Goal: Task Accomplishment & Management: Use online tool/utility

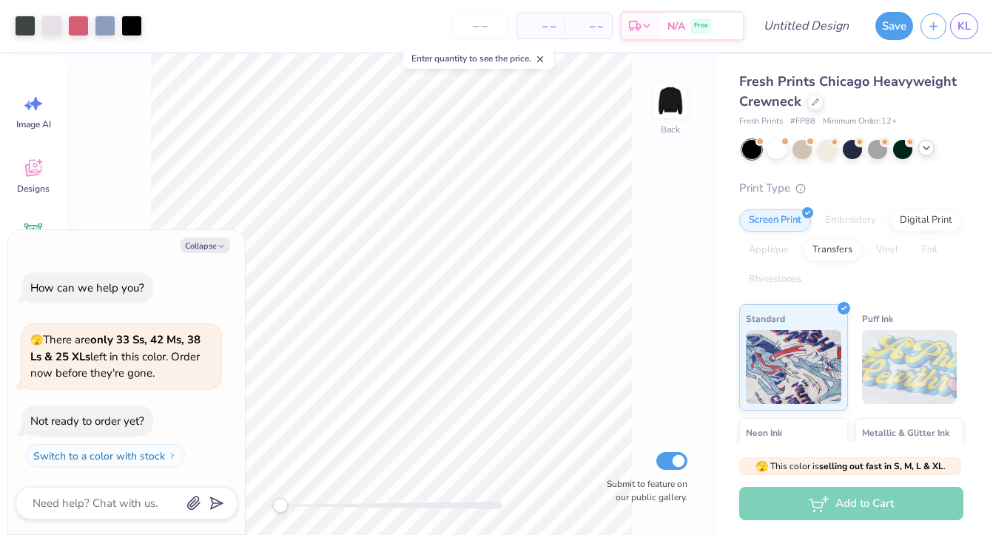
click at [930, 147] on icon at bounding box center [927, 148] width 12 height 12
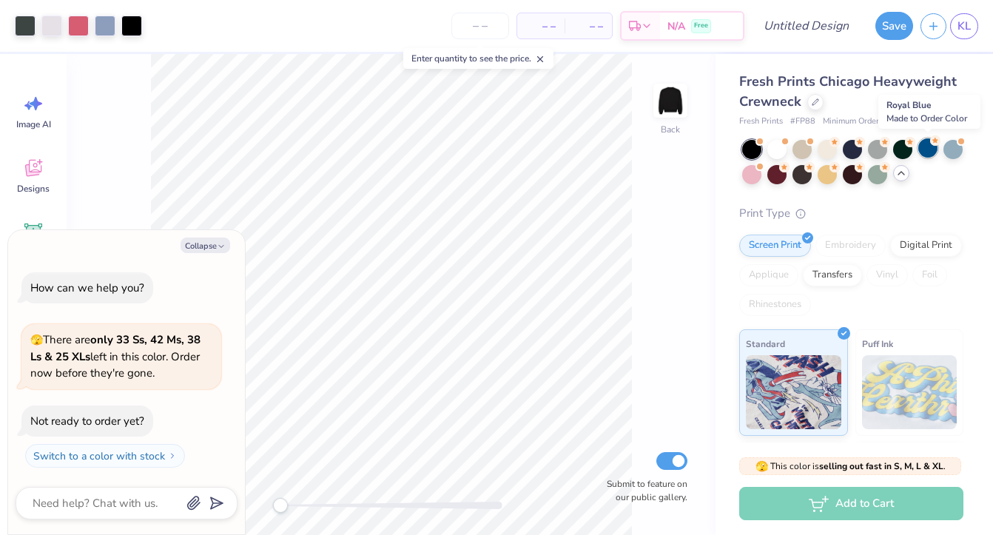
click at [927, 150] on div at bounding box center [927, 147] width 19 height 19
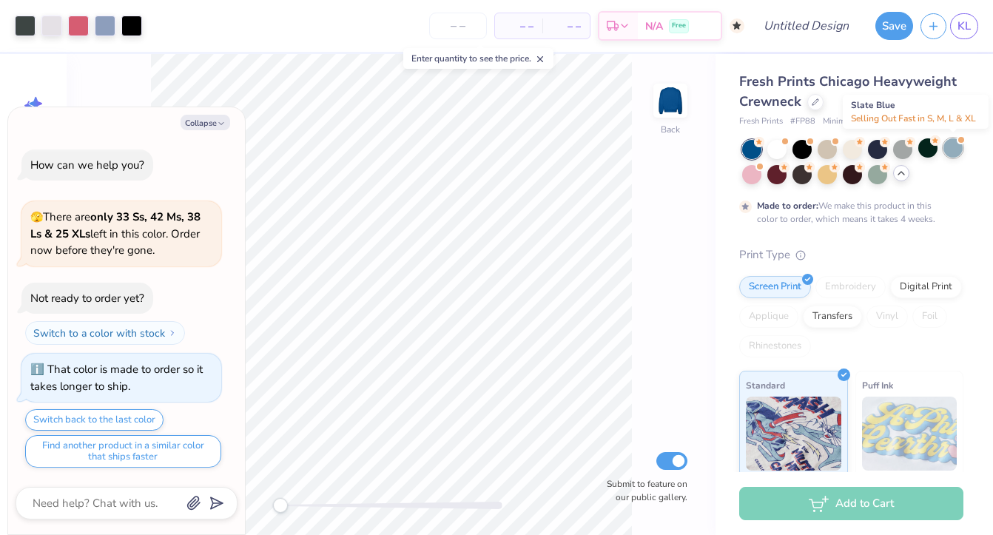
click at [953, 141] on div at bounding box center [953, 147] width 19 height 19
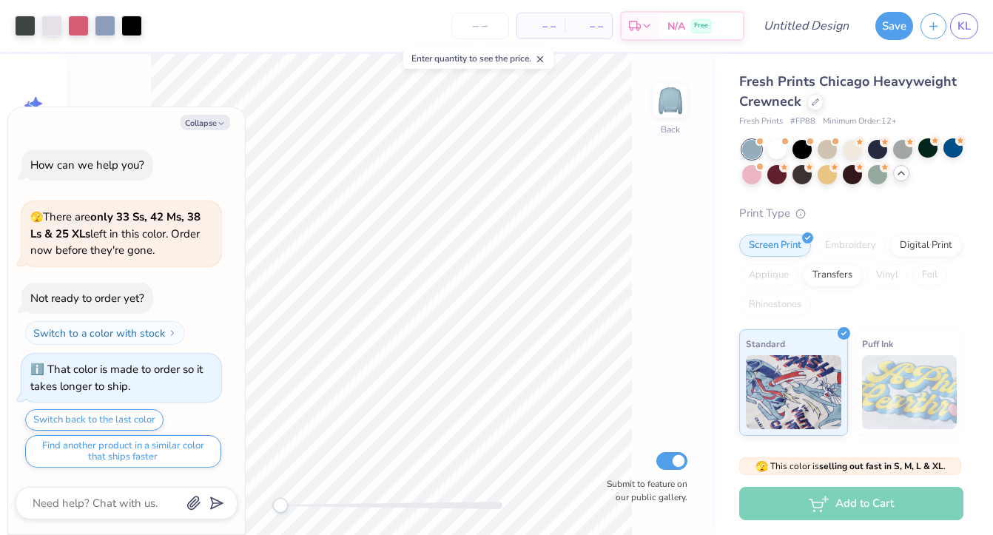
scroll to position [216, 0]
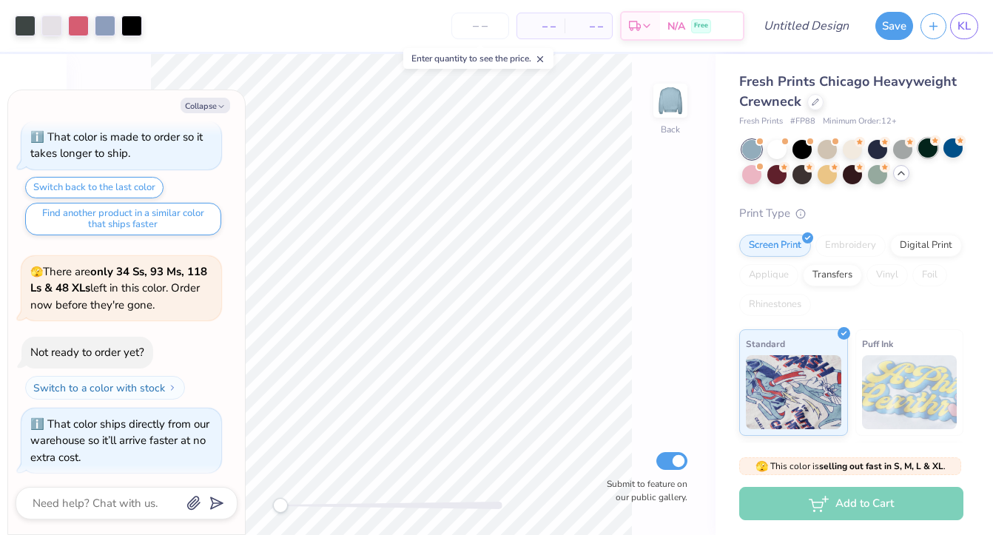
click at [935, 147] on div at bounding box center [927, 147] width 19 height 19
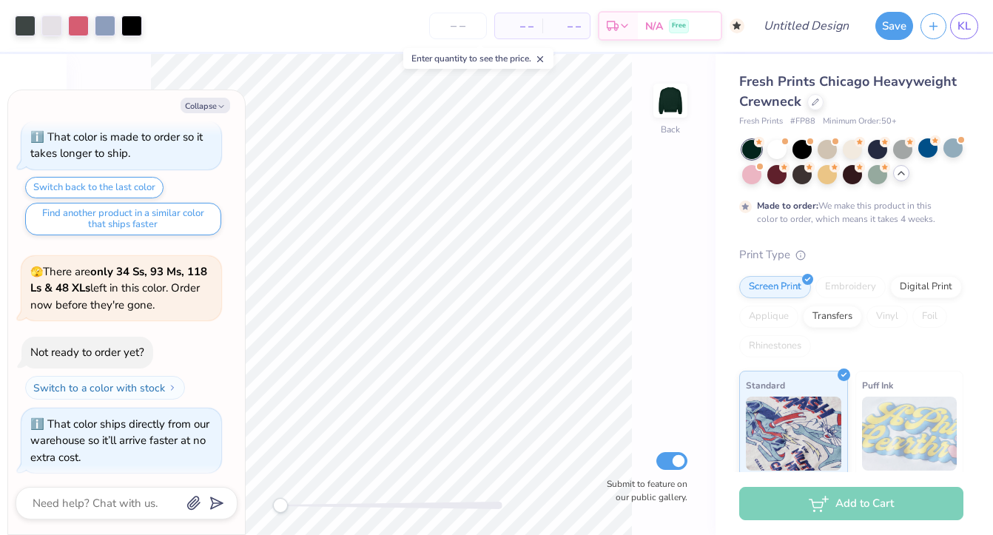
scroll to position [338, 0]
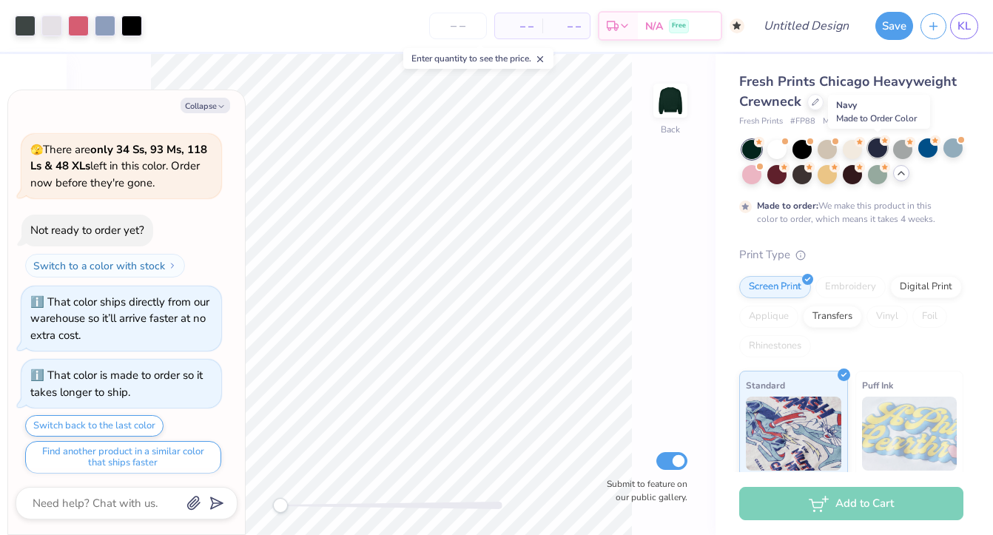
click at [875, 144] on div at bounding box center [877, 147] width 19 height 19
click at [201, 101] on button "Collapse" at bounding box center [206, 106] width 50 height 16
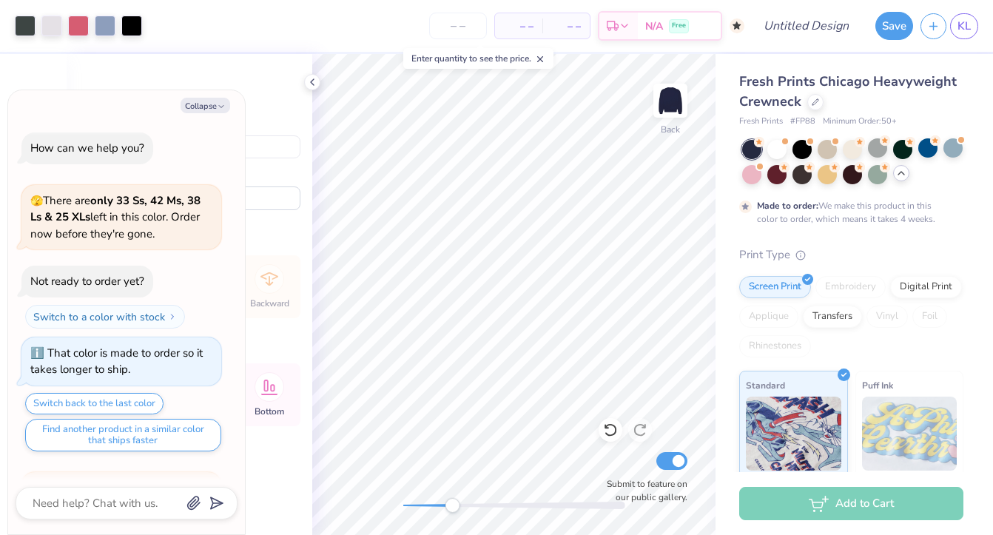
scroll to position [427, 0]
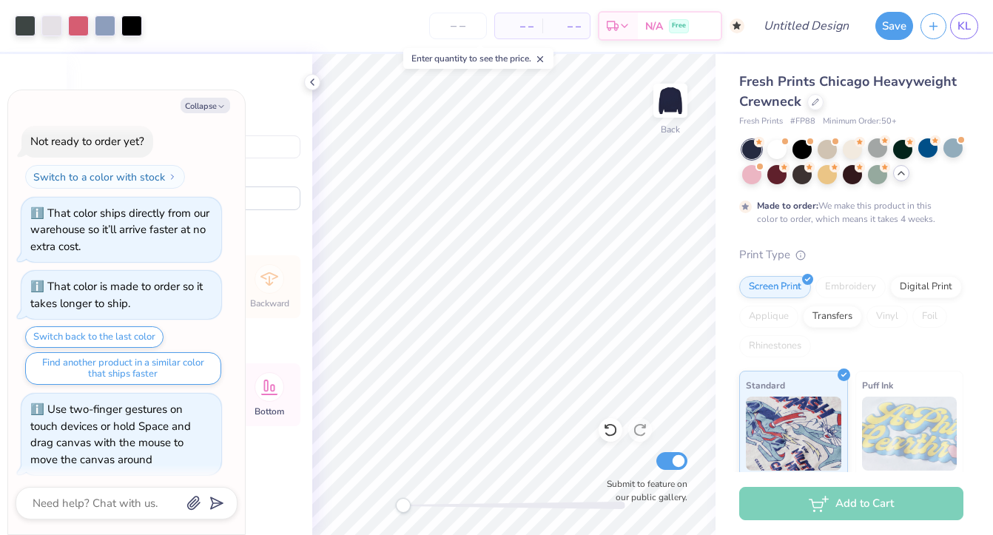
drag, startPoint x: 409, startPoint y: 502, endPoint x: 295, endPoint y: 454, distance: 124.4
click at [295, 455] on div "Art colors – – Per Item – – Total Est. Delivery N/A Free Design Title Save KL I…" at bounding box center [496, 267] width 993 height 535
click at [655, 99] on div "Back Submit to feature on our public gallery." at bounding box center [513, 294] width 403 height 481
type textarea "x"
type input "11.26"
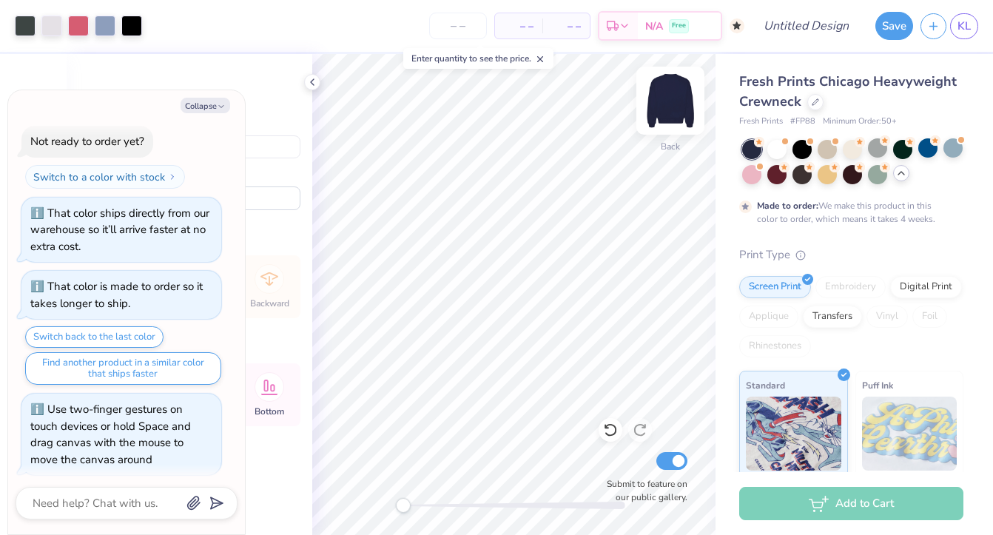
type input "6.19"
type input "4.04"
click at [663, 101] on img at bounding box center [670, 100] width 59 height 59
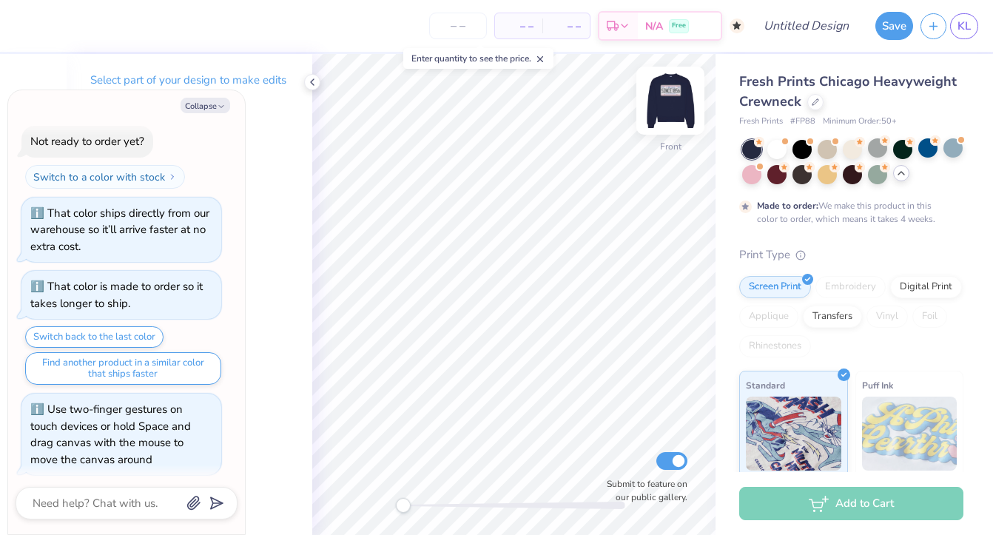
click at [663, 102] on img at bounding box center [670, 100] width 59 height 59
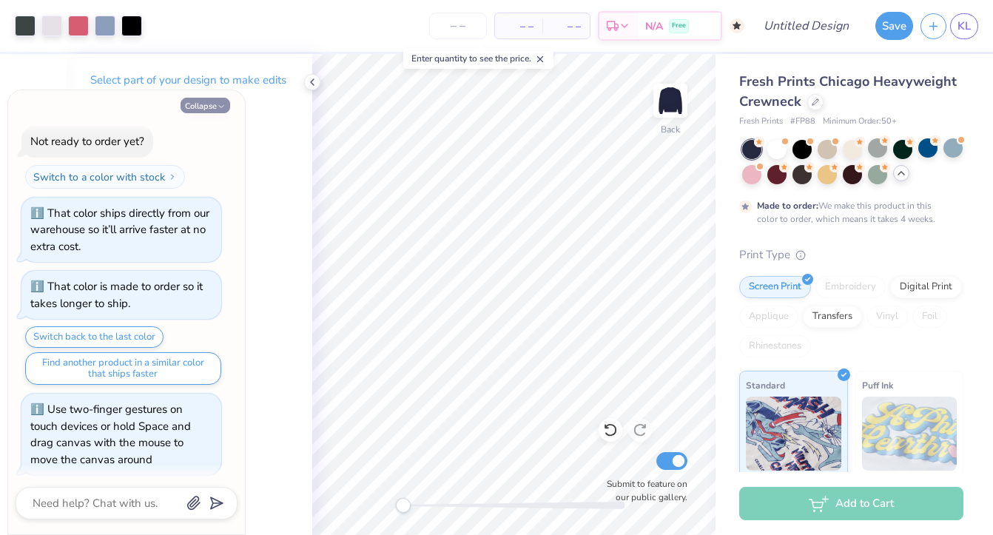
click at [226, 104] on icon "button" at bounding box center [221, 106] width 9 height 9
type textarea "x"
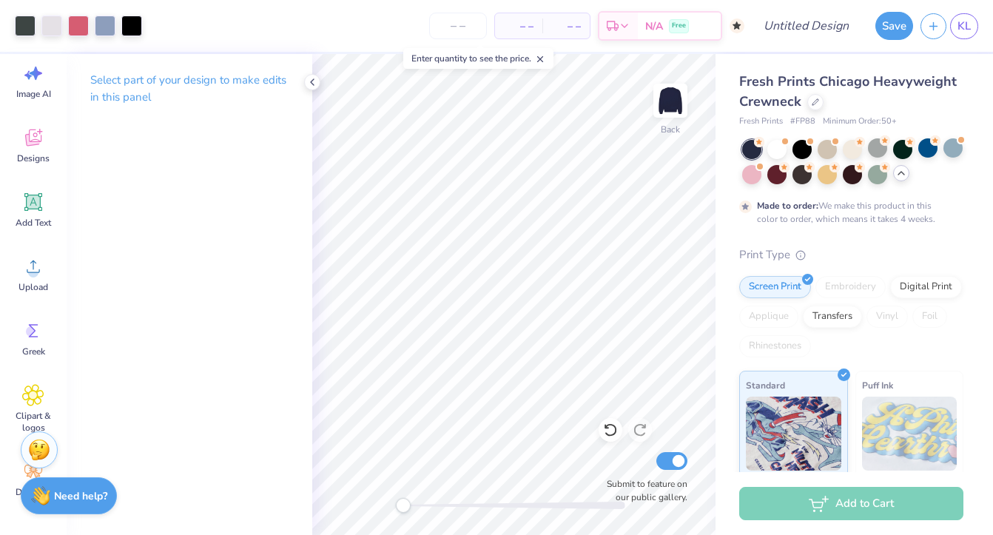
scroll to position [30, 0]
click at [33, 147] on icon at bounding box center [33, 138] width 22 height 22
click at [36, 134] on icon at bounding box center [33, 138] width 16 height 17
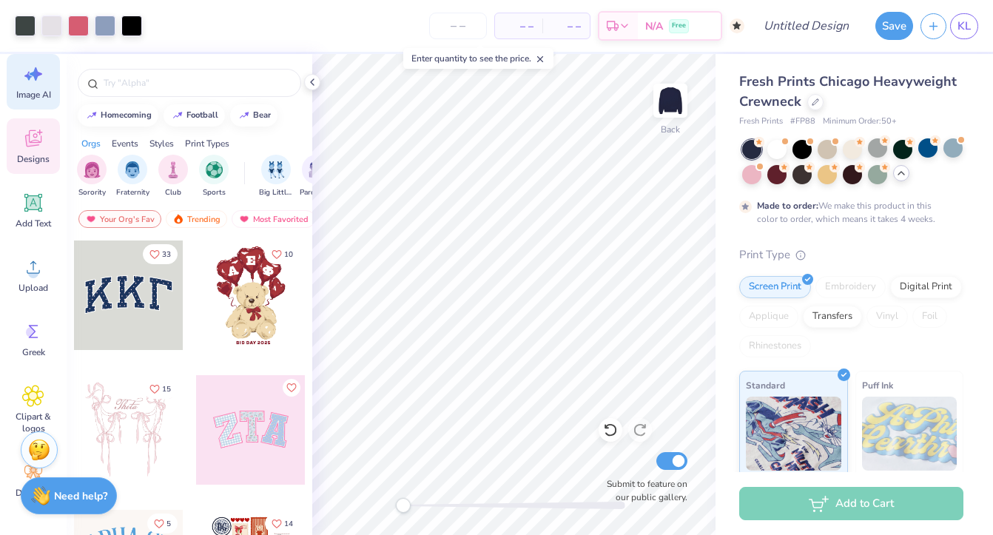
click at [40, 97] on span "Image AI" at bounding box center [33, 95] width 35 height 12
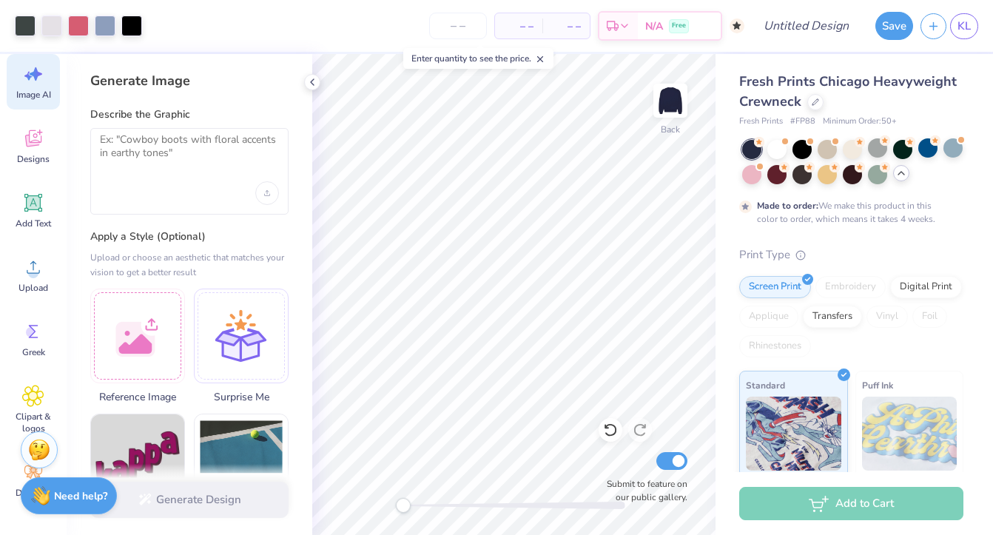
scroll to position [0, 0]
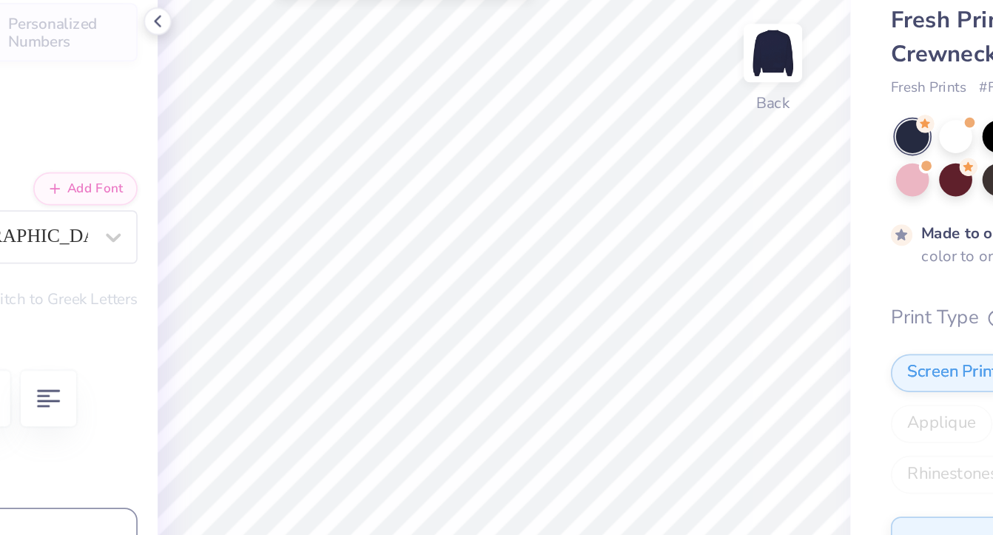
type input "2.43"
type input "1.08"
type input "3.85"
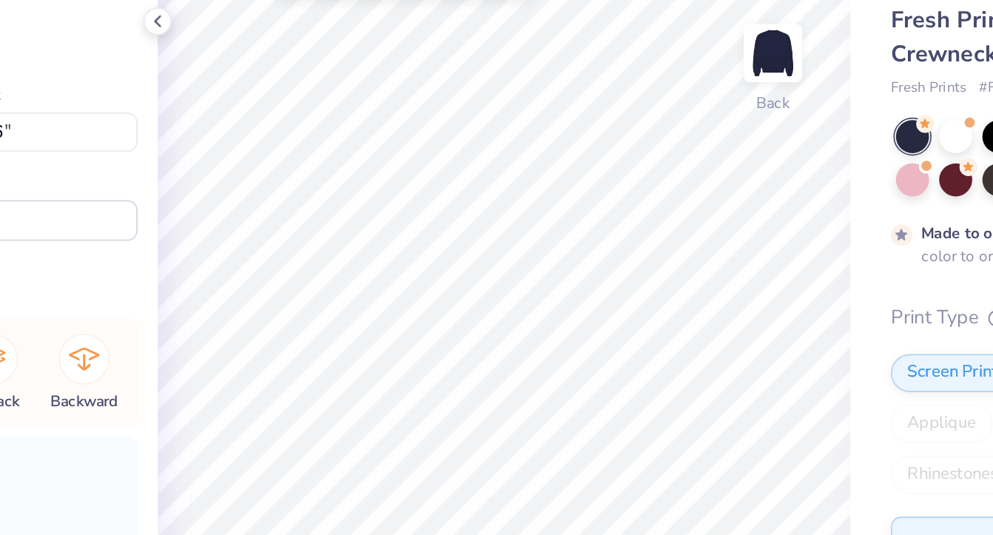
type input "10.82"
type input "5.75"
type input "3.22"
type input "1.19"
type input "1.06"
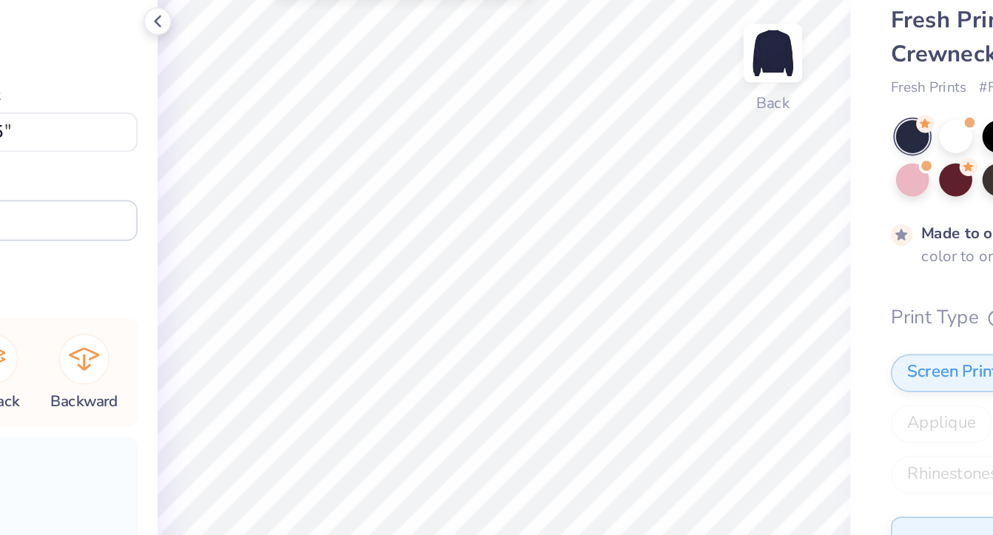
type input "3.87"
type input "10.82"
type input "5.75"
type input "3.22"
type input "1.19"
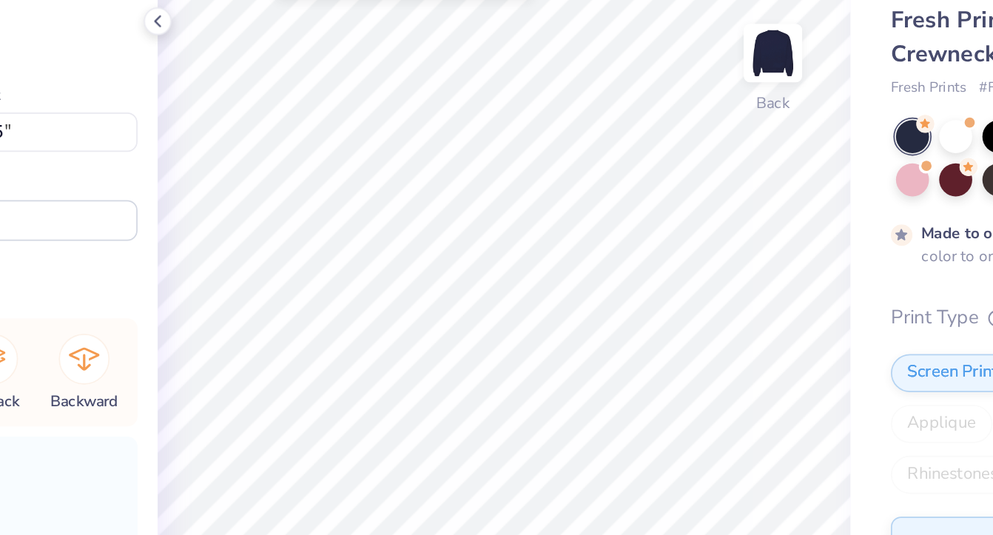
type input "1.06"
type input "3.87"
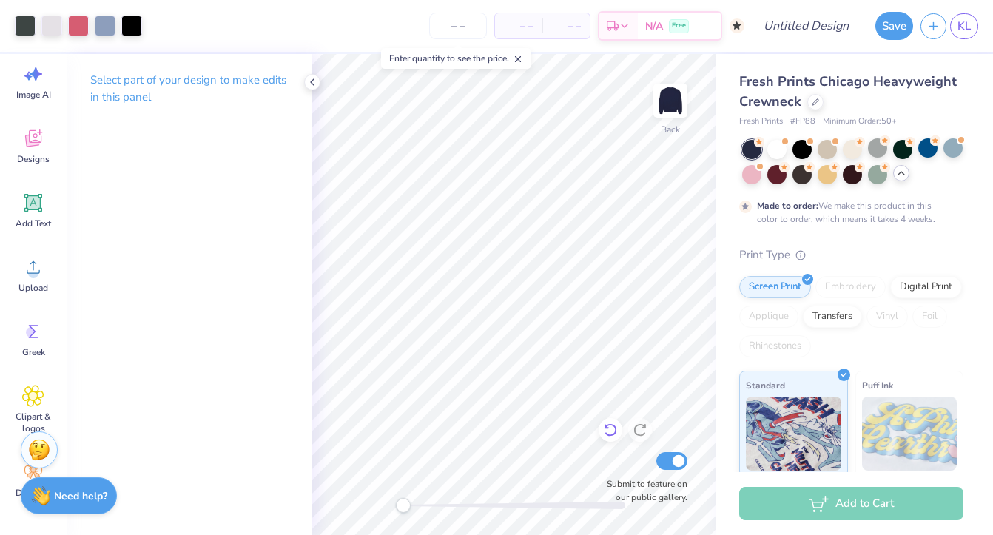
click at [613, 437] on icon at bounding box center [610, 430] width 15 height 15
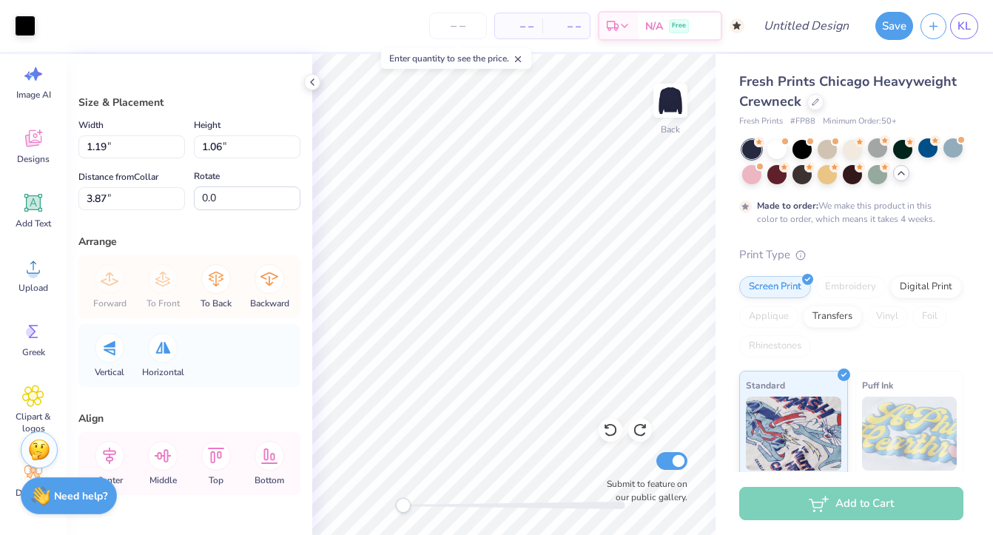
type input "10.82"
type input "5.75"
type input "3.22"
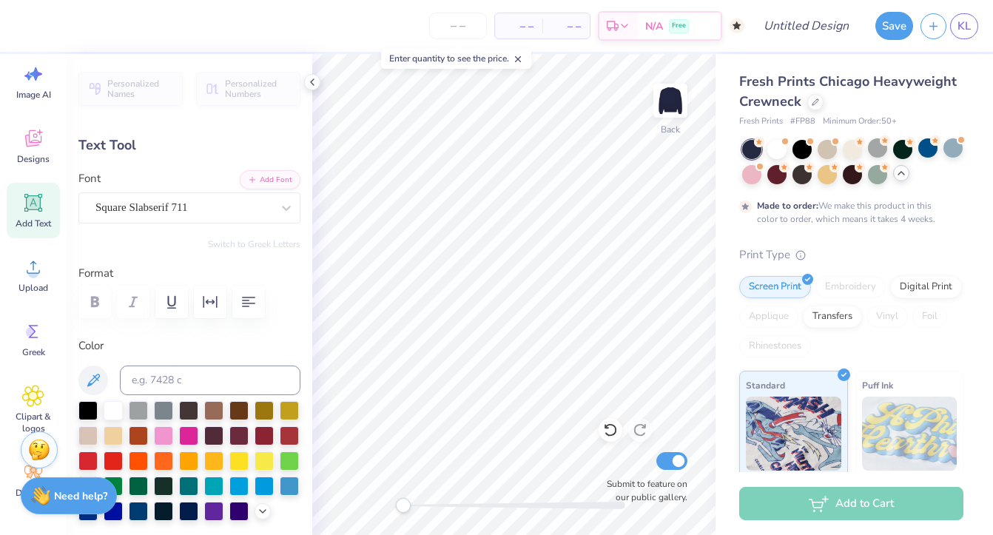
drag, startPoint x: 269, startPoint y: 181, endPoint x: 166, endPoint y: 136, distance: 112.0
click at [166, 136] on div "Personalized Names Personalized Numbers Text Tool Add Font Font Square Slabseri…" at bounding box center [190, 294] width 246 height 481
click at [155, 386] on input at bounding box center [210, 381] width 181 height 30
type input "S"
click at [205, 362] on div "Color" at bounding box center [189, 429] width 222 height 184
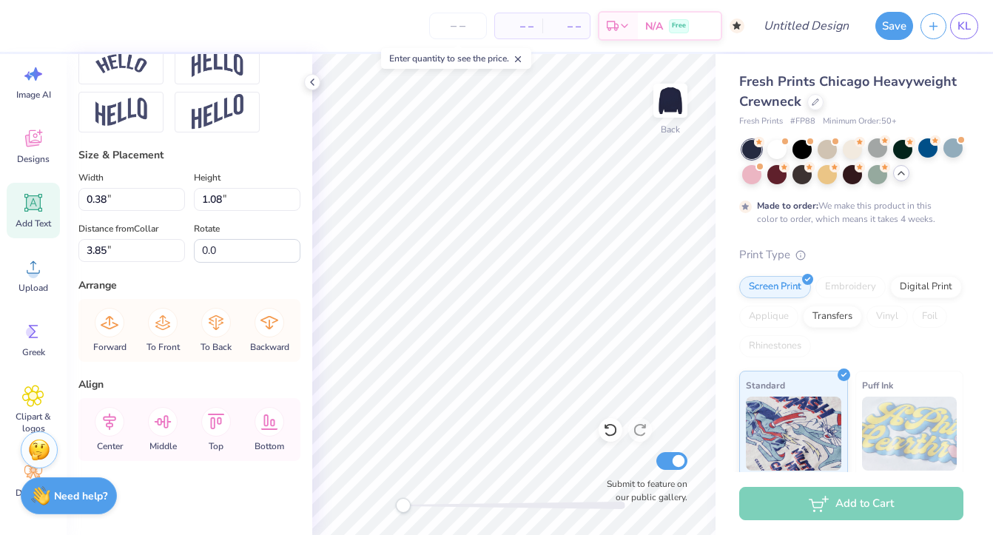
scroll to position [688, 0]
click at [159, 426] on icon at bounding box center [163, 422] width 30 height 30
click at [167, 415] on icon at bounding box center [163, 422] width 30 height 30
click at [600, 423] on div at bounding box center [611, 430] width 24 height 24
click at [609, 430] on icon at bounding box center [610, 430] width 15 height 15
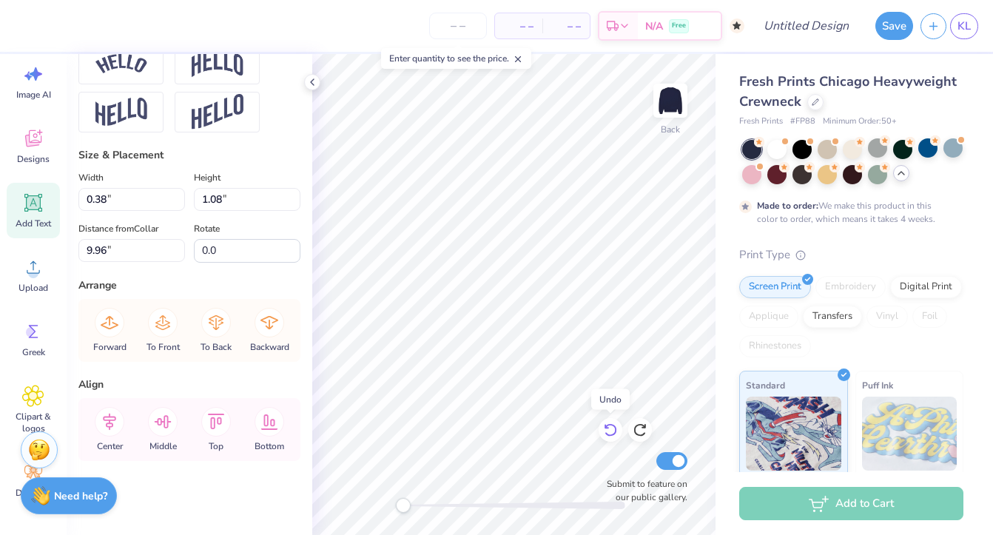
type input "3.85"
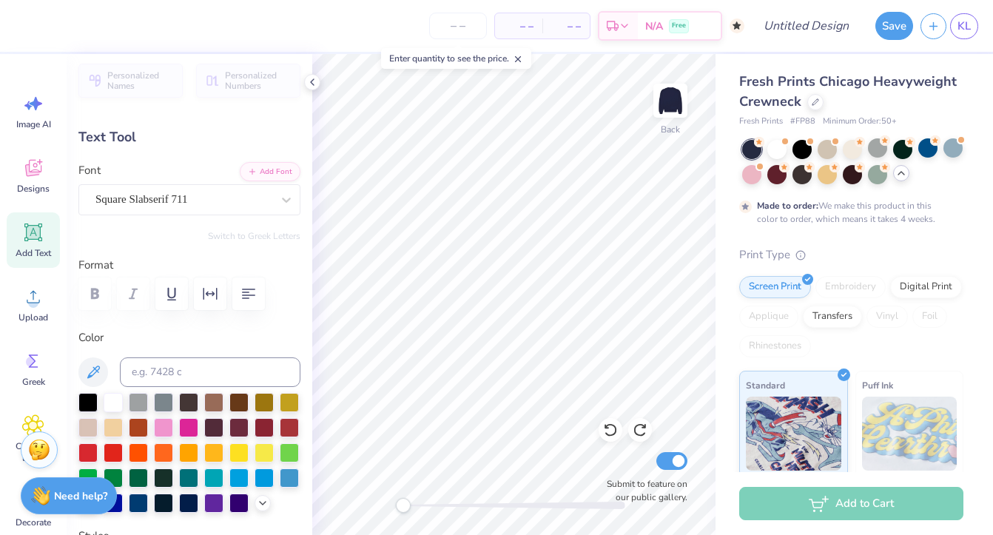
scroll to position [6, 0]
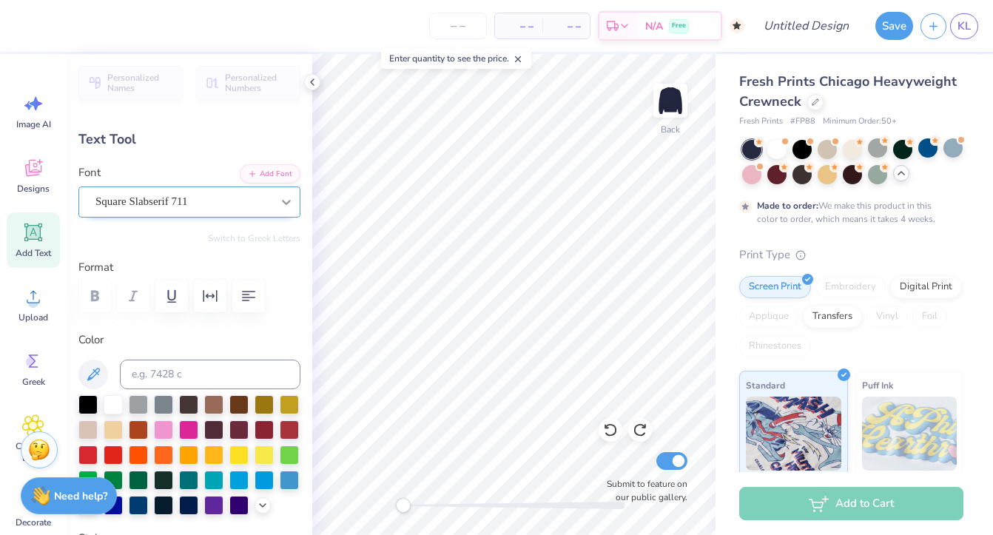
click at [291, 211] on div at bounding box center [286, 202] width 27 height 27
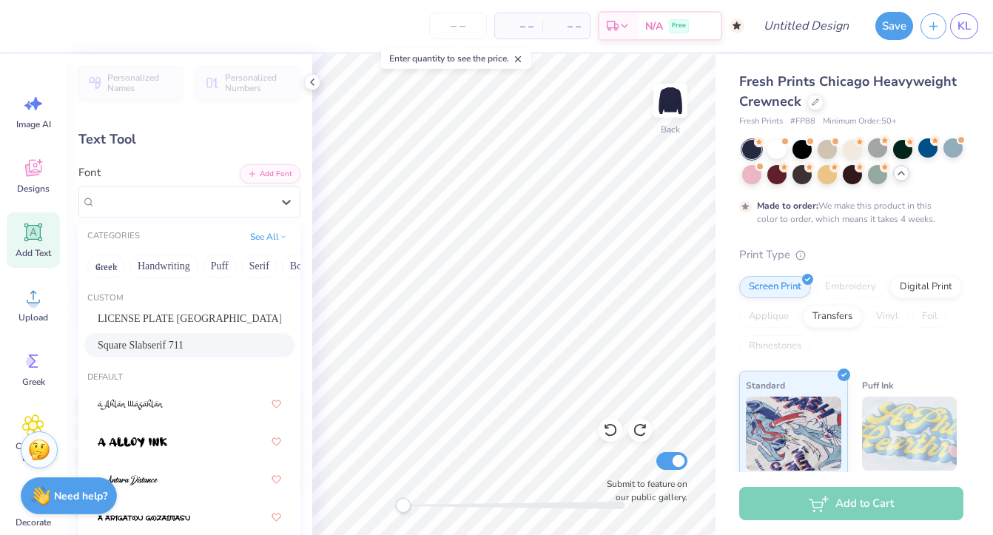
click at [198, 341] on div "Square Slabserif 711" at bounding box center [190, 345] width 184 height 16
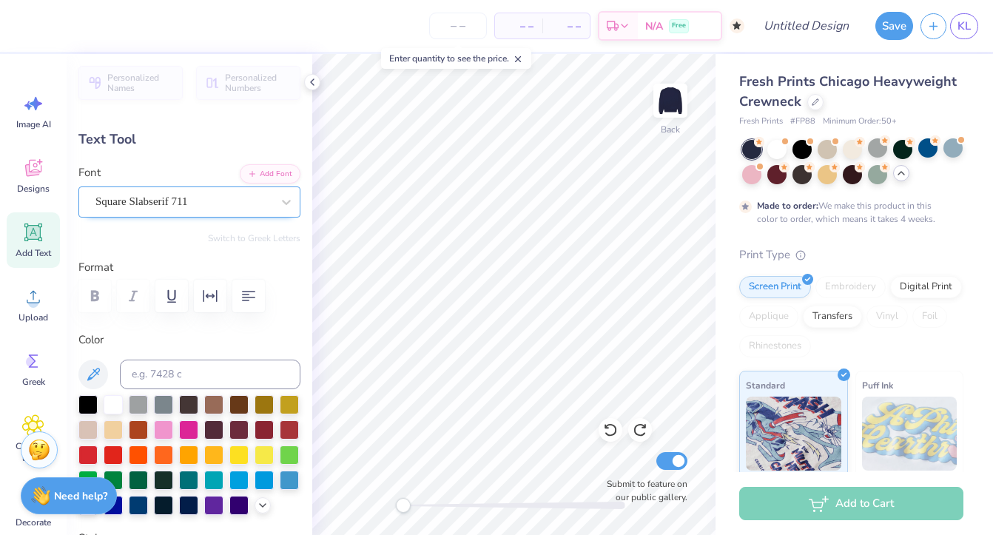
click at [229, 197] on div "Square Slabserif 711" at bounding box center [183, 201] width 179 height 23
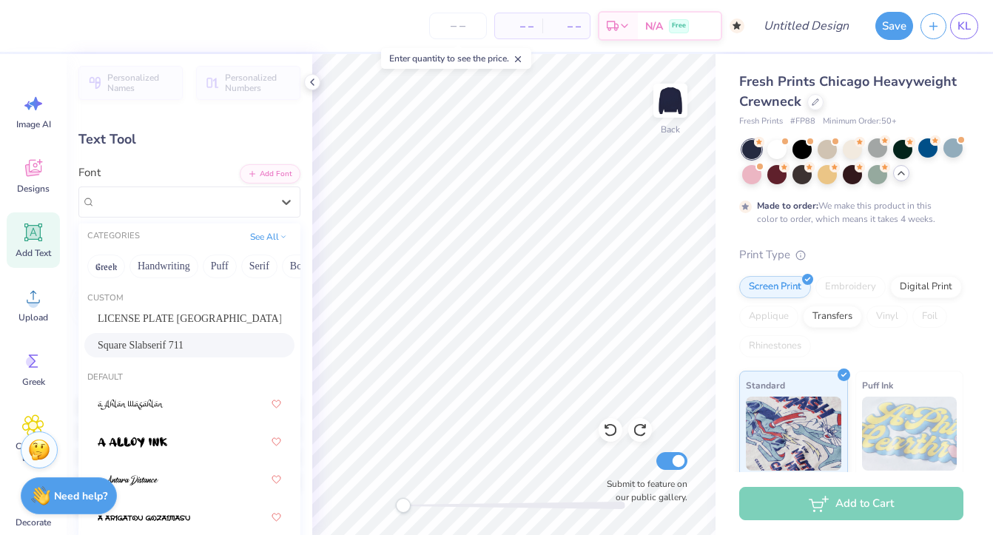
click at [205, 152] on div "Personalized Names Personalized Numbers Text Tool Add Font Font option Square S…" at bounding box center [190, 294] width 246 height 481
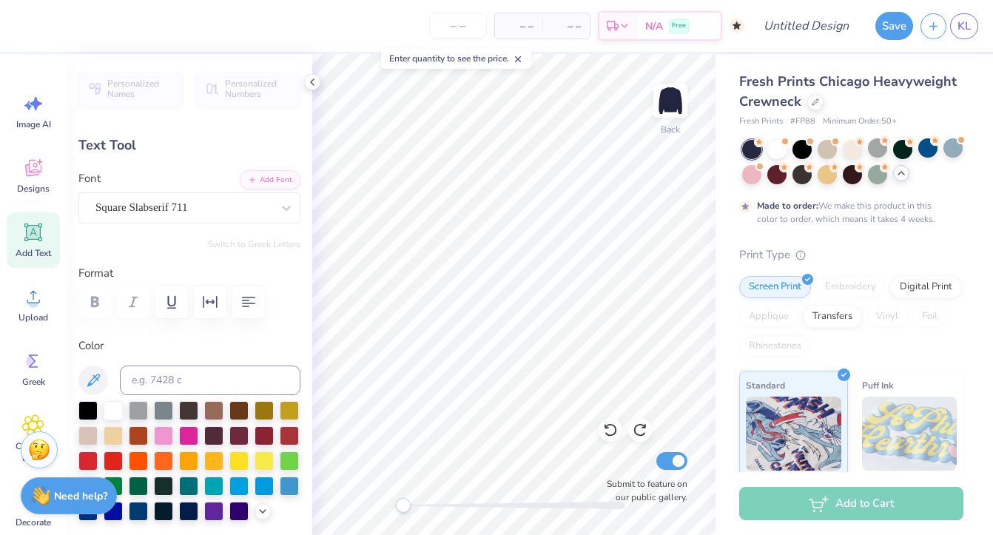
scroll to position [0, 0]
click at [125, 148] on div "Text Tool" at bounding box center [189, 145] width 222 height 20
type textarea "I"
type textarea "SEWANEE"
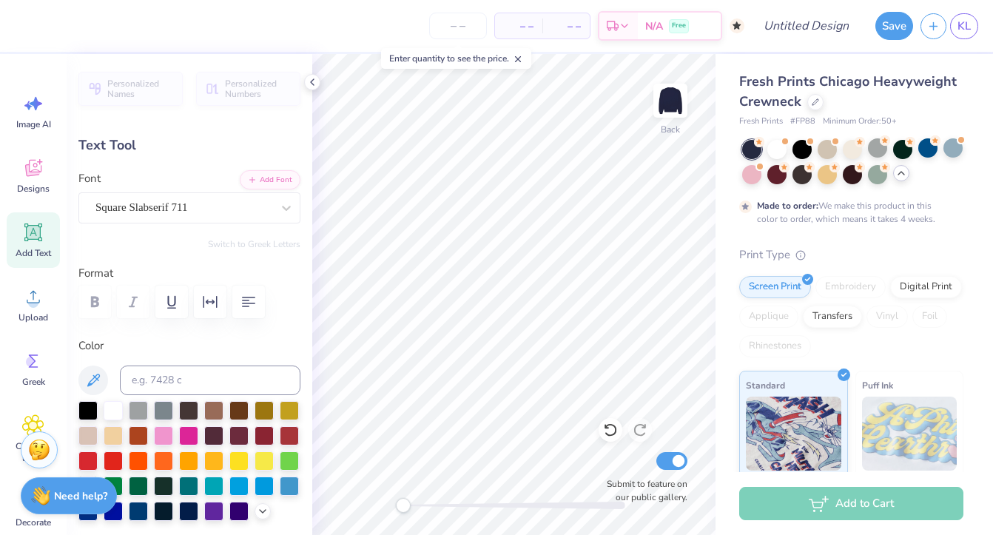
type input "5.49"
type input "1.80"
type input "5.57"
type input "3.79"
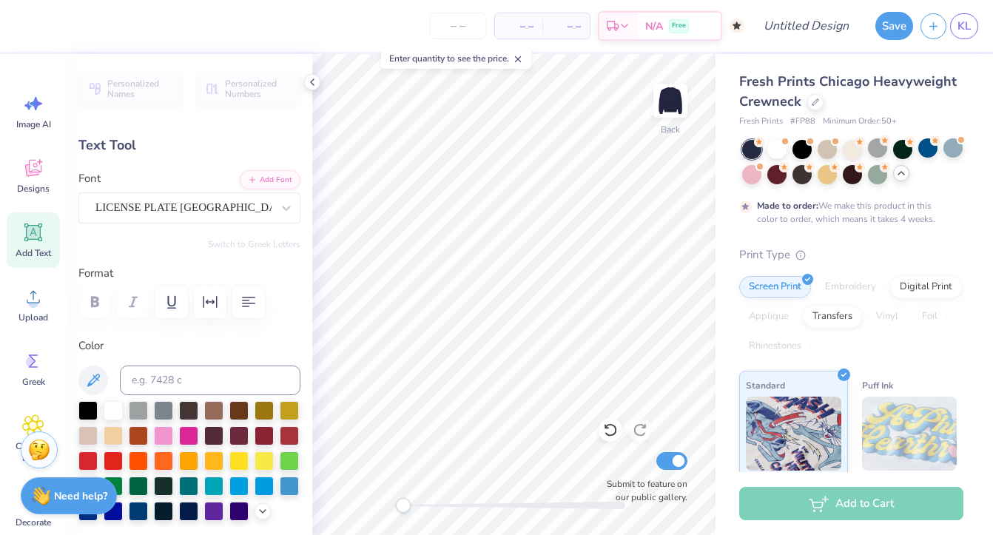
type textarea "S"
type textarea "GRKCOUNCIL"
type input "11.38"
type input "2.29"
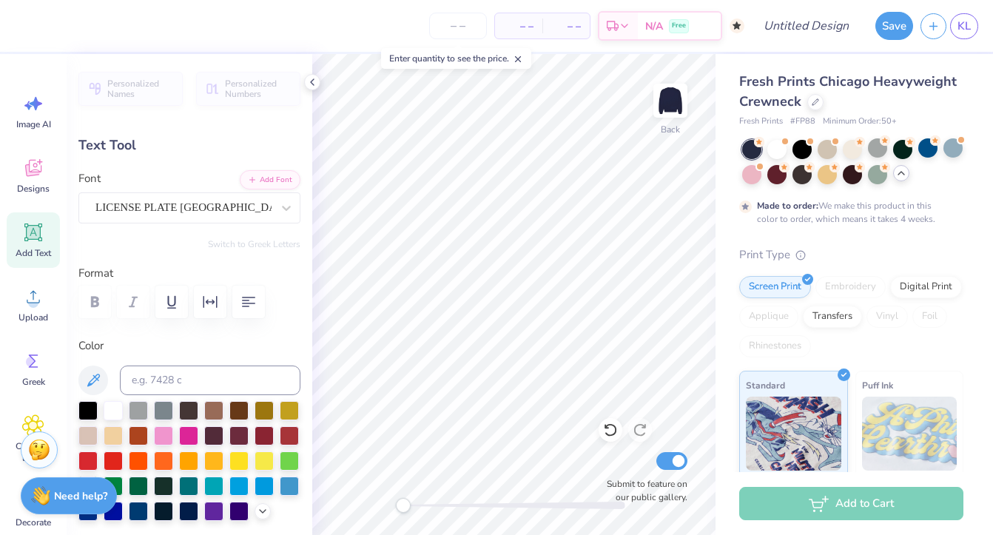
scroll to position [0, 1]
type textarea "GRKLIFE"
type input "3.79"
type input "1.80"
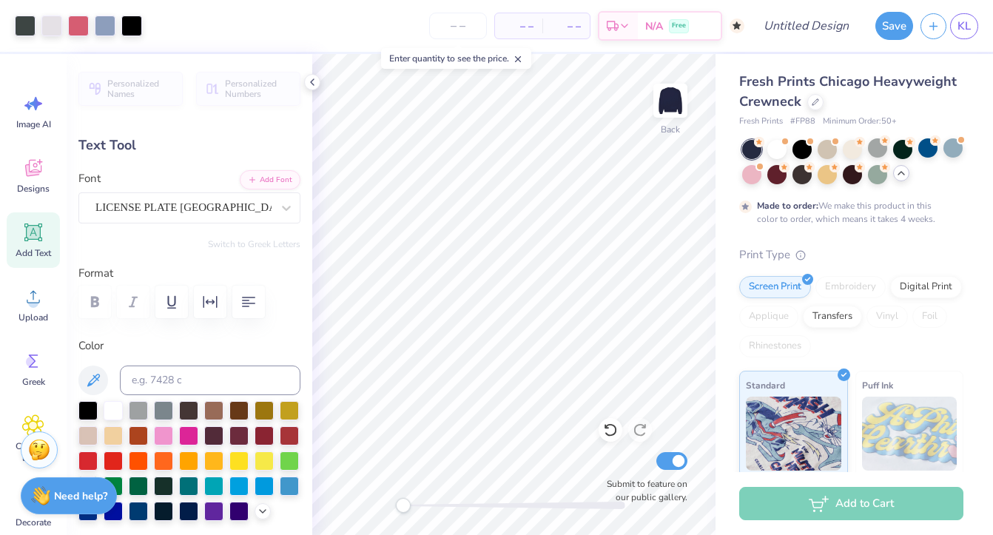
type input "7.71"
type input "2.29"
type input "4.95"
type input "5.66"
type input "0.67"
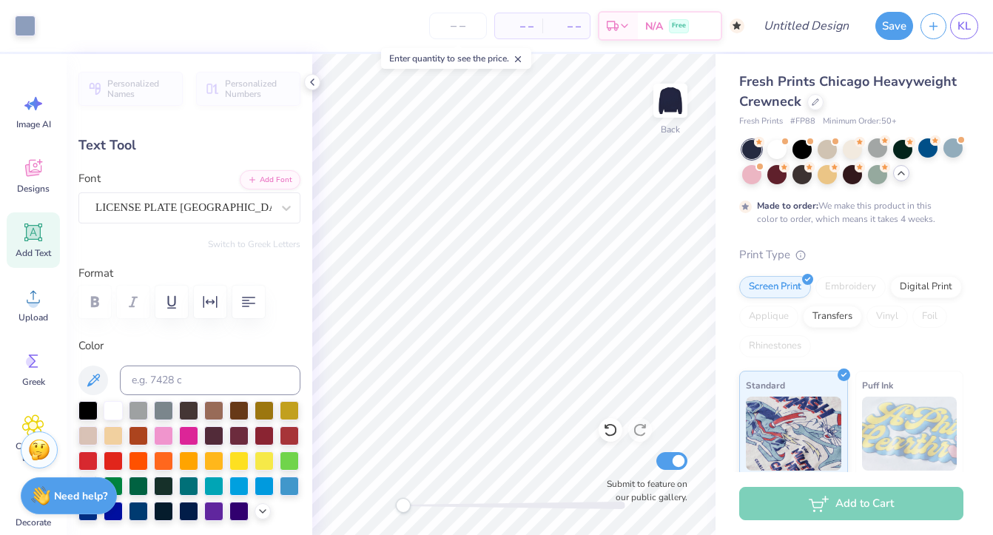
type input "7.63"
type input "1.10"
type input "0.47"
type input "4.09"
type input "5.66"
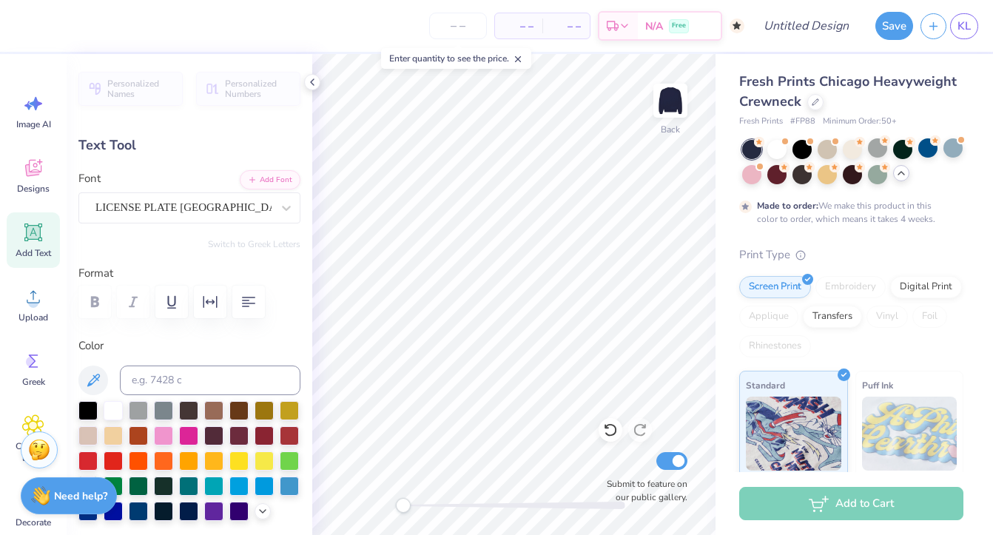
type input "0.67"
type input "7.63"
type input "1.10"
type input "0.47"
type input "4.09"
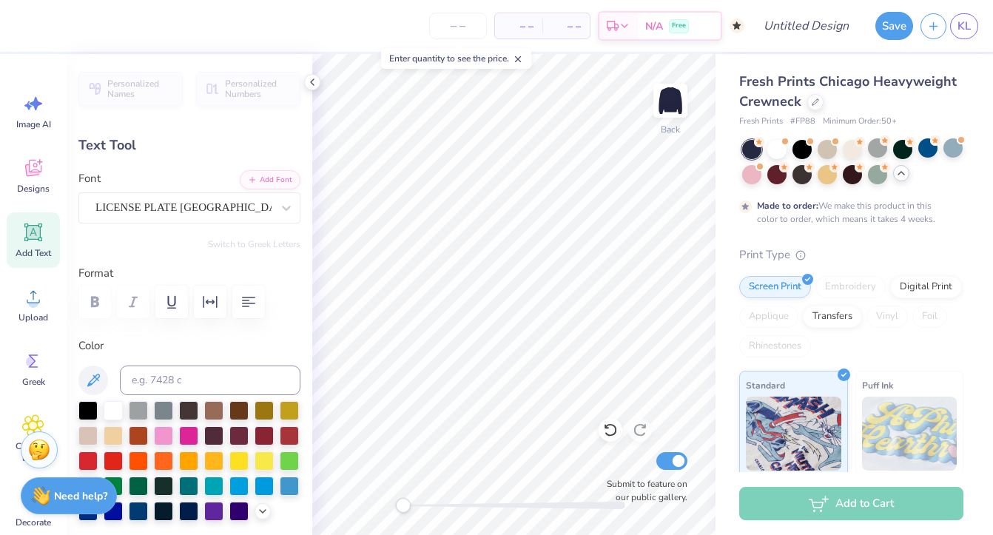
type textarea "F"
type textarea "2025"
click at [609, 426] on icon at bounding box center [610, 430] width 15 height 15
type textarea "2026"
type input "1.12"
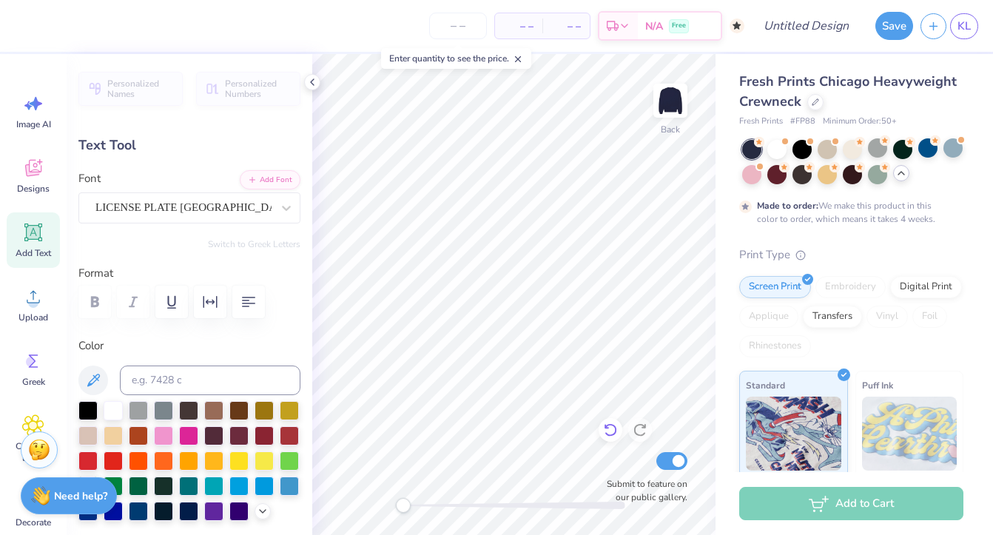
type input "0.58"
drag, startPoint x: 402, startPoint y: 503, endPoint x: 552, endPoint y: 503, distance: 150.2
click at [555, 504] on div "Accessibility label" at bounding box center [556, 505] width 15 height 15
drag, startPoint x: 550, startPoint y: 505, endPoint x: 503, endPoint y: 503, distance: 47.4
click at [505, 503] on div "Accessibility label" at bounding box center [512, 505] width 15 height 15
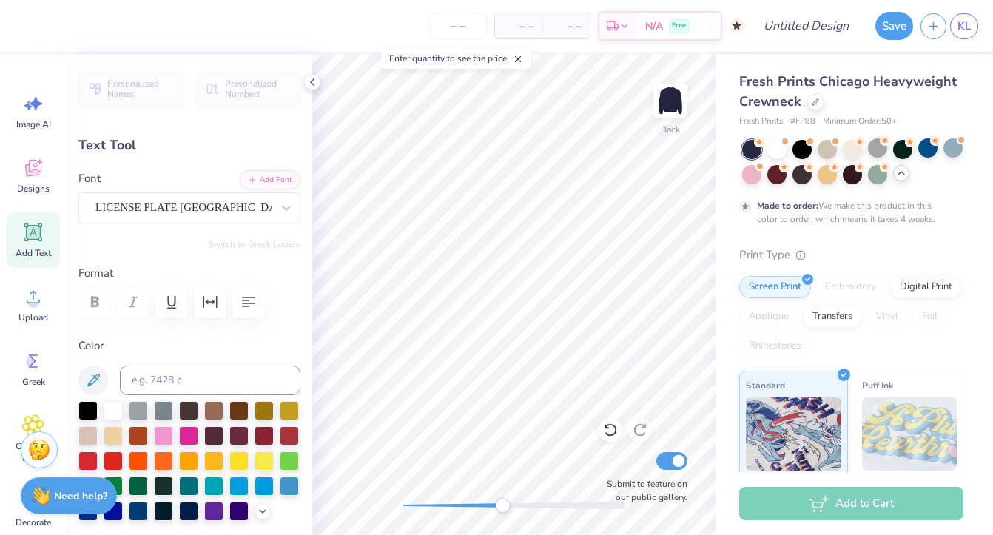
type input "3.80"
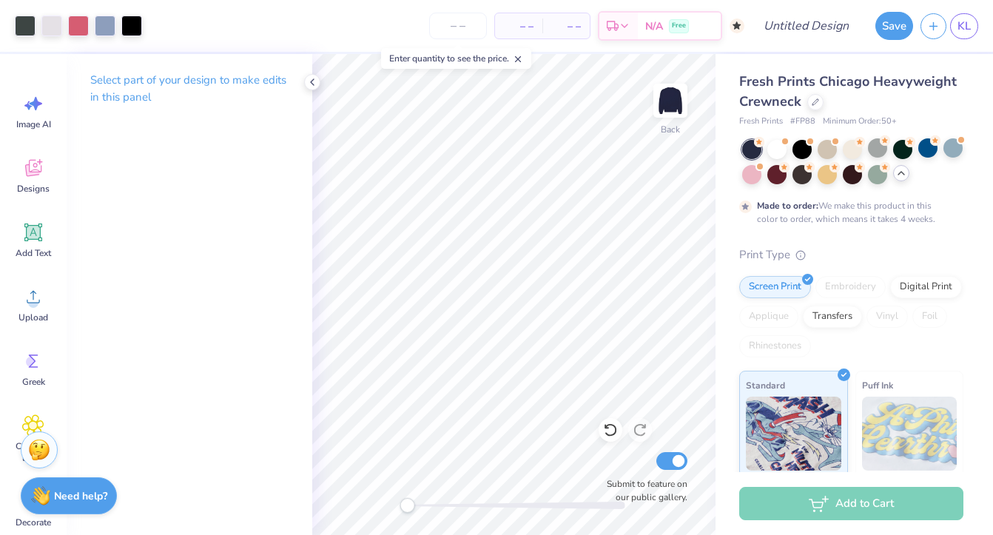
drag, startPoint x: 471, startPoint y: 503, endPoint x: 410, endPoint y: 503, distance: 60.7
click at [410, 503] on div at bounding box center [514, 505] width 222 height 7
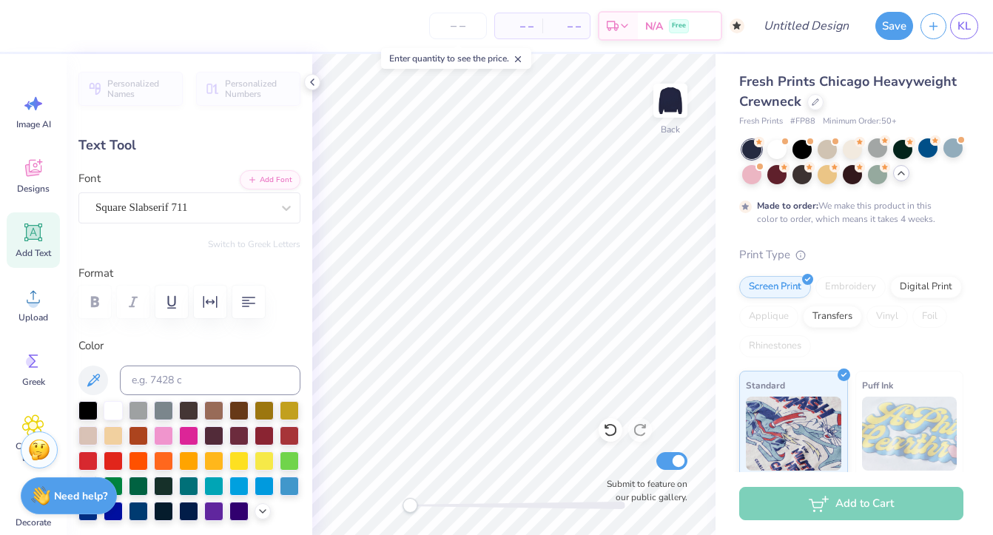
scroll to position [0, 6]
type textarea "EXECUTIVE COUNCIL"
type input "7.81"
type input "0.65"
type input "7.69"
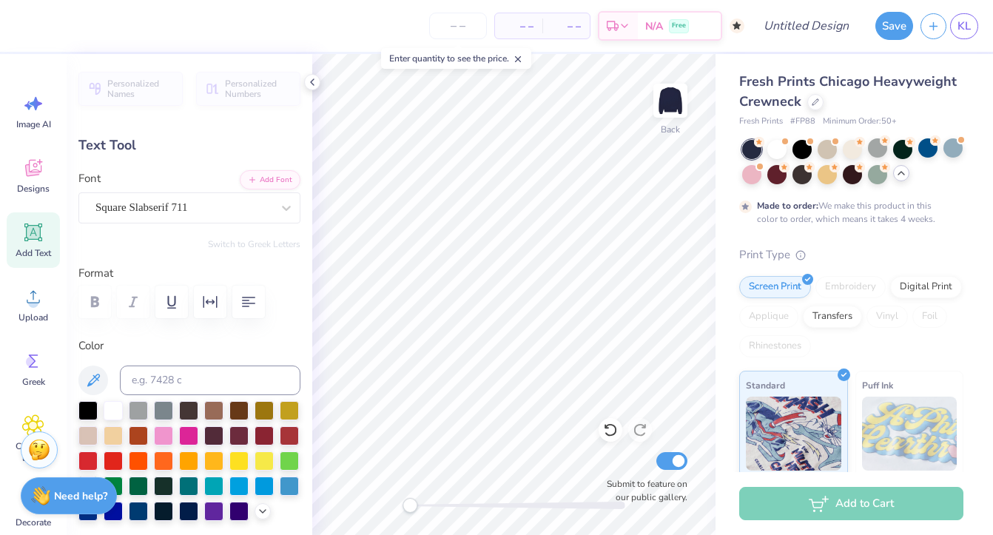
scroll to position [0, 1]
click at [284, 208] on icon at bounding box center [286, 208] width 9 height 5
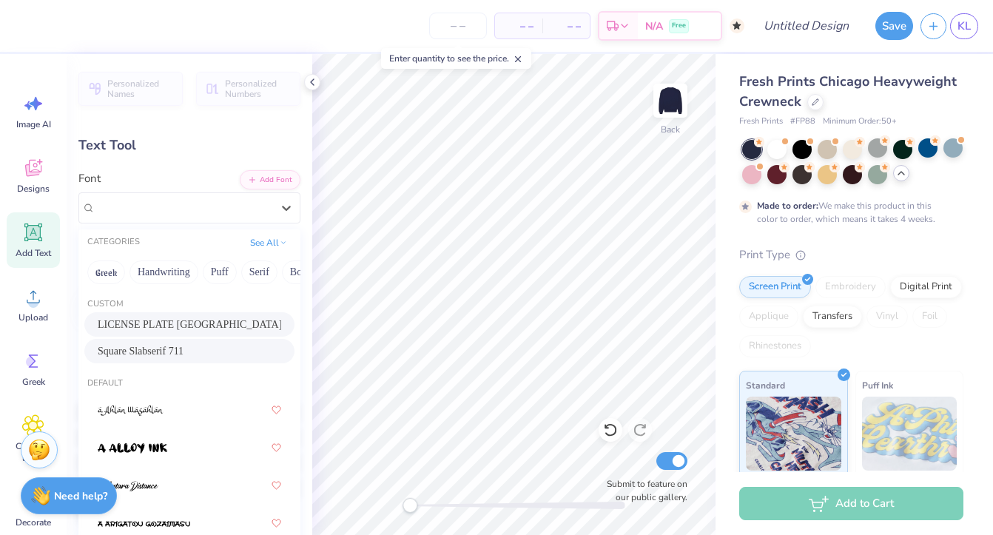
scroll to position [0, 0]
click at [208, 132] on div "Personalized Names Personalized Numbers Text Tool Add Font Font option LICENSE …" at bounding box center [190, 294] width 246 height 481
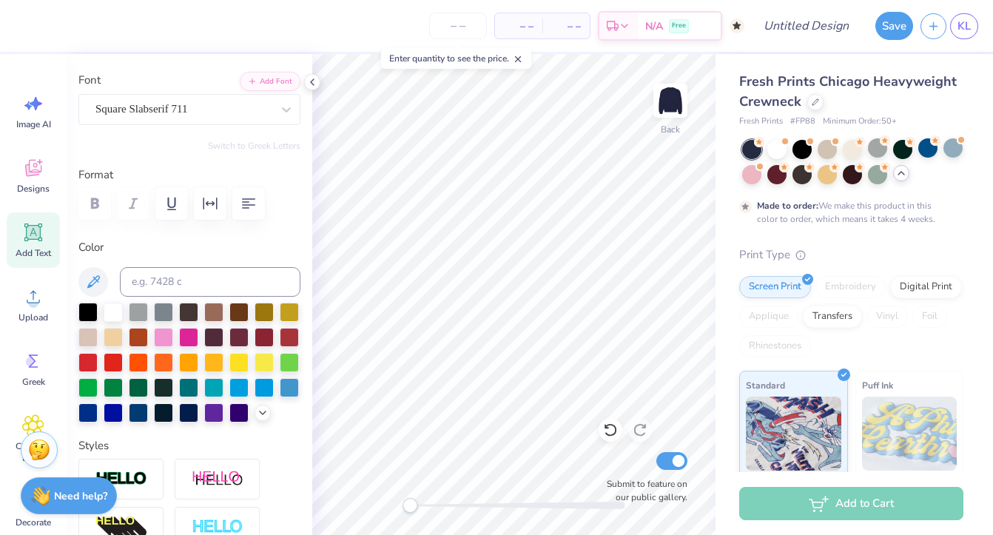
scroll to position [98, 0]
type input "6.19"
type input "0.51"
type input "6.81"
type input "0.56"
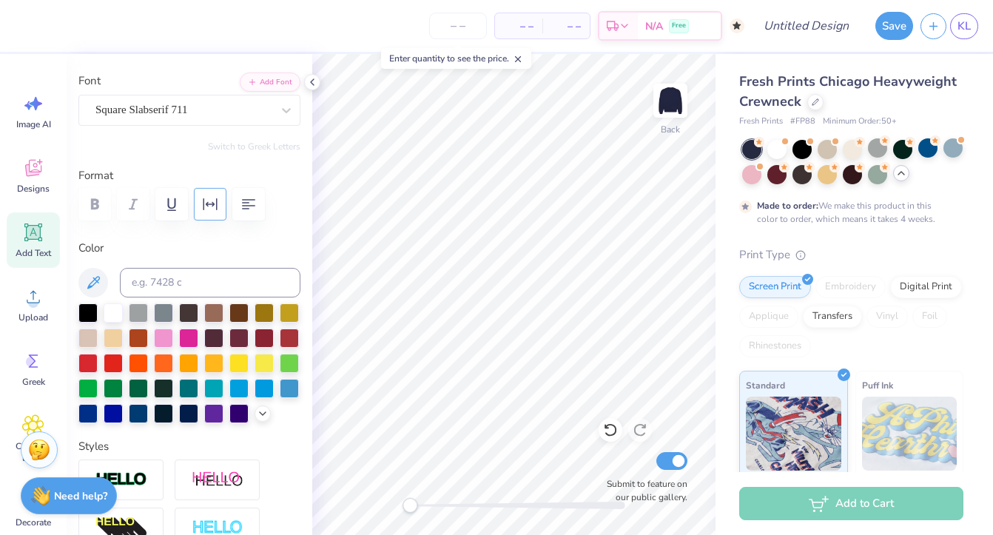
type input "7.56"
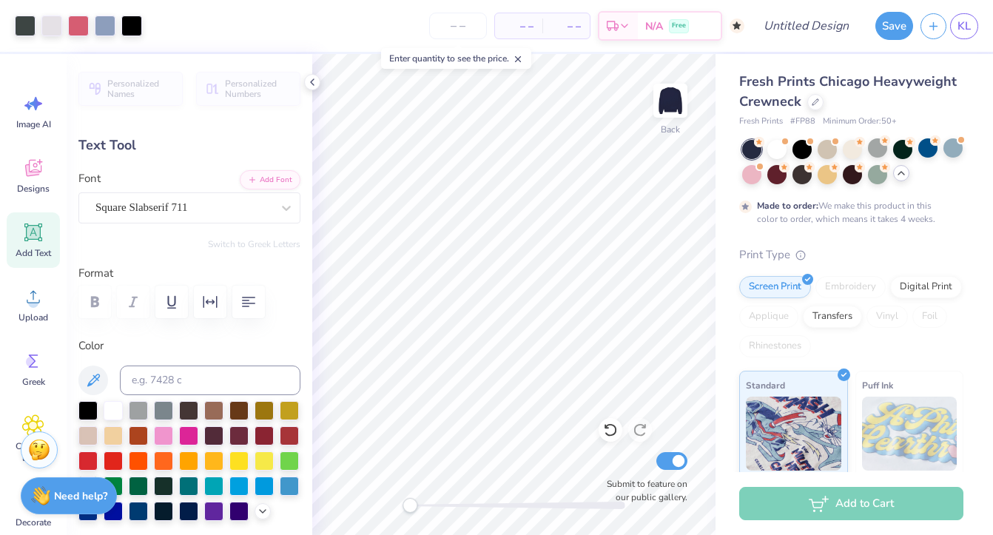
click at [406, 501] on div "Accessibility label" at bounding box center [410, 505] width 15 height 15
click at [406, 502] on div "Accessibility label" at bounding box center [405, 505] width 15 height 15
click at [394, 503] on div "Back Submit to feature on our public gallery." at bounding box center [513, 294] width 403 height 481
click at [316, 78] on icon at bounding box center [312, 82] width 12 height 12
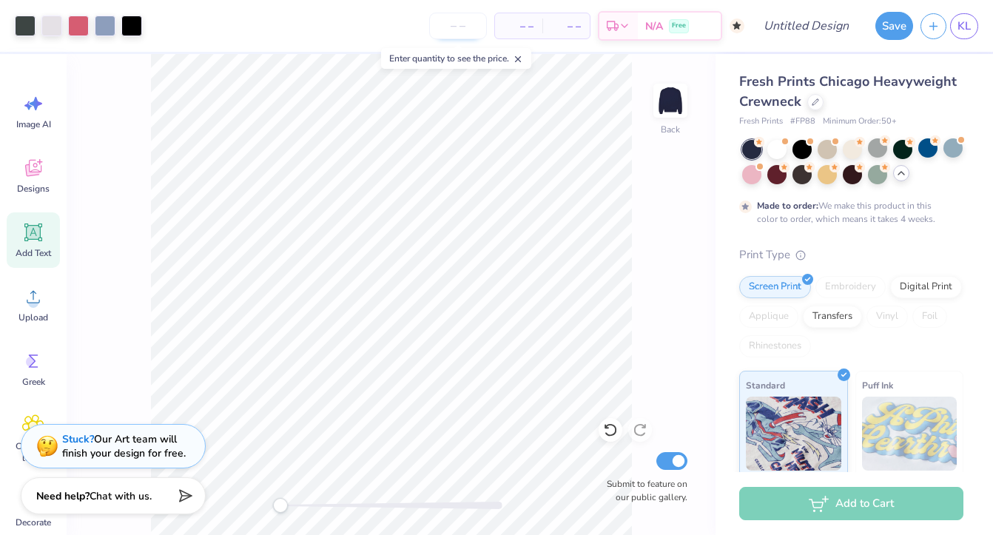
click at [456, 30] on input "number" at bounding box center [458, 26] width 58 height 27
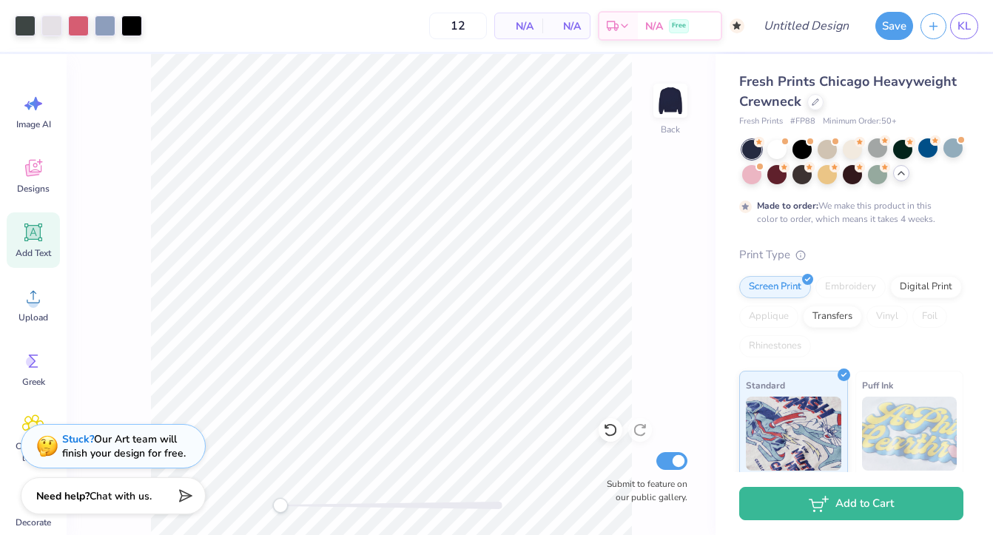
type input "50"
drag, startPoint x: 434, startPoint y: 24, endPoint x: 398, endPoint y: 24, distance: 35.5
click at [400, 24] on input "50" at bounding box center [402, 26] width 58 height 27
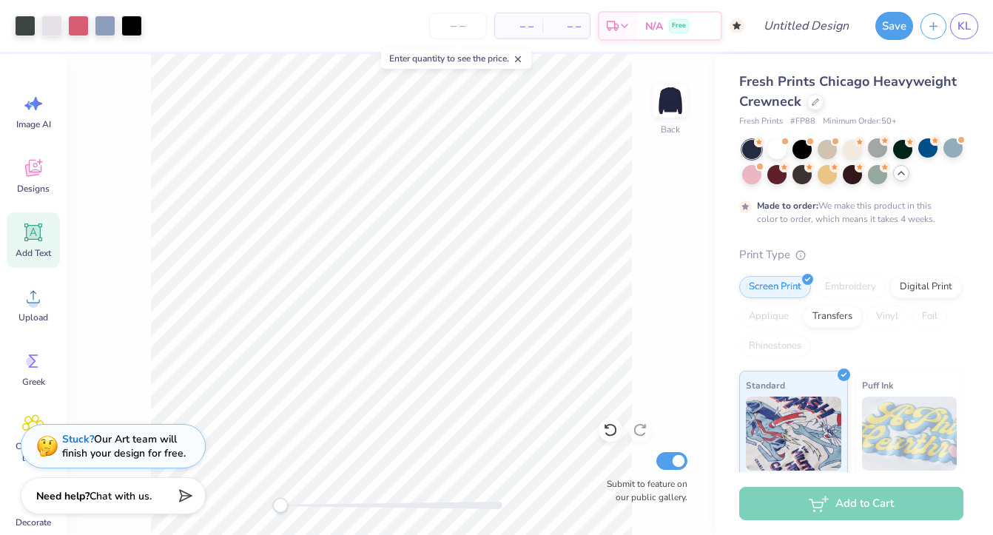
click at [330, 21] on div "– – Per Item – – Total Est. Delivery N/A Free" at bounding box center [447, 26] width 595 height 52
click at [530, 58] on div "Enter quantity to see the price." at bounding box center [456, 58] width 150 height 21
click at [519, 58] on icon at bounding box center [518, 59] width 10 height 10
type input "7.71"
type input "2.29"
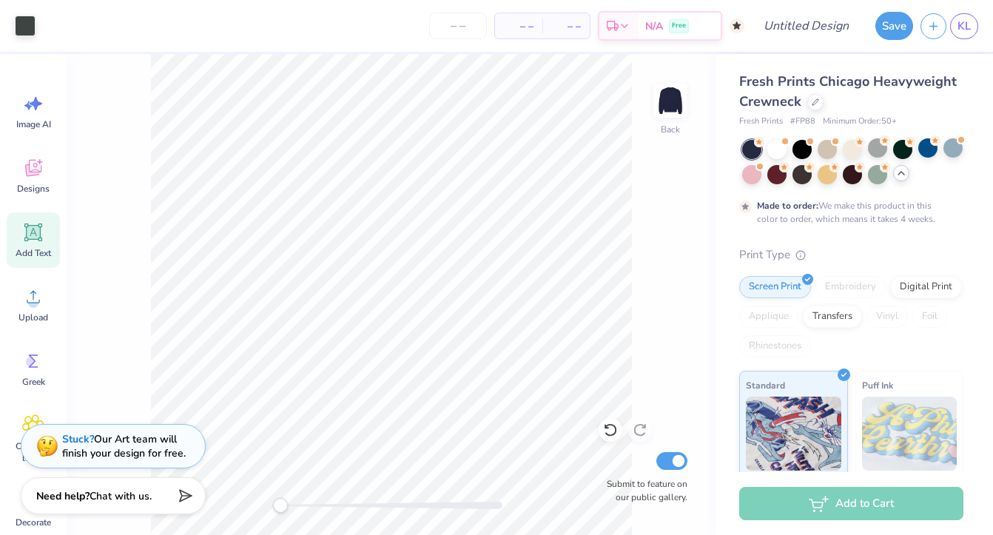
type input "4.95"
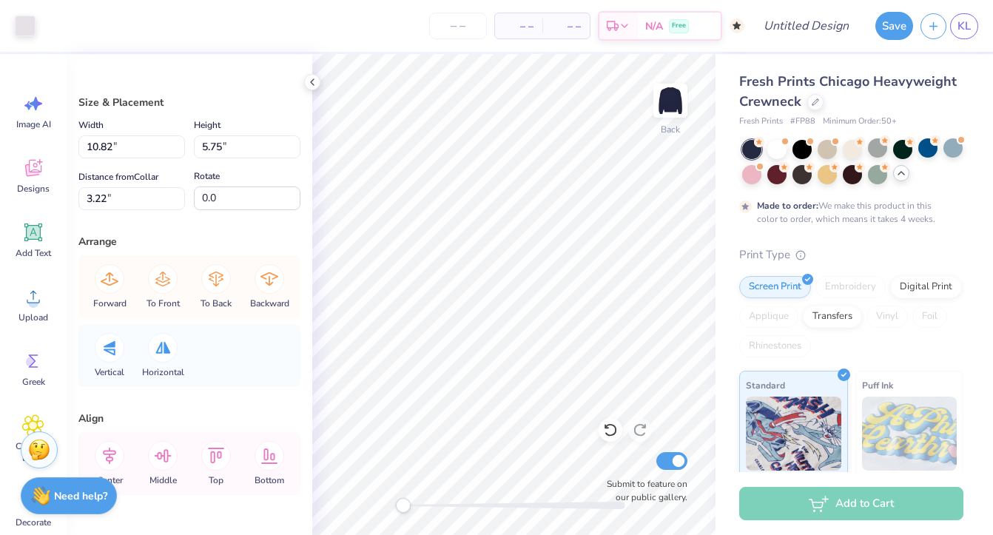
type input "10.89"
type input "5.78"
type input "3.19"
click at [608, 435] on icon at bounding box center [610, 430] width 13 height 13
type input "10.82"
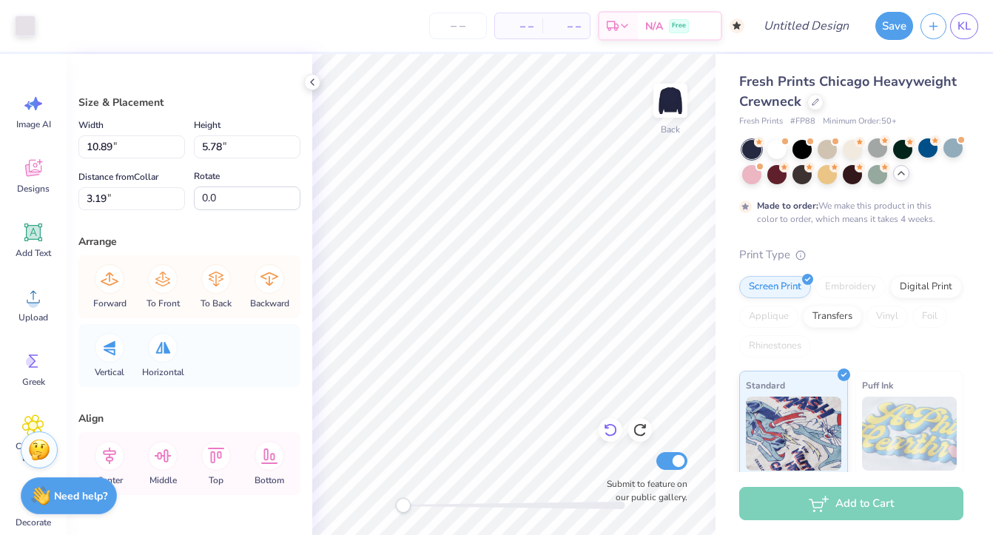
type input "5.75"
type input "3.22"
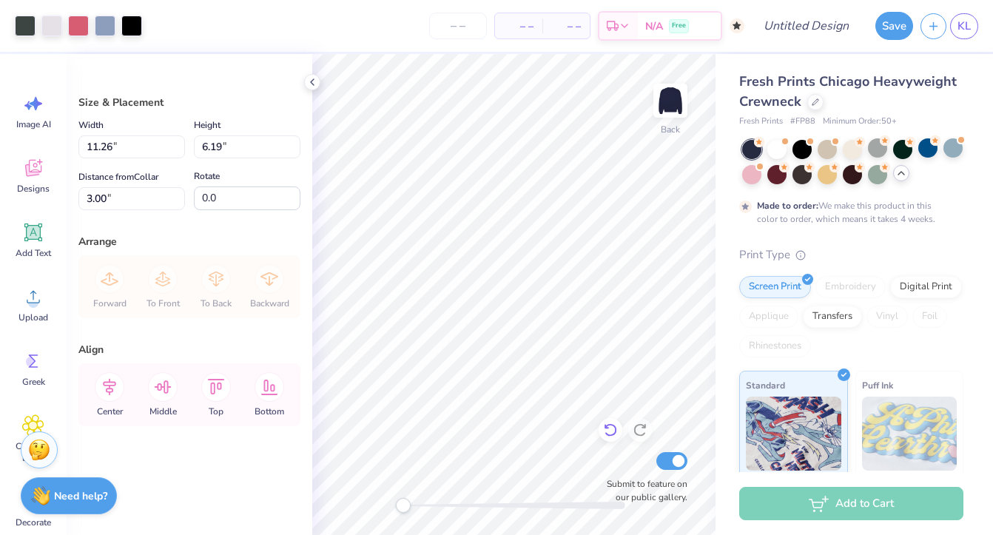
type input "13.77"
type input "7.57"
type input "3.00"
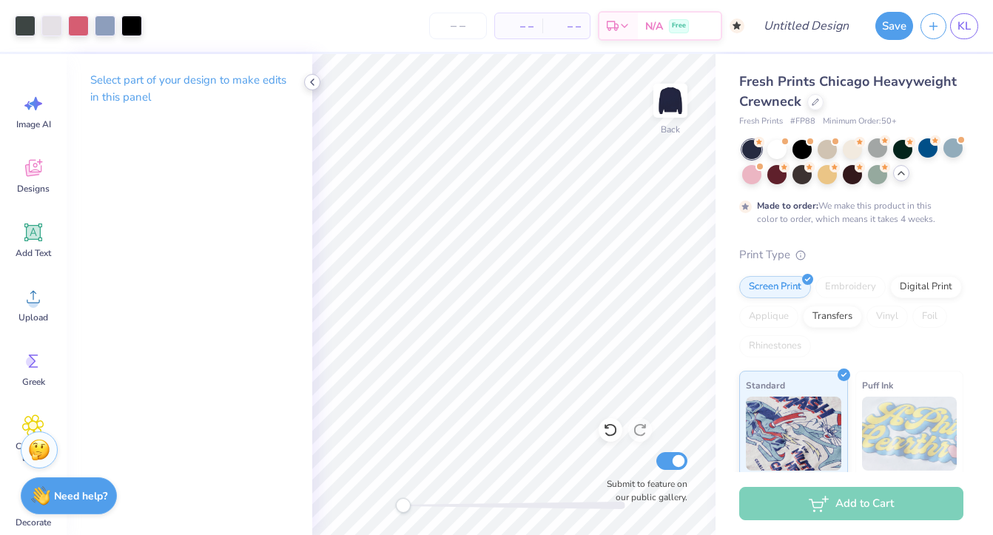
click at [318, 87] on div at bounding box center [312, 82] width 16 height 16
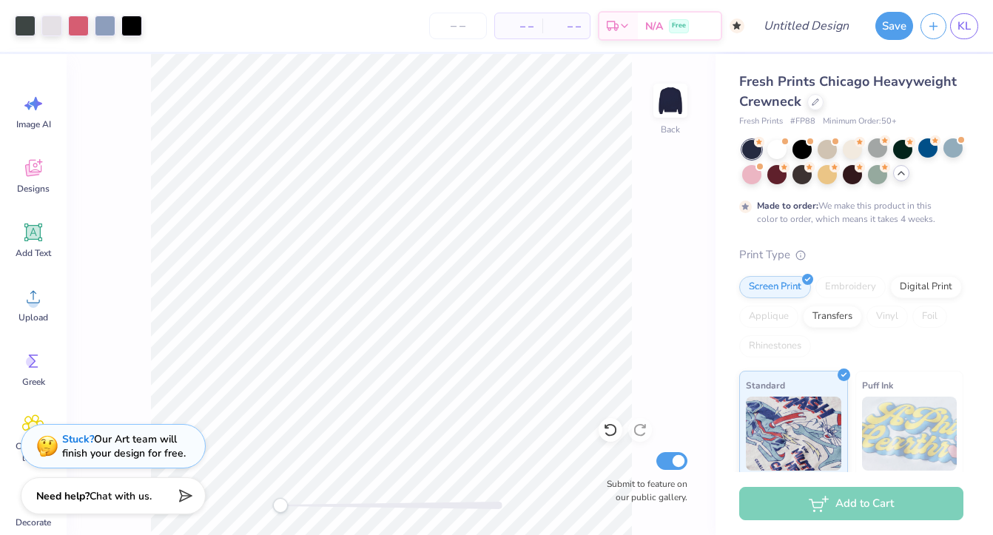
scroll to position [0, 0]
click at [676, 459] on input "Submit to feature on our public gallery." at bounding box center [671, 461] width 31 height 18
checkbox input "false"
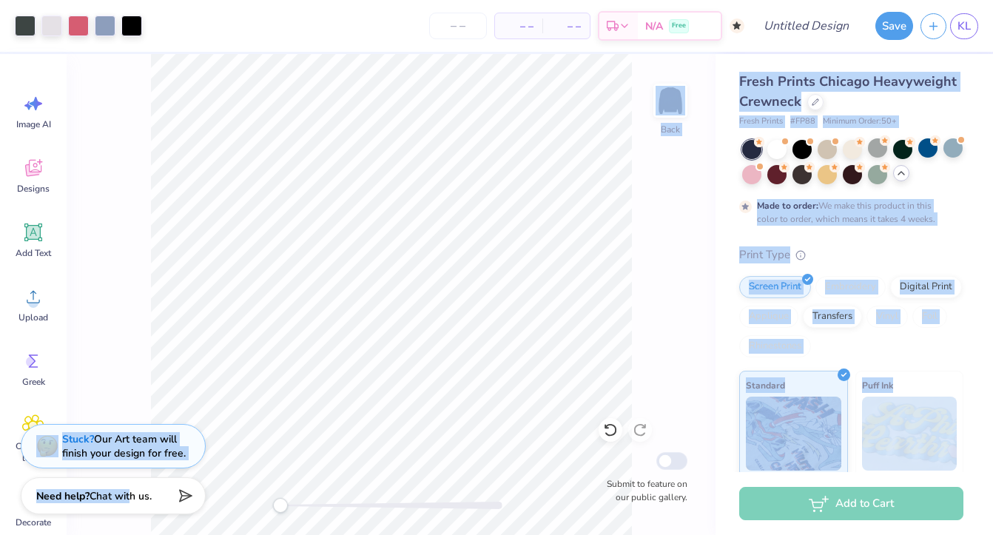
click at [155, 246] on div "Art colors – – Per Item – – Total Est. Delivery N/A Free Design Title Save KL I…" at bounding box center [496, 267] width 993 height 535
click at [122, 332] on div "Back Submit to feature on our public gallery." at bounding box center [391, 294] width 649 height 481
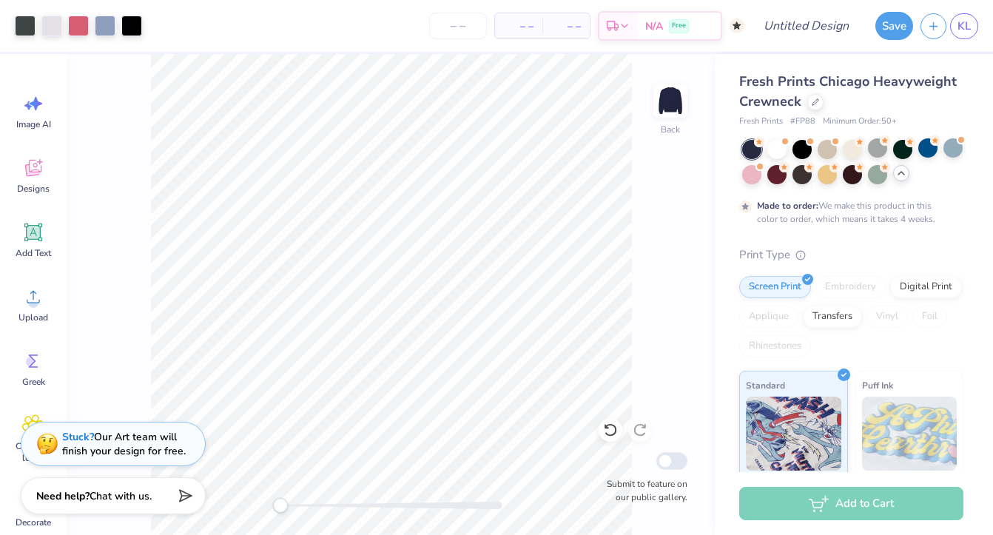
click at [122, 440] on div "Stuck? Our Art team will finish your design for free." at bounding box center [124, 444] width 124 height 28
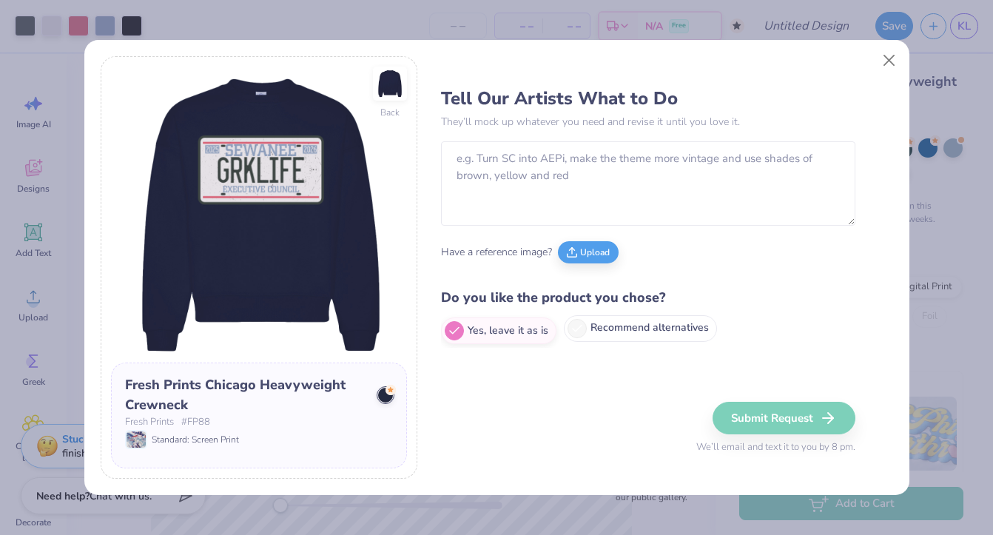
click at [571, 326] on icon at bounding box center [577, 328] width 13 height 13
click at [451, 326] on input "Recommend alternatives" at bounding box center [446, 331] width 10 height 10
radio input "true"
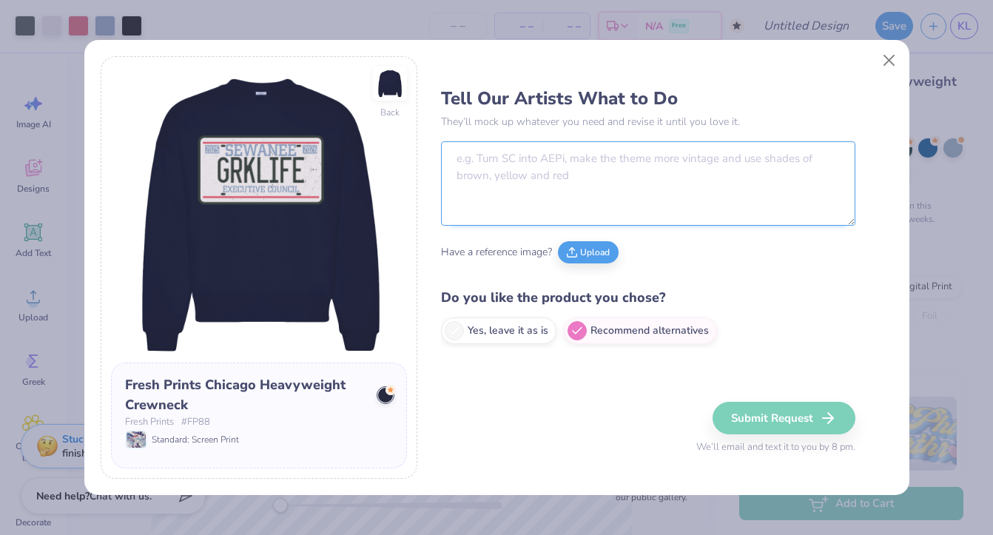
click at [504, 175] on textarea at bounding box center [648, 183] width 414 height 84
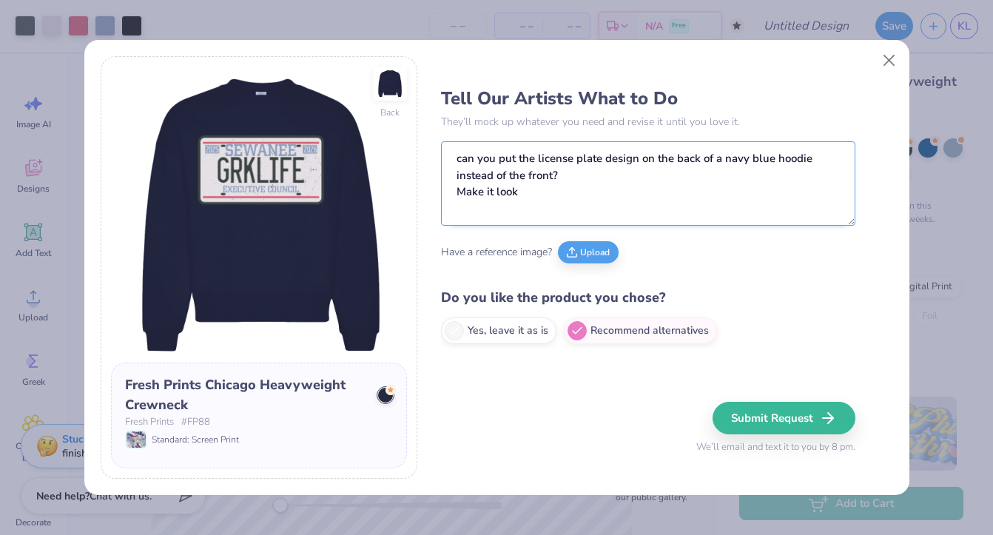
click at [463, 159] on textarea "can you put the license plate design on the back of a navy blue hoodie instead …" at bounding box center [648, 183] width 414 height 84
click at [525, 186] on textarea "Can you put the license plate design on the back of a navy blue hoodie instead …" at bounding box center [648, 183] width 414 height 84
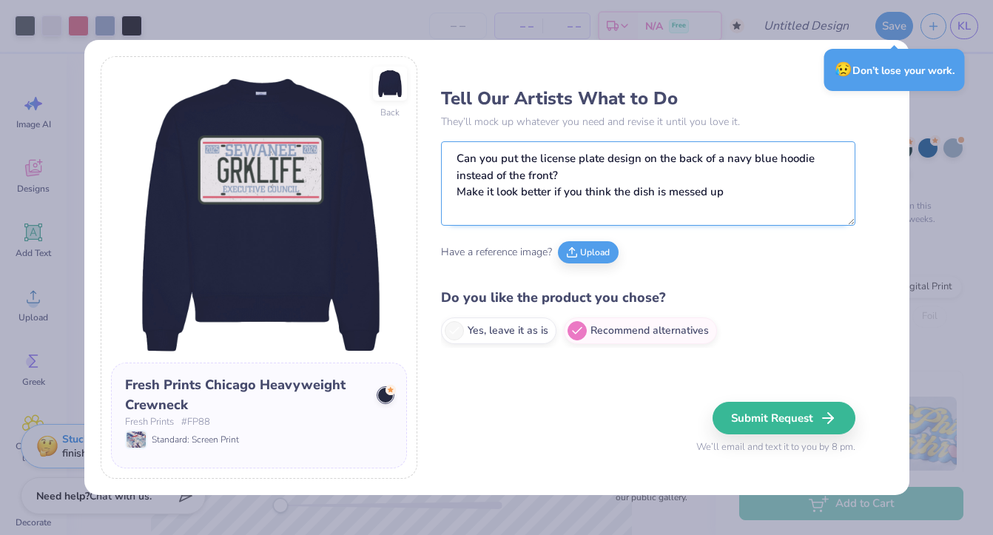
click at [654, 194] on textarea "Can you put the license plate design on the back of a navy blue hoodie instead …" at bounding box center [648, 183] width 414 height 84
click at [756, 195] on textarea "Can you put the license plate design on the back of a navy blue hoodie instead …" at bounding box center [648, 183] width 414 height 84
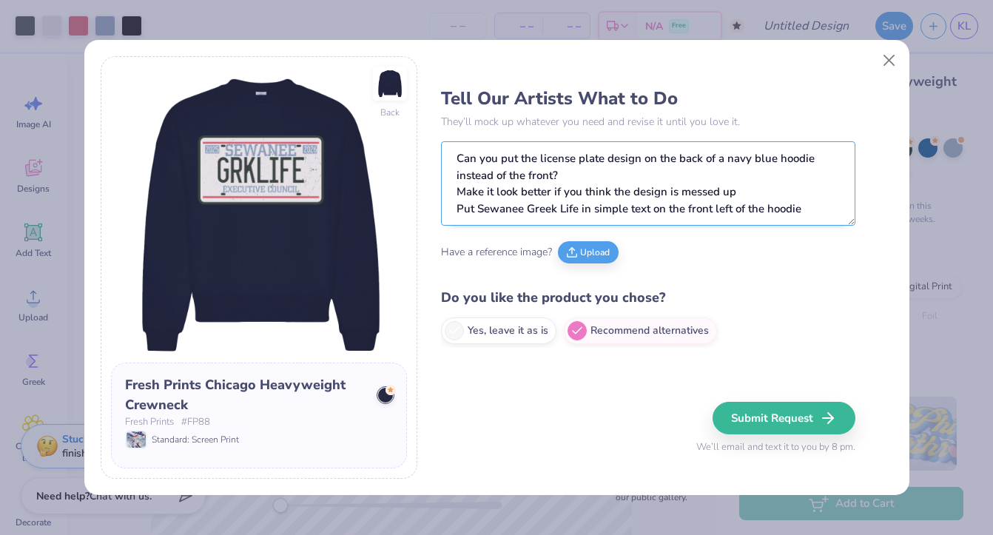
drag, startPoint x: 594, startPoint y: 209, endPoint x: 623, endPoint y: 207, distance: 29.7
click at [623, 207] on textarea "Can you put the license plate design on the back of a navy blue hoodie instead …" at bounding box center [648, 183] width 414 height 84
type textarea "Can you put the license plate design on the back of a navy blue hoodie instead …"
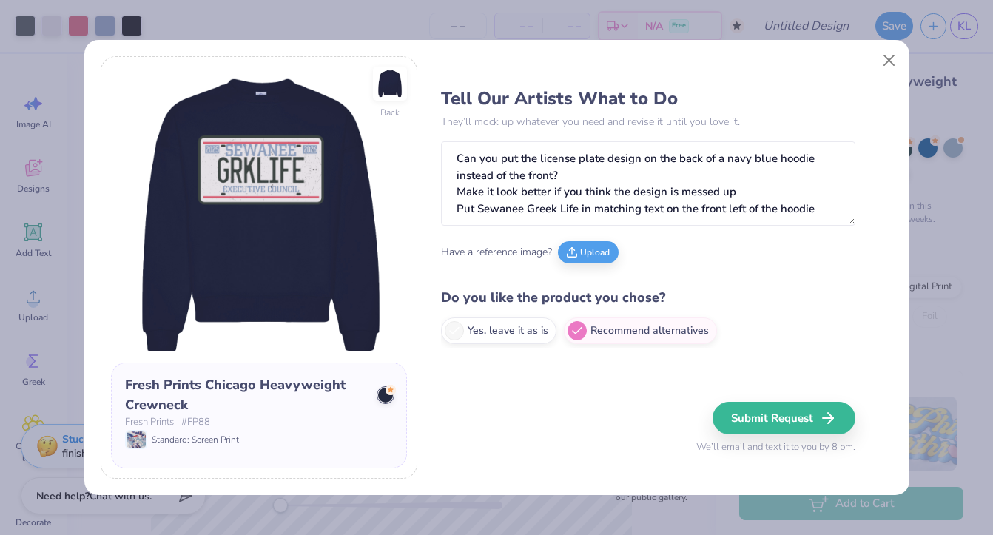
click at [697, 227] on div "Tell Our Artists What to Do They’ll mock up whatever you need and revise it unt…" at bounding box center [648, 214] width 414 height 268
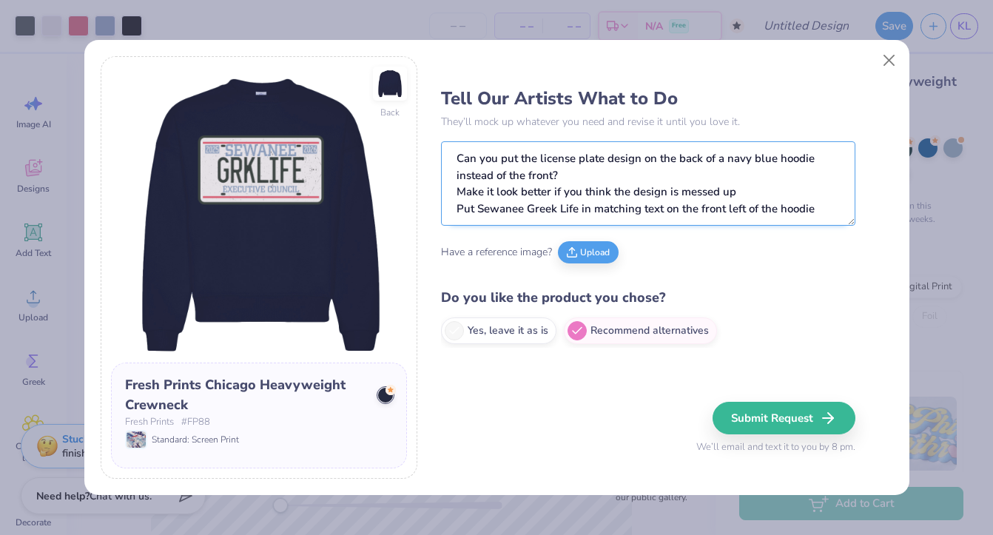
click at [777, 211] on textarea "Can you put the license plate design on the back of a navy blue hoodie instead …" at bounding box center [648, 183] width 414 height 84
click at [845, 181] on textarea "Can you put the license plate design on the back of a navy blue hoodie instead …" at bounding box center [648, 183] width 414 height 84
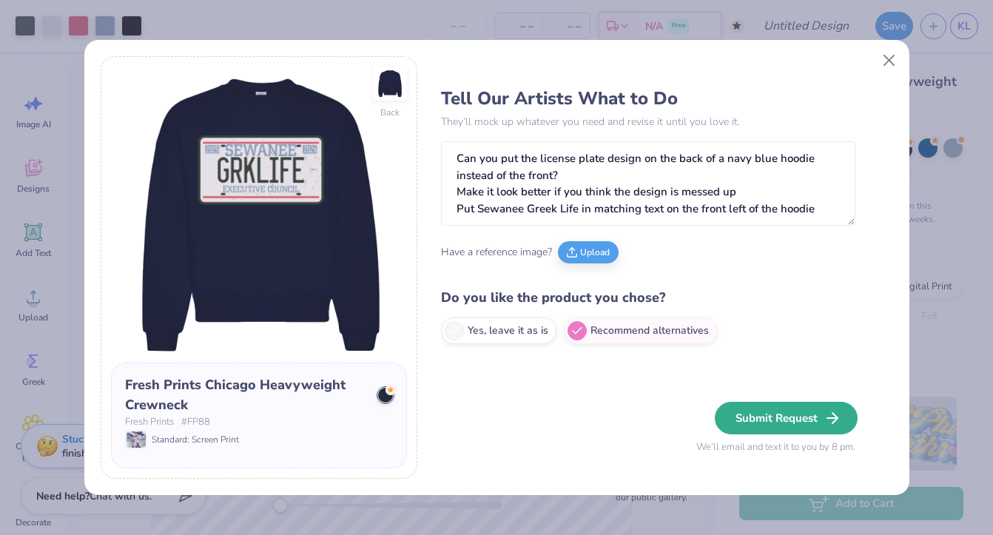
click at [820, 420] on button "Submit Request" at bounding box center [786, 418] width 143 height 33
radio input "true"
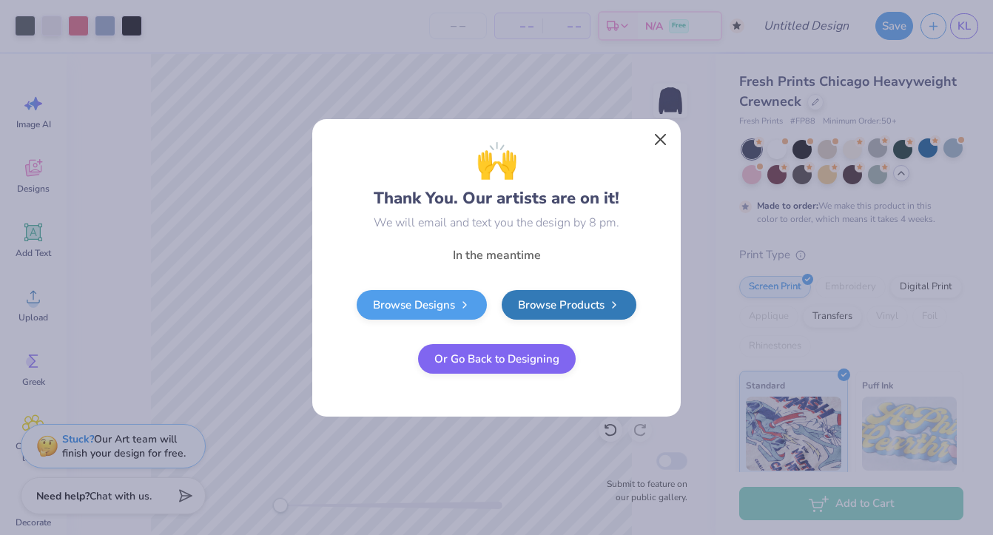
click at [654, 139] on button "Close" at bounding box center [661, 139] width 28 height 28
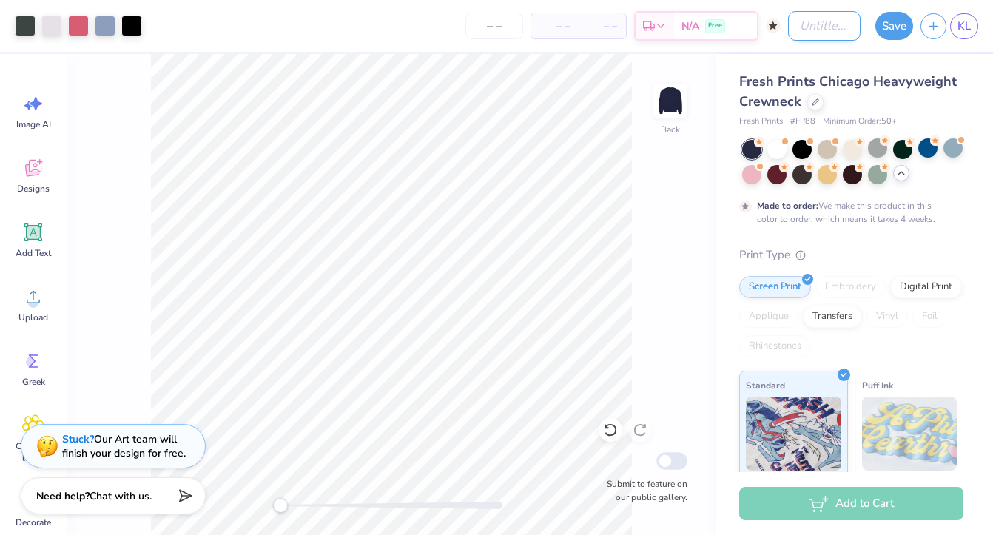
click at [801, 17] on input "Design Title" at bounding box center [824, 26] width 73 height 30
type input "Sewanee Greek Life"
click at [903, 20] on button "Save" at bounding box center [895, 24] width 38 height 28
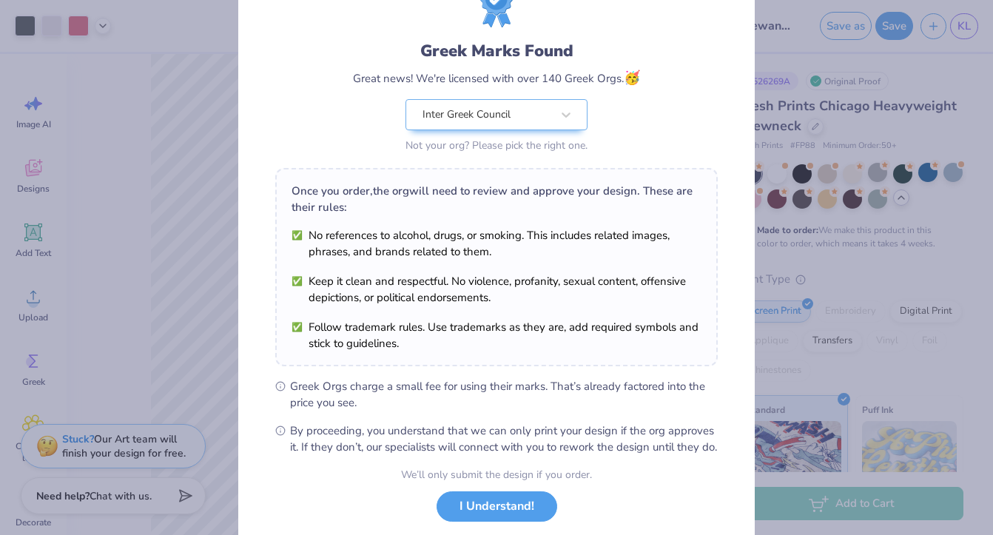
scroll to position [65, 0]
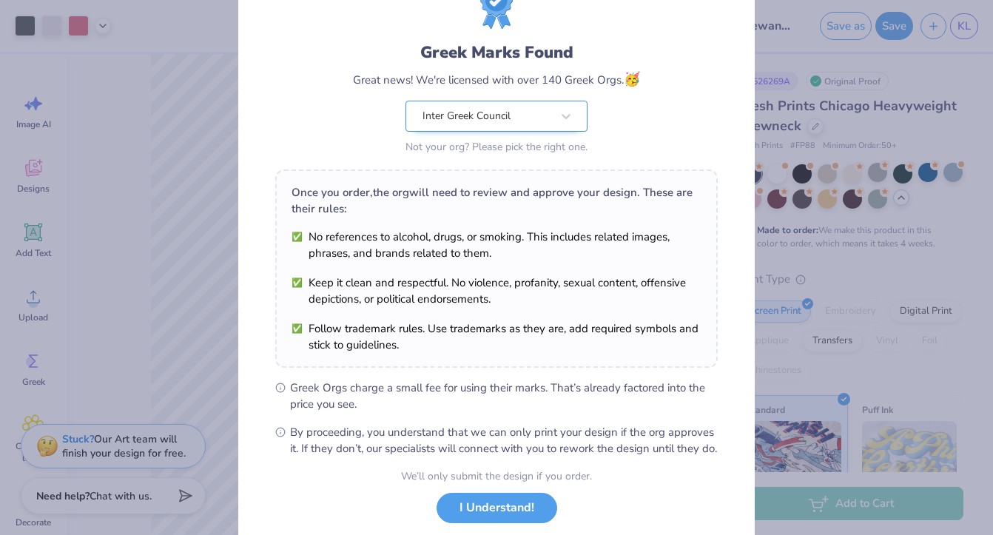
click at [547, 108] on div "Greek Marks Found Great news! We're licensed with over 140 Greek Orgs. 🥳 Inter …" at bounding box center [496, 99] width 287 height 117
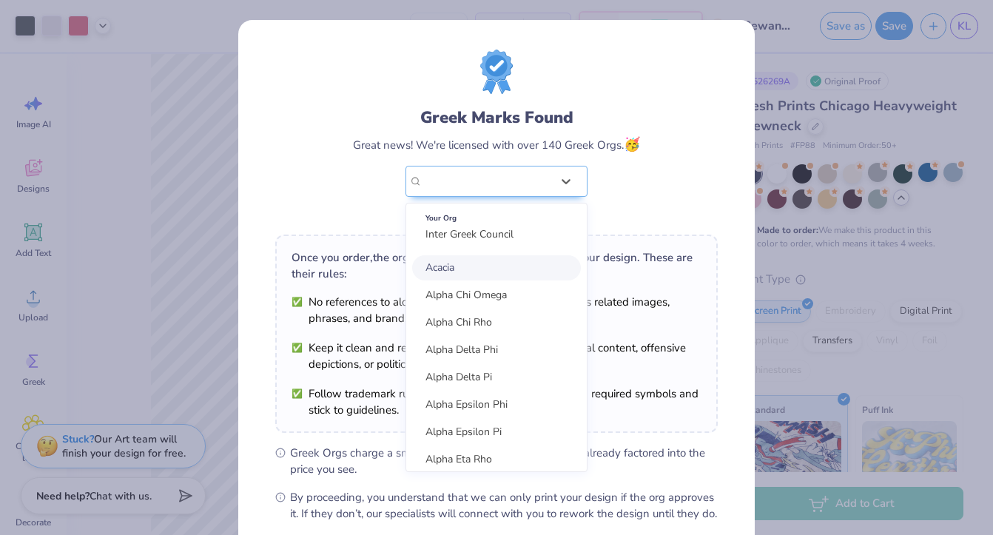
click at [647, 134] on div "Greek Marks Found Great news! We're licensed with over 140 Greek Orgs. 🥳 option…" at bounding box center [496, 136] width 443 height 173
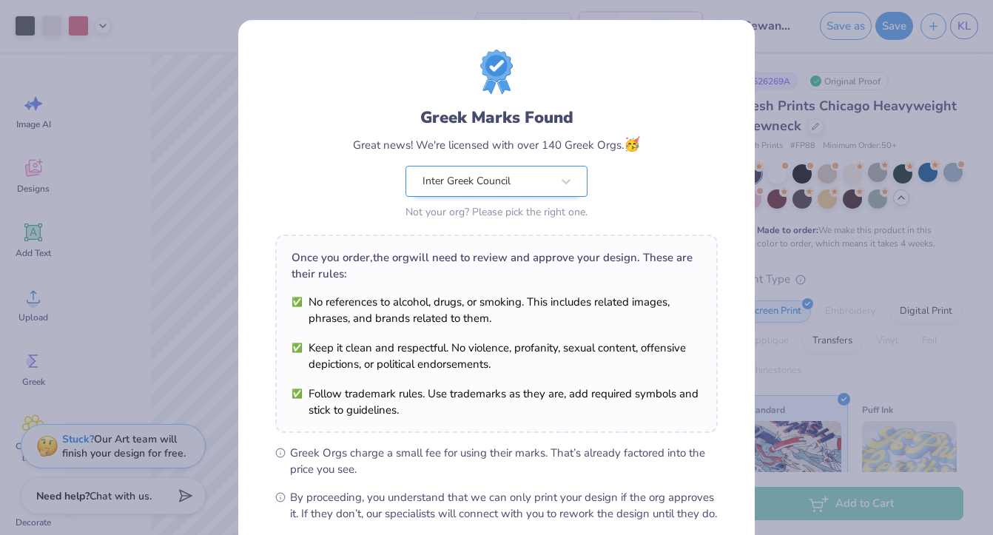
click at [540, 185] on div "Inter Greek Council" at bounding box center [487, 182] width 132 height 30
click at [664, 120] on div "Greek Marks Found Great news! We're licensed with over 140 Greek Orgs. 🥳 Inter …" at bounding box center [496, 136] width 443 height 173
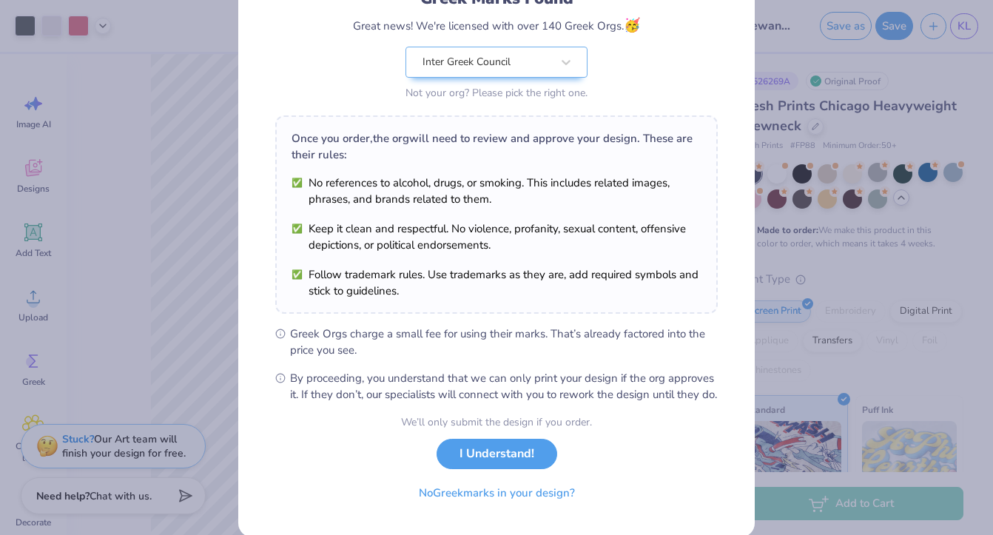
scroll to position [130, 0]
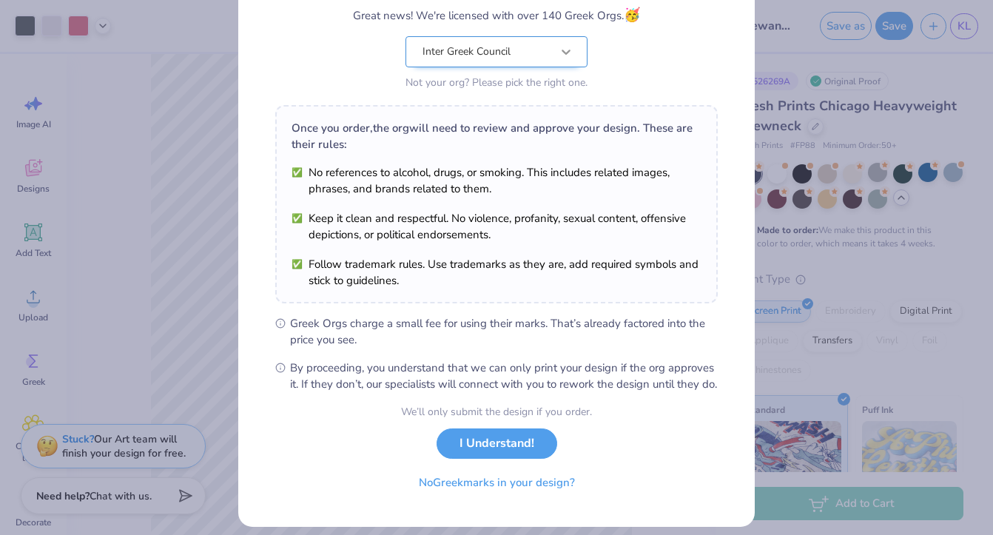
click at [561, 43] on div "Greek Marks Found Great news! We're licensed with over 140 Greek Orgs. 🥳 Inter …" at bounding box center [496, 208] width 517 height 636
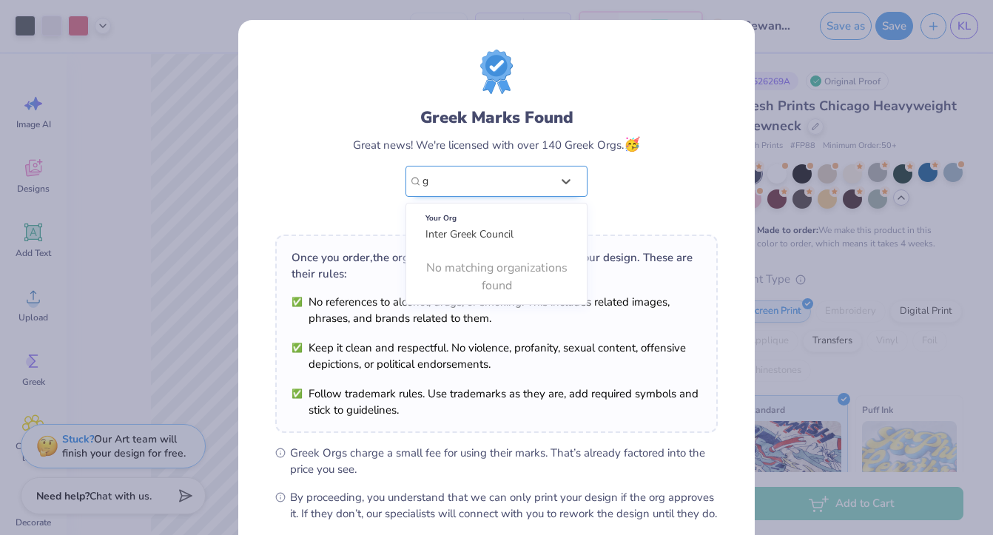
scroll to position [0, 0]
type input "greek cou"
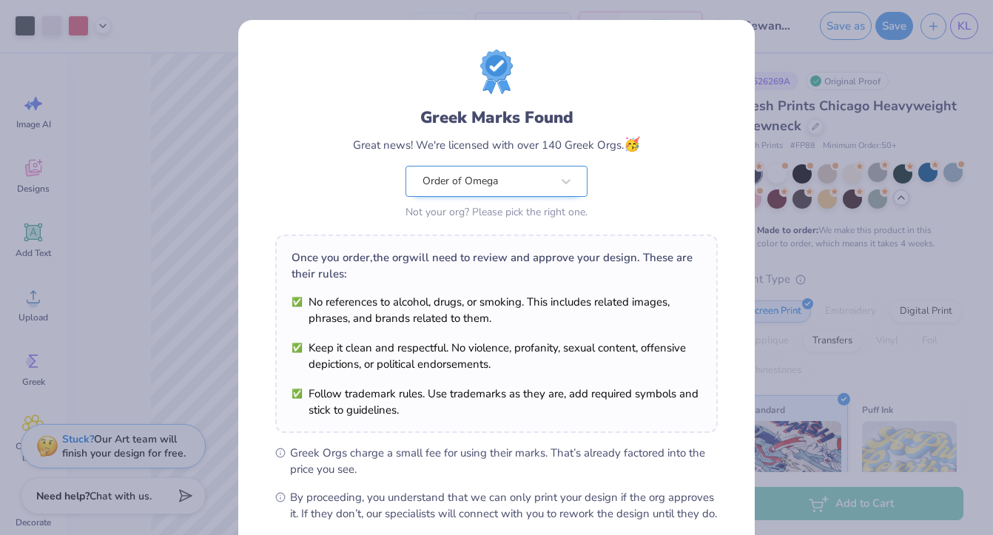
click at [420, 177] on div "Order of Omega" at bounding box center [497, 181] width 182 height 31
click at [420, 176] on div "Order of Omega" at bounding box center [497, 181] width 182 height 31
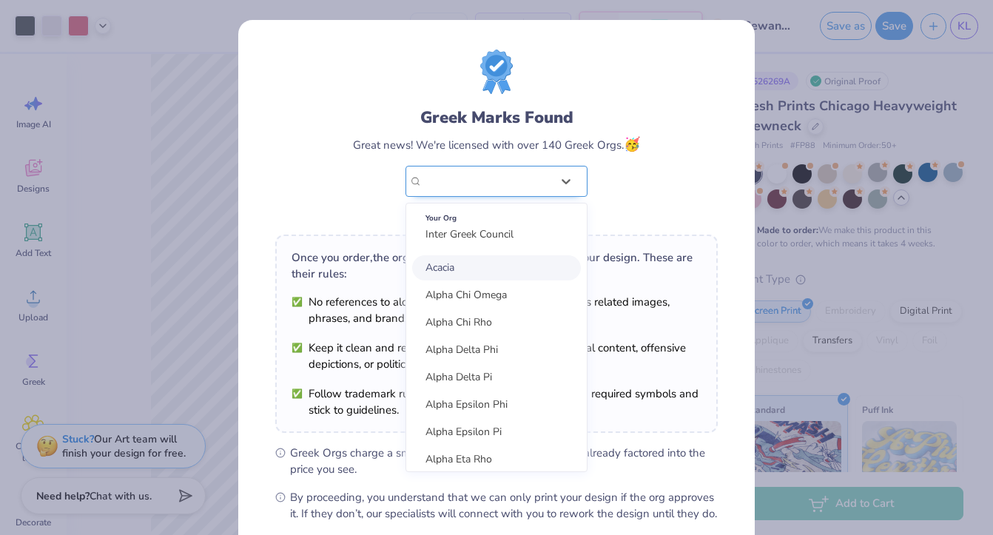
click at [452, 176] on div "Order of Omega" at bounding box center [487, 181] width 129 height 16
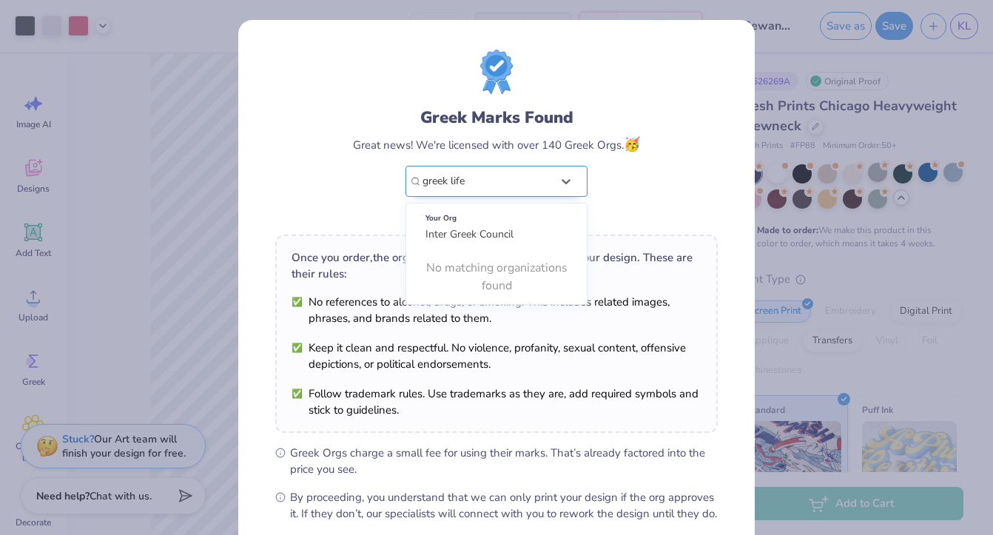
type input "greek life"
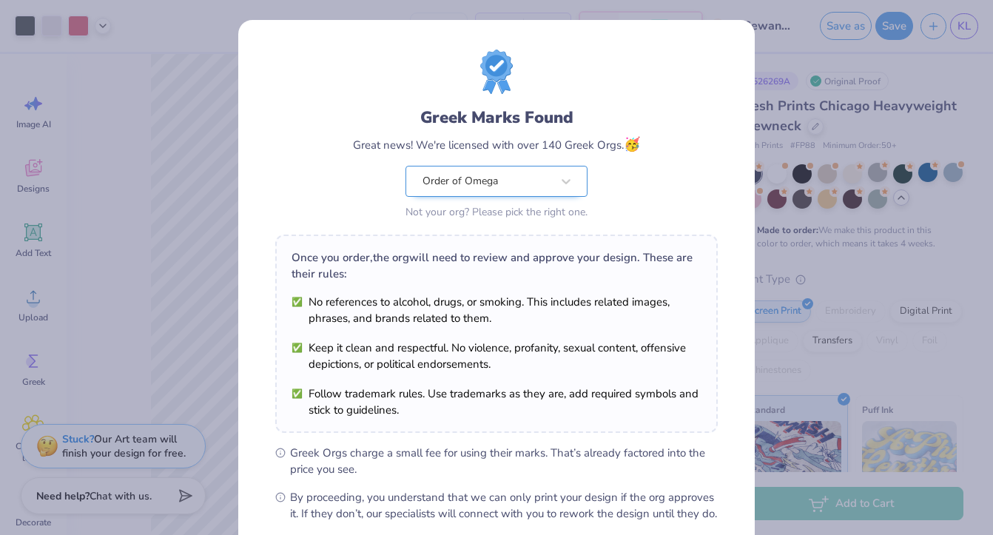
click at [497, 186] on div "Order of Omega" at bounding box center [487, 181] width 129 height 16
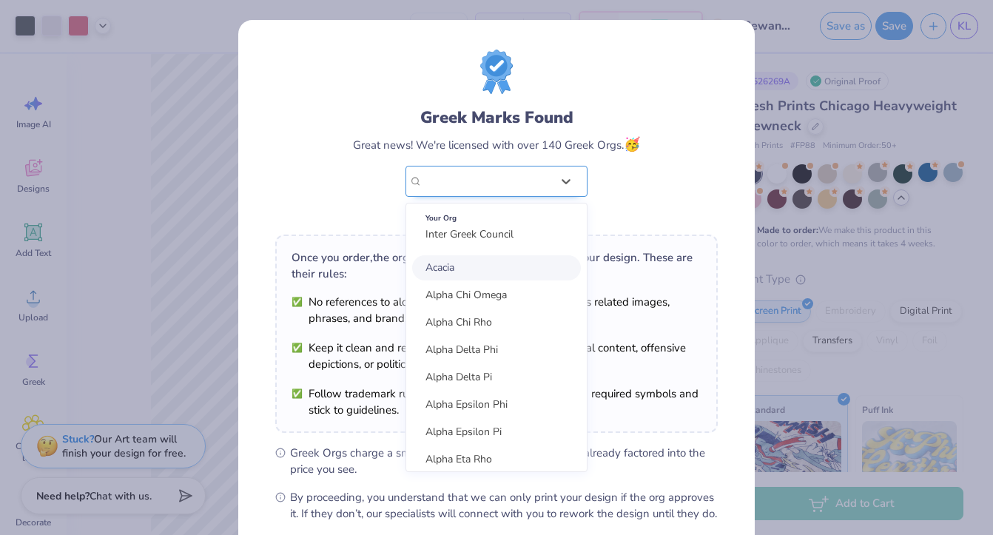
type input "i"
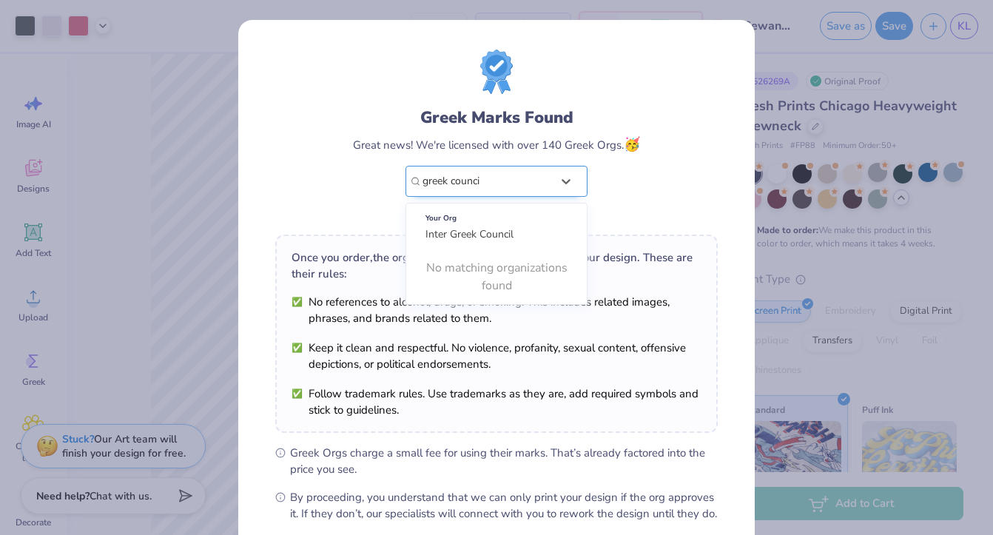
type input "greek council"
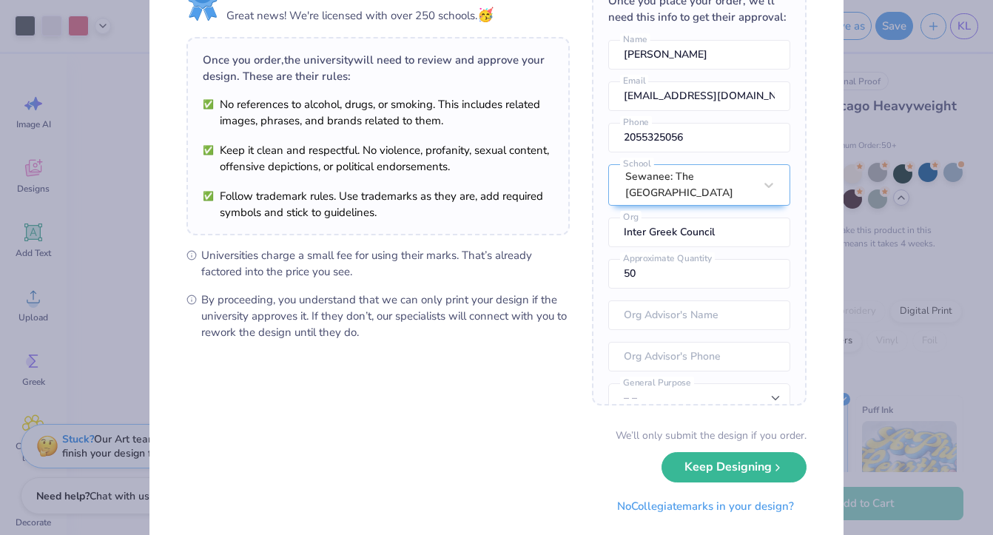
scroll to position [81, 0]
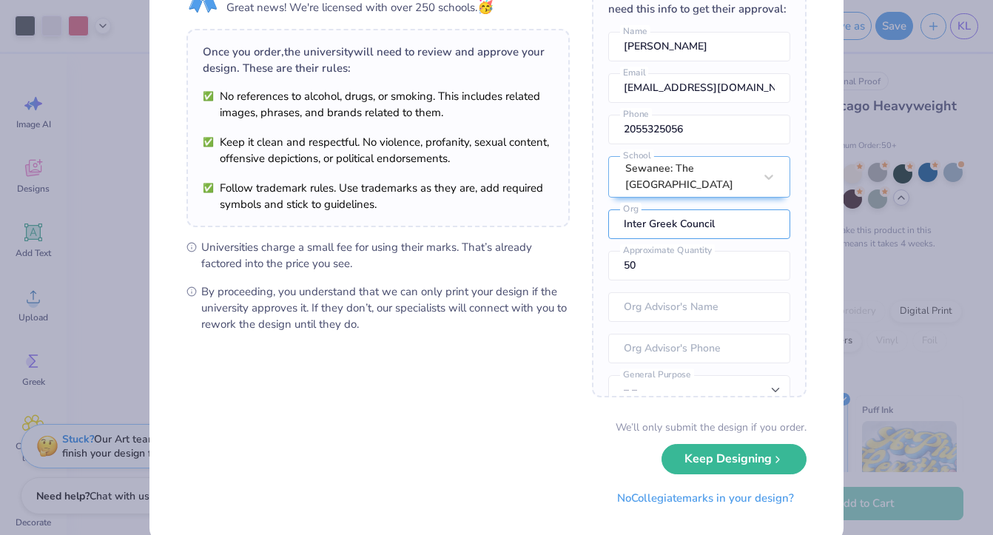
drag, startPoint x: 651, startPoint y: 223, endPoint x: 606, endPoint y: 220, distance: 45.2
click at [607, 221] on div "Once you place your order, we’ll need this info to get their approval: Kate Low…" at bounding box center [699, 182] width 215 height 429
drag, startPoint x: 690, startPoint y: 224, endPoint x: 654, endPoint y: 224, distance: 36.3
click at [654, 224] on input "Greek Council" at bounding box center [699, 224] width 182 height 30
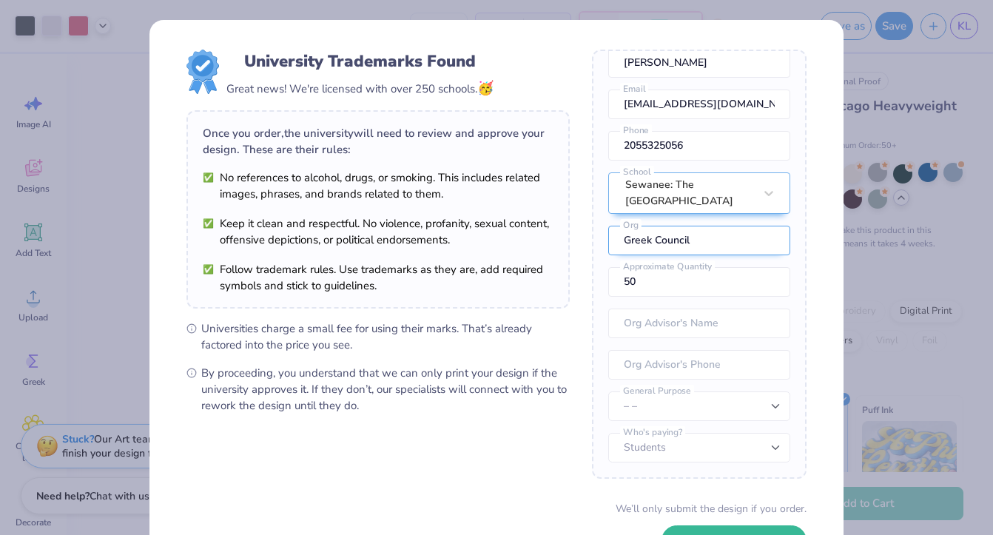
scroll to position [65, 0]
type input "Greek Council"
click at [771, 283] on input "49" at bounding box center [699, 282] width 182 height 30
click at [770, 278] on input "50" at bounding box center [699, 282] width 182 height 30
type input "15"
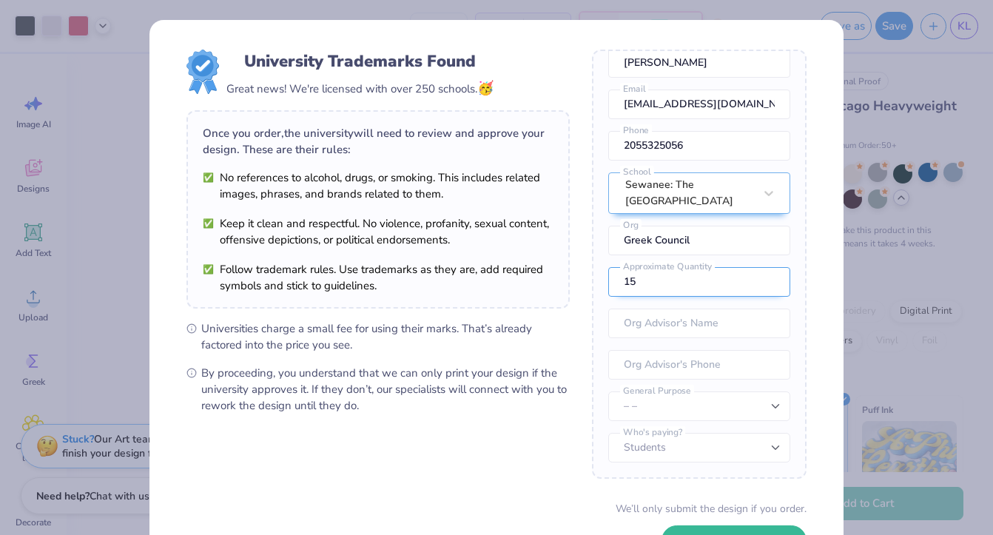
click at [770, 283] on input "15" at bounding box center [699, 282] width 182 height 30
click at [747, 249] on input "Greek Council" at bounding box center [699, 241] width 182 height 30
type input "Greek Council (FC and SC)"
click at [560, 414] on form "University Trademarks Found Great news! We're licensed with over 250 schools. 🥳…" at bounding box center [497, 322] width 620 height 545
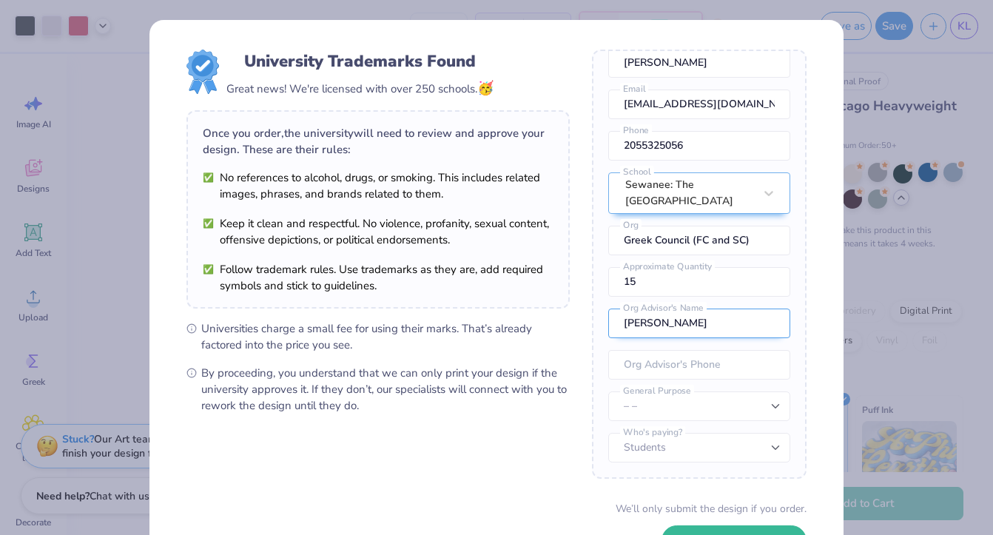
drag, startPoint x: 706, startPoint y: 324, endPoint x: 611, endPoint y: 323, distance: 95.5
click at [611, 323] on input "Carter Brown" at bounding box center [699, 324] width 182 height 30
type input "D"
type input "Nicky Campbell"
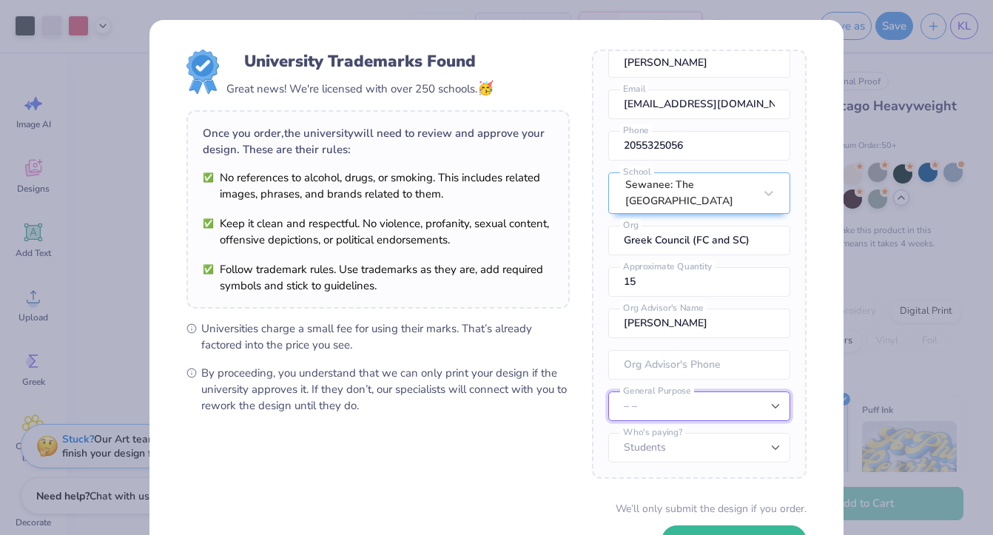
select select "Member apparel for registered Student Organization / Department / School"
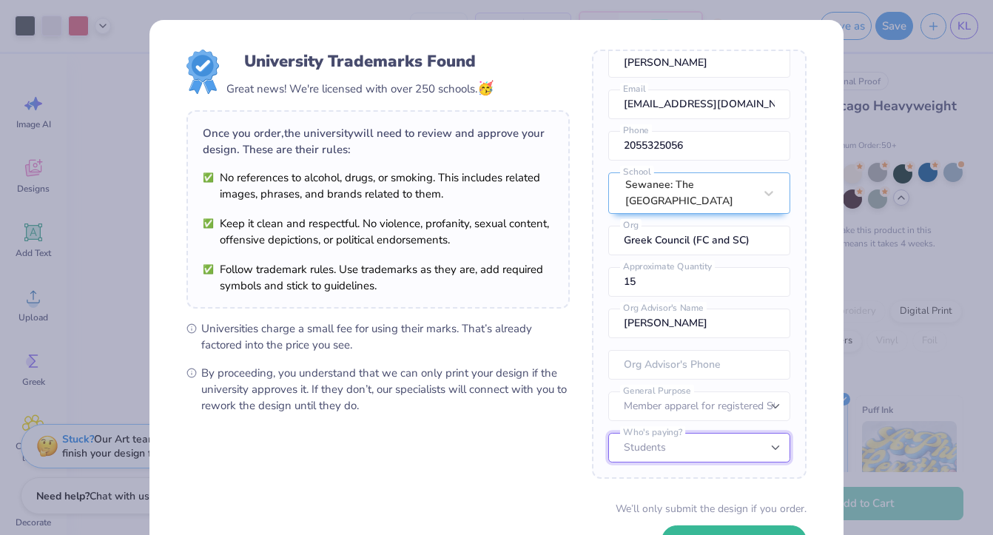
select select "University"
click at [515, 478] on form "University Trademarks Found Great news! We're licensed with over 250 schools. 🥳…" at bounding box center [497, 322] width 620 height 545
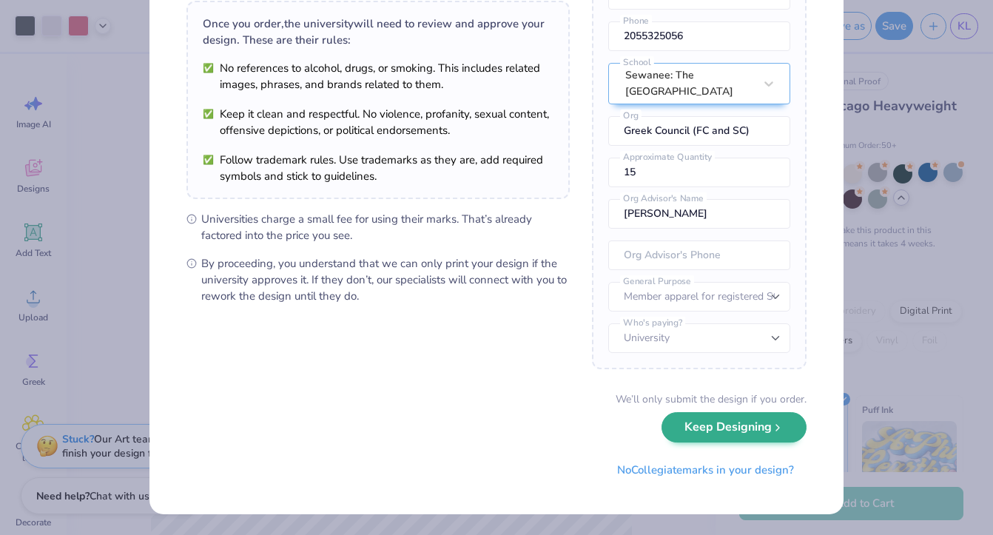
scroll to position [109, 0]
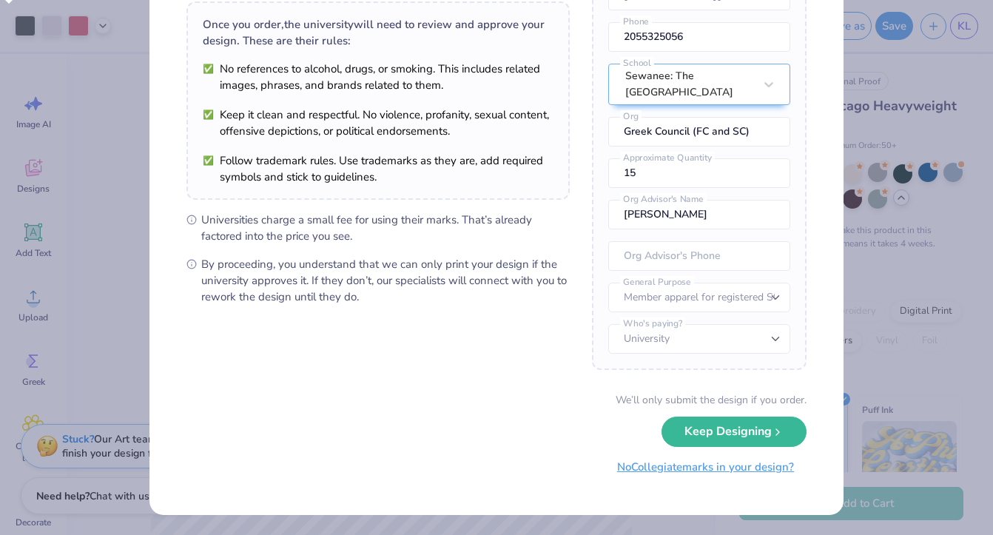
click at [671, 473] on button "No Collegiate marks in your design?" at bounding box center [706, 467] width 202 height 30
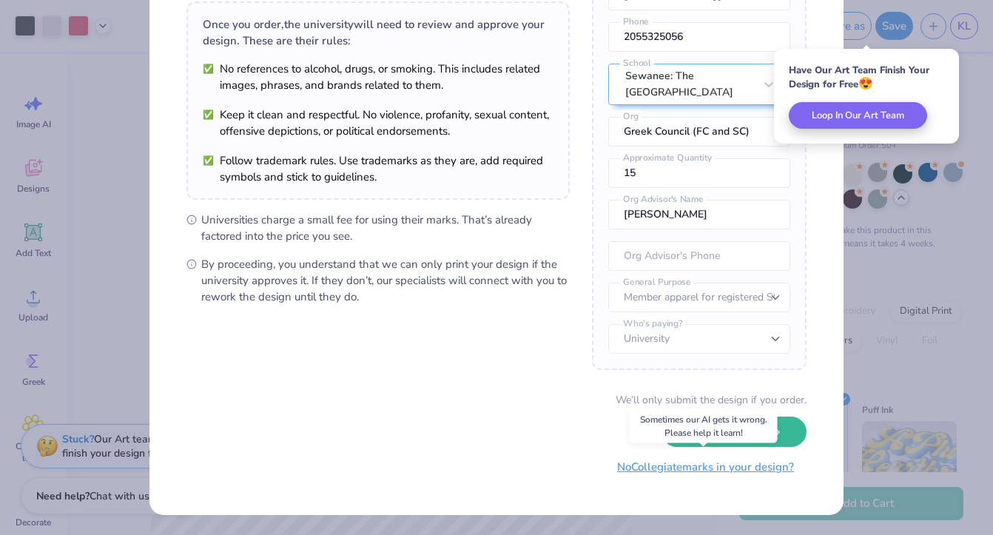
scroll to position [0, 0]
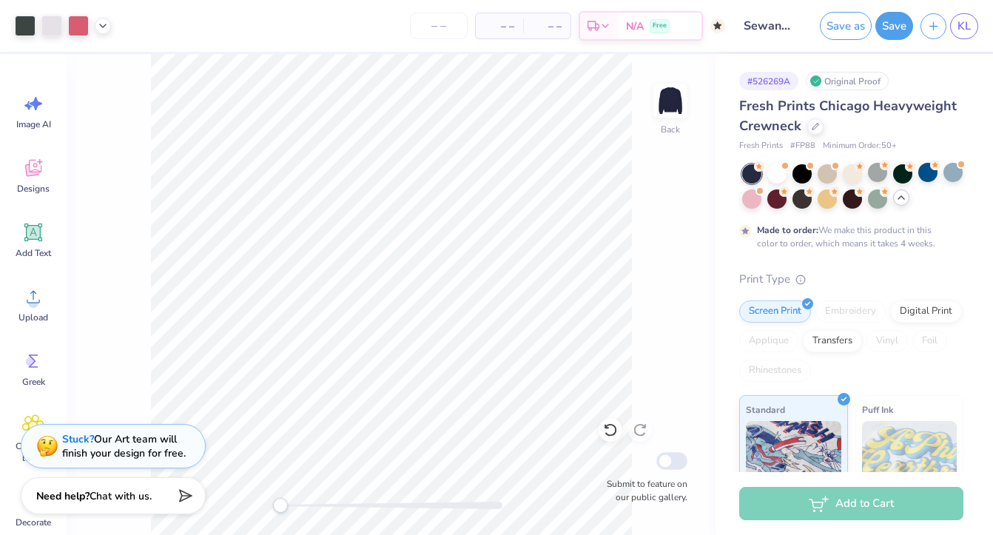
click at [735, 244] on div "# 526269A Original Proof Fresh Prints Chicago Heavyweight Crewneck Fresh Prints…" at bounding box center [855, 392] width 278 height 676
click at [839, 21] on button "Save as" at bounding box center [846, 24] width 52 height 28
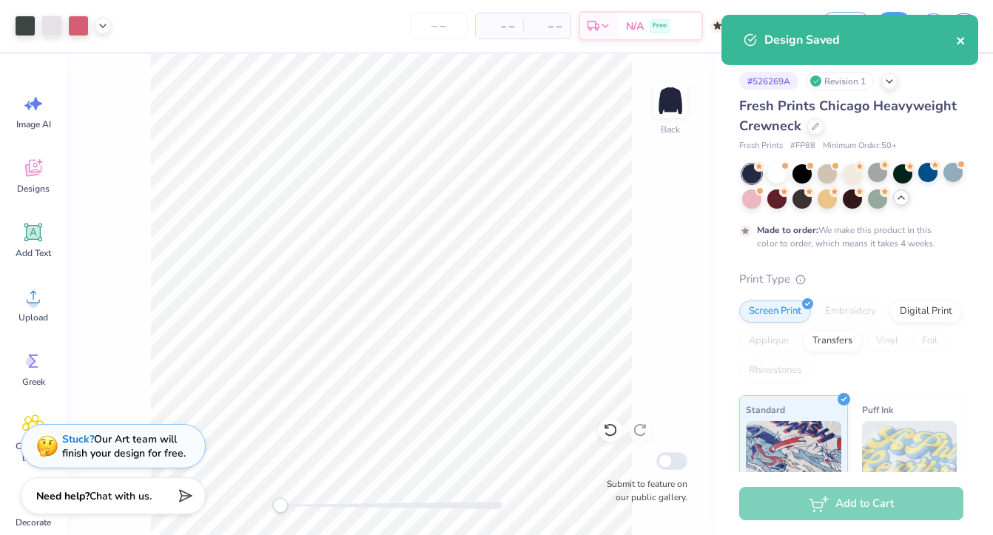
click at [961, 36] on icon "close" at bounding box center [961, 41] width 10 height 12
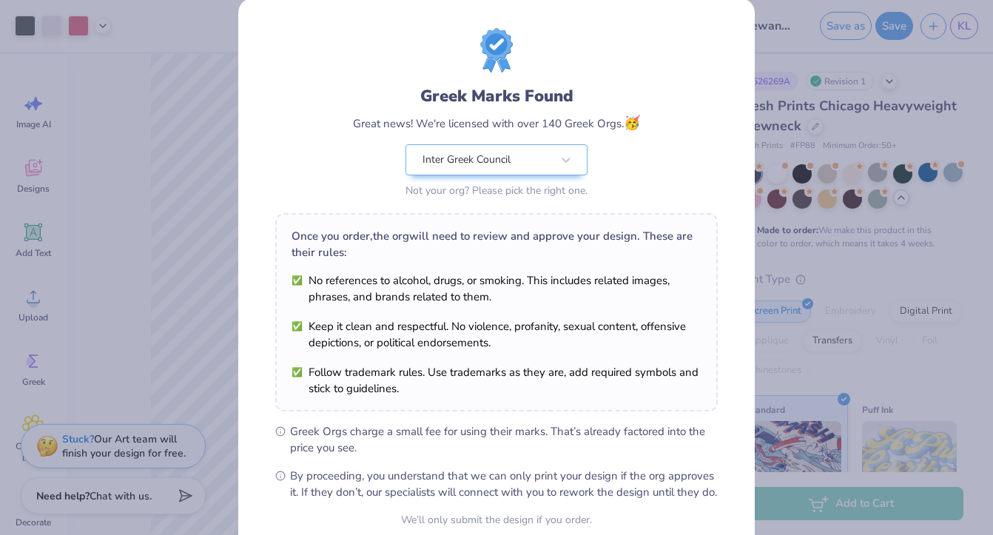
scroll to position [32, 0]
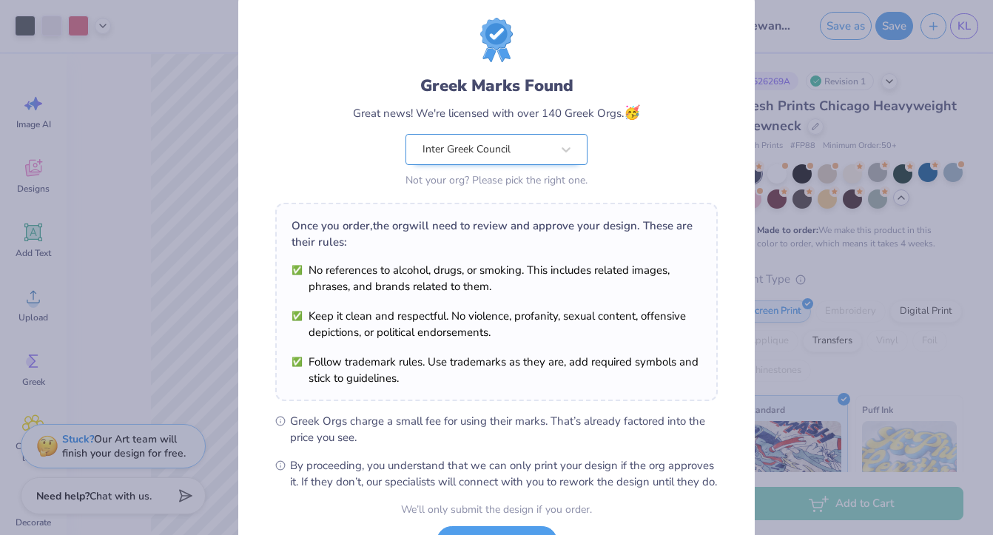
click at [545, 158] on div at bounding box center [487, 149] width 129 height 19
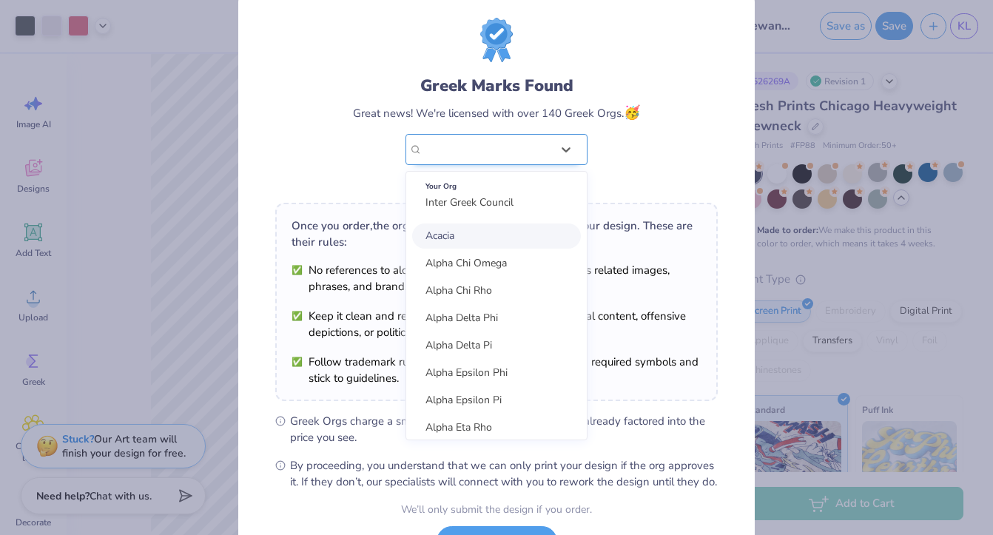
scroll to position [0, 0]
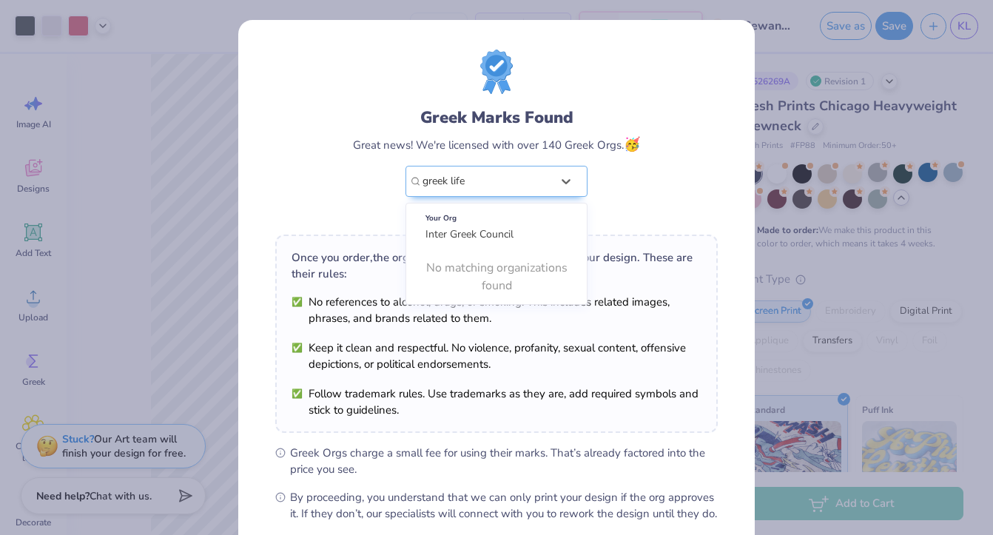
type input "greek life"
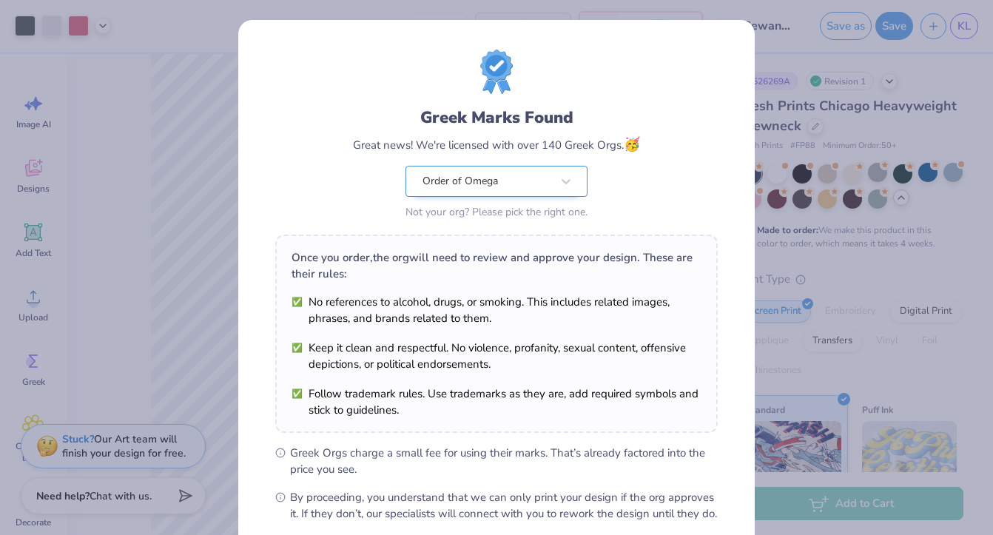
click at [497, 184] on div "Order of Omega" at bounding box center [487, 181] width 129 height 16
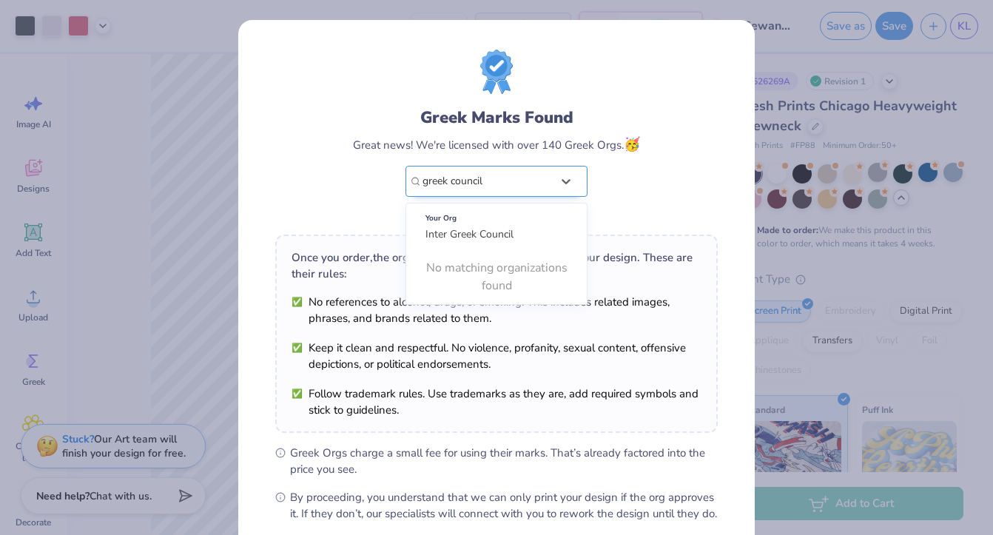
type input "greek council"
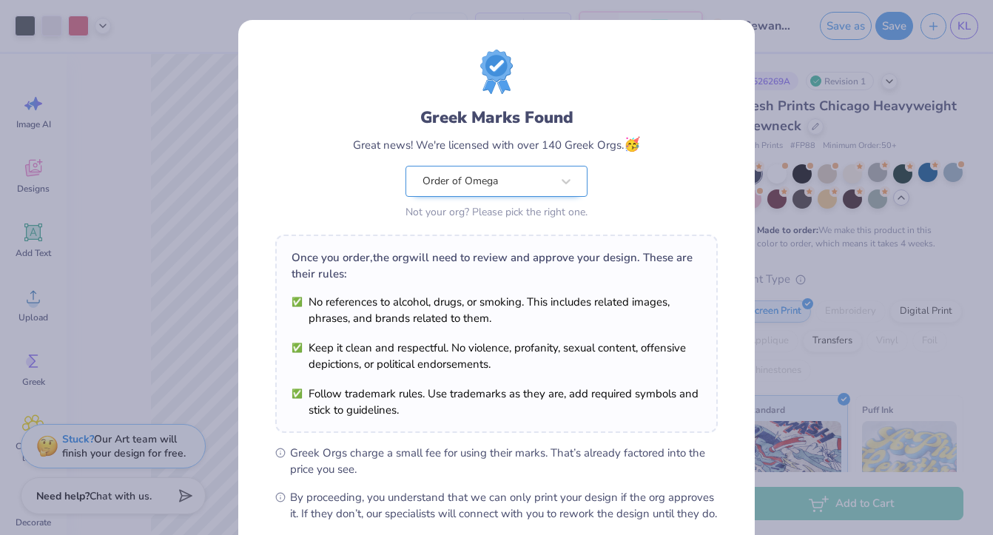
click at [594, 197] on div "Greek Marks Found Great news! We're licensed with over 140 Greek Orgs. 🥳 Order …" at bounding box center [496, 164] width 287 height 117
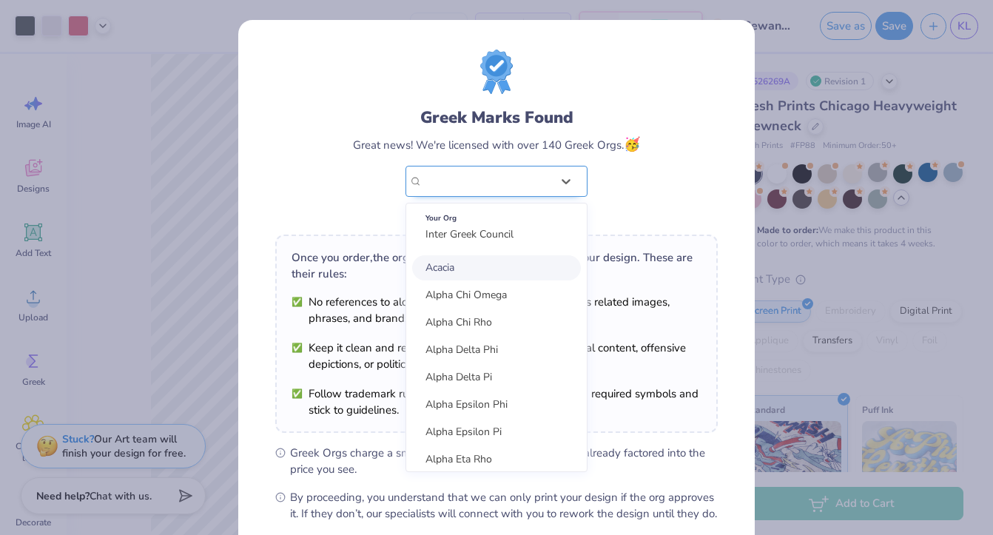
click at [474, 189] on div "Order of Omega" at bounding box center [487, 182] width 132 height 30
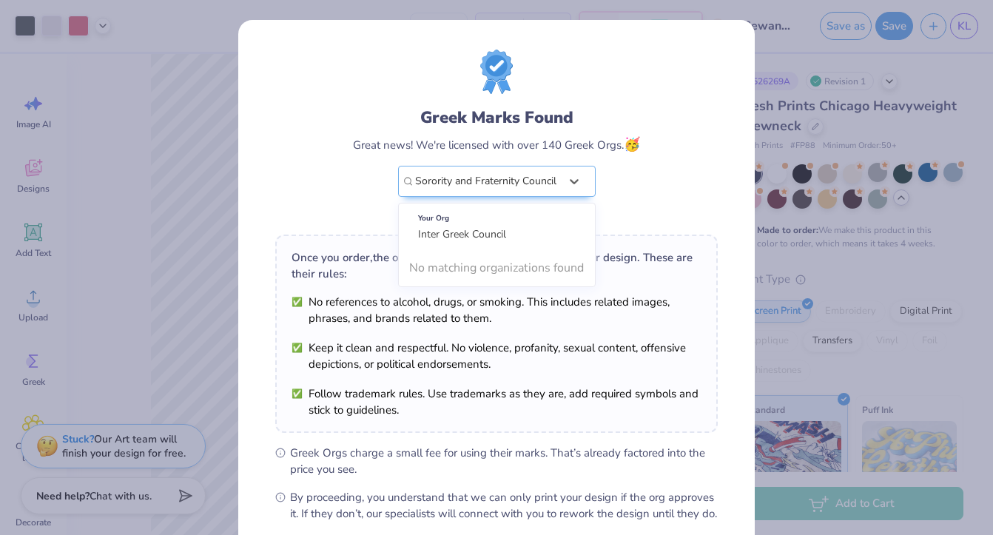
type input "Sorority and Fraternity Councils"
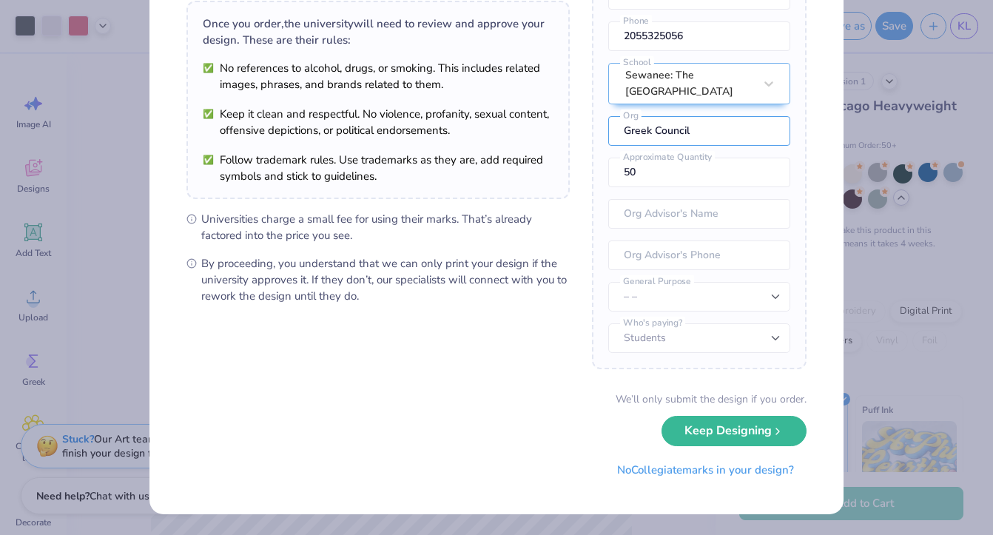
scroll to position [109, 0]
type input "Greek Council"
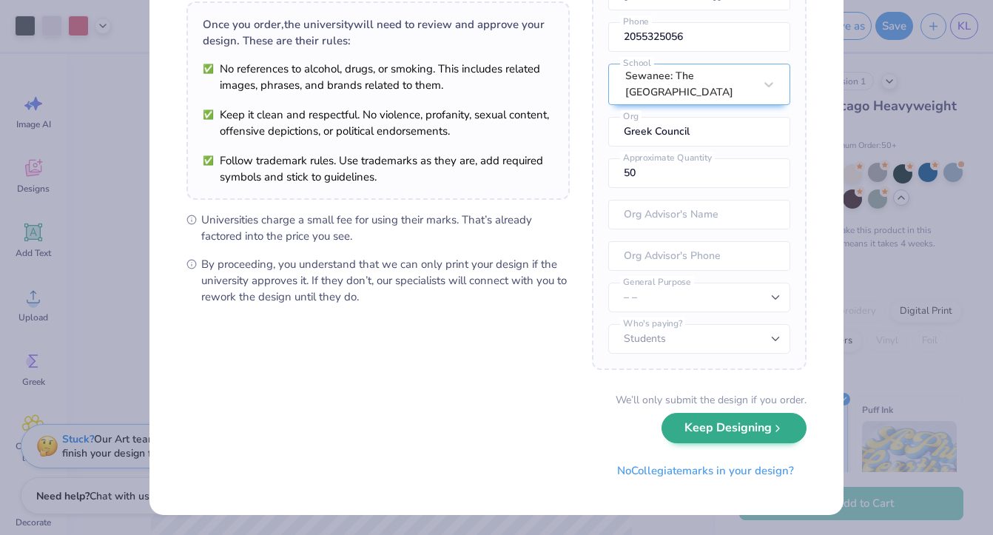
click at [703, 431] on button "Keep Designing" at bounding box center [734, 428] width 145 height 30
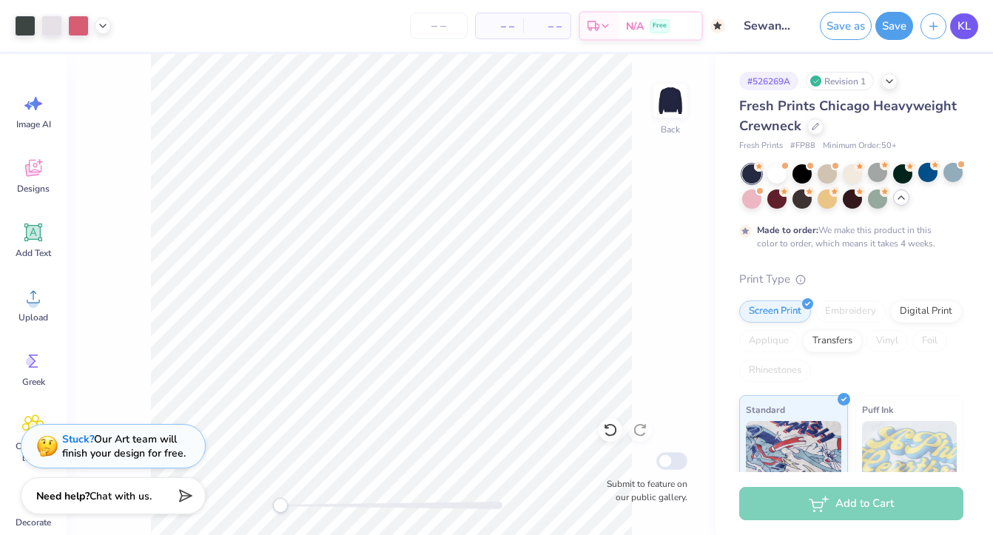
click at [967, 33] on span "KL" at bounding box center [964, 26] width 13 height 17
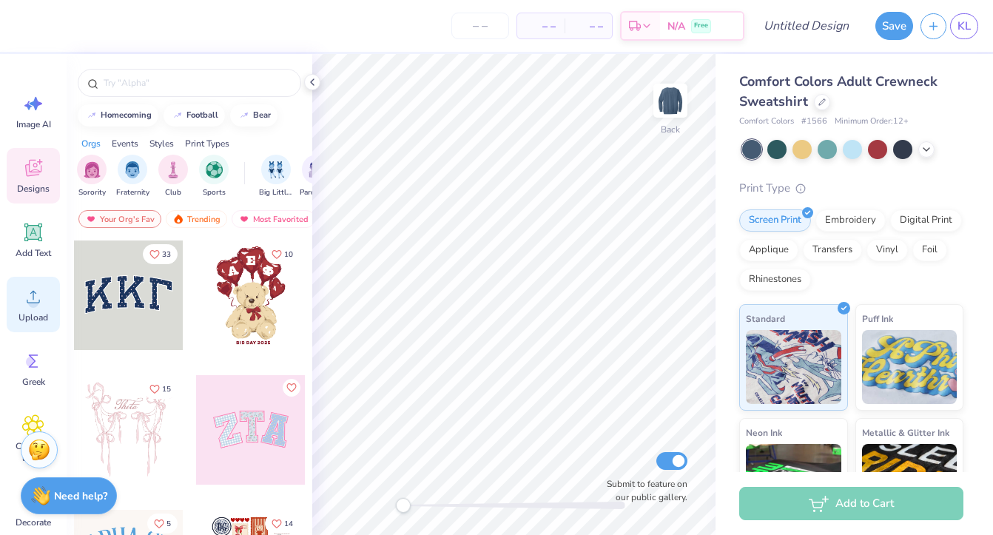
click at [35, 299] on circle at bounding box center [33, 303] width 10 height 10
click at [668, 106] on img at bounding box center [670, 100] width 59 height 59
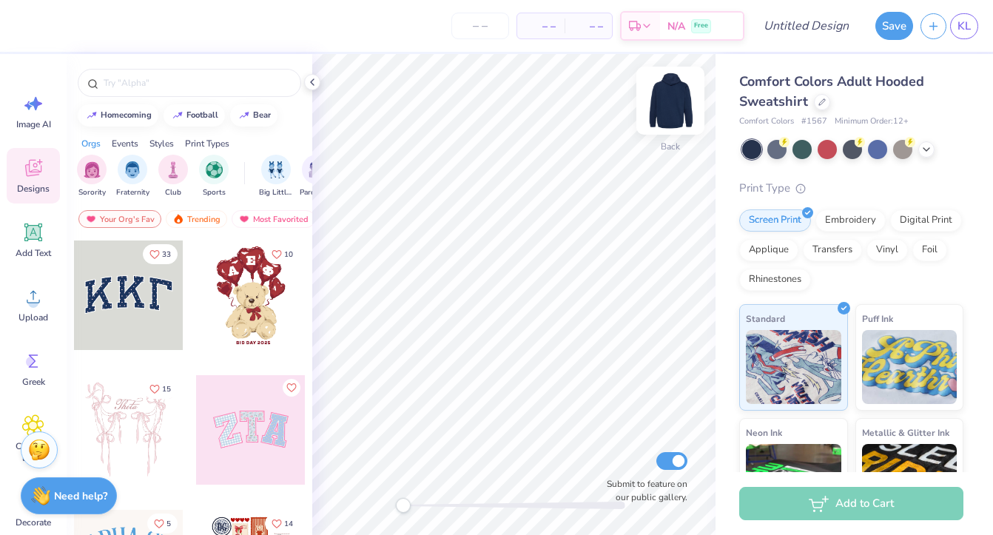
click at [671, 100] on img at bounding box center [670, 100] width 59 height 59
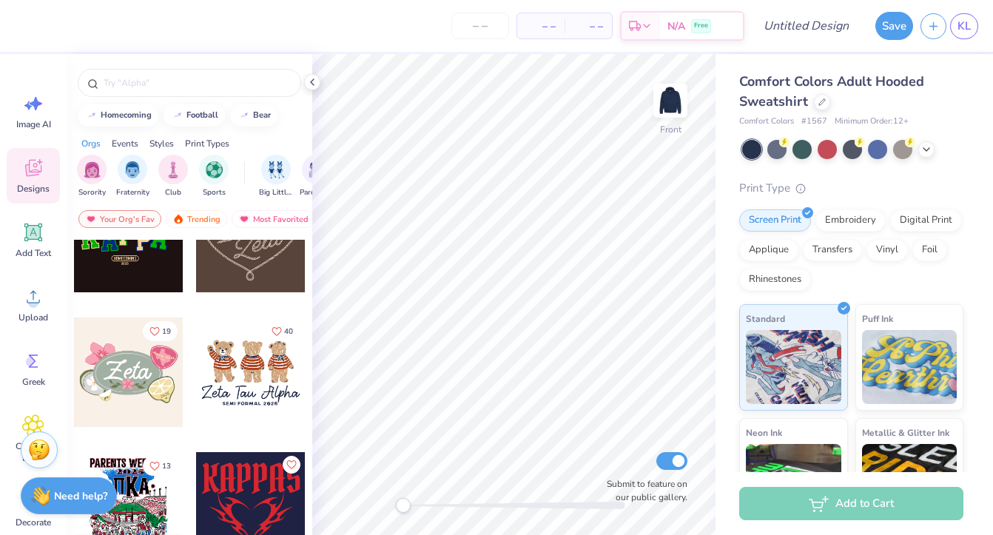
scroll to position [730, 0]
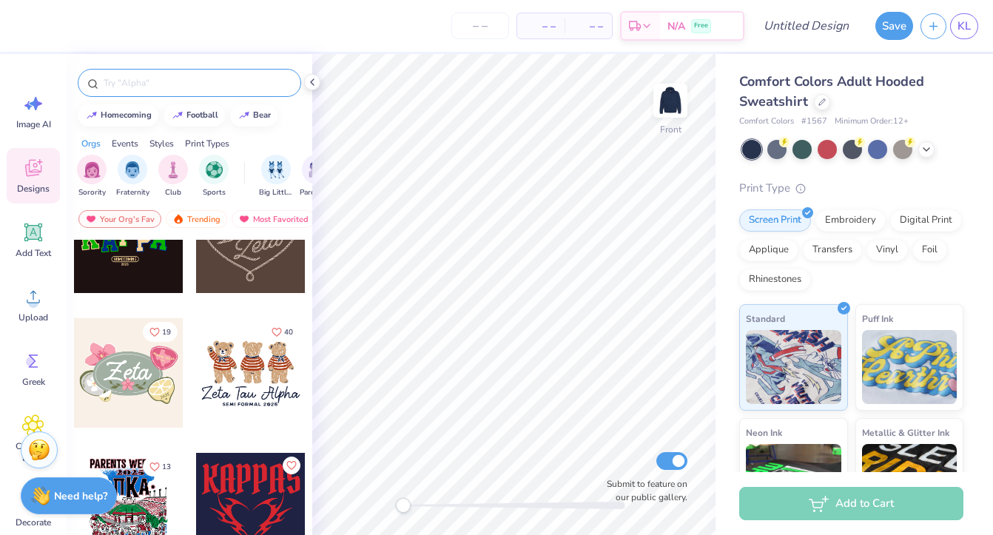
click at [155, 76] on input "text" at bounding box center [196, 82] width 189 height 15
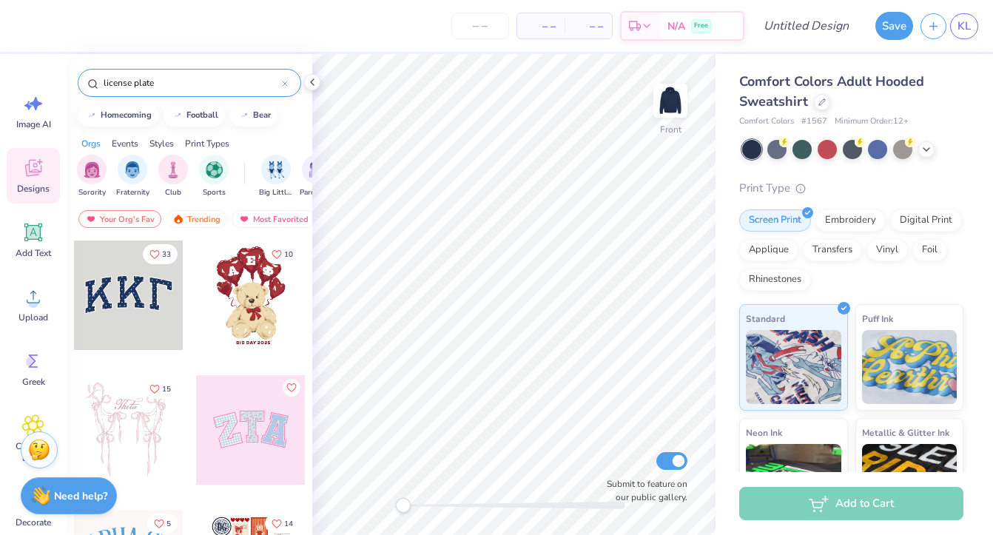
type input "license plate"
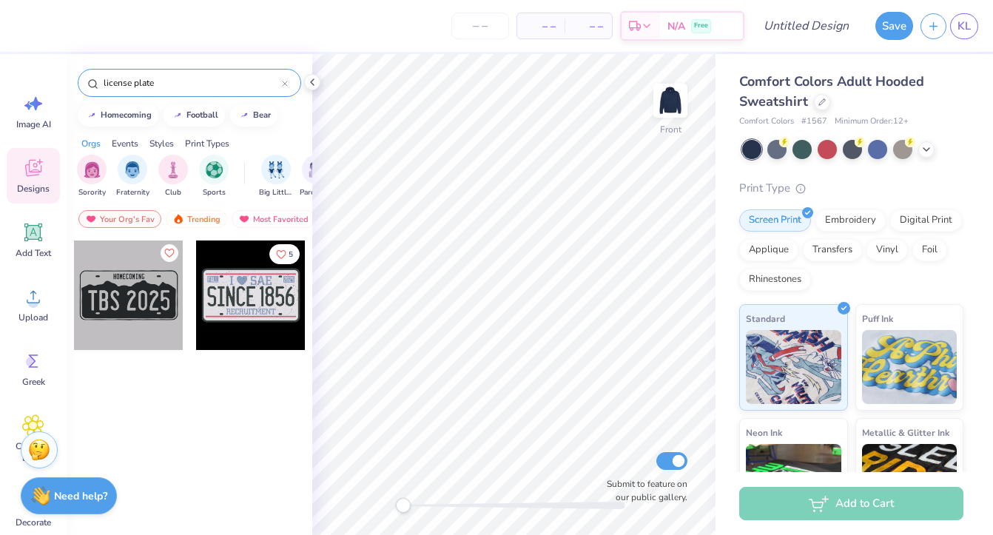
click at [238, 293] on div at bounding box center [251, 296] width 110 height 110
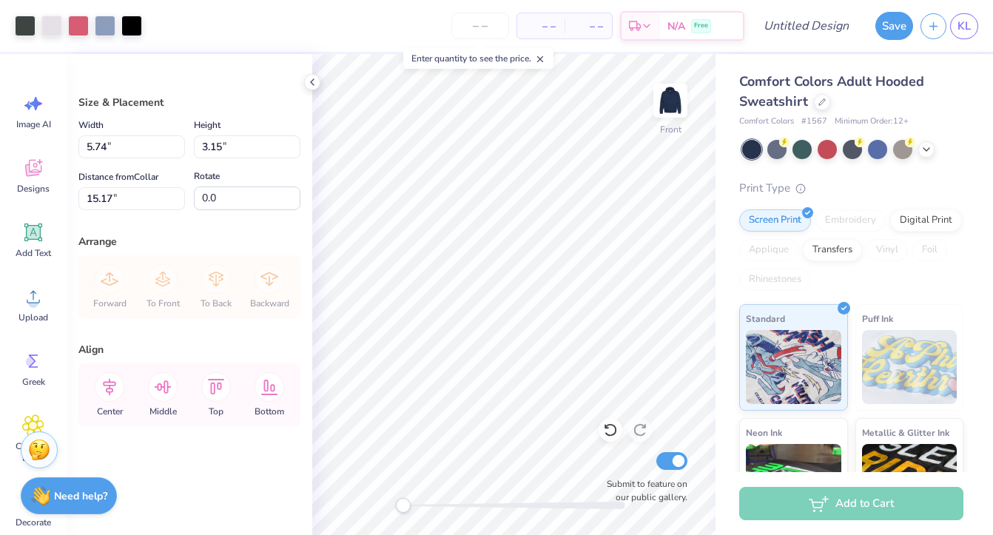
type input "6.00"
type input "14.78"
type input "8.13"
type input "13.38"
type input "7.36"
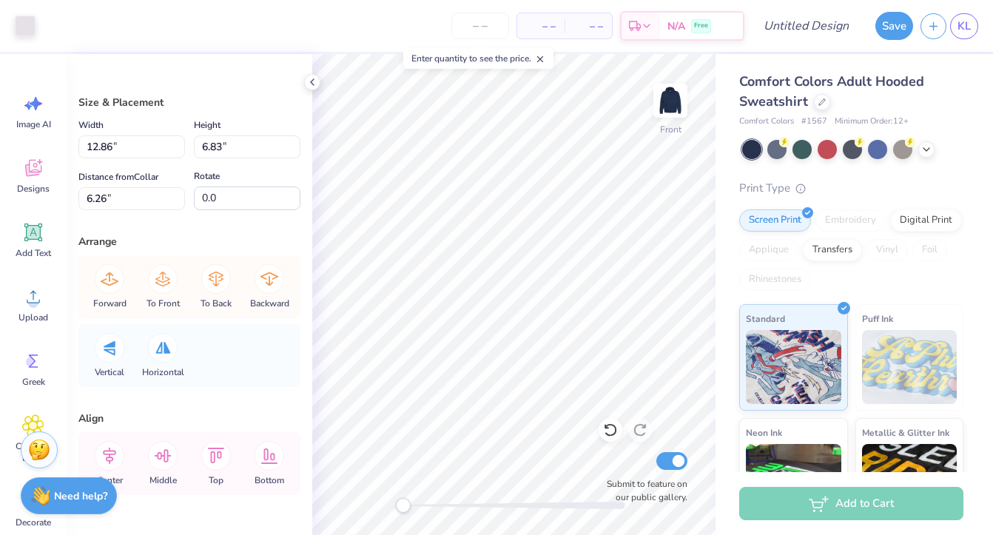
type input "1.42"
type input "1.26"
type input "7.03"
type input "12.86"
type input "6.83"
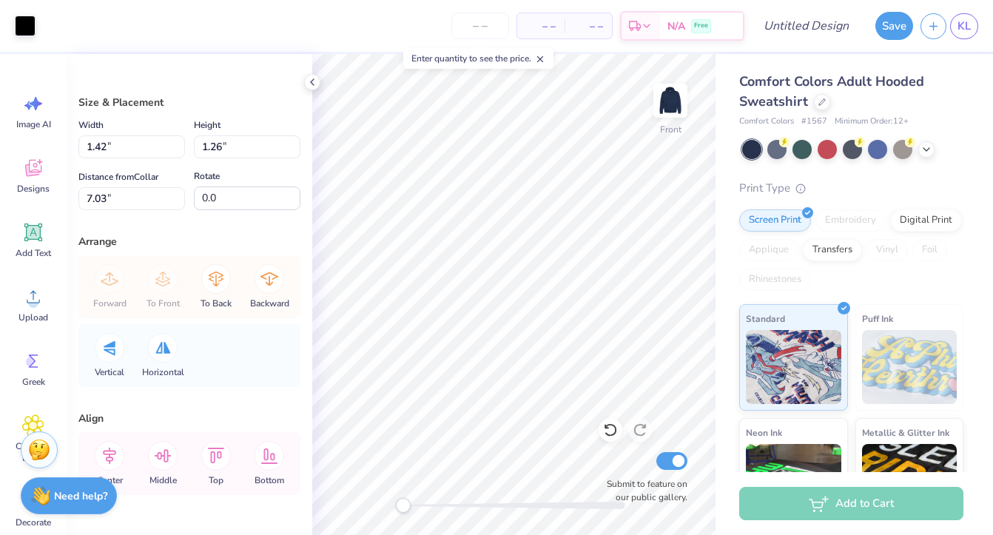
type input "6.26"
click at [614, 434] on icon at bounding box center [610, 430] width 15 height 15
type input "1.42"
type input "1.26"
type input "6.93"
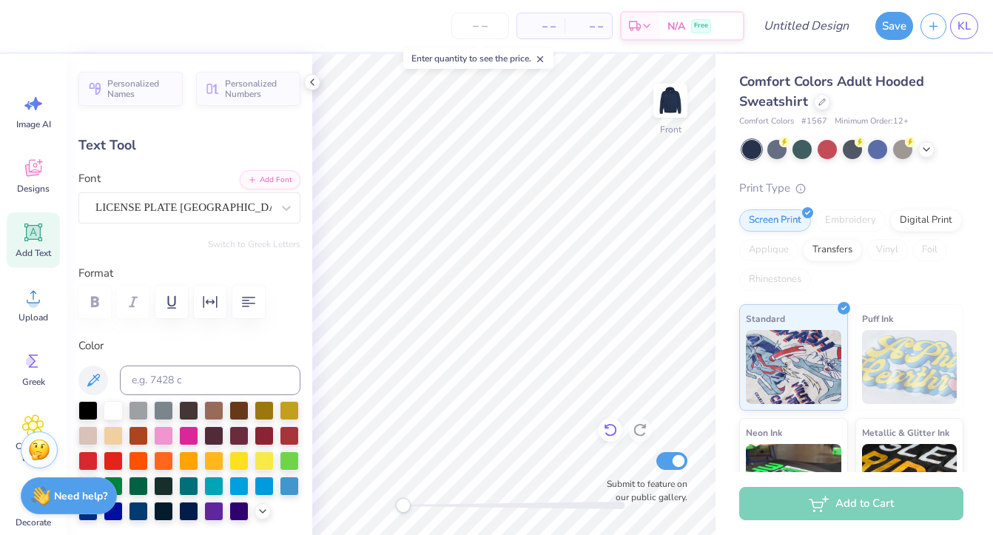
type textarea "GRKLIFE"
type input "9.16"
type input "2.72"
type input "9.05"
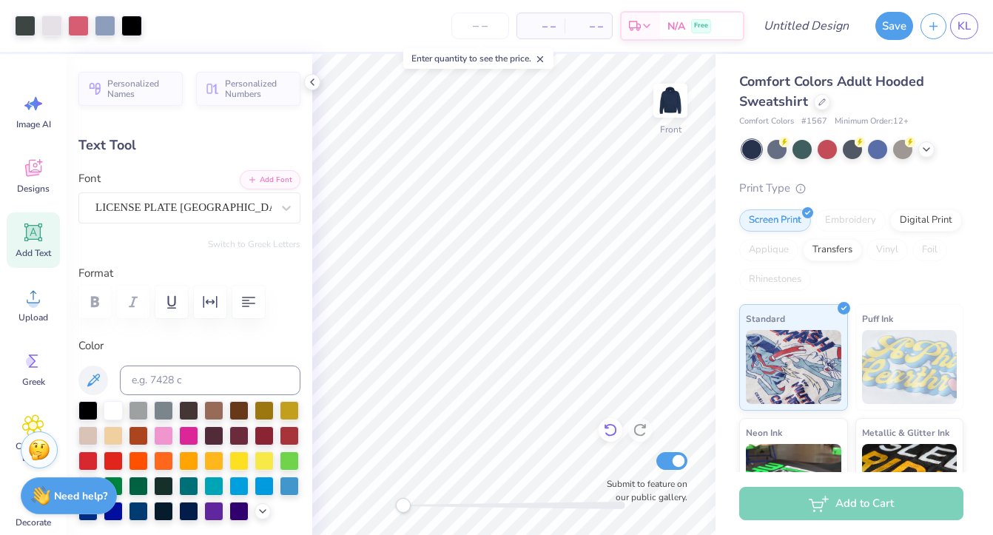
type input "6.72"
type input "0.79"
type input "11.50"
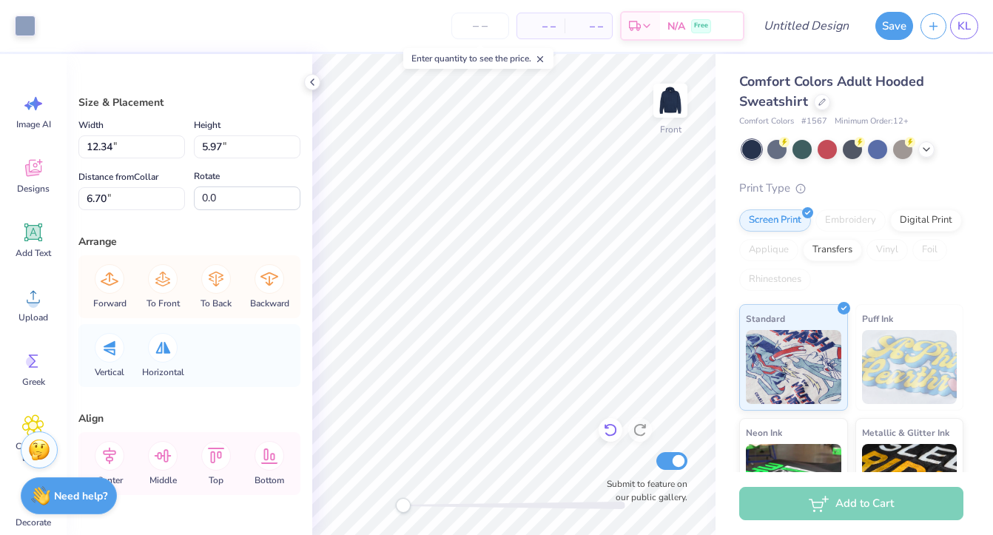
type input "1.42"
type input "1.26"
type input "6.93"
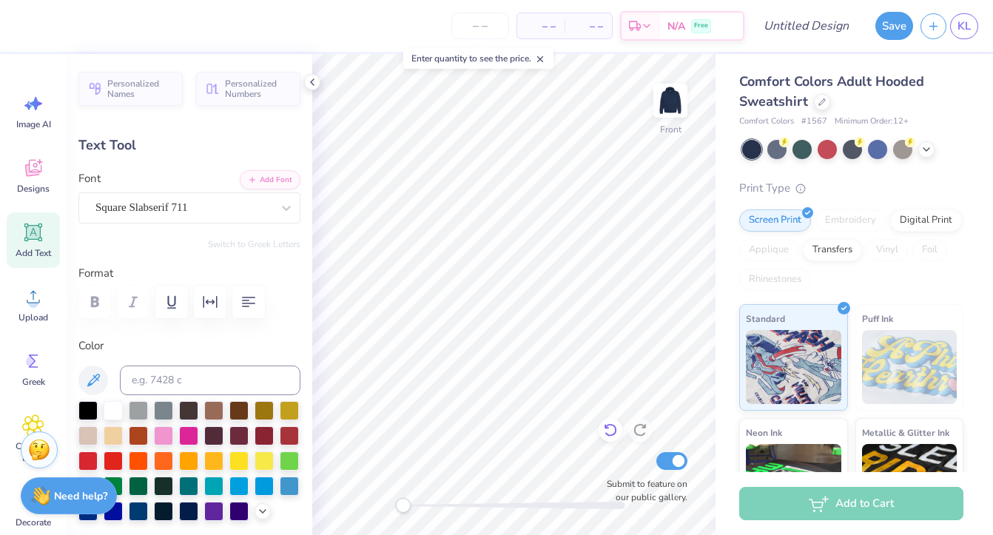
scroll to position [0, 1]
type textarea "I SEWANEE"
type input "9.32"
type input "1.26"
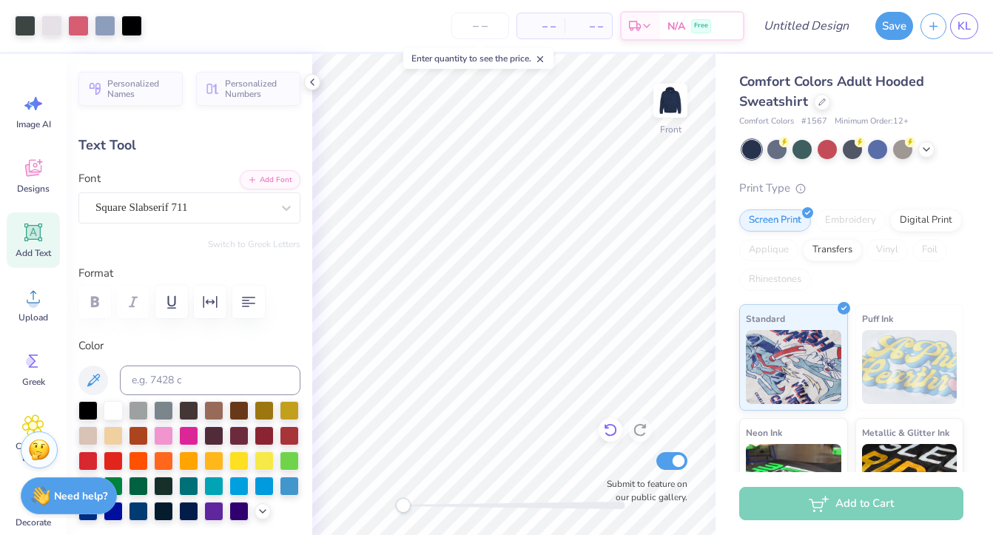
type input "7.04"
type input "6.76"
type input "0.92"
type input "6.76"
type input "0.92"
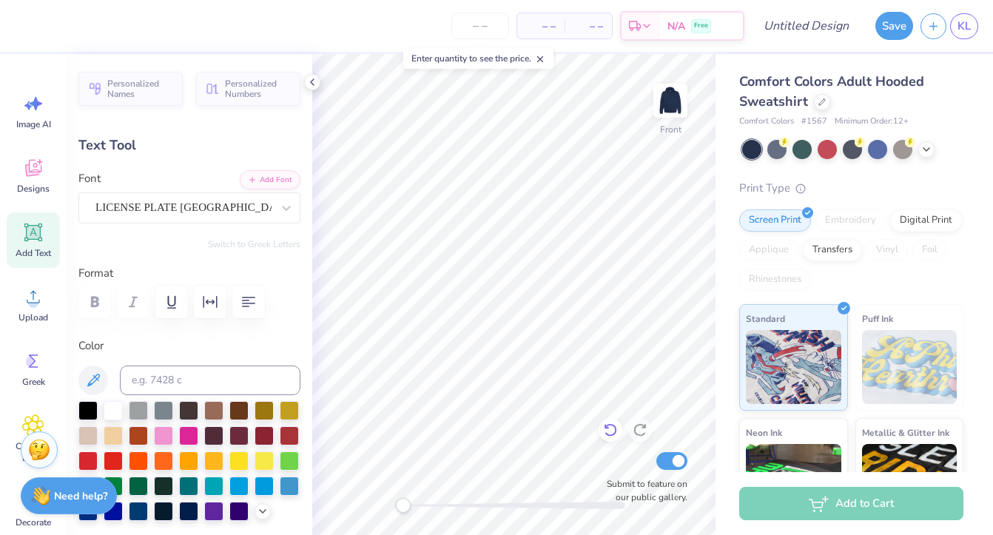
type input "8.50"
type textarea "I SEWANEE"
paste textarea "(929) 565-6850"
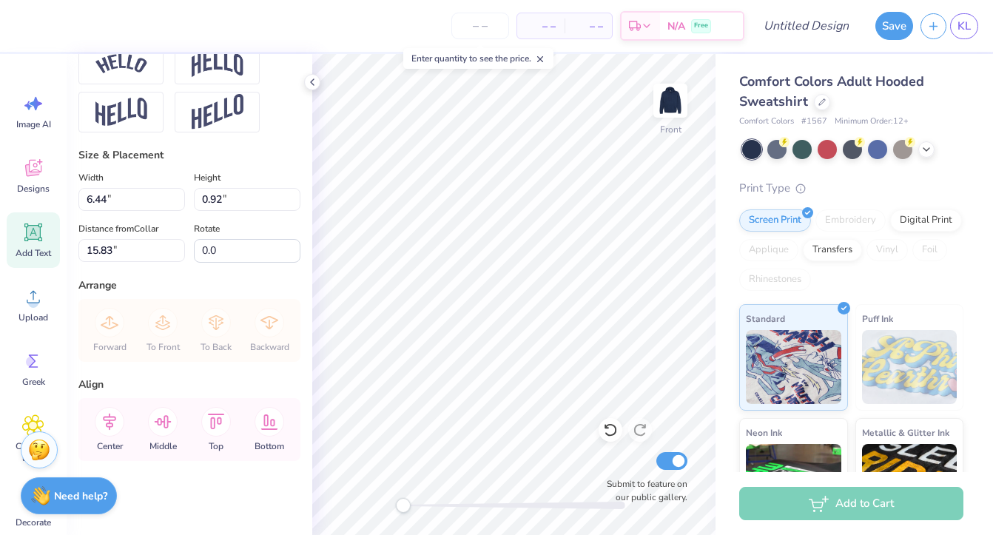
scroll to position [0, 1]
type textarea "I SEWANEE"
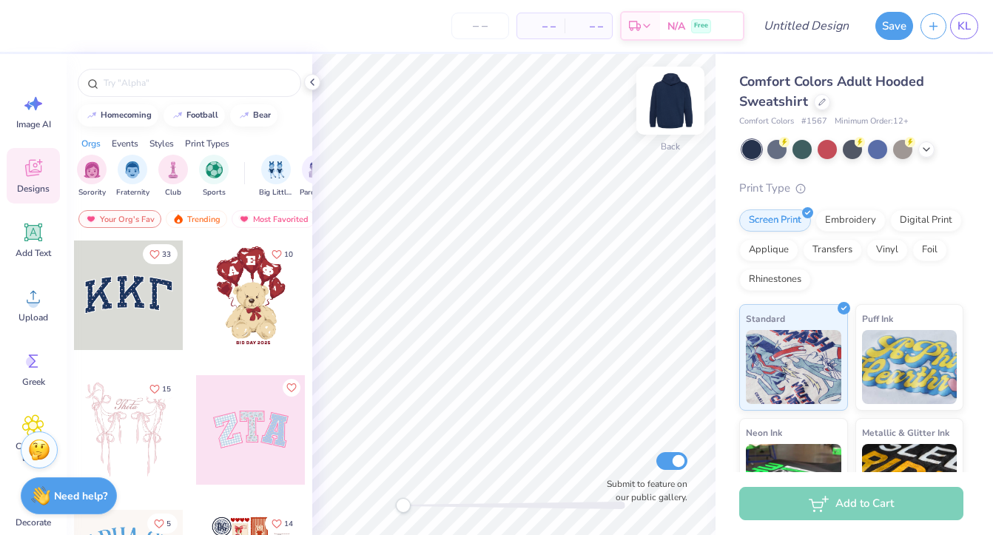
click at [668, 93] on img at bounding box center [670, 100] width 59 height 59
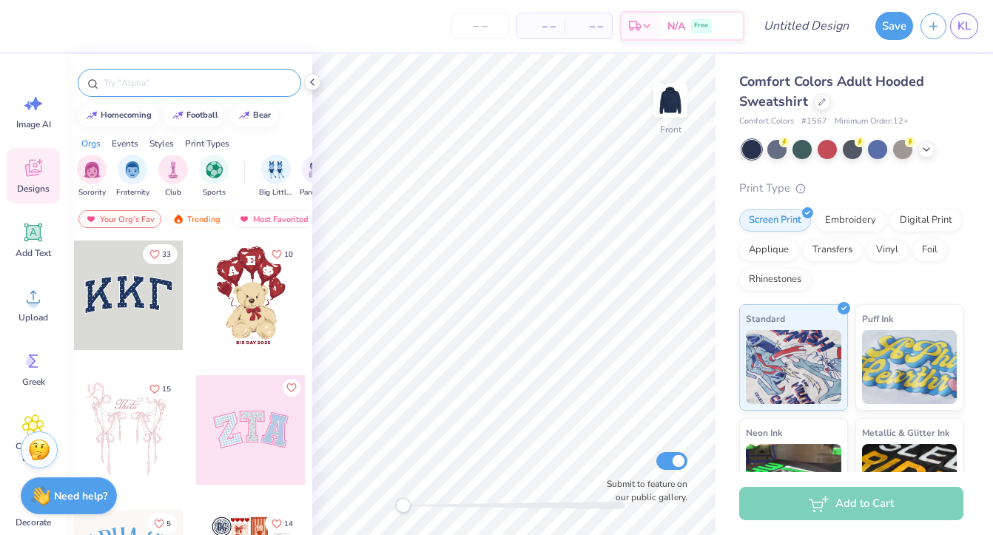
click at [175, 79] on input "text" at bounding box center [196, 82] width 189 height 15
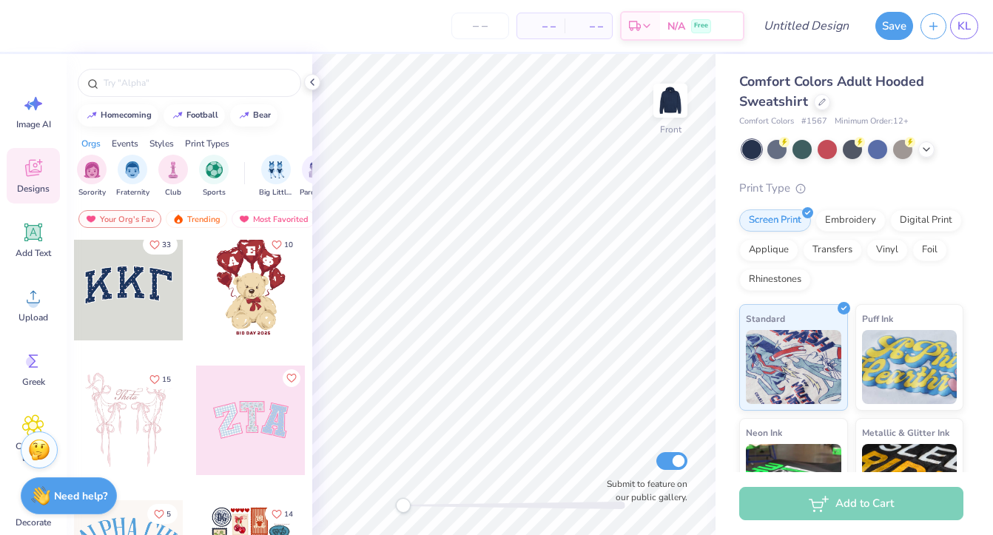
scroll to position [10, 0]
click at [153, 78] on input "text" at bounding box center [196, 82] width 189 height 15
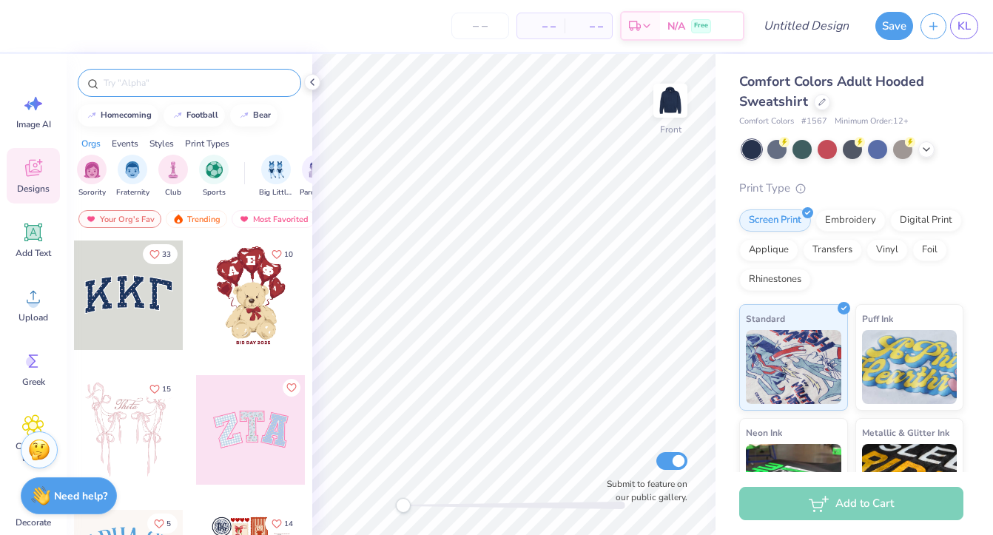
click at [136, 84] on input "text" at bounding box center [196, 82] width 189 height 15
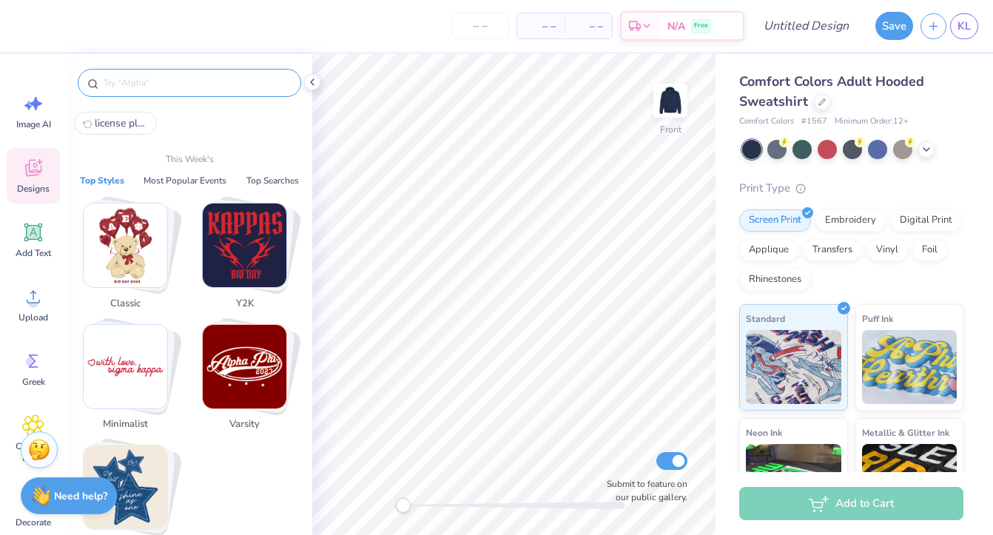
click at [142, 86] on input "text" at bounding box center [196, 82] width 189 height 15
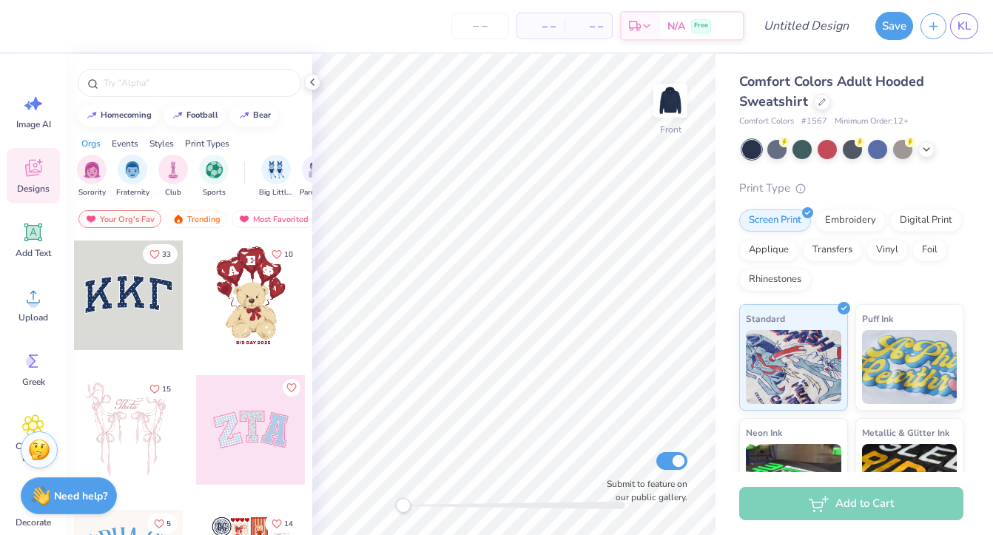
click at [147, 58] on div at bounding box center [190, 79] width 246 height 50
click at [150, 73] on div at bounding box center [190, 83] width 224 height 28
click at [130, 81] on input "text" at bounding box center [196, 82] width 189 height 15
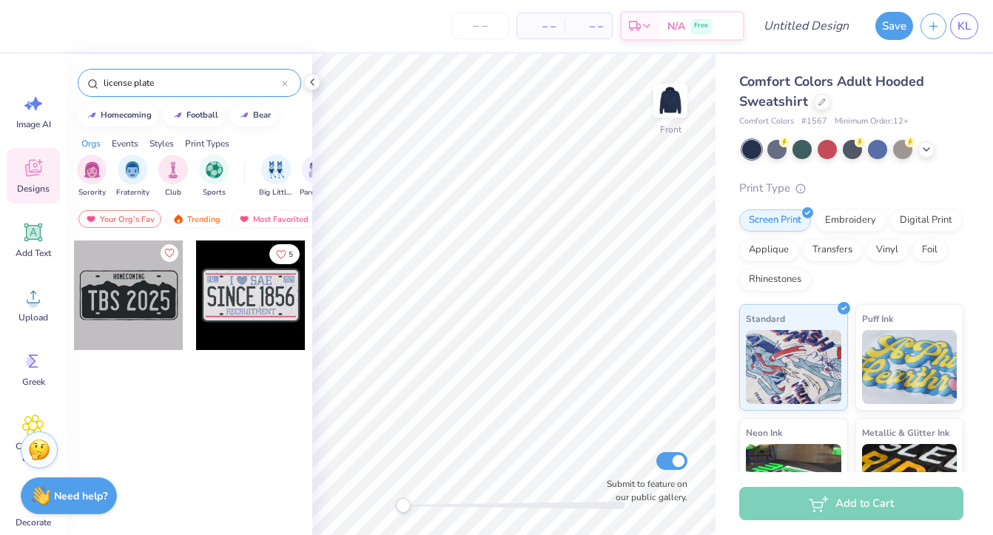
type input "license plate"
click at [126, 309] on div at bounding box center [129, 296] width 110 height 110
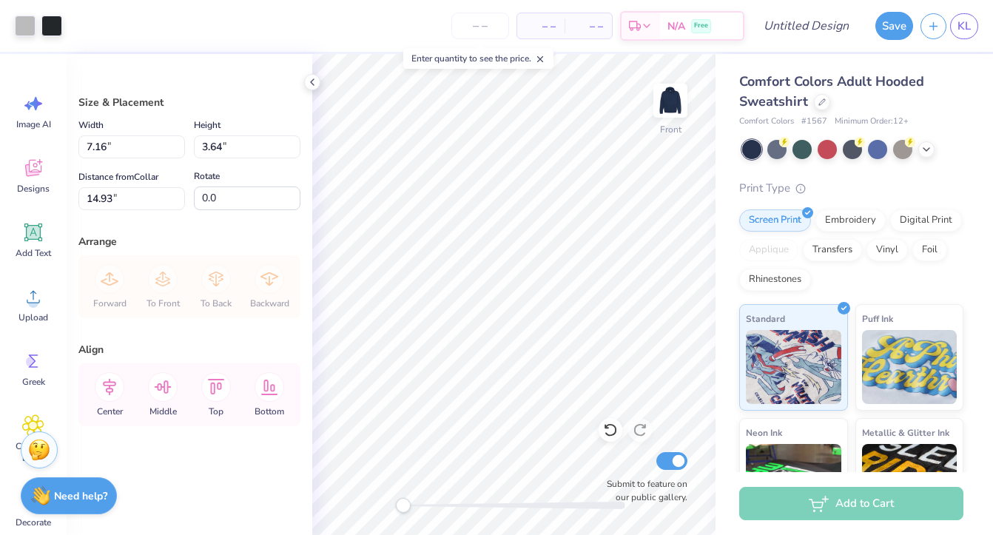
type input "6.00"
type input "14.06"
type input "7.15"
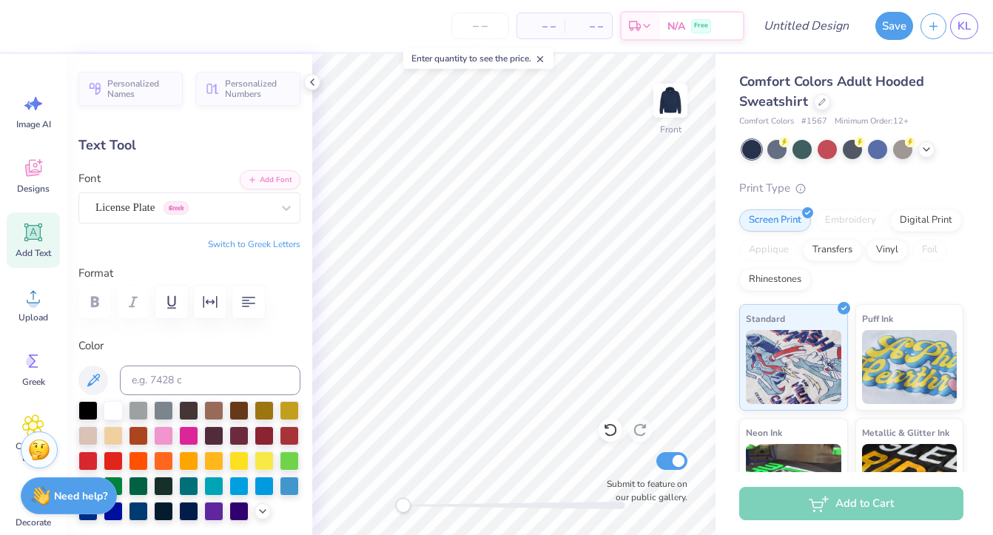
scroll to position [0, 2]
type textarea "SEWANEE"
type input "4.46"
type input "2.82"
type input "8.93"
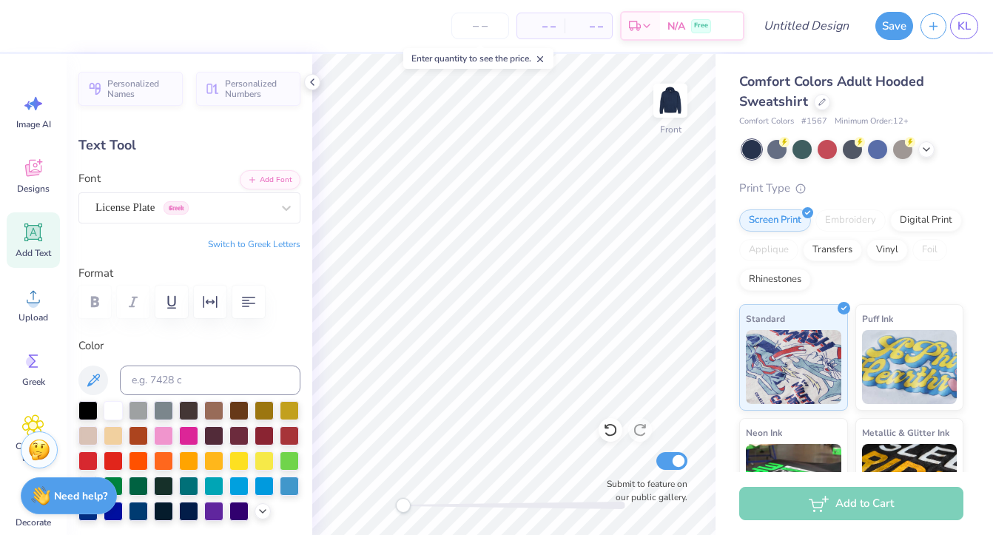
type input "6.11"
type input "2.84"
type input "4.46"
type input "2.82"
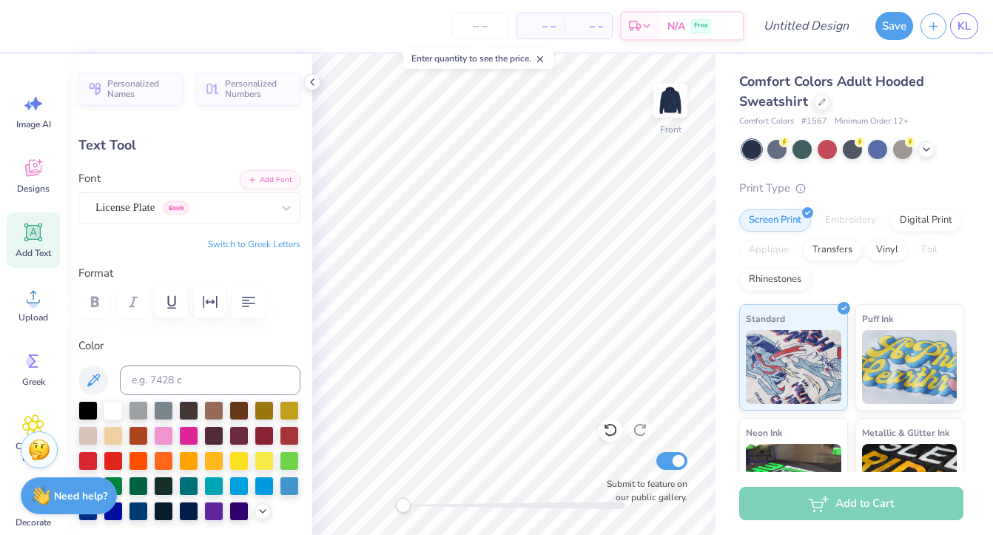
type textarea "GRKLIFE"
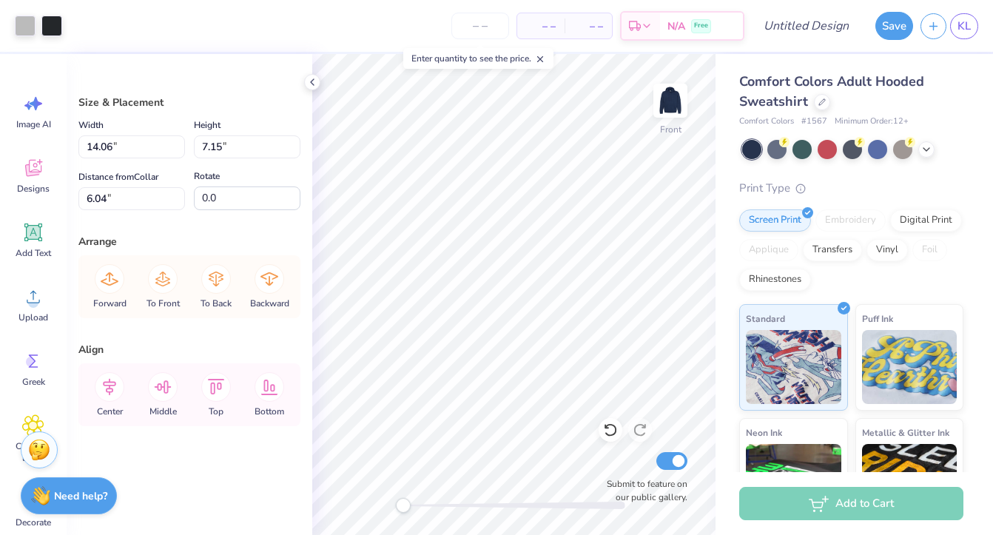
type input "6.00"
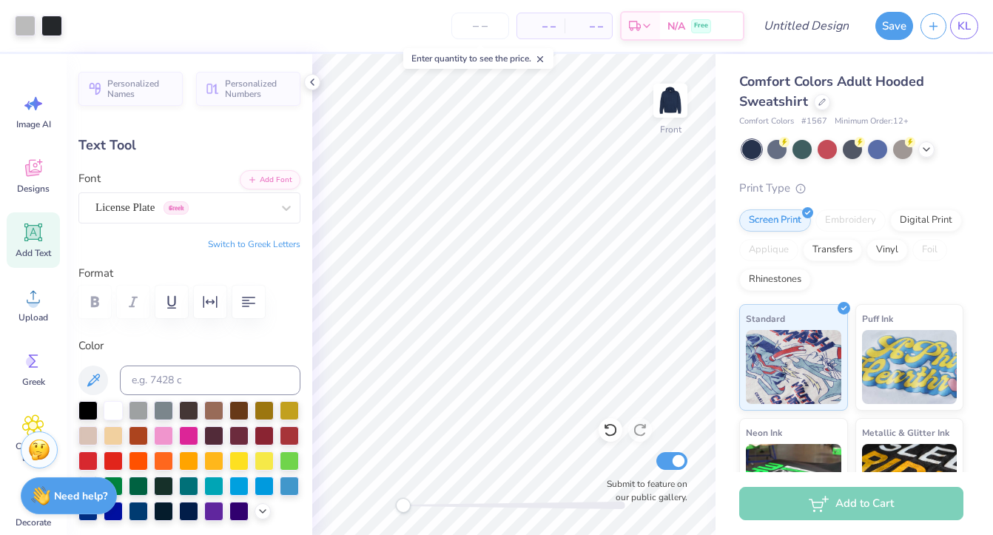
type input "8.68"
type textarea "GRKLIFE"
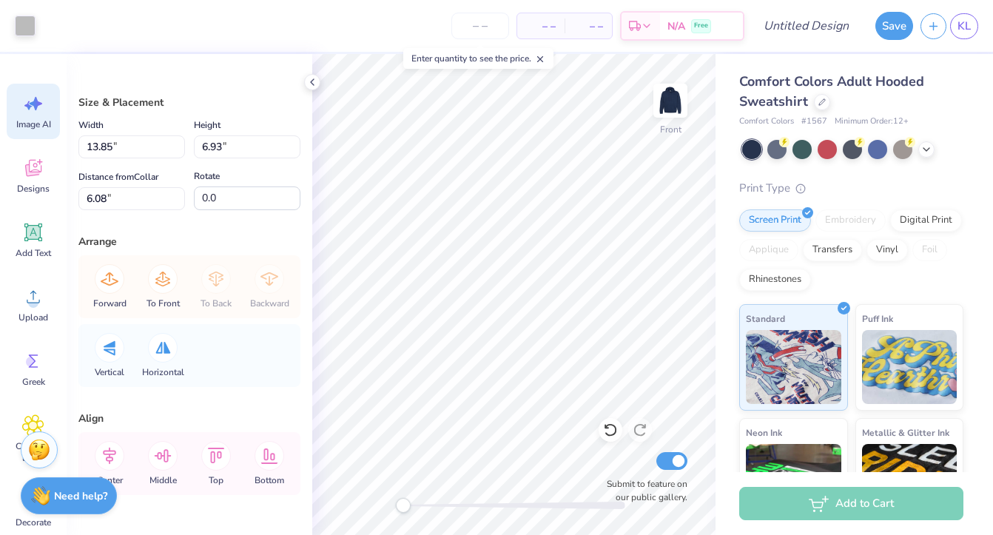
click at [29, 118] on span "Image AI" at bounding box center [33, 124] width 35 height 12
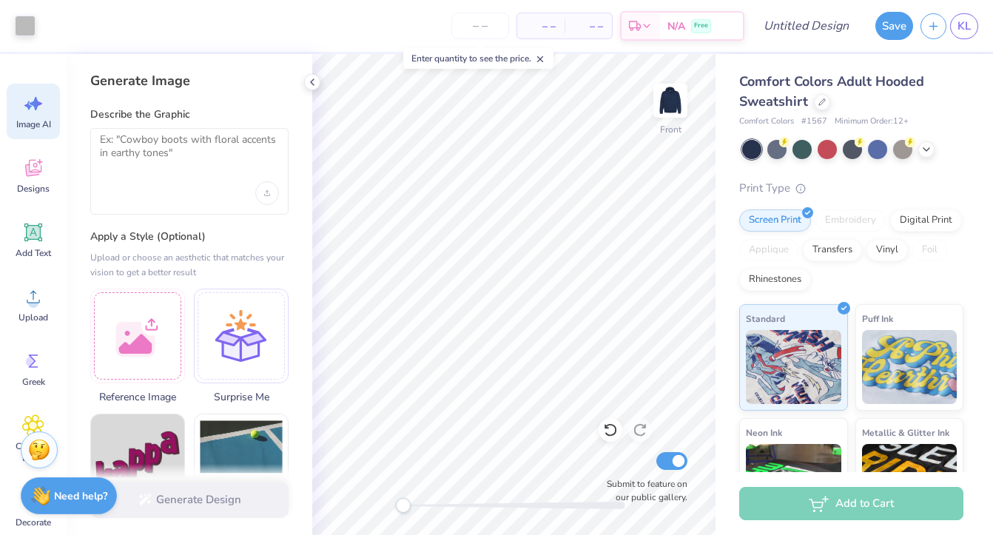
scroll to position [0, 0]
click at [673, 94] on img at bounding box center [670, 100] width 59 height 59
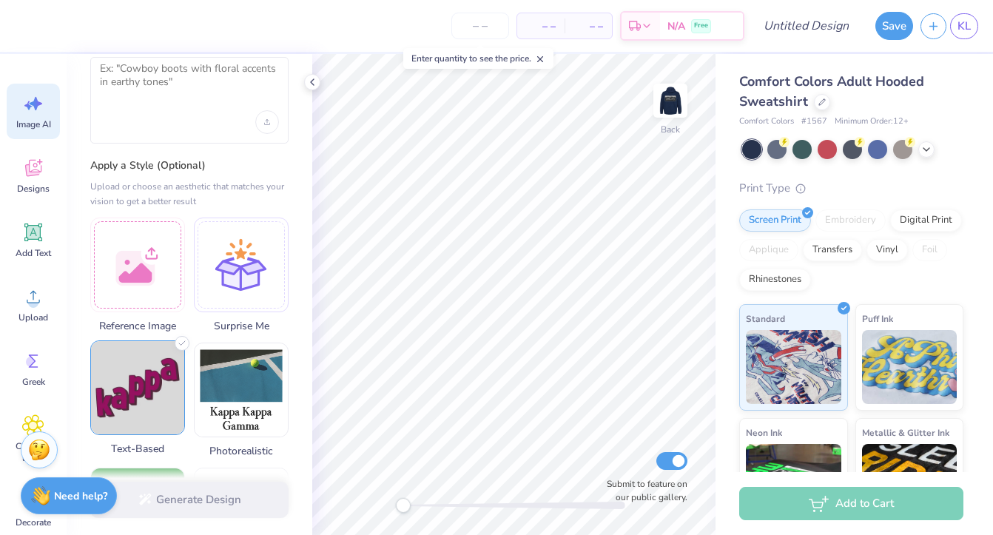
scroll to position [68, 0]
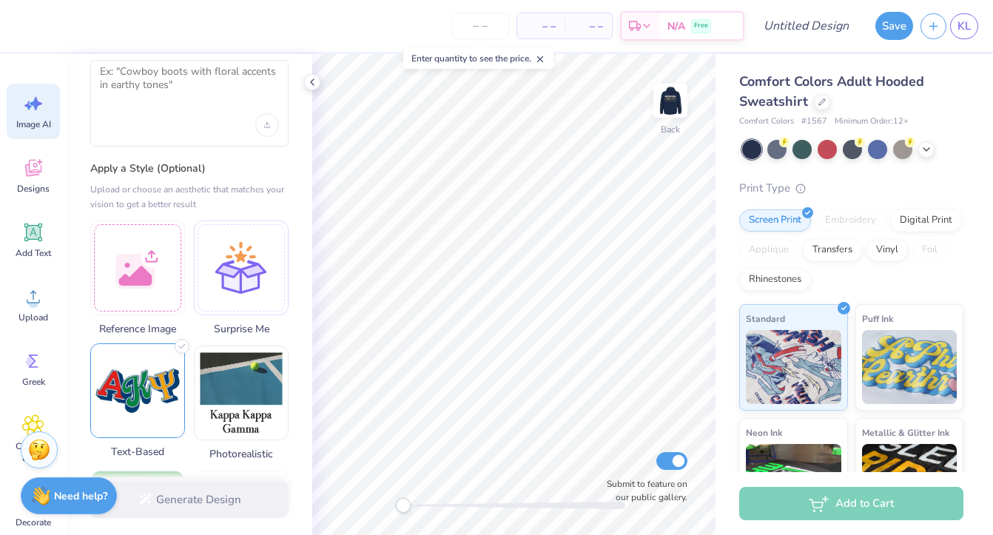
click at [150, 380] on img at bounding box center [137, 390] width 93 height 93
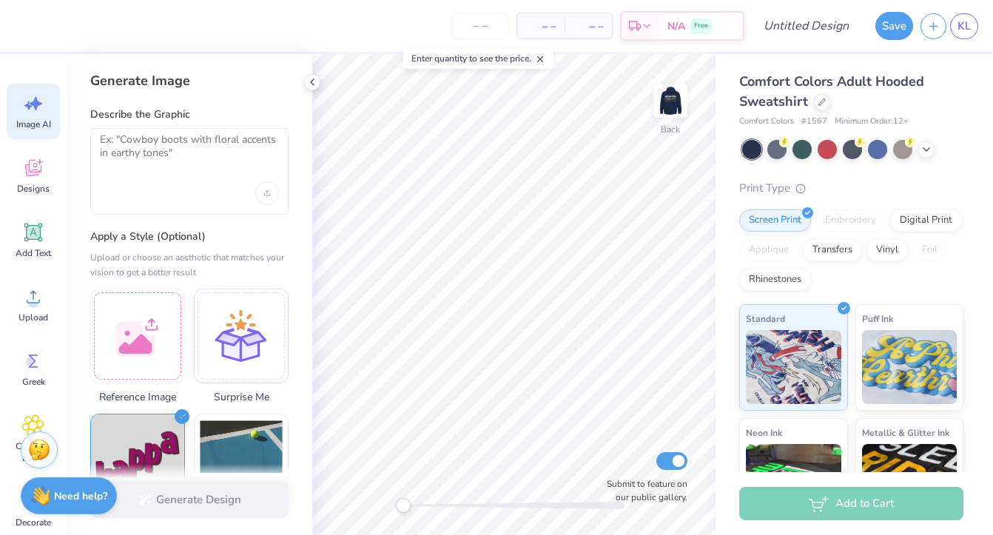
scroll to position [0, 0]
click at [161, 148] on textarea at bounding box center [189, 151] width 179 height 37
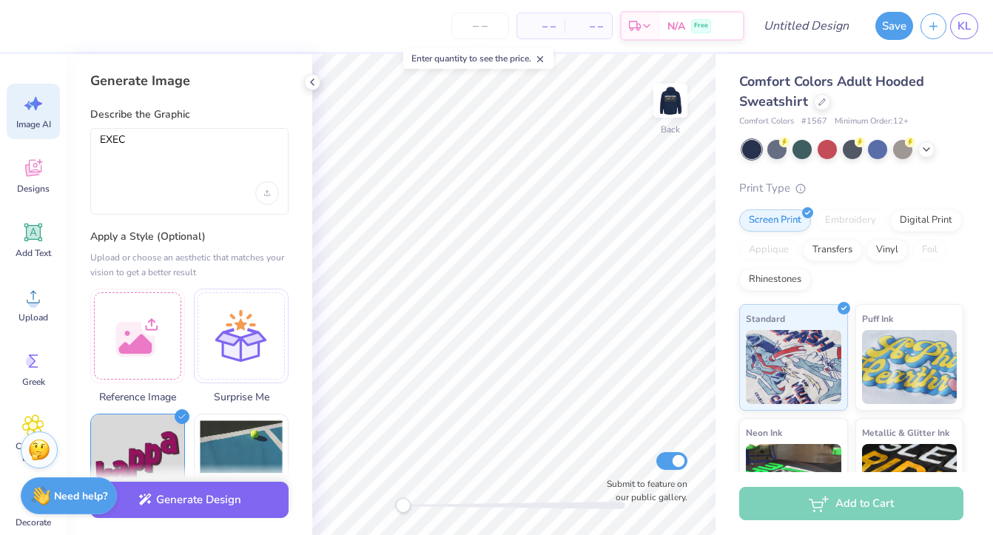
click at [221, 235] on label "Apply a Style (Optional)" at bounding box center [189, 236] width 198 height 15
click at [195, 169] on textarea "EXEC" at bounding box center [189, 151] width 179 height 37
click at [94, 142] on div "EXEC for front left pocket area" at bounding box center [189, 171] width 198 height 87
click at [101, 137] on textarea "EXEC for front left pocket area" at bounding box center [189, 151] width 179 height 37
click at [127, 136] on textarea ""EXEC for front left pocket area" at bounding box center [189, 151] width 179 height 37
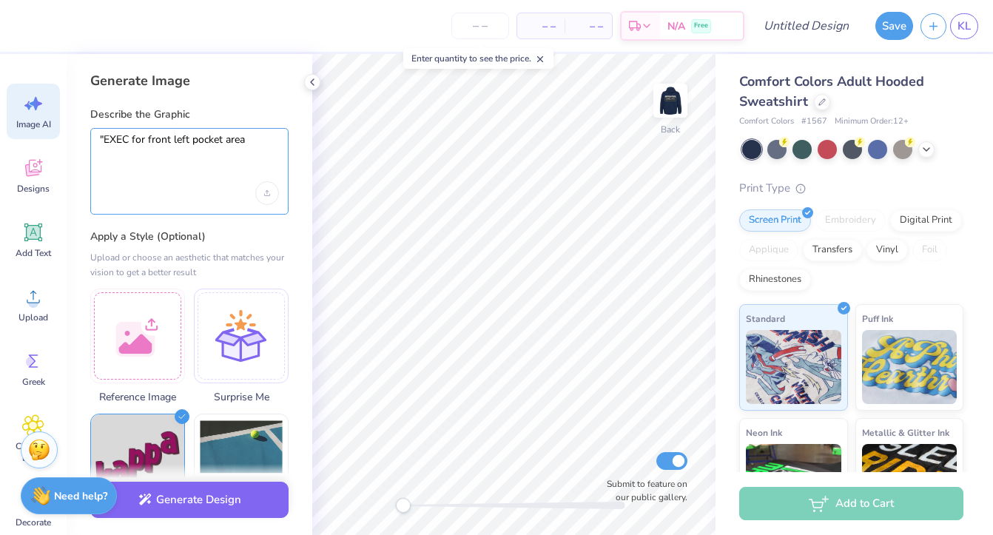
click at [127, 136] on textarea ""EXEC for front left pocket area" at bounding box center [189, 151] width 179 height 37
click at [98, 139] on div ""EXEC" for front left pocket area" at bounding box center [189, 171] width 198 height 87
click at [126, 135] on textarea ""EXEC" for front left pocket area" at bounding box center [189, 151] width 179 height 37
click at [127, 139] on textarea ""EXEC" for front left pocket area" at bounding box center [189, 151] width 179 height 37
drag, startPoint x: 164, startPoint y: 137, endPoint x: 105, endPoint y: 140, distance: 59.3
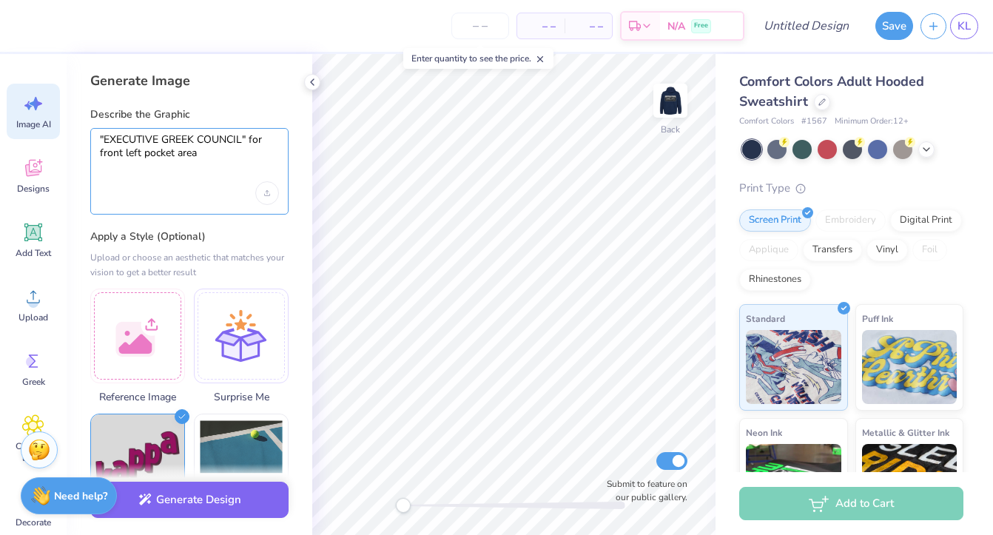
click at [105, 140] on textarea ""EXECUTIVE GREEK COUNCIL" for front left pocket area" at bounding box center [189, 151] width 179 height 37
type textarea ""GREEK COUNCIL" for front left pocket area"
click at [176, 194] on div at bounding box center [189, 193] width 179 height 24
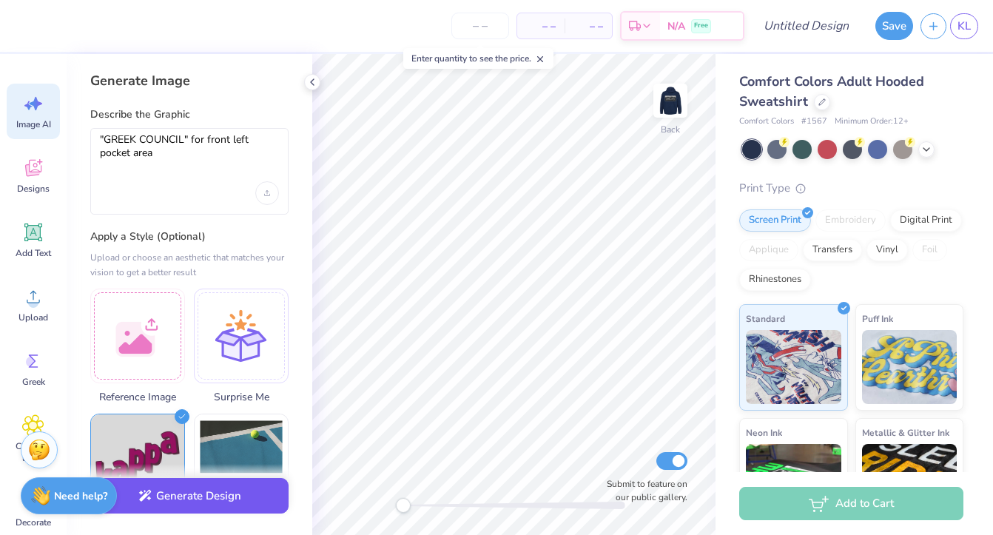
click at [226, 502] on button "Generate Design" at bounding box center [189, 496] width 198 height 36
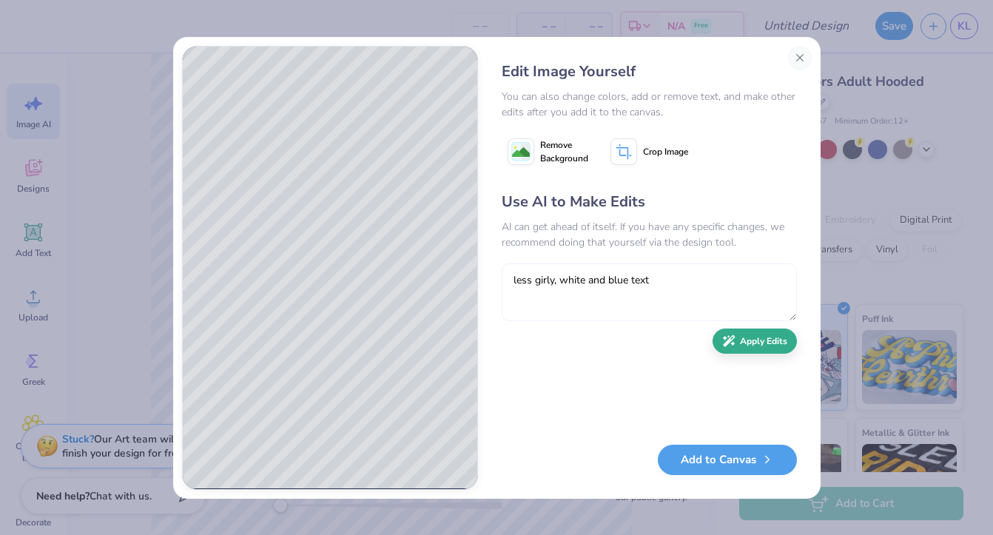
type textarea "less girly, white and blue text"
click at [730, 342] on icon "button" at bounding box center [728, 341] width 13 height 13
click at [655, 298] on textarea at bounding box center [649, 292] width 295 height 58
drag, startPoint x: 625, startPoint y: 278, endPoint x: 609, endPoint y: 278, distance: 15.5
click at [609, 278] on textarea "no greek letters, and all the same font as the word "GREEK"" at bounding box center [649, 292] width 295 height 58
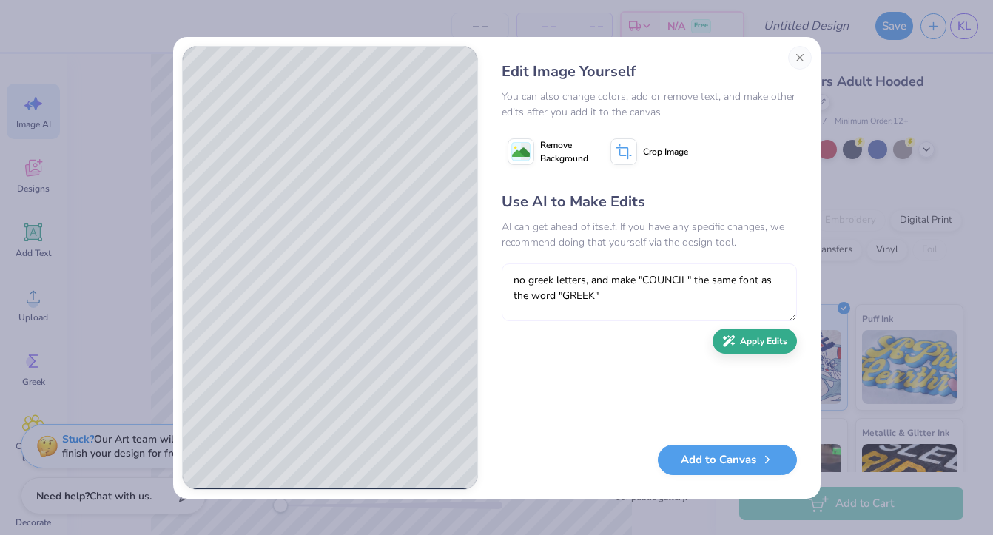
type textarea "no greek letters, and make "COUNCIL" the same font as the word "GREEK""
click at [766, 341] on button "Apply Edits" at bounding box center [755, 342] width 84 height 26
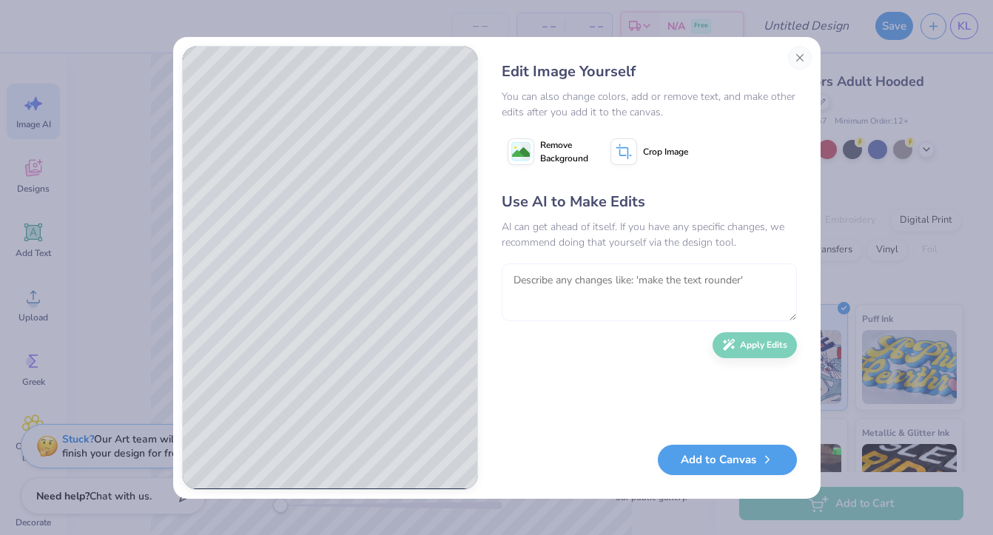
click at [576, 289] on textarea at bounding box center [649, 292] width 295 height 58
type textarea "make it simpler, so it can be unisex for girls and boys"
click at [759, 347] on button "Apply Edits" at bounding box center [755, 342] width 84 height 26
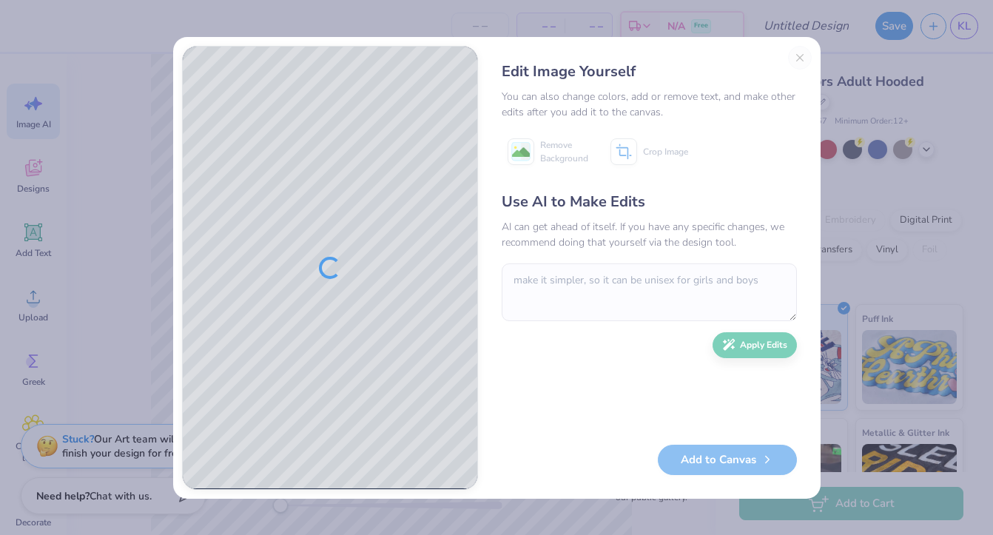
click at [795, 56] on div "Edit Image Yourself You can also change colors, add or remove text, and make ot…" at bounding box center [649, 268] width 325 height 444
click at [797, 56] on div "Edit Image Yourself You can also change colors, add or remove text, and make ot…" at bounding box center [649, 268] width 325 height 444
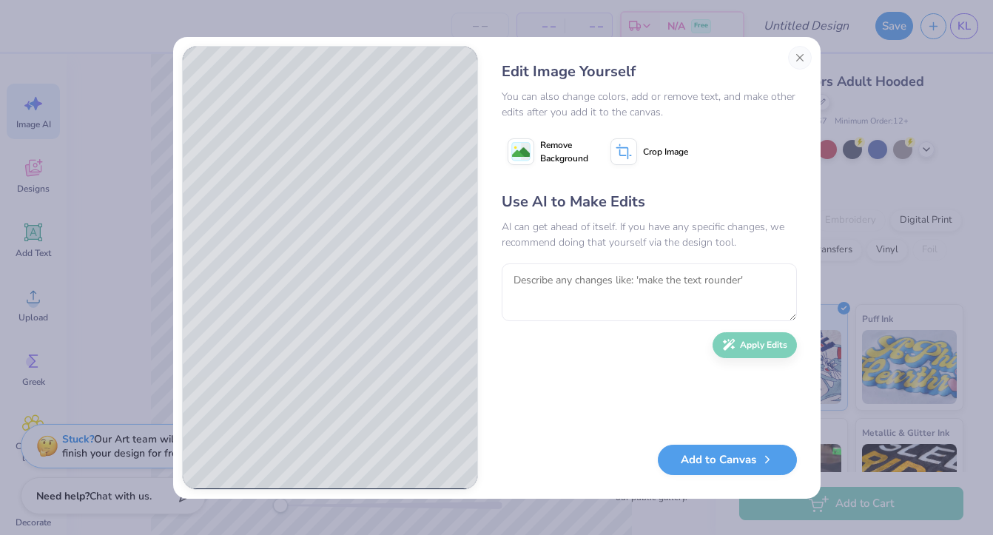
click at [509, 375] on div "Use AI to Make Edits AI can get ahead of itself. If you have any specific chang…" at bounding box center [649, 311] width 295 height 240
click at [736, 453] on button "Add to Canvas" at bounding box center [727, 456] width 139 height 30
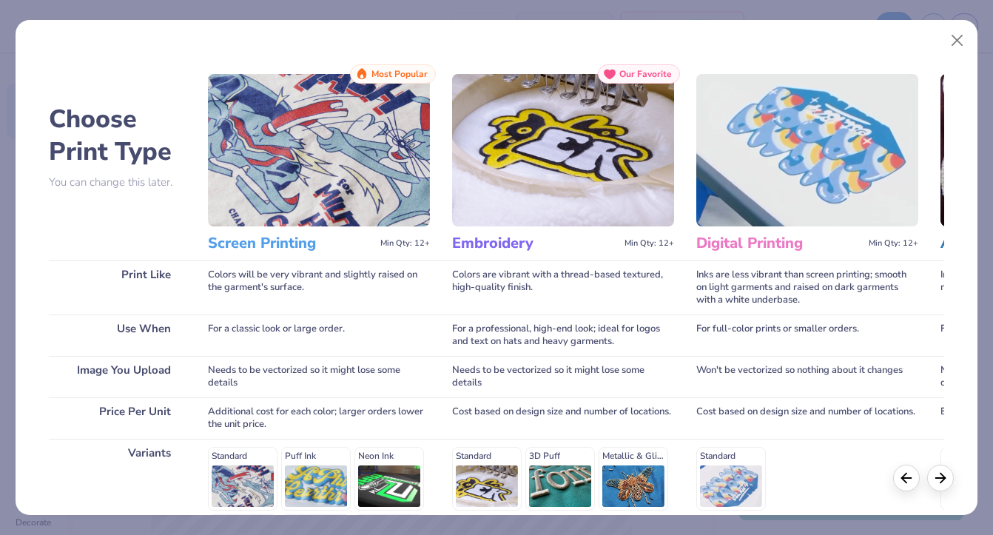
click at [320, 155] on img at bounding box center [319, 150] width 222 height 152
click at [280, 174] on img at bounding box center [319, 150] width 222 height 152
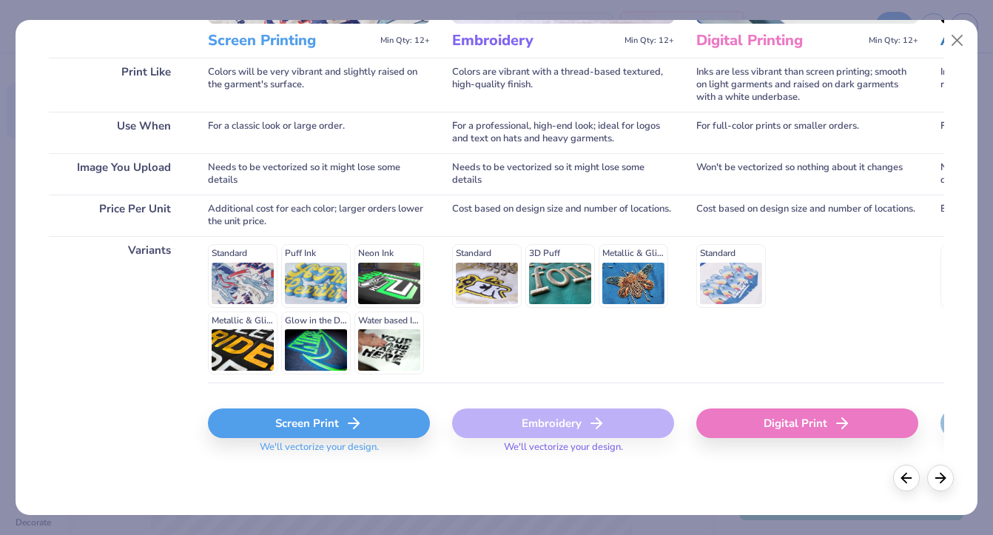
scroll to position [202, 0]
click at [289, 411] on div "Screen Print" at bounding box center [319, 424] width 222 height 30
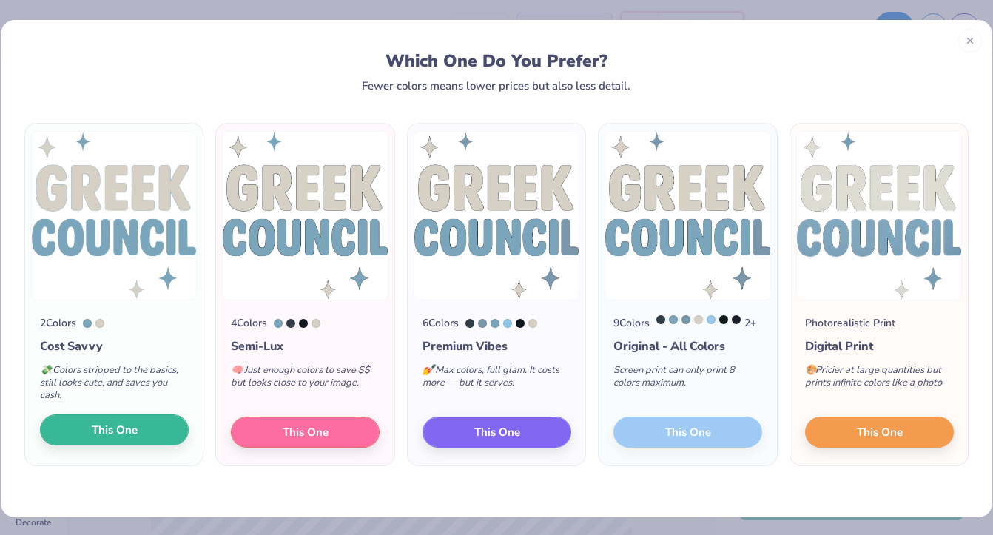
click at [124, 430] on span "This One" at bounding box center [115, 430] width 46 height 17
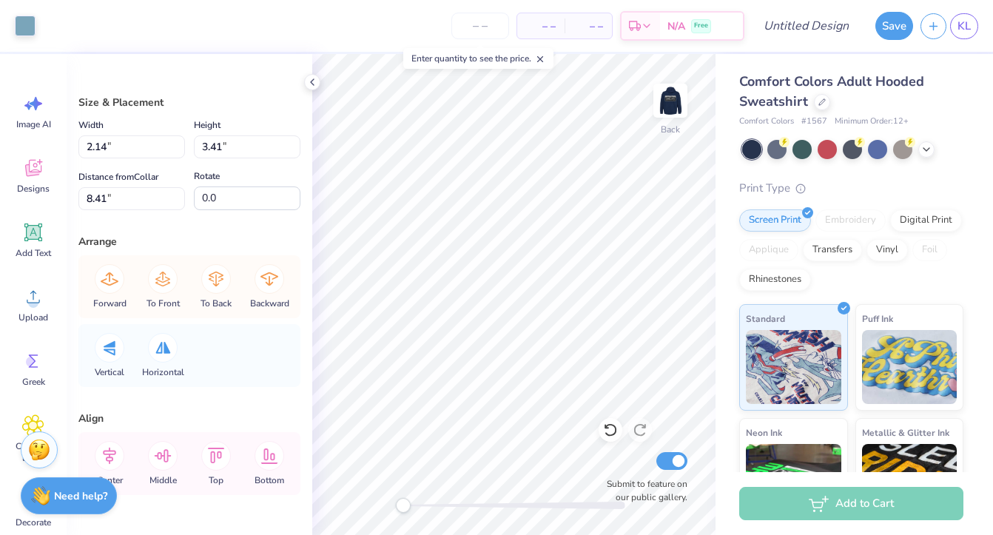
type input "1.64"
type input "2.09"
type input "12.80"
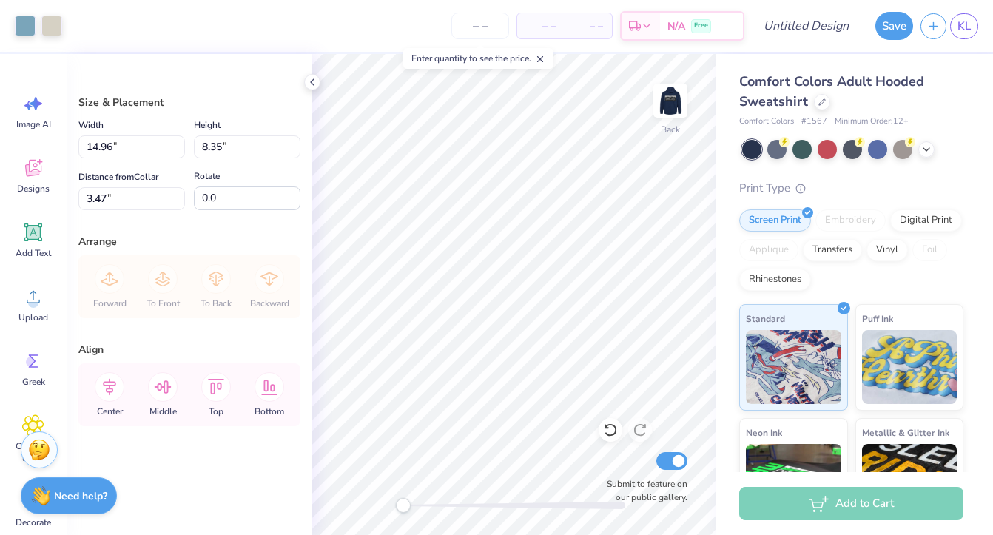
type input "6.09"
type input "3.40"
type input "3.00"
click at [30, 185] on span "Designs" at bounding box center [33, 189] width 33 height 12
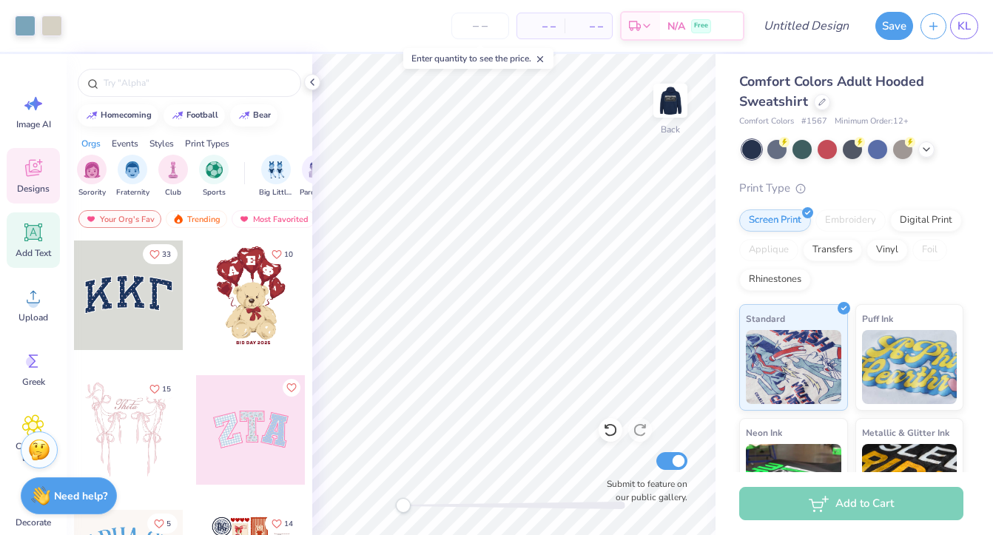
click at [25, 241] on icon at bounding box center [33, 233] width 18 height 18
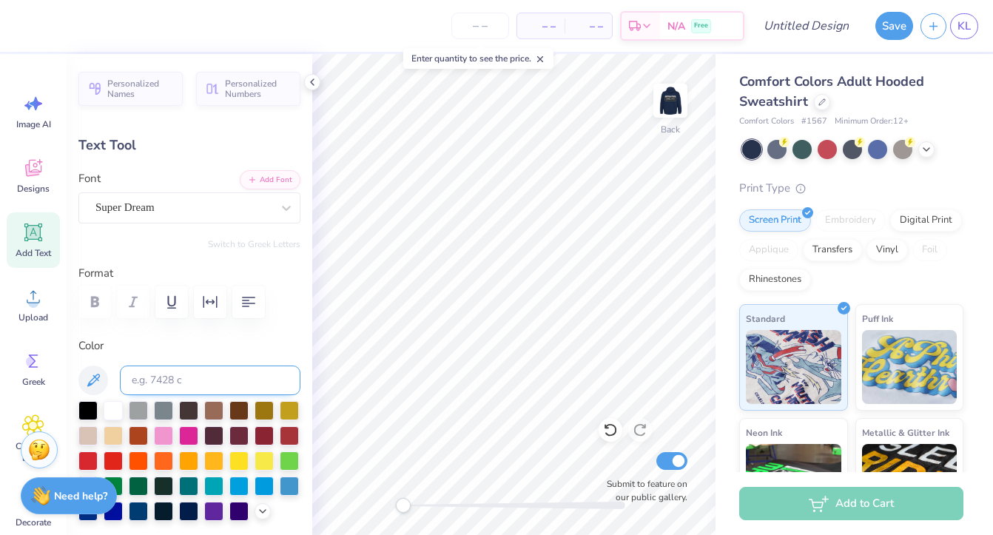
scroll to position [86, 0]
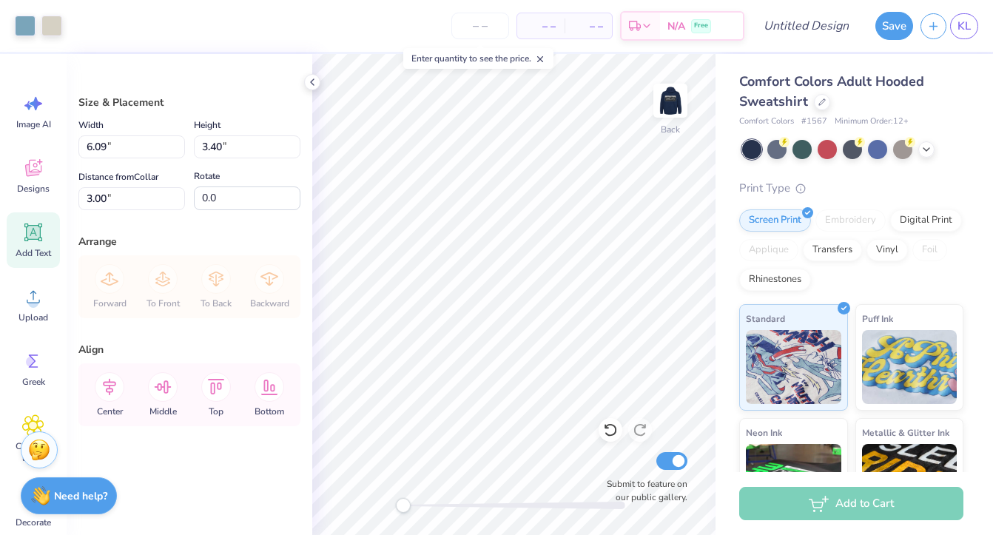
click at [24, 248] on span "Add Text" at bounding box center [34, 253] width 36 height 12
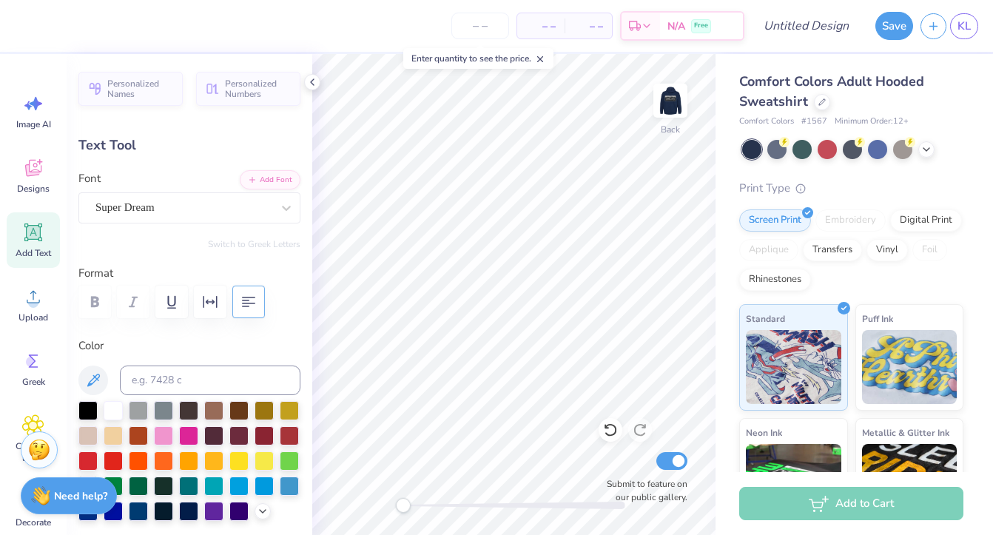
scroll to position [1, 2]
type textarea "SEWANEE GREEK COUNCIL"
click at [243, 298] on icon "button" at bounding box center [249, 302] width 18 height 18
type input "12.34"
type input "8.88"
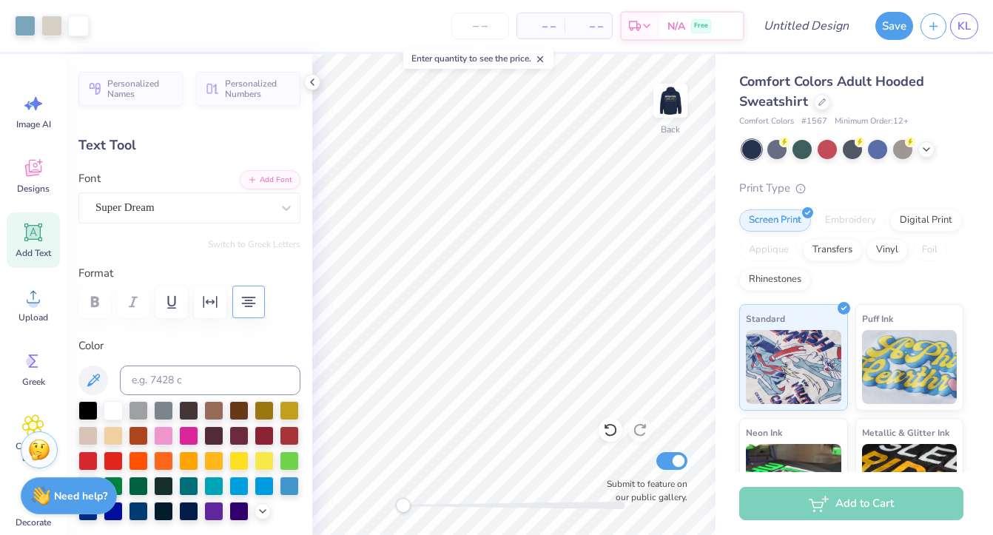
type input "3.69"
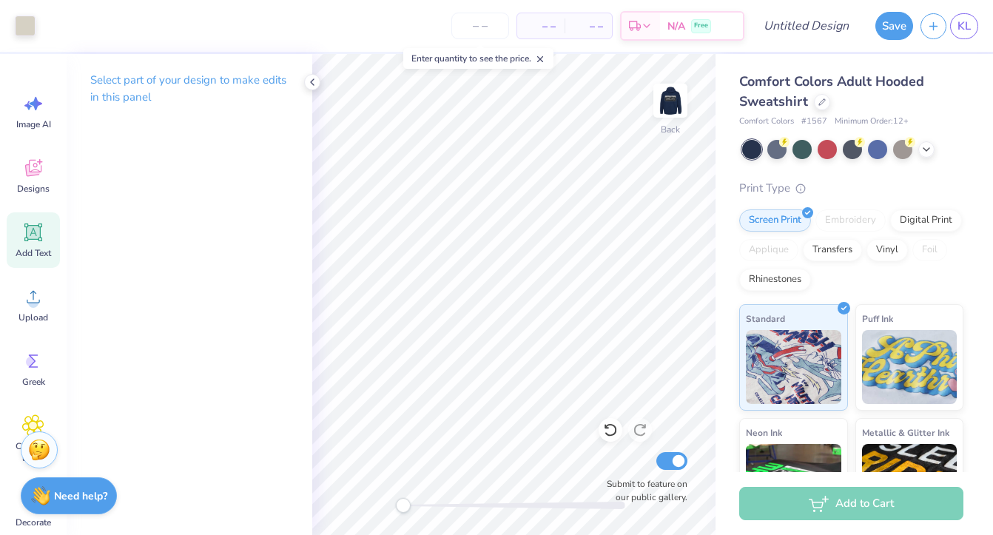
click at [18, 242] on div "Add Text" at bounding box center [33, 240] width 53 height 56
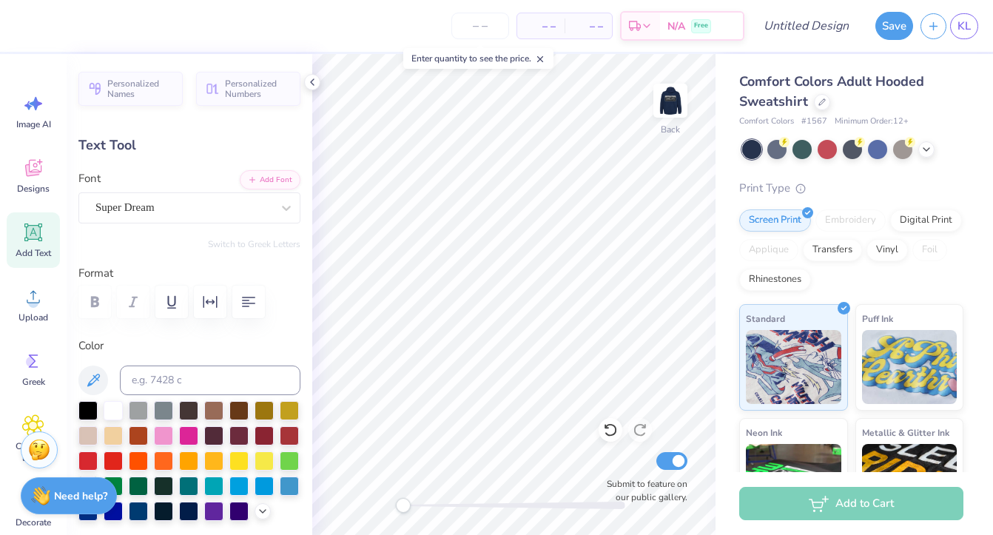
scroll to position [0, 1]
type textarea "GREEK COUNCIL"
click at [258, 301] on button "button" at bounding box center [248, 302] width 33 height 33
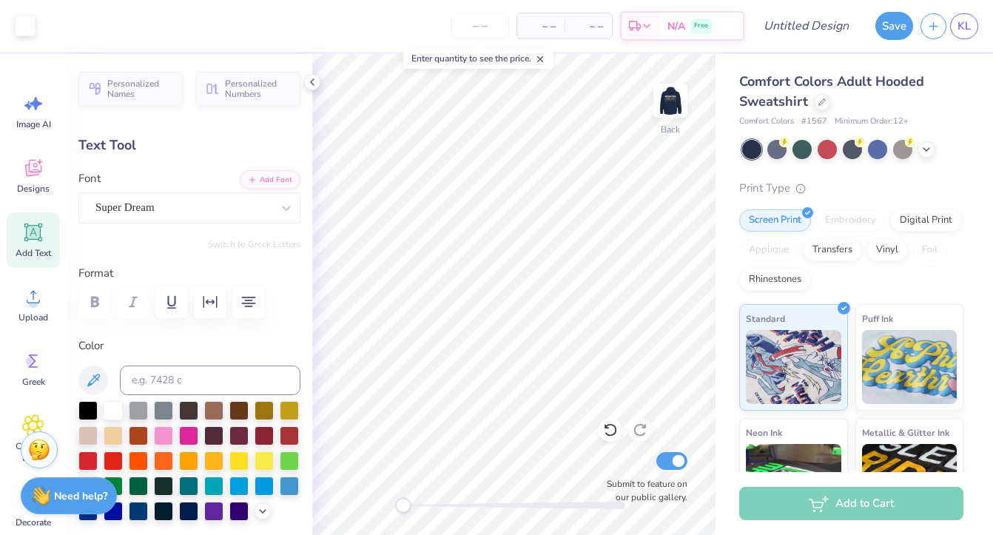
type input "11.41"
type input "5.42"
type input "3.77"
type input "5.60"
type input "2.66"
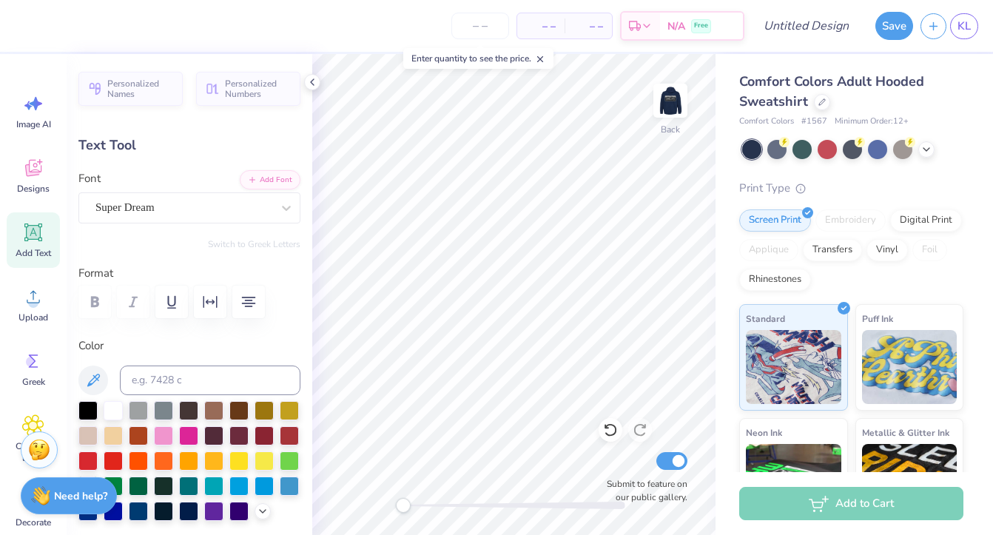
type input "6.53"
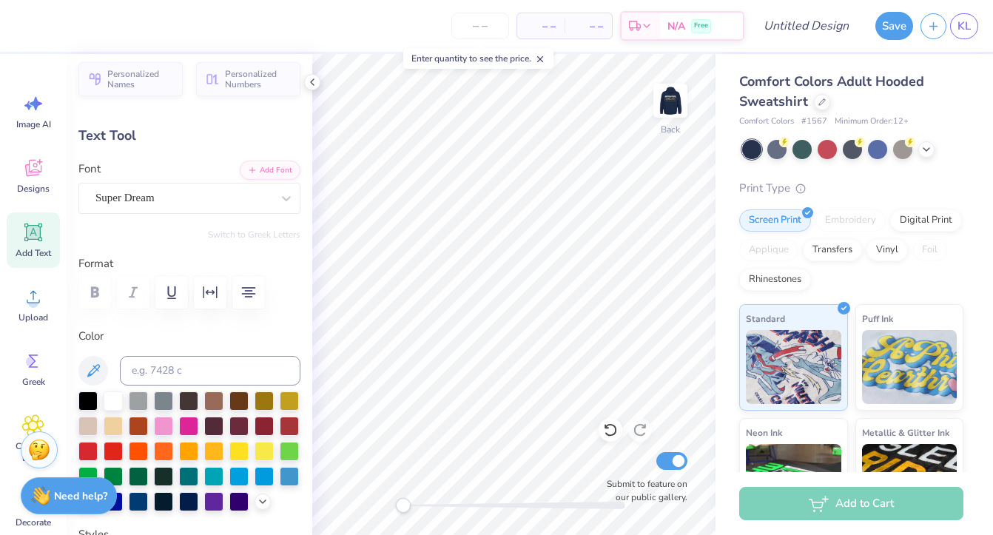
scroll to position [16, 0]
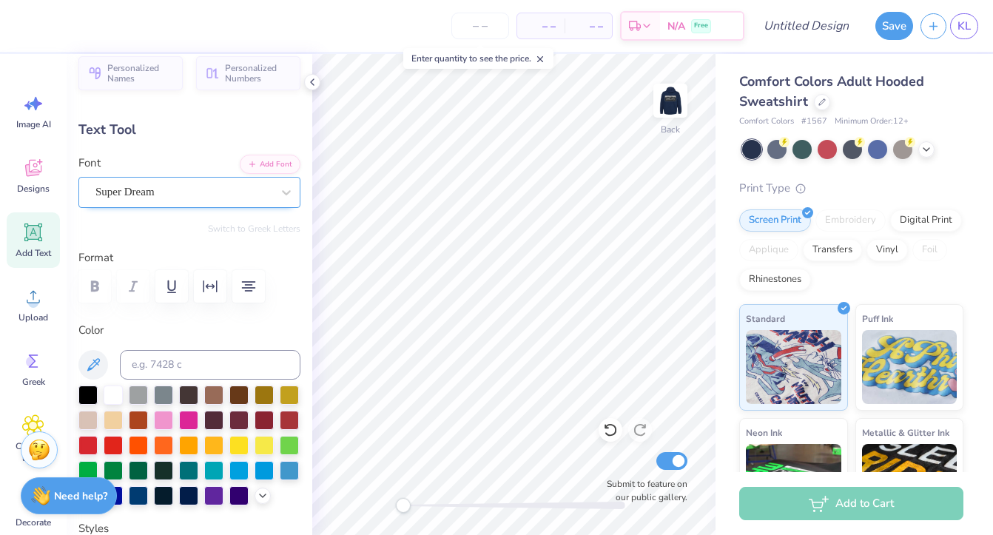
click at [200, 186] on div "Super Dream" at bounding box center [183, 192] width 179 height 23
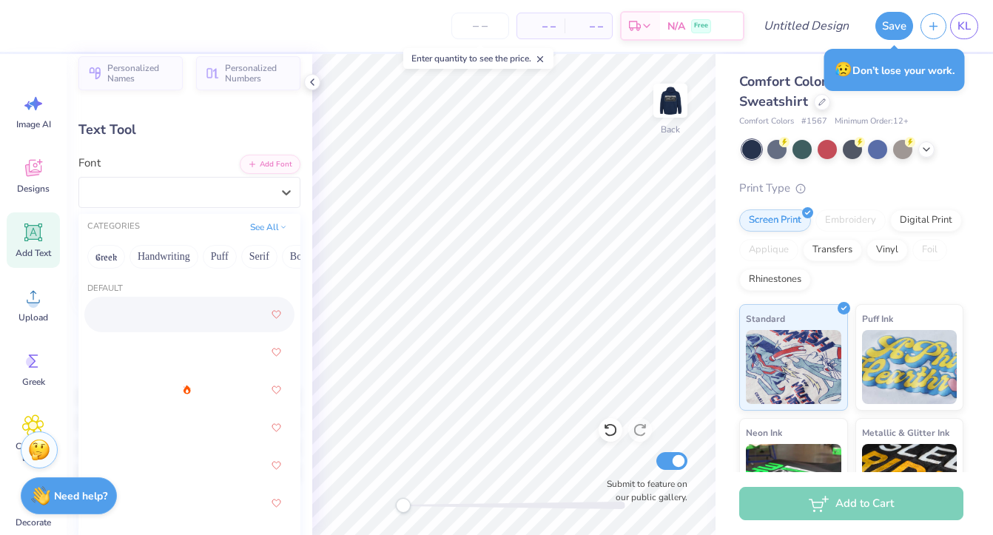
scroll to position [0, 0]
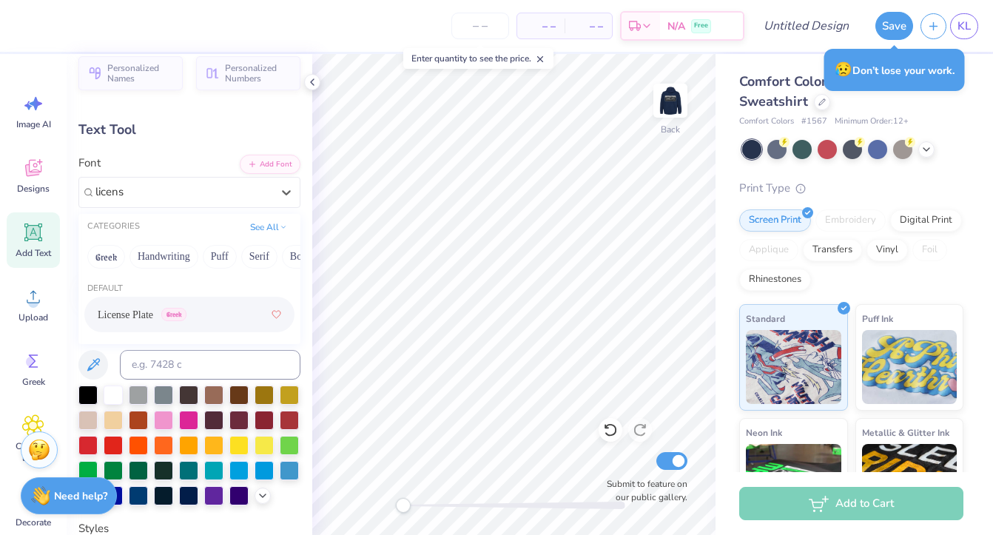
click at [132, 311] on span "License Plate" at bounding box center [126, 315] width 56 height 16
type input "licens"
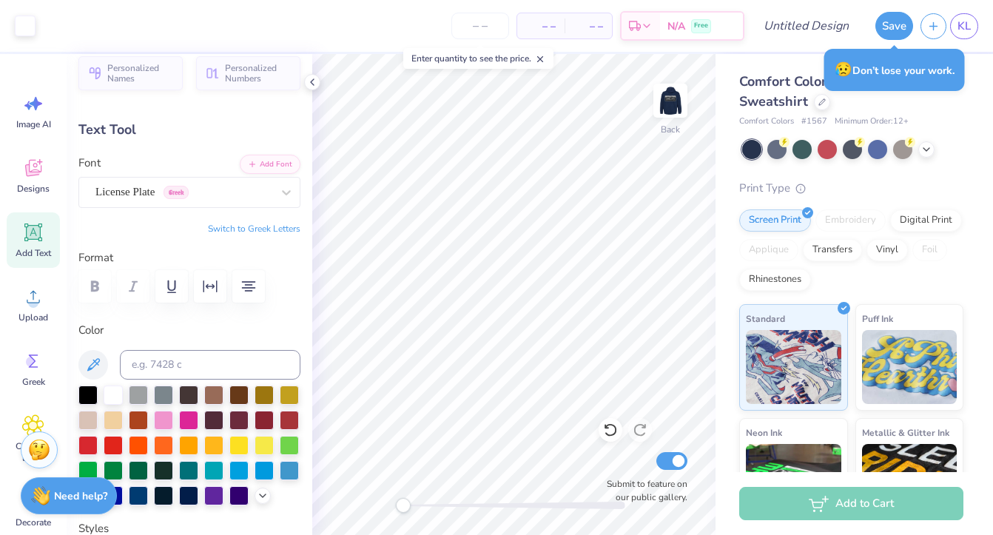
type input "4.15"
type input "2.77"
type input "3.65"
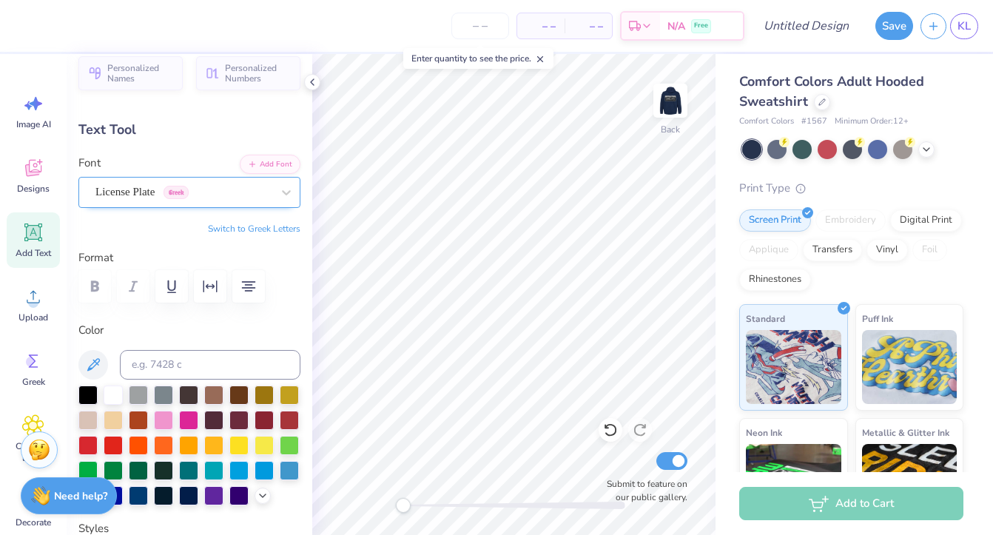
click at [248, 192] on div "License Plate Greek" at bounding box center [183, 192] width 179 height 23
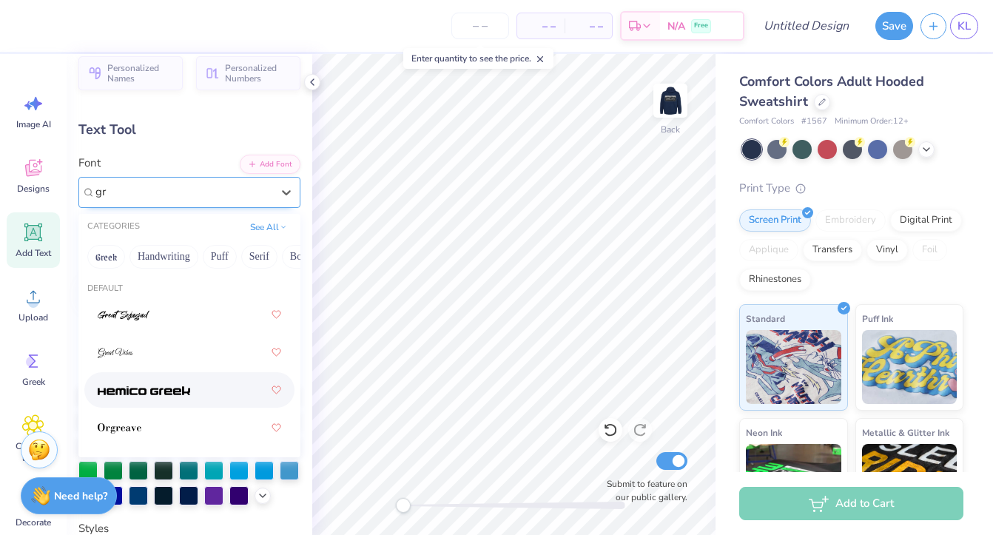
type input "g"
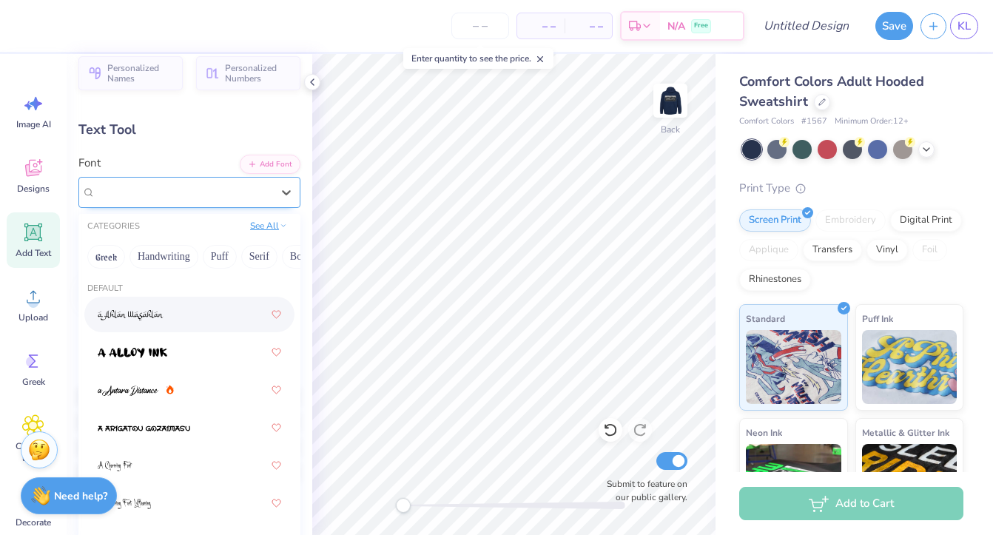
click at [266, 231] on button "See All" at bounding box center [269, 225] width 46 height 15
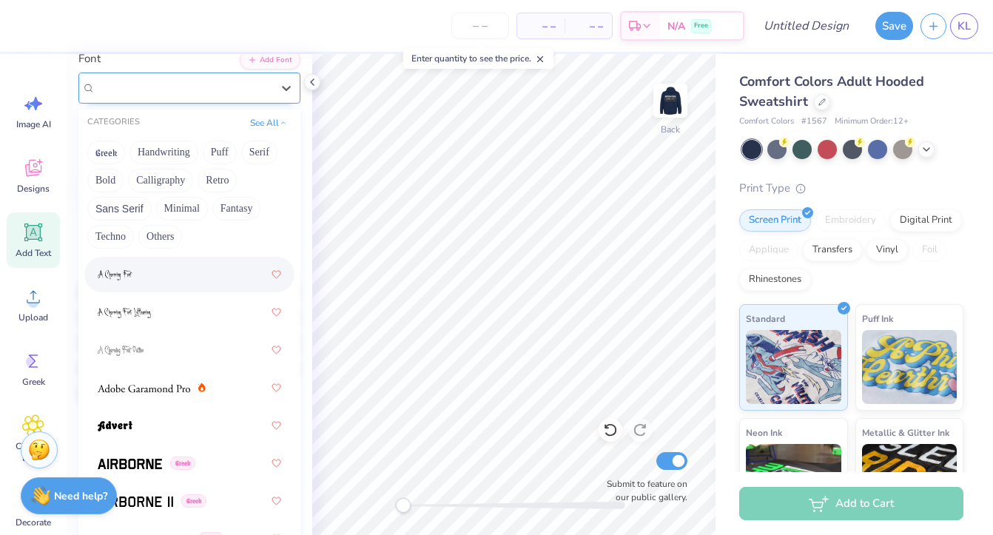
scroll to position [151, 0]
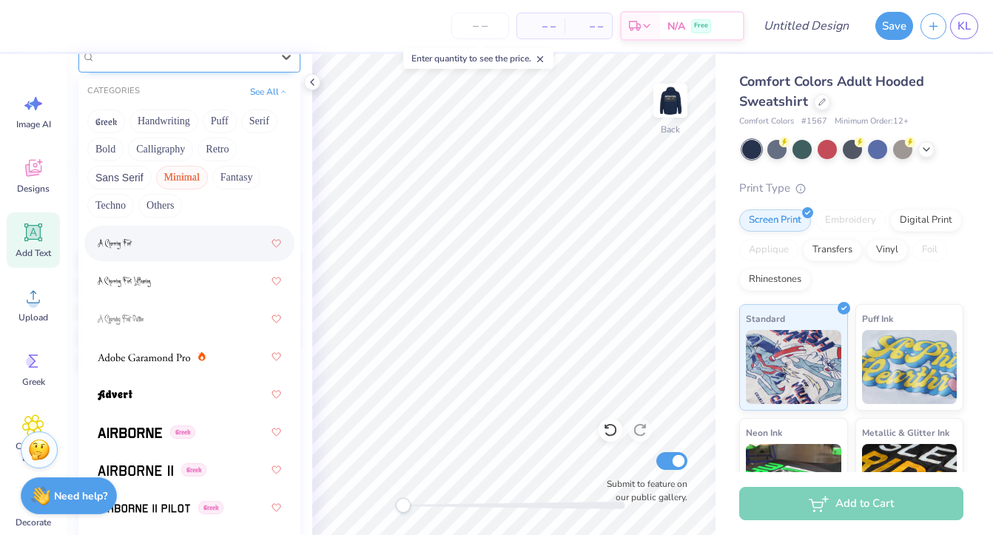
click at [189, 181] on button "Minimal" at bounding box center [182, 178] width 52 height 24
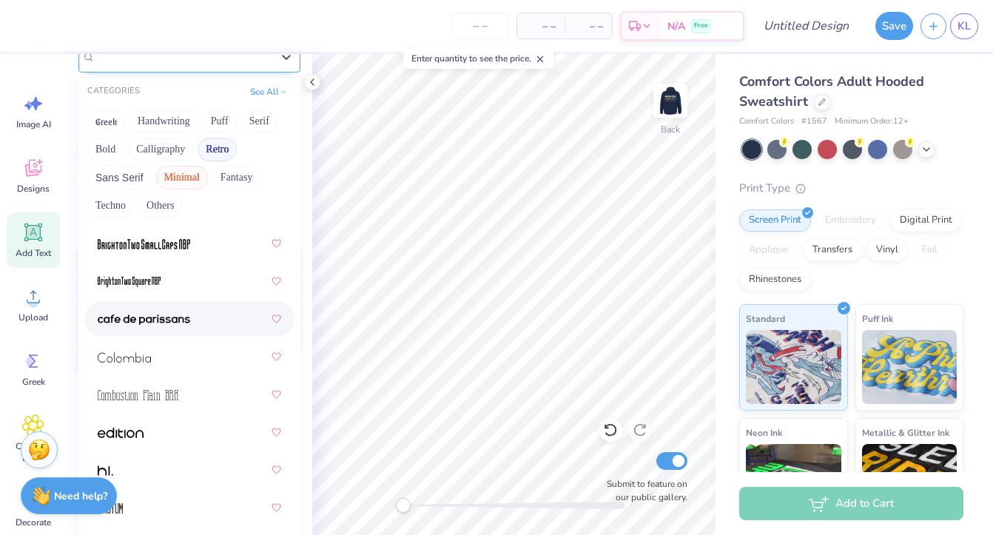
click at [212, 145] on button "Retro" at bounding box center [217, 150] width 39 height 24
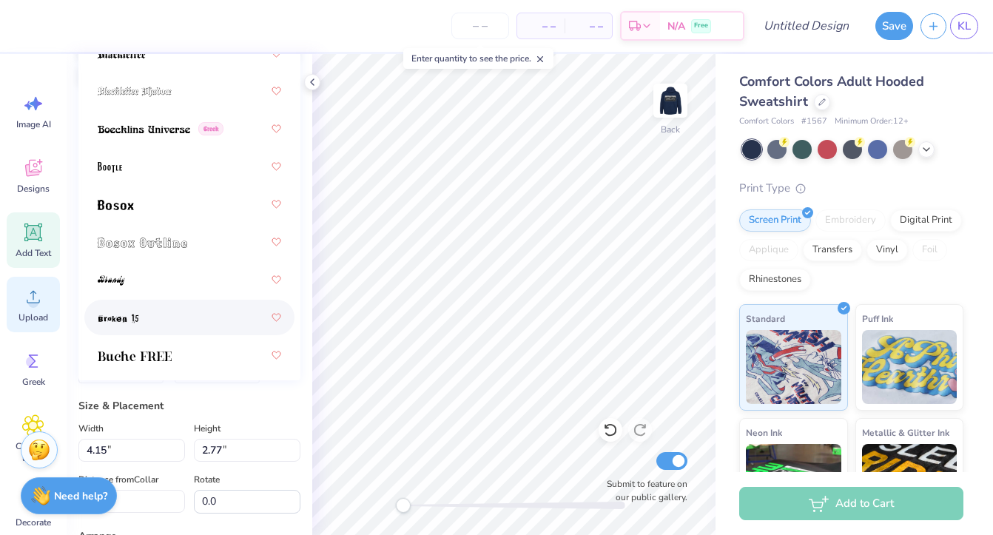
scroll to position [0, 0]
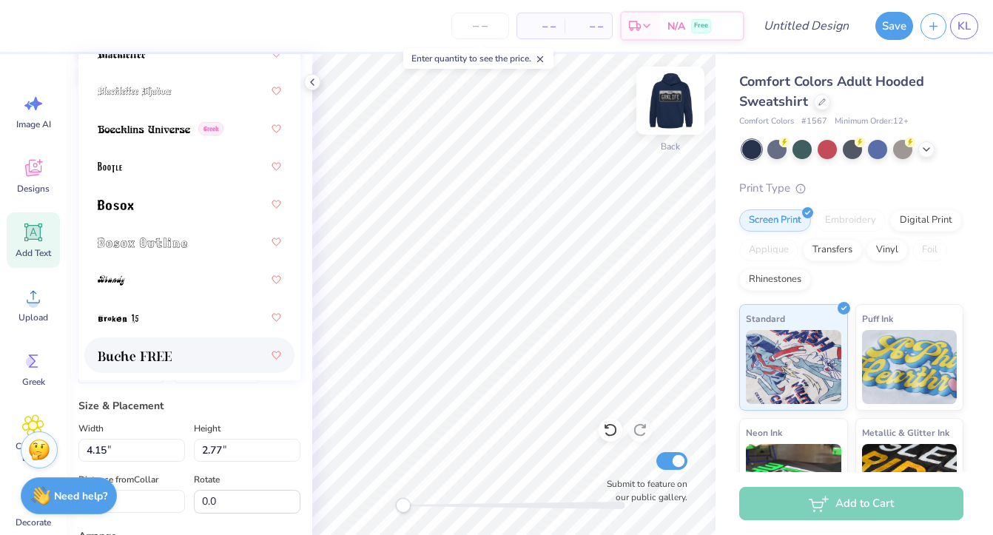
click at [671, 95] on img at bounding box center [670, 100] width 59 height 59
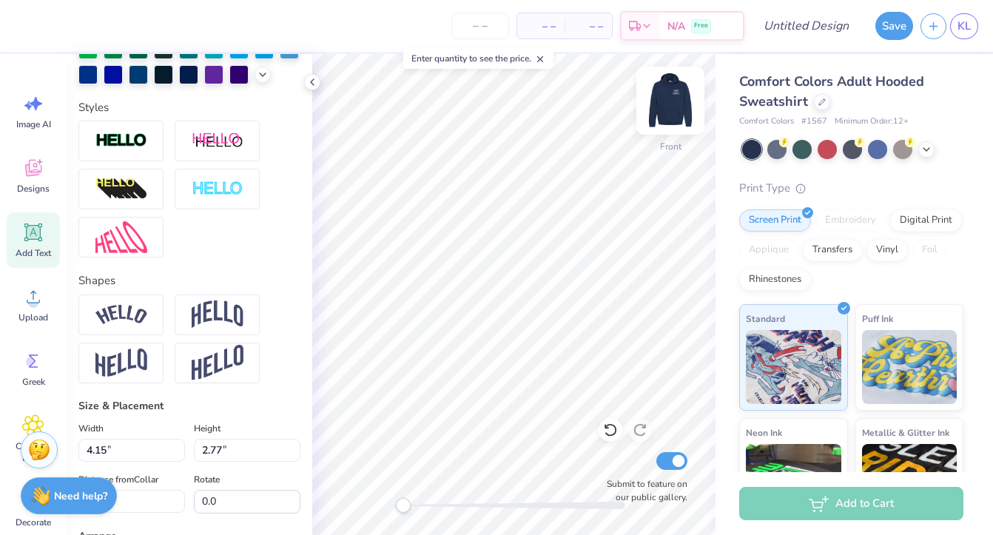
type input "3.04"
type input "0.80"
type input "6.60"
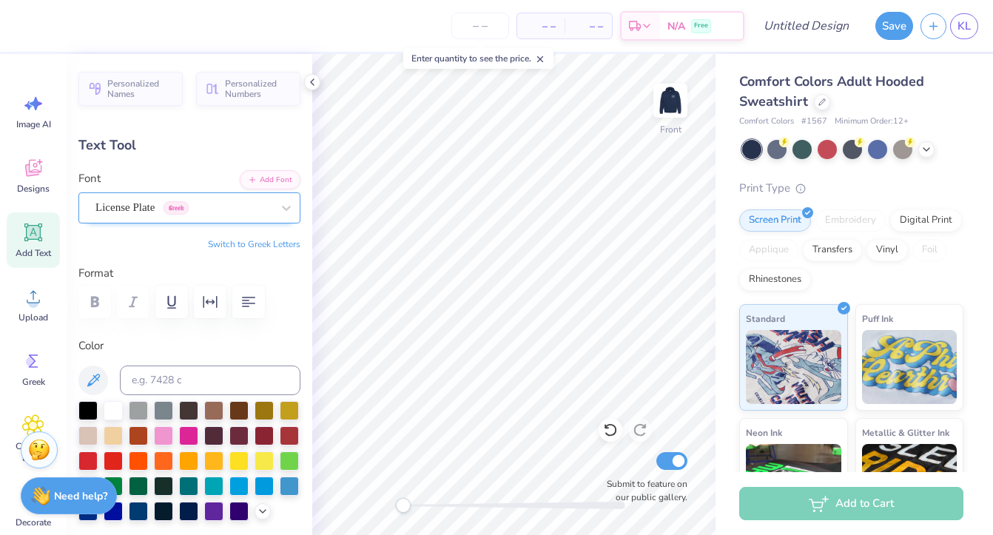
type input "10.92"
type input "2.88"
type input "8.68"
type input "3.04"
type input "0.80"
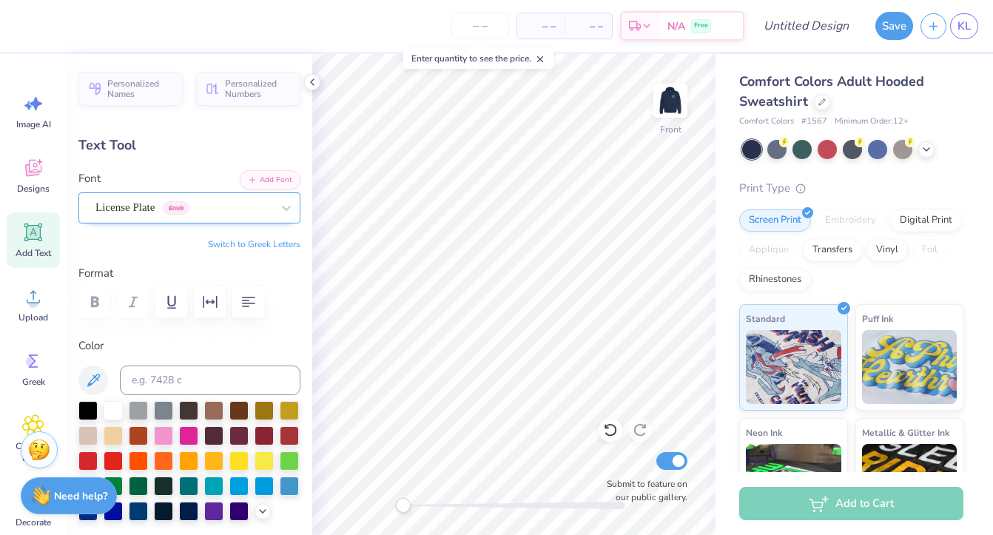
type input "6.60"
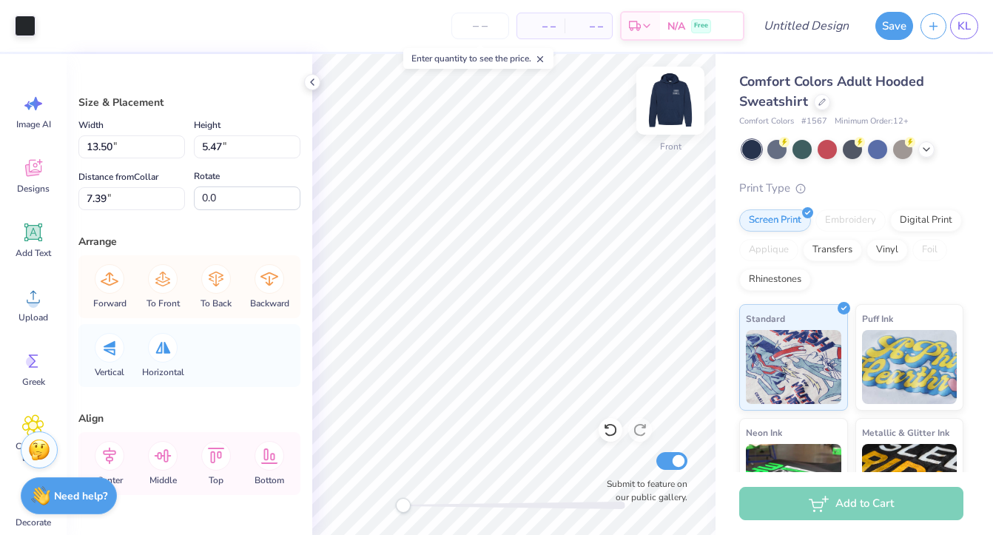
click at [682, 98] on img at bounding box center [670, 100] width 59 height 59
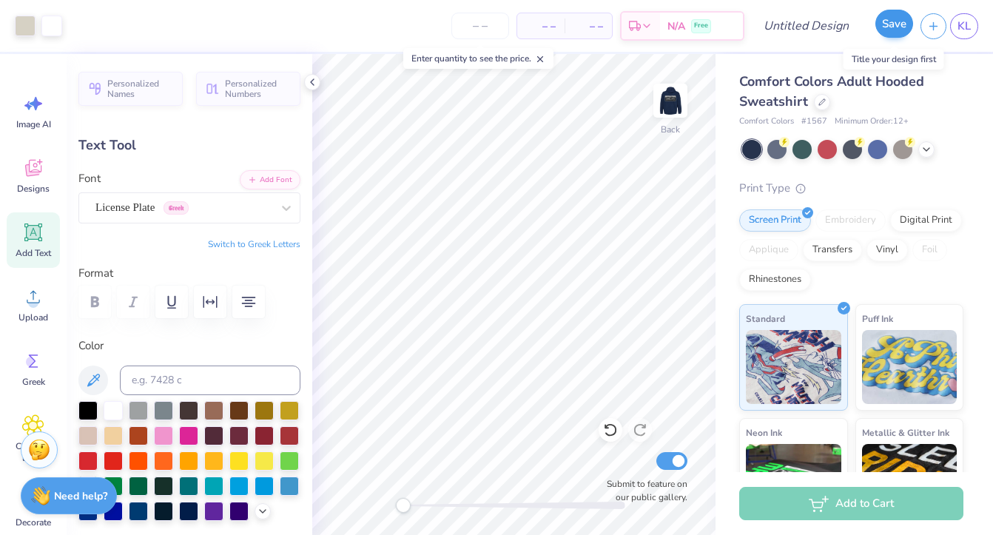
click at [884, 20] on button "Save" at bounding box center [895, 24] width 38 height 28
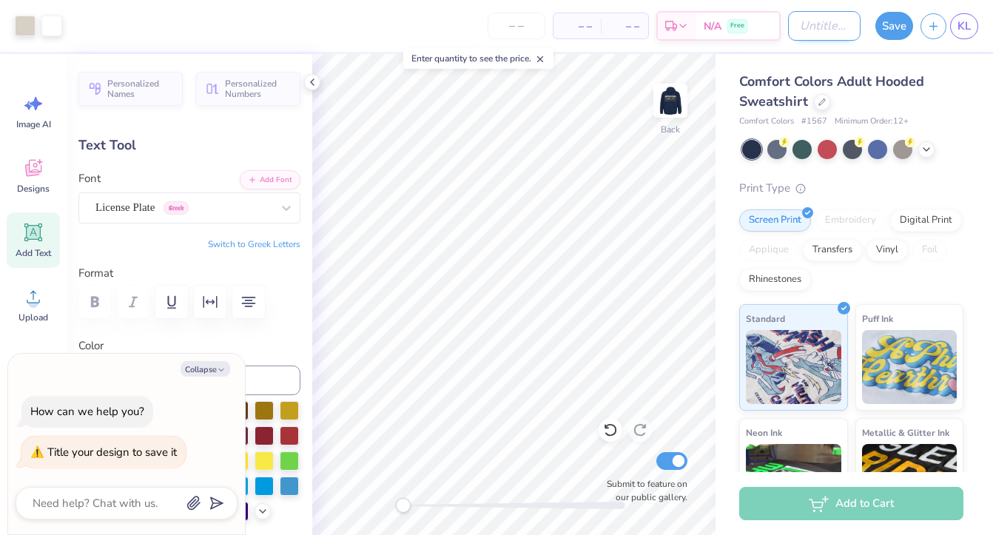
type textarea "x"
click at [804, 33] on input "Design Title" at bounding box center [824, 26] width 73 height 30
type input "G"
type textarea "x"
type input "GR"
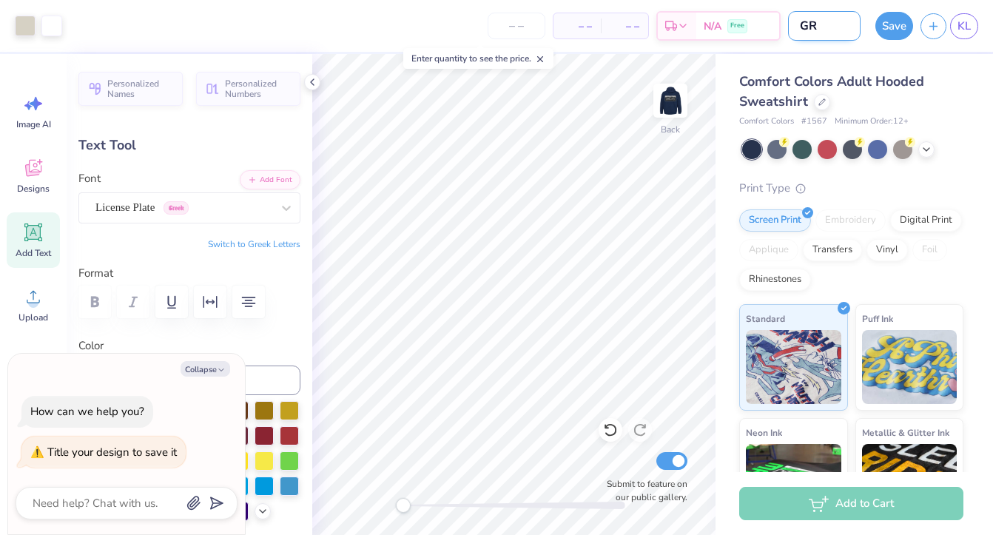
type textarea "x"
type input "G"
type textarea "x"
type input "Gr"
type textarea "x"
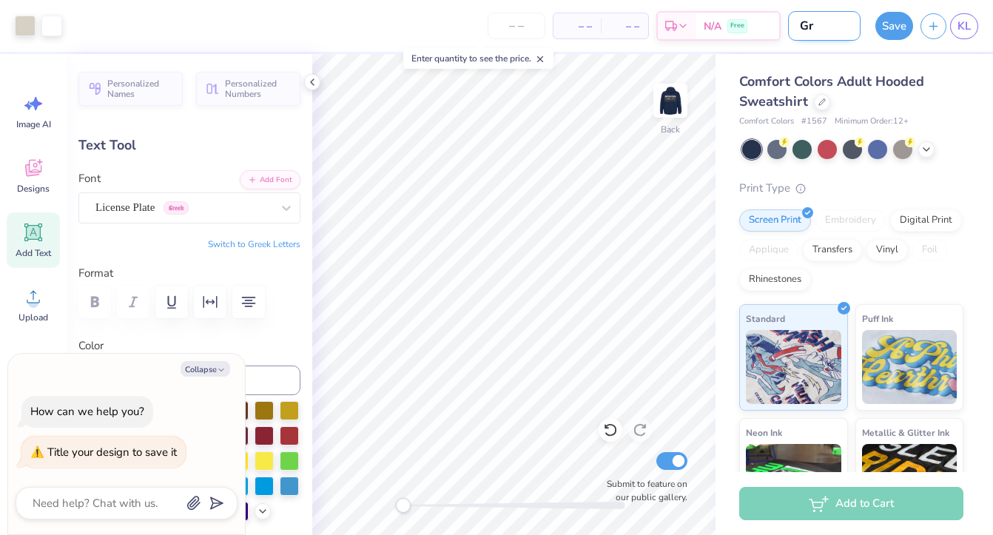
type input "Gre"
type textarea "x"
type input "Grek"
type textarea "x"
type input "Grekk"
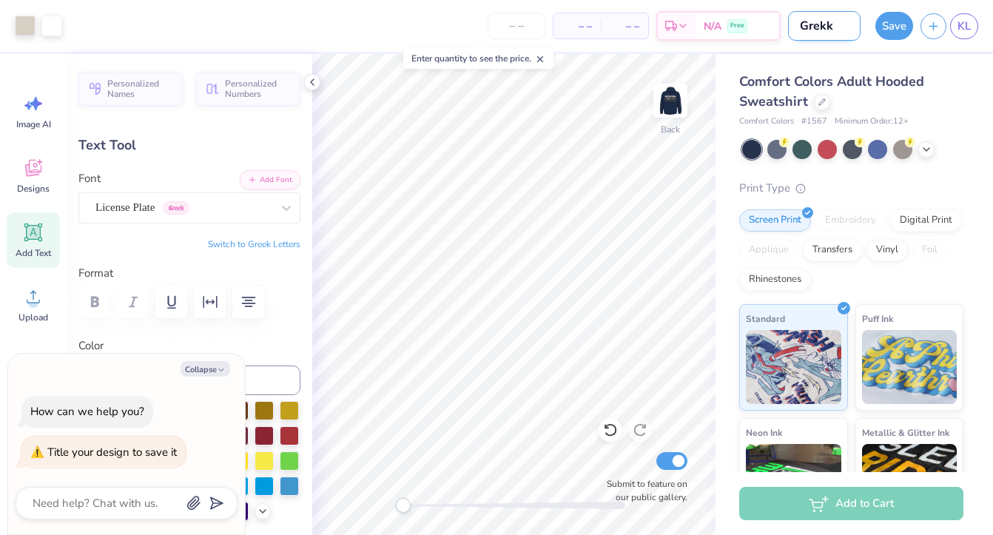
type textarea "x"
type input "Grekk"
type textarea "x"
type input "Grekk C"
type textarea "x"
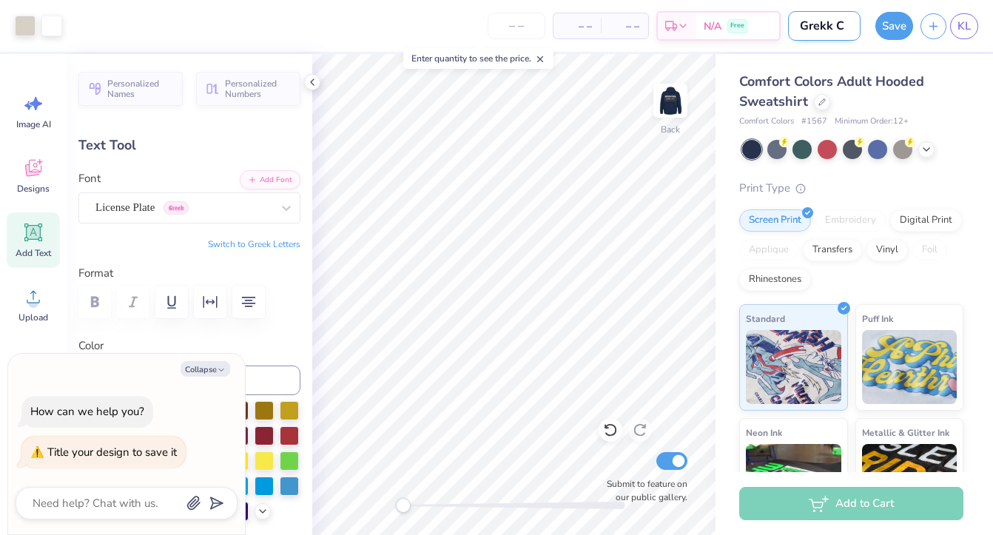
type input "Grekk CO"
type textarea "x"
type input "Grekk C"
type textarea "x"
type input "Grekk"
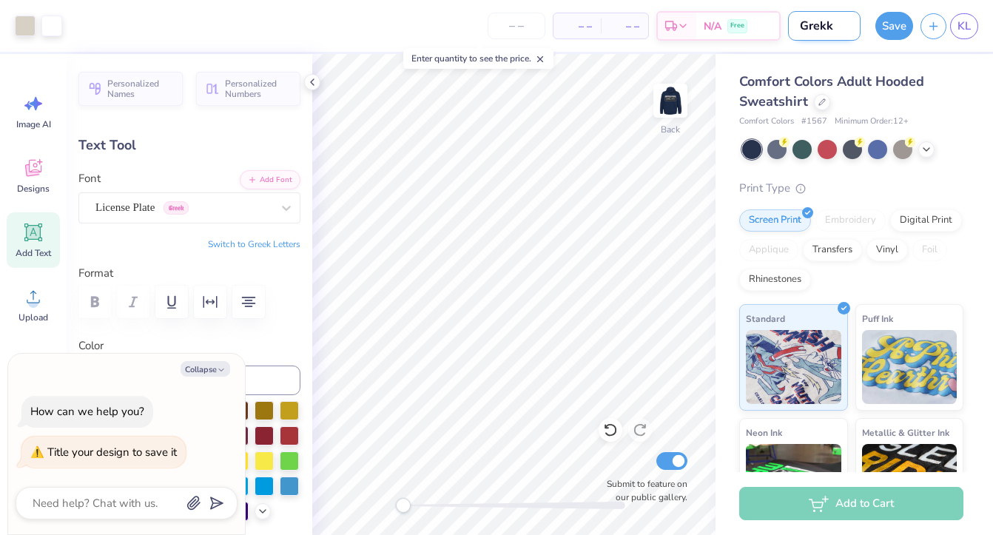
type textarea "x"
type input "Grekk"
type textarea "x"
type input "Grek"
type textarea "x"
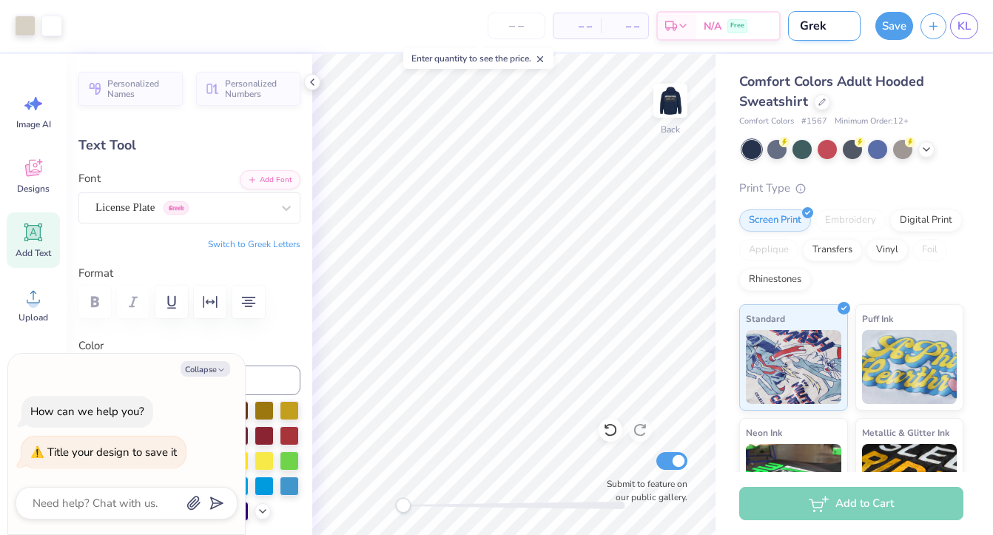
type input "Gre"
type textarea "x"
type input "Gree"
type textarea "x"
type input "Greek"
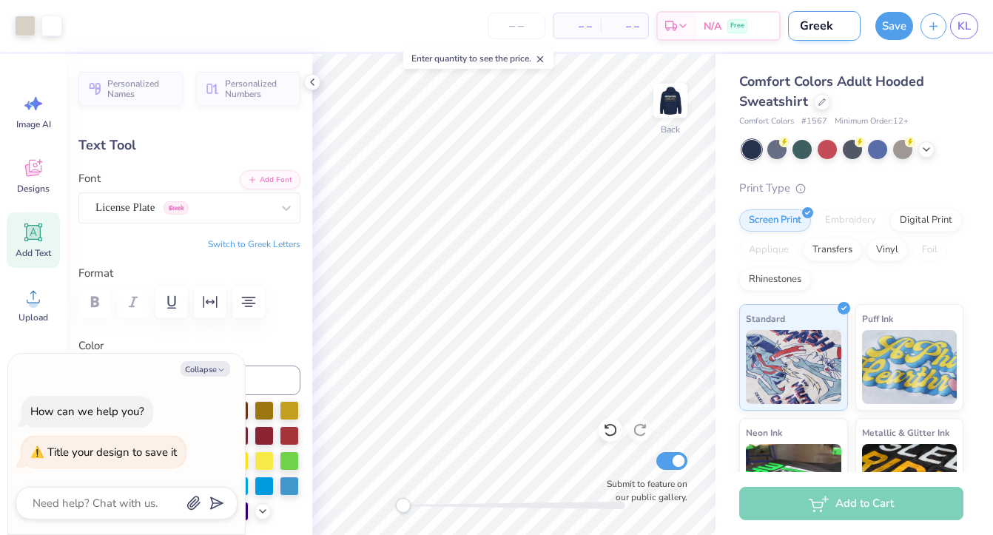
type textarea "x"
type input "Greek"
type textarea "x"
type input "Greek C"
type textarea "x"
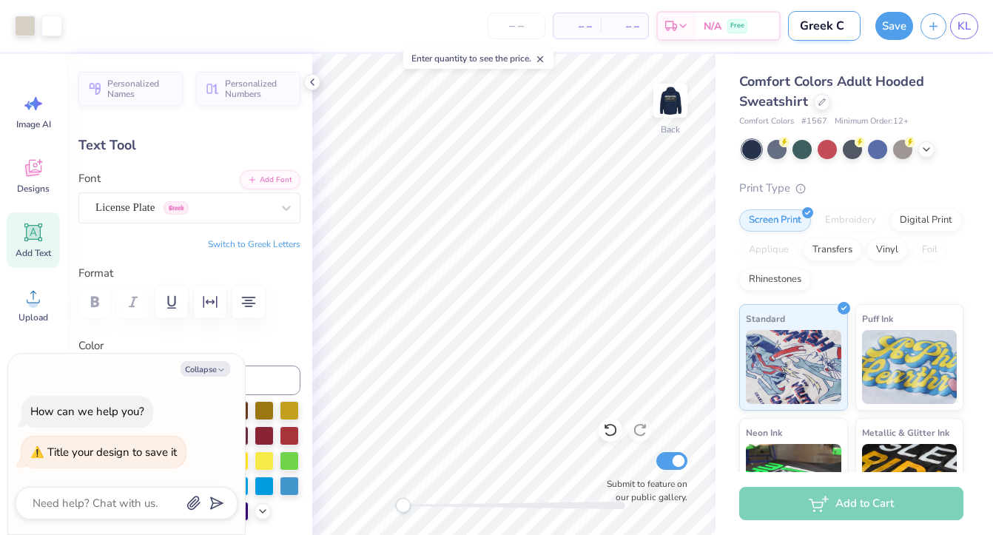
type input "Greek CO"
type textarea "x"
type input "Greek C"
type textarea "x"
type input "Greek Co"
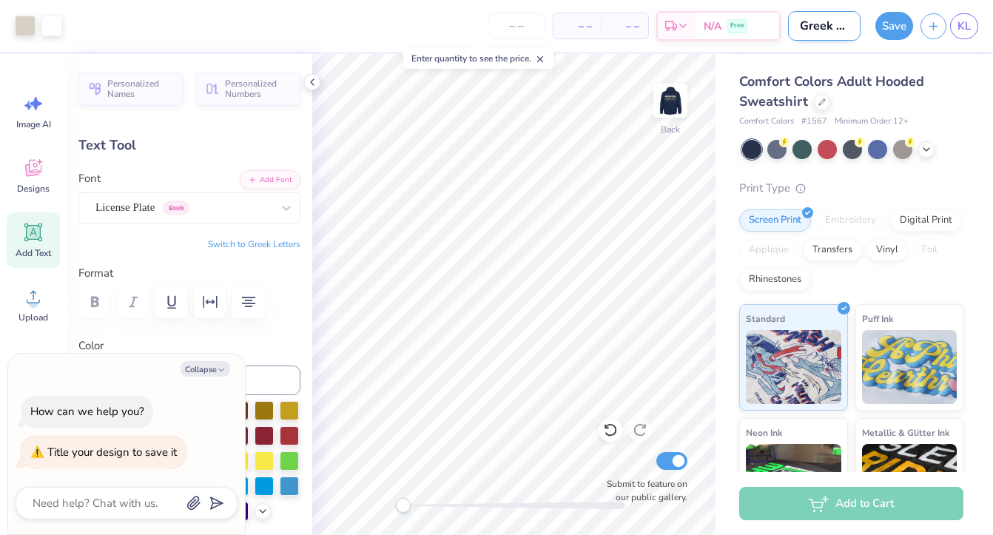
type textarea "x"
type input "Greek Cou"
type textarea "x"
type input "Greek Coun"
type textarea "x"
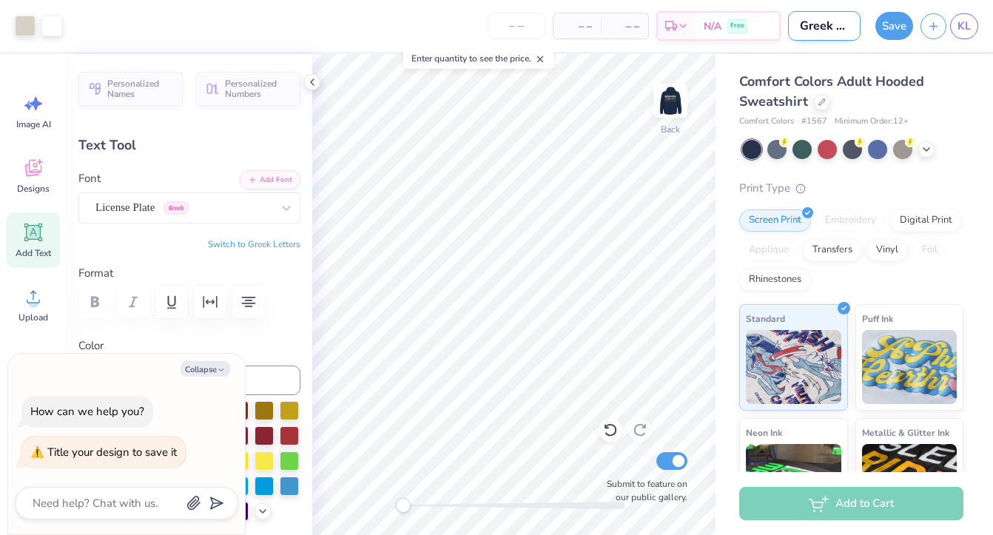
type input "Greek Counc"
type textarea "x"
type input "Greek Counci"
type textarea "x"
type input "Greek Council"
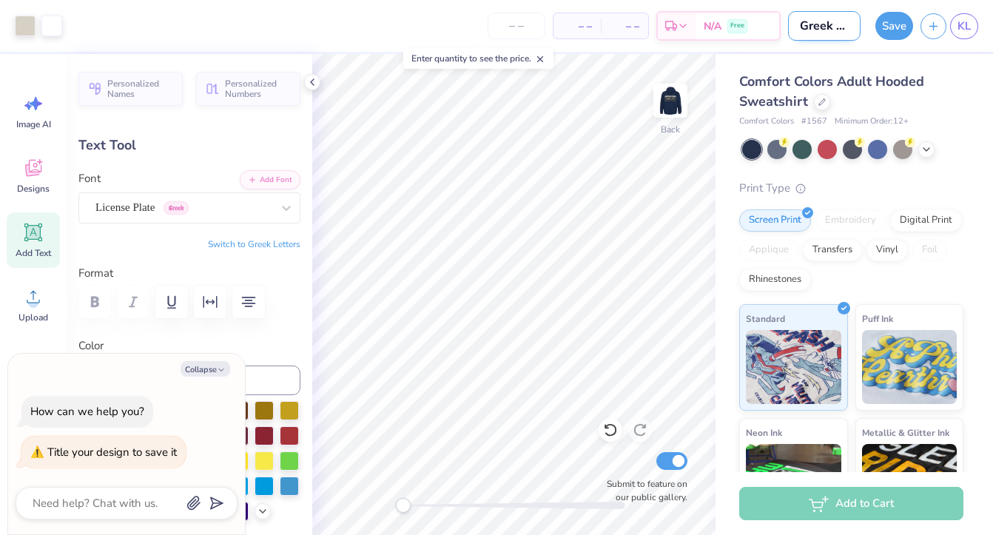
type textarea "x"
type input "Greek Council"
click at [889, 19] on button "Save" at bounding box center [895, 24] width 38 height 28
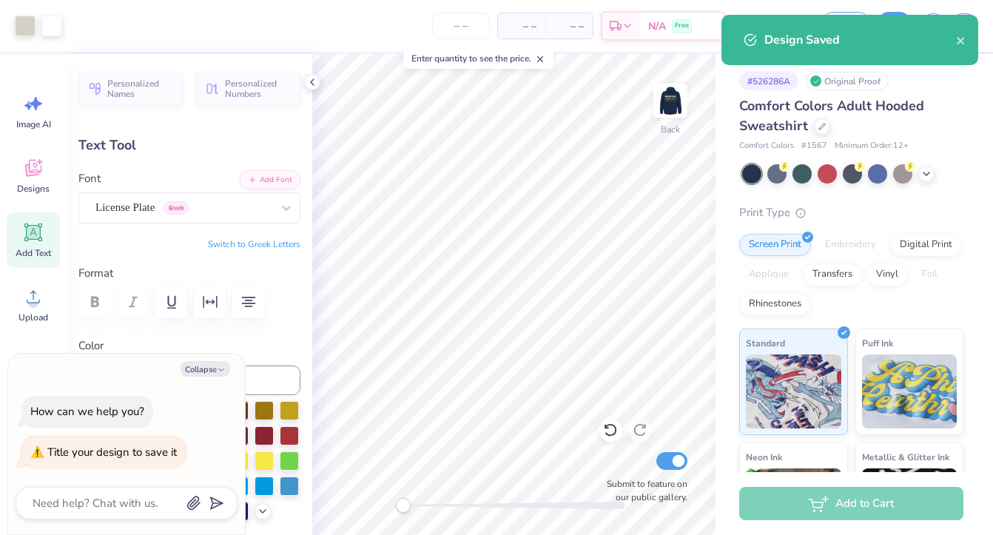
click at [280, 344] on label "Color" at bounding box center [189, 345] width 222 height 17
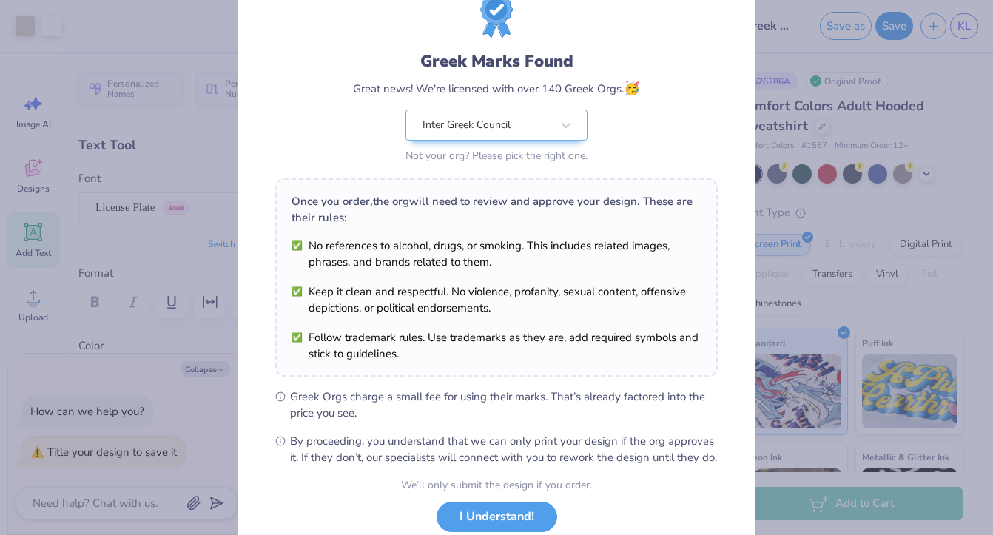
scroll to position [26, 0]
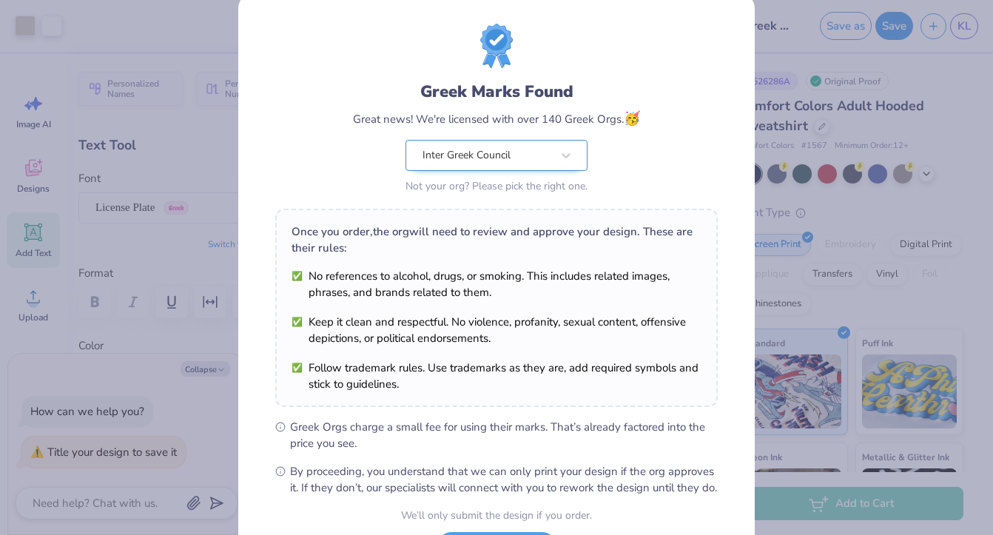
click at [548, 154] on div "Greek Marks Found Great news! We're licensed with over 140 Greek Orgs. 🥳 Inter …" at bounding box center [496, 138] width 287 height 117
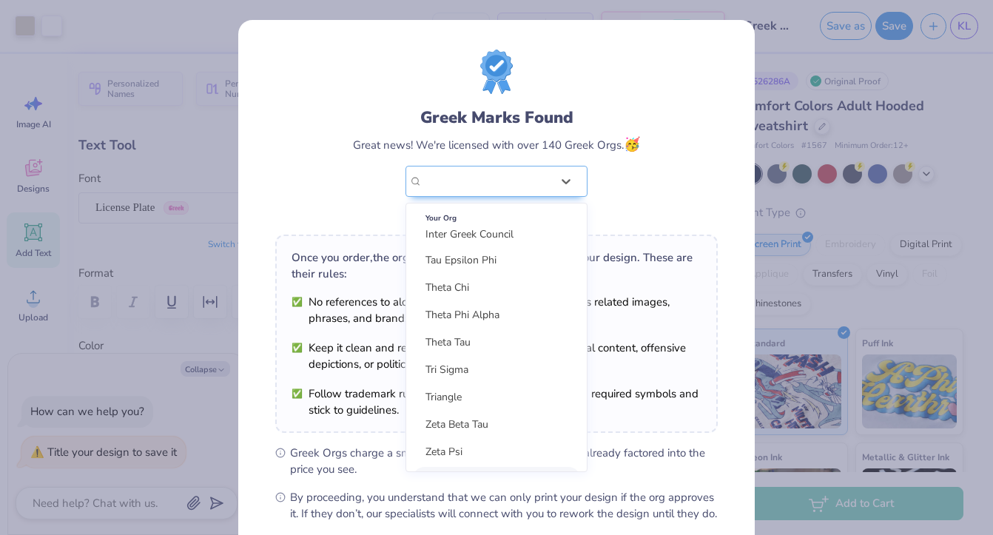
scroll to position [3484, 0]
click at [295, 118] on div "Greek Marks Found Great news! We're licensed with over 140 Greek Orgs. 🥳 option…" at bounding box center [496, 136] width 443 height 173
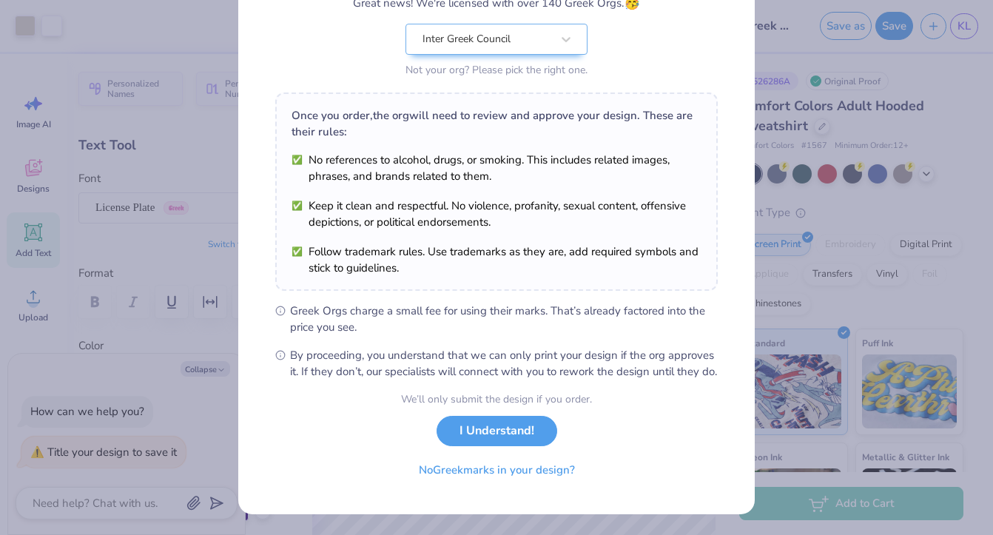
scroll to position [158, 0]
click at [457, 468] on button "No Greek marks in your design?" at bounding box center [496, 466] width 181 height 30
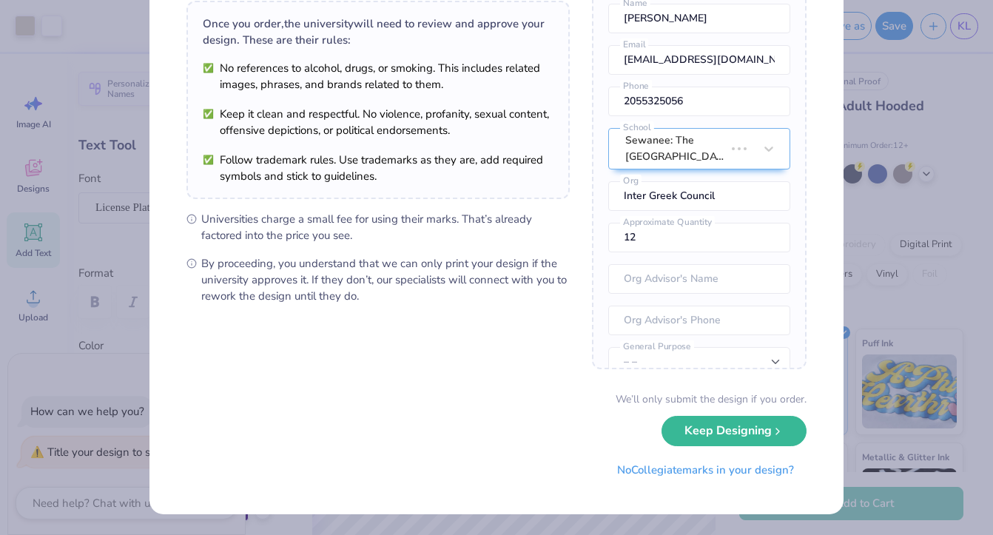
type textarea "x"
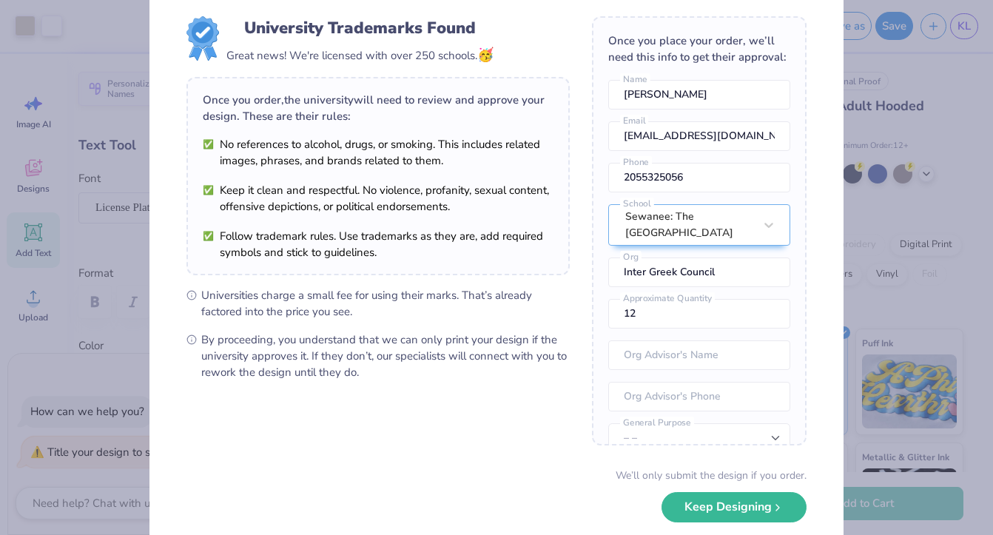
scroll to position [37, 0]
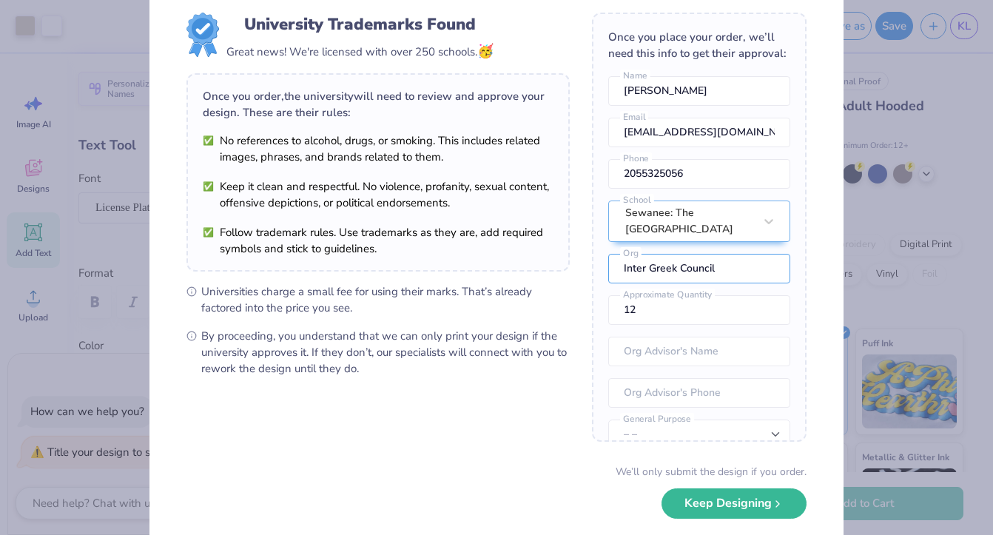
drag, startPoint x: 722, startPoint y: 274, endPoint x: 601, endPoint y: 269, distance: 120.7
click at [601, 270] on div "Once you place your order, we’ll need this info to get their approval: Kate Low…" at bounding box center [699, 227] width 215 height 429
type input "G"
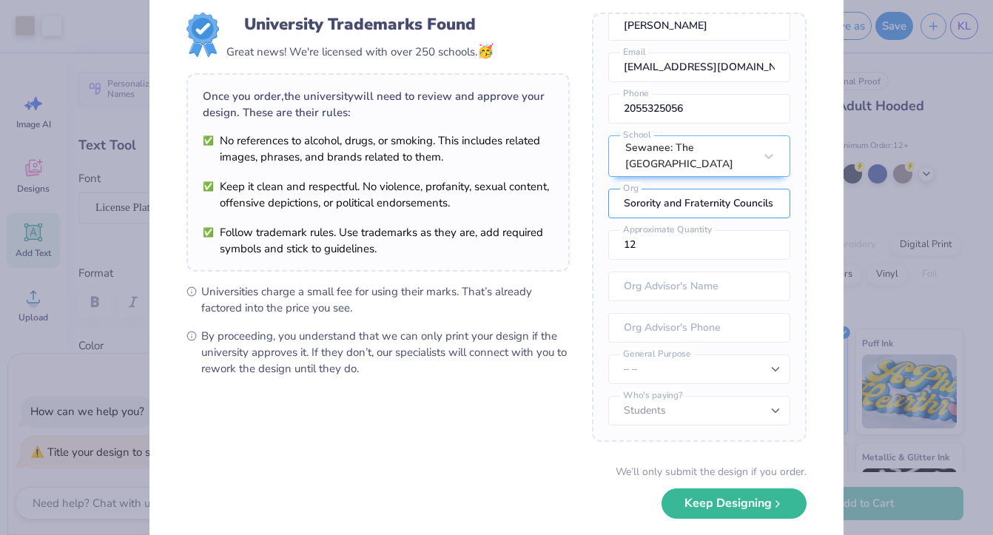
scroll to position [65, 0]
type input "Sorority and Fraternity Councils"
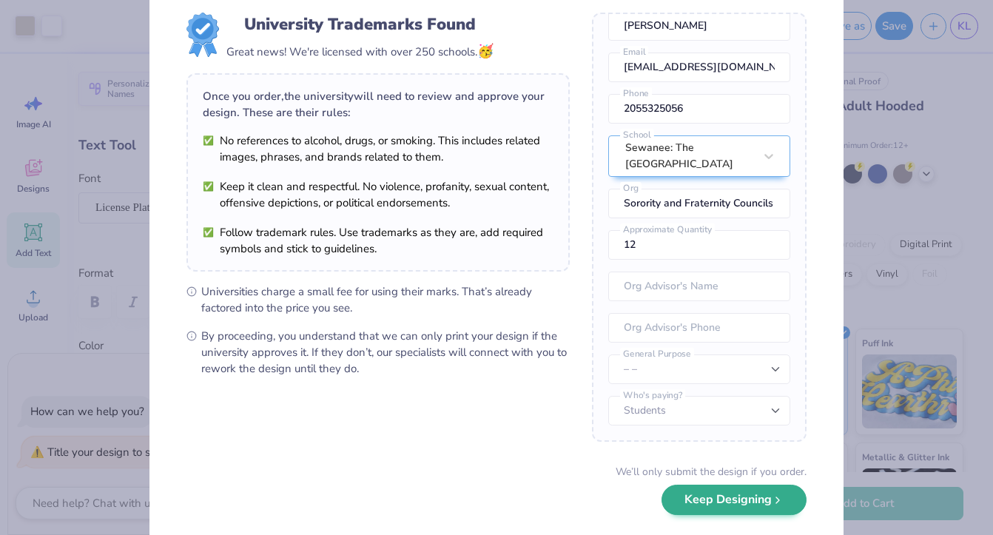
click at [702, 498] on button "Keep Designing" at bounding box center [734, 500] width 145 height 30
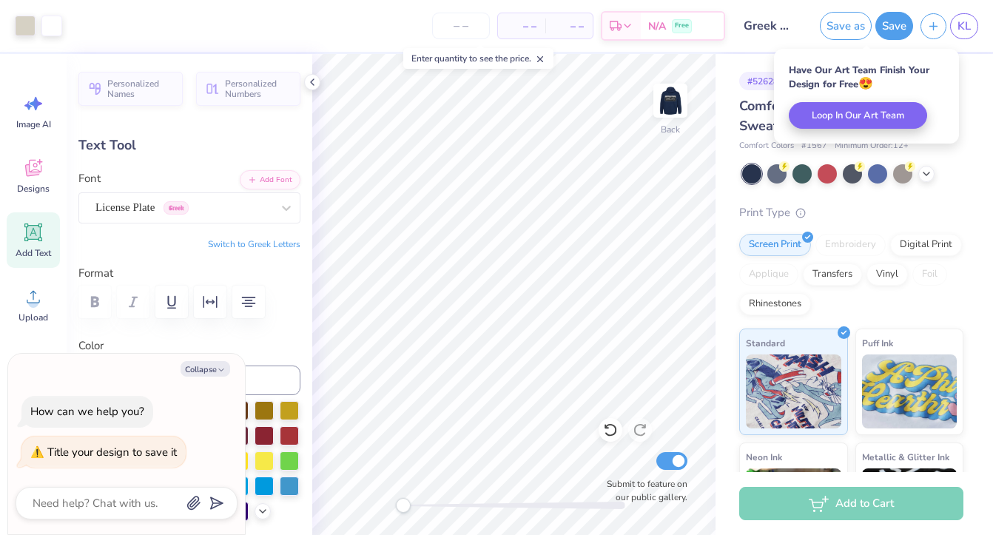
scroll to position [0, 0]
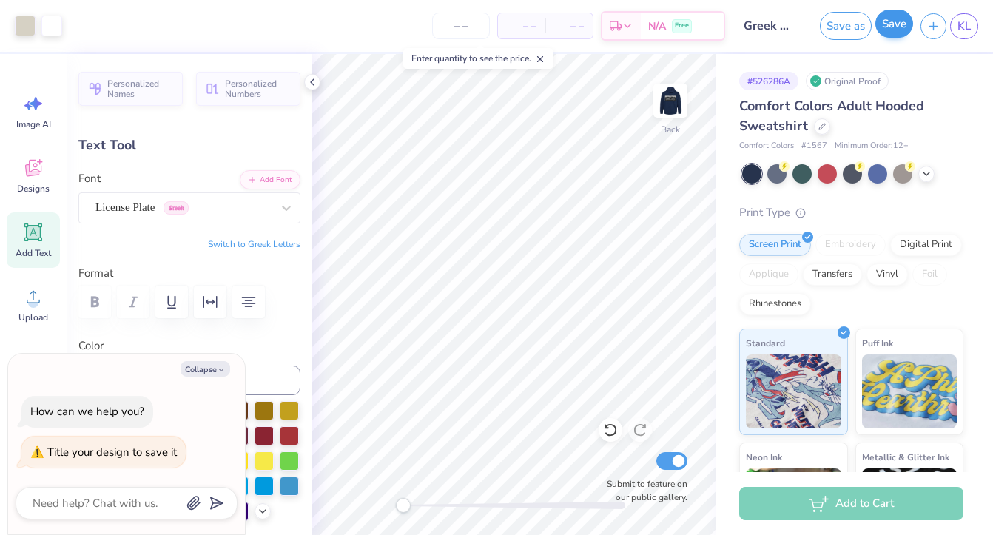
click at [904, 33] on button "Save" at bounding box center [895, 24] width 38 height 28
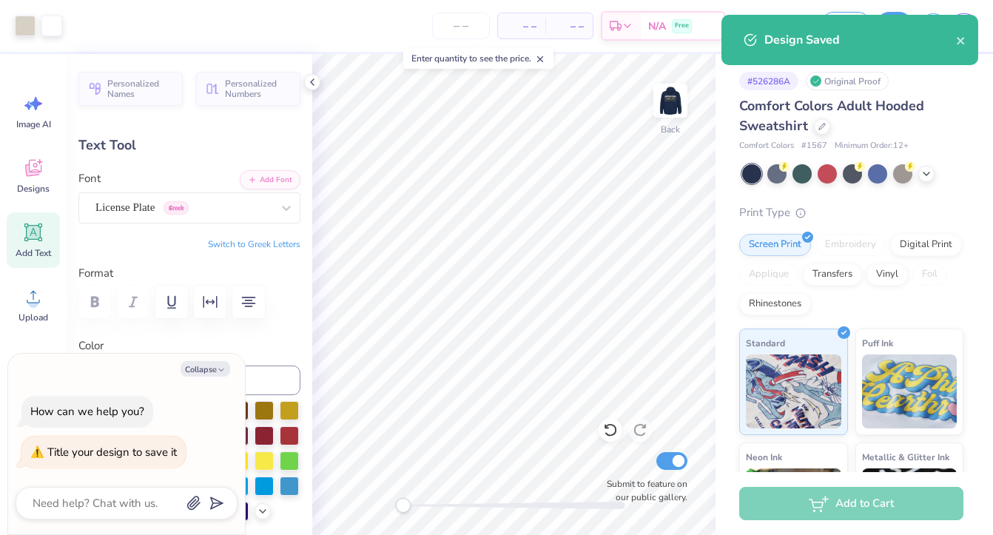
click at [955, 40] on div "Design Saved" at bounding box center [861, 40] width 192 height 18
click at [962, 37] on icon "close" at bounding box center [961, 41] width 10 height 12
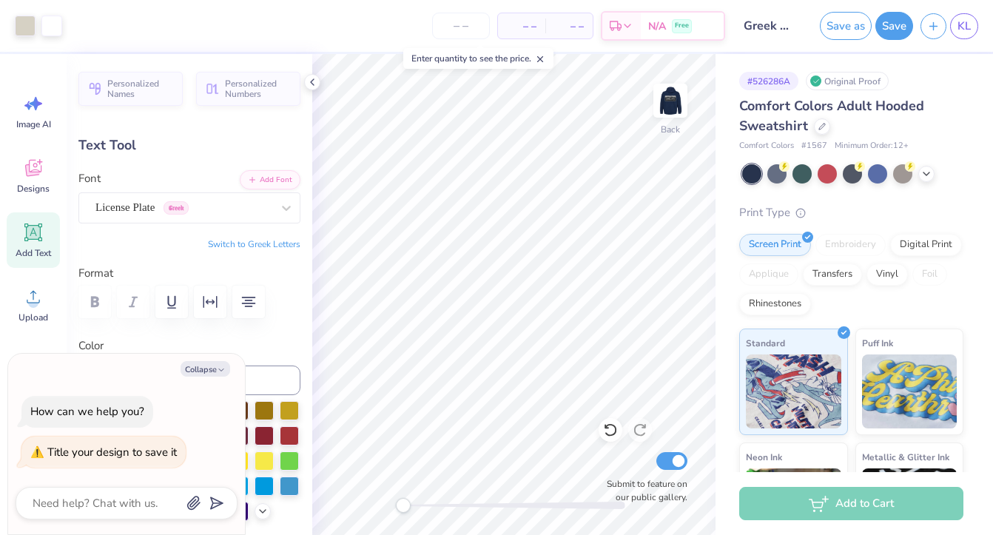
click at [858, 82] on div "Original Proof" at bounding box center [847, 81] width 83 height 19
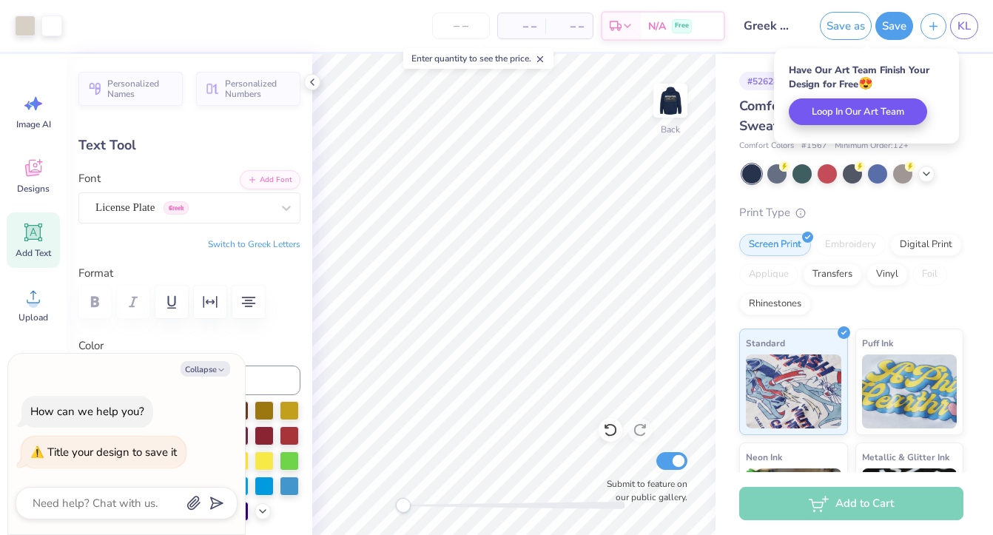
click at [865, 114] on body "Art colors – – Per Item – – Total Est. Delivery N/A Free Design Title Greek Cou…" at bounding box center [496, 267] width 993 height 535
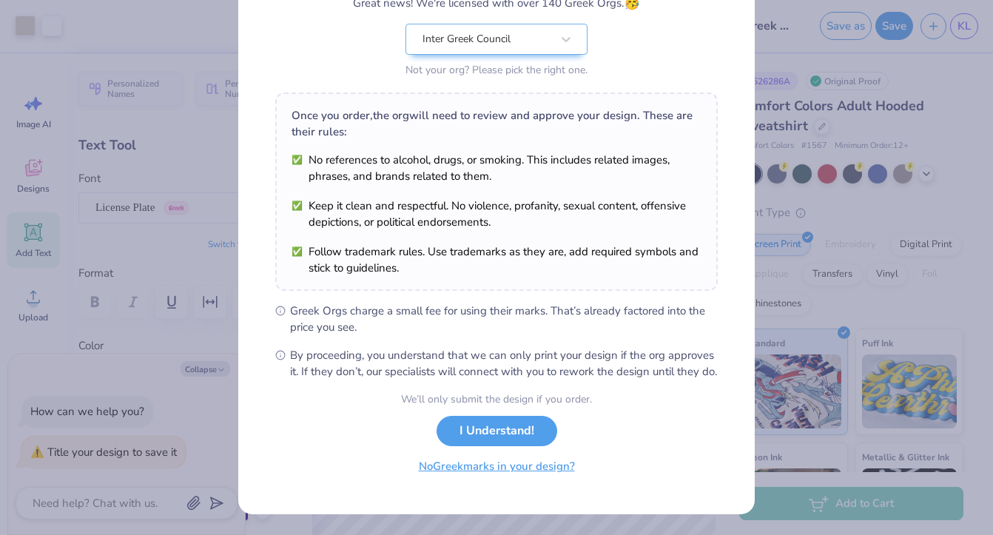
click at [518, 470] on button "No Greek marks in your design?" at bounding box center [496, 466] width 181 height 30
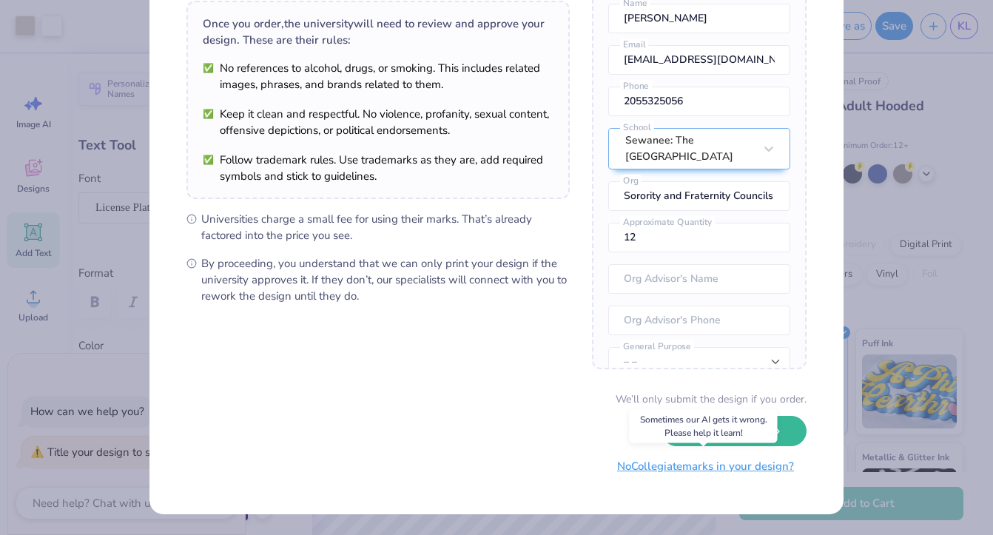
scroll to position [109, 0]
click at [694, 475] on button "No Collegiate marks in your design?" at bounding box center [706, 467] width 202 height 30
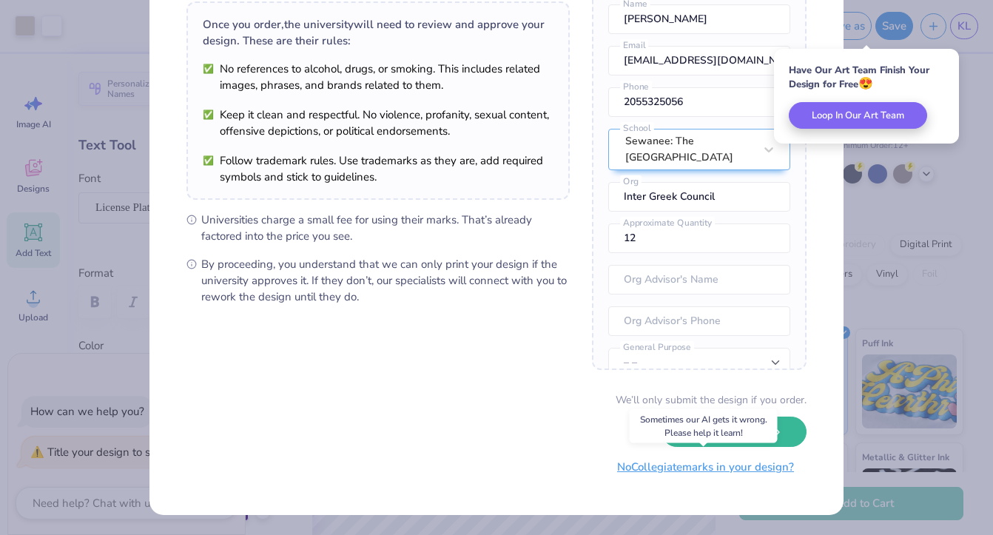
scroll to position [0, 0]
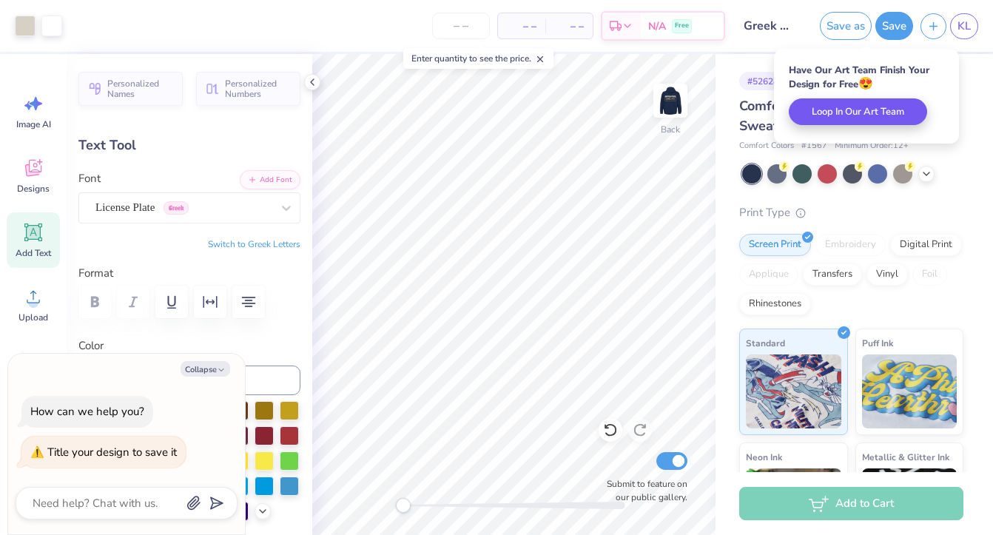
click at [843, 115] on button "Loop In Our Art Team" at bounding box center [858, 111] width 138 height 27
type textarea "x"
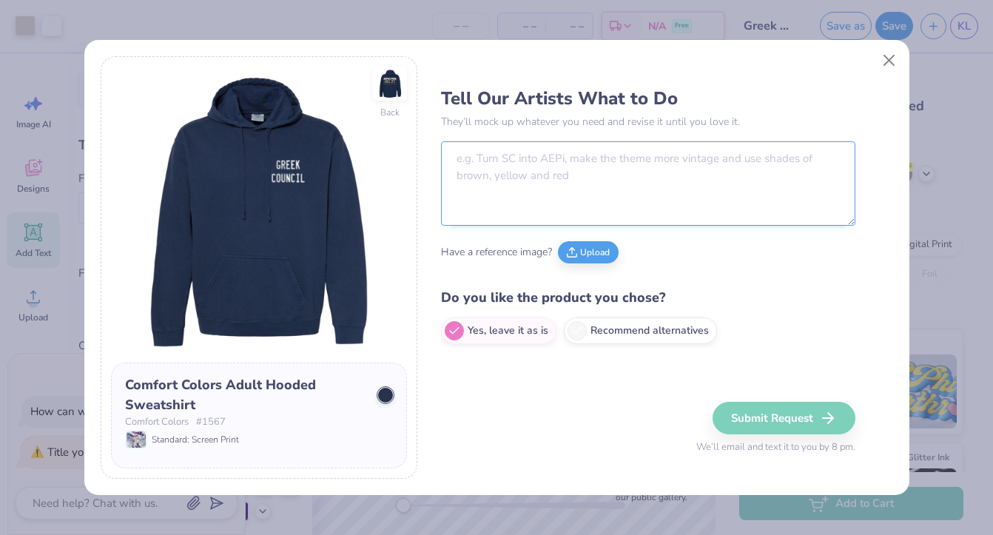
click at [482, 169] on textarea at bounding box center [648, 183] width 414 height 84
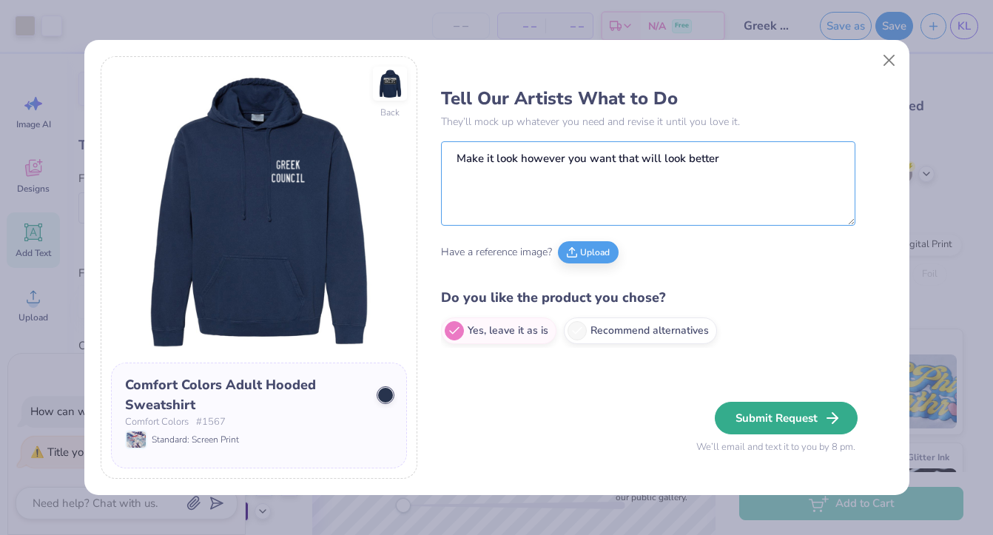
type textarea "Make it look however you want that will look better"
click at [761, 415] on button "Submit Request" at bounding box center [786, 418] width 143 height 33
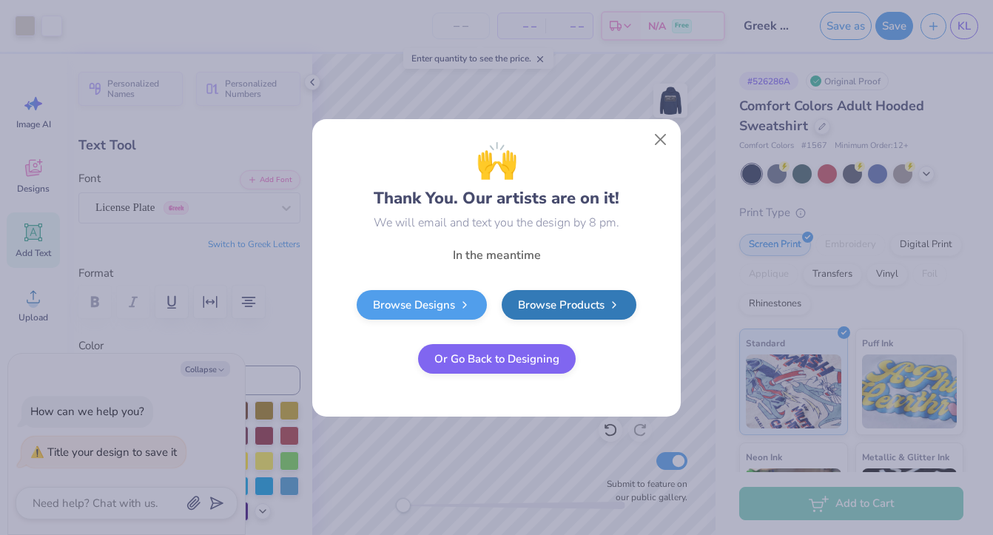
type textarea "x"
click at [659, 147] on button "Close" at bounding box center [661, 139] width 28 height 28
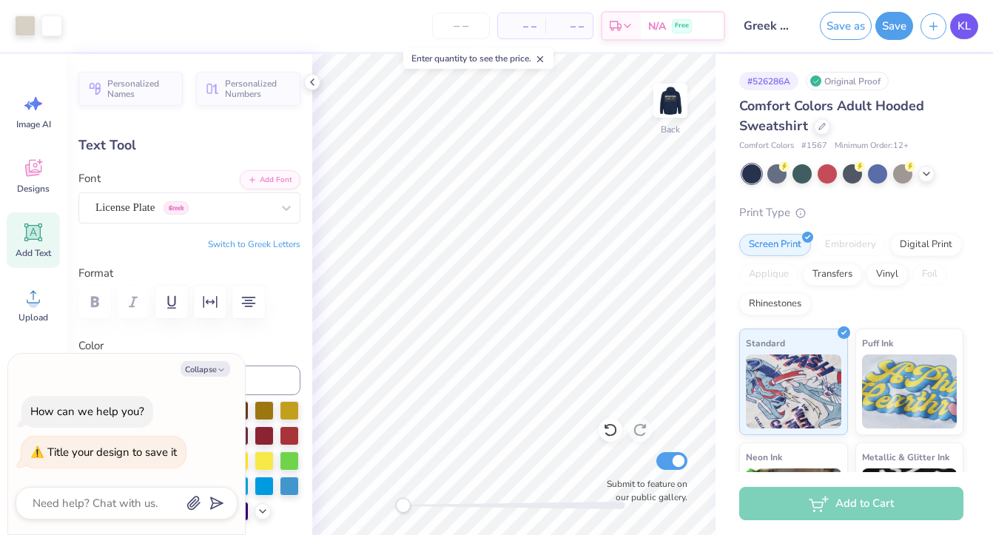
click at [958, 33] on span "KL" at bounding box center [964, 26] width 13 height 17
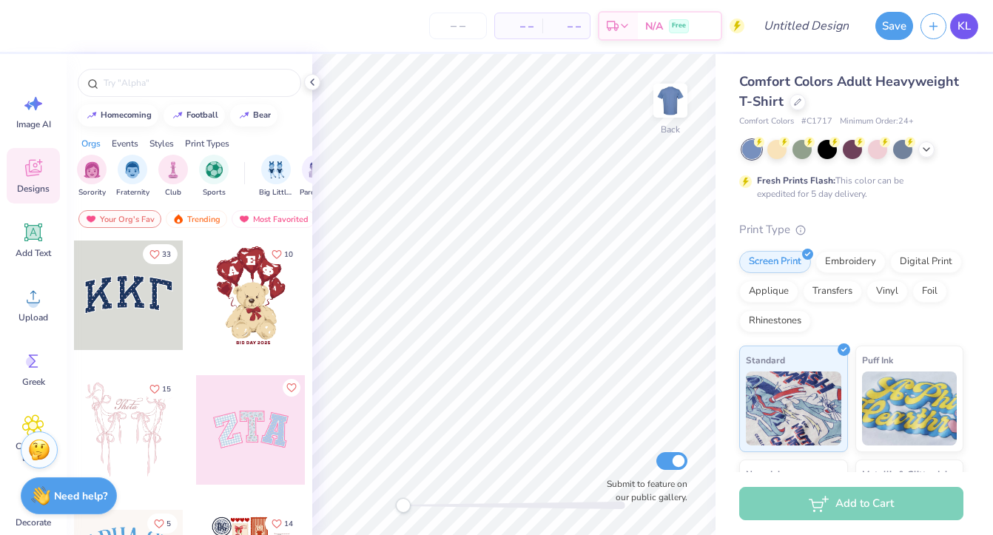
click at [965, 37] on link "KL" at bounding box center [964, 26] width 28 height 26
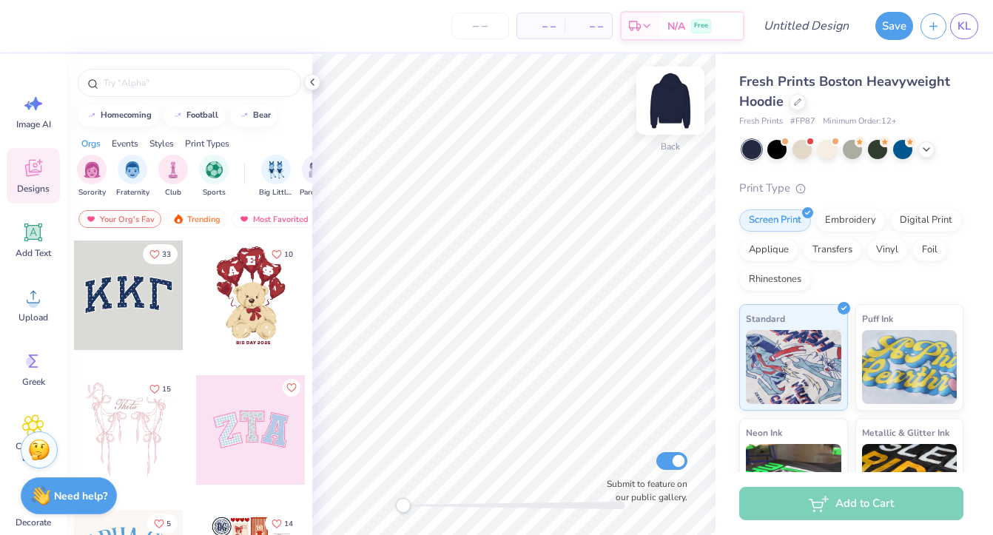
click at [676, 102] on img at bounding box center [670, 100] width 59 height 59
click at [671, 111] on img at bounding box center [670, 100] width 59 height 59
click at [667, 93] on img at bounding box center [670, 100] width 59 height 59
click at [187, 85] on input "text" at bounding box center [196, 82] width 189 height 15
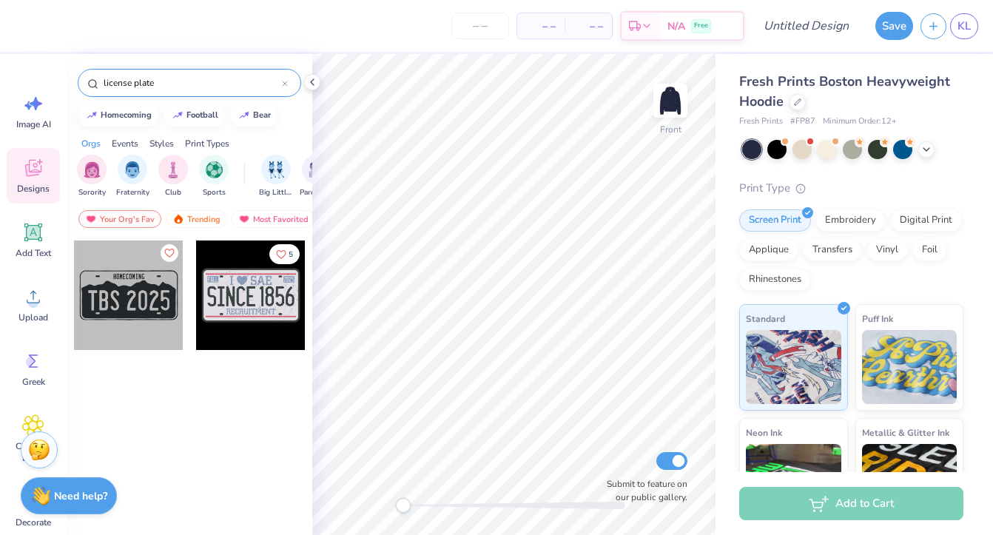
type input "license plate"
click at [272, 295] on div at bounding box center [251, 296] width 110 height 110
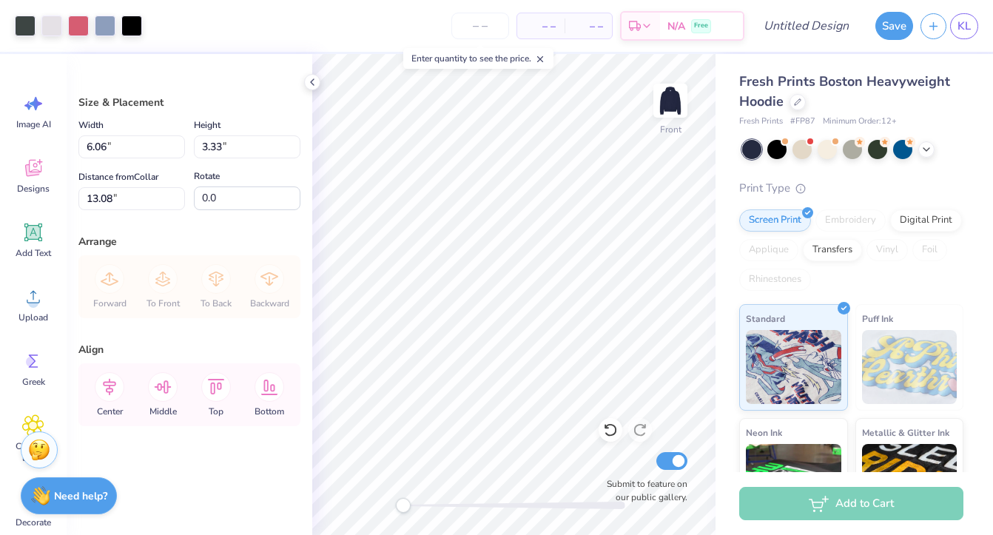
type input "11.26"
type input "6.19"
type input "10.23"
type input "13.66"
type input "7.51"
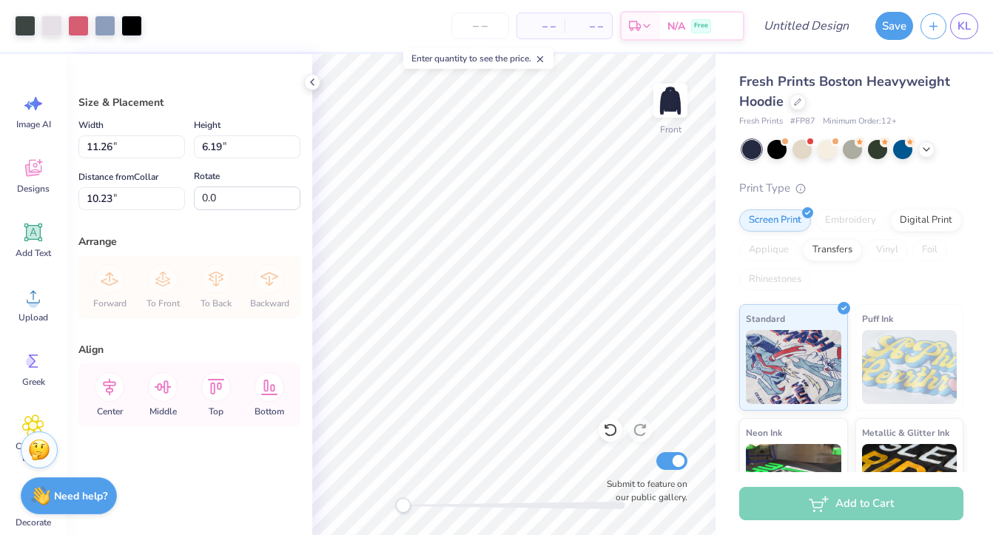
type input "6.18"
type input "14.70"
type input "8.08"
type input "5.28"
type input "14.03"
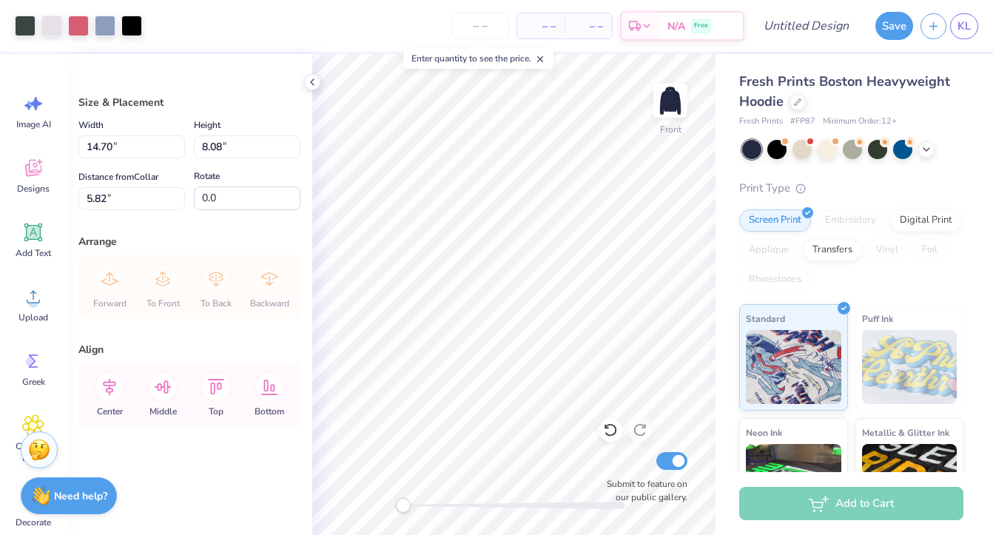
type input "7.71"
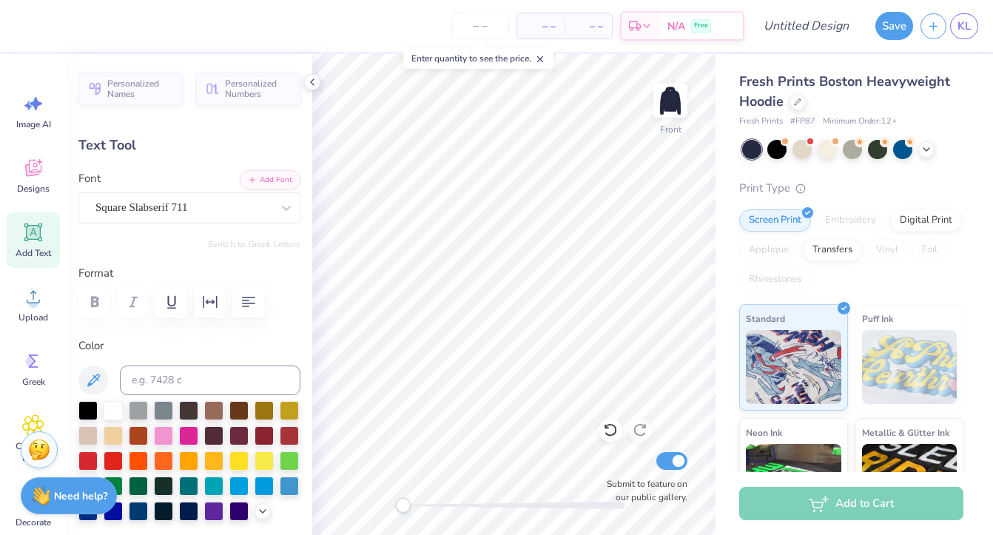
scroll to position [0, 2]
type textarea "SEWANEE"
type input "7.84"
type input "1.32"
type input "7.09"
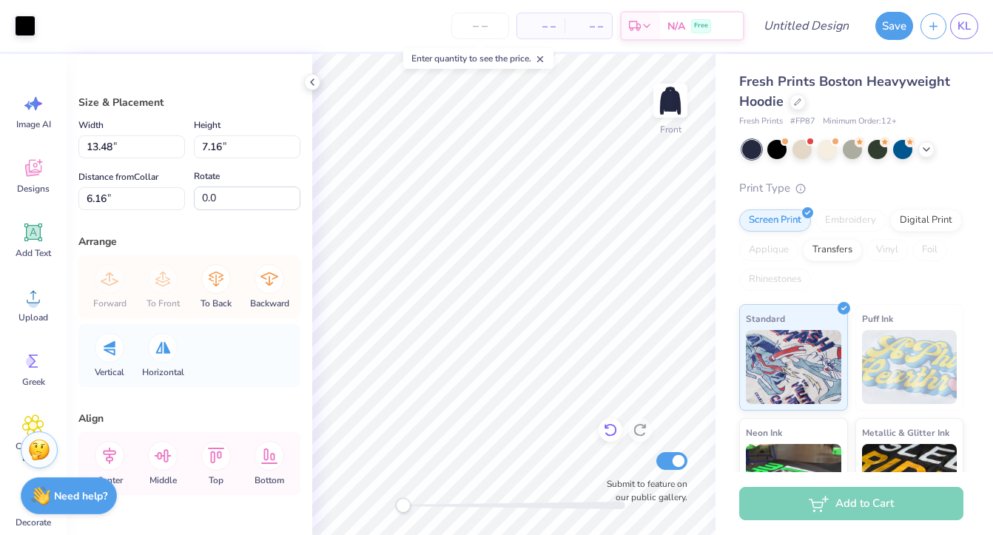
click at [603, 428] on icon at bounding box center [610, 430] width 15 height 15
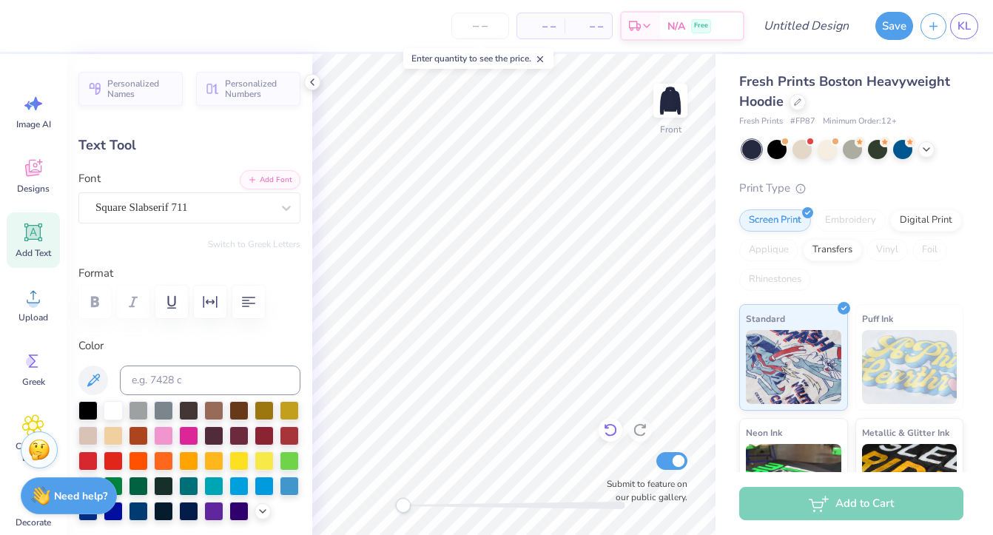
type input "7.62"
type input "1.28"
type input "6.90"
type input "1.37"
type input "0.58"
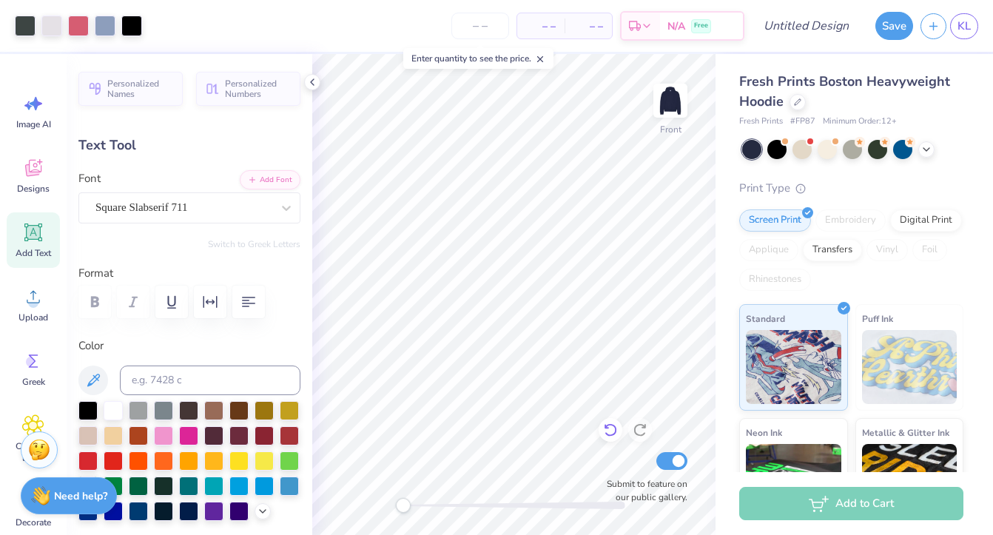
type input "7.23"
type textarea "@"
type textarea "2026"
type input "1.39"
type input "0.72"
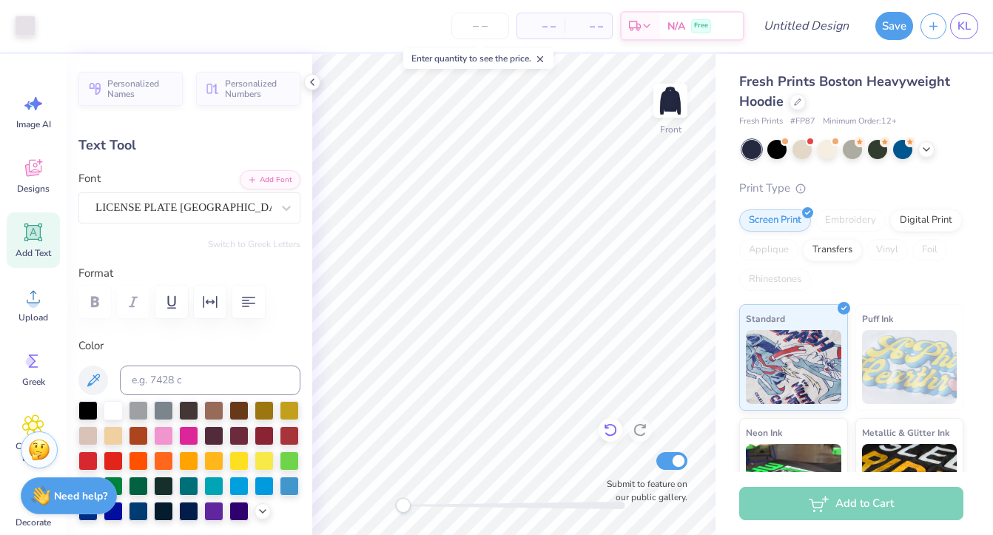
type input "7.24"
click at [406, 504] on div "Accessibility label" at bounding box center [403, 505] width 15 height 15
click at [457, 514] on div "Front Submit to feature on our public gallery." at bounding box center [513, 294] width 403 height 481
type textarea "2025"
type input "1.40"
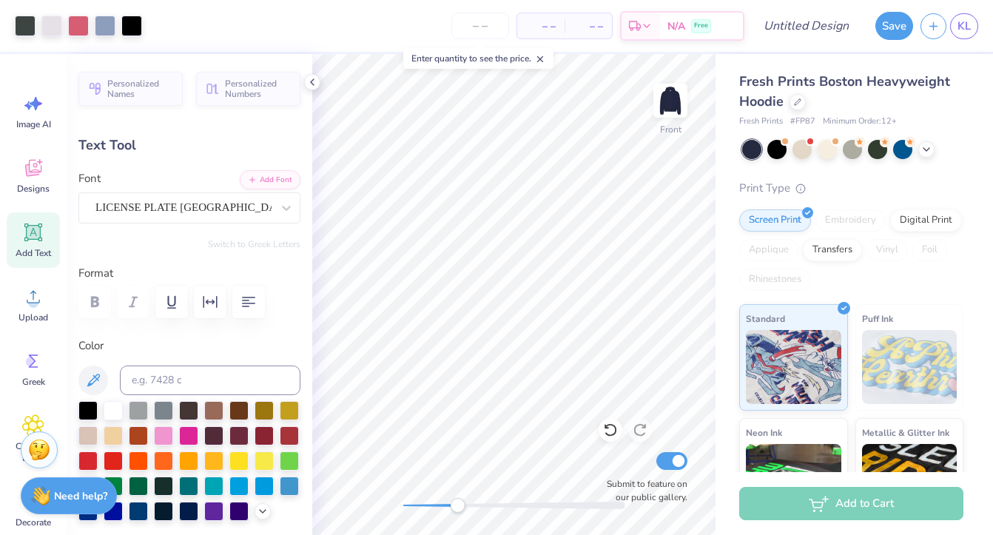
type input "7.09"
drag, startPoint x: 460, startPoint y: 506, endPoint x: 508, endPoint y: 503, distance: 48.2
click at [510, 505] on div "Accessibility label" at bounding box center [513, 505] width 15 height 15
type input "1.43"
type input "0.58"
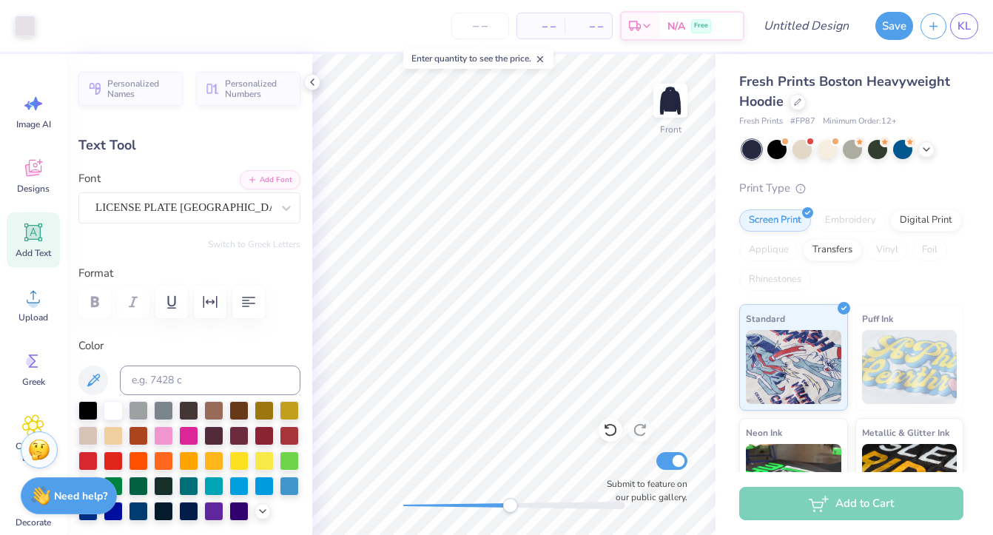
type input "7.23"
type textarea "2026"
click at [716, 283] on div "Fresh Prints Boston Heavyweight Hoodie Fresh Prints # FP87 Minimum Order: 12 + …" at bounding box center [855, 346] width 278 height 585
click at [672, 461] on input "Submit to feature on our public gallery." at bounding box center [671, 461] width 31 height 18
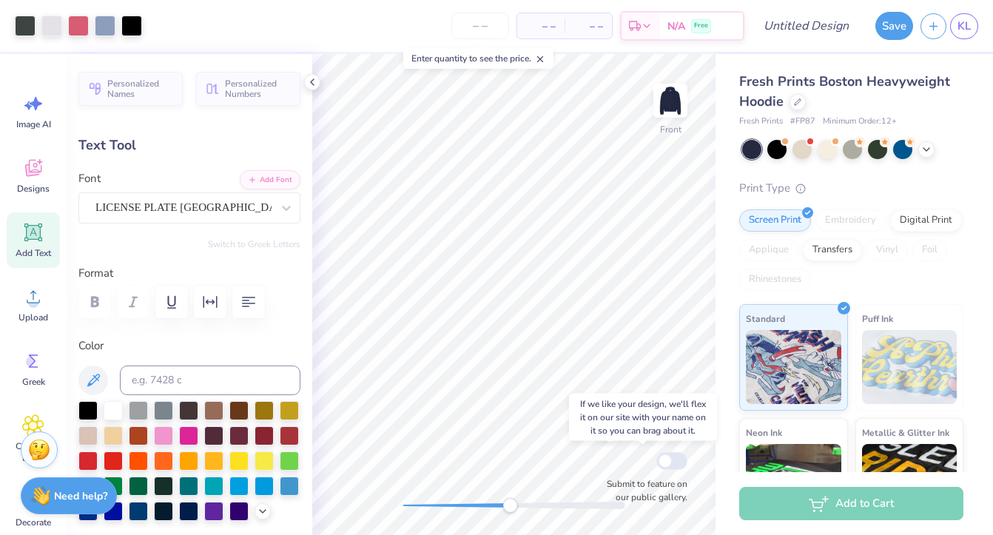
checkbox input "false"
click at [337, 493] on div "Front Submit to feature on our public gallery." at bounding box center [513, 294] width 403 height 481
type input "6.84"
type input "2.24"
type input "9.08"
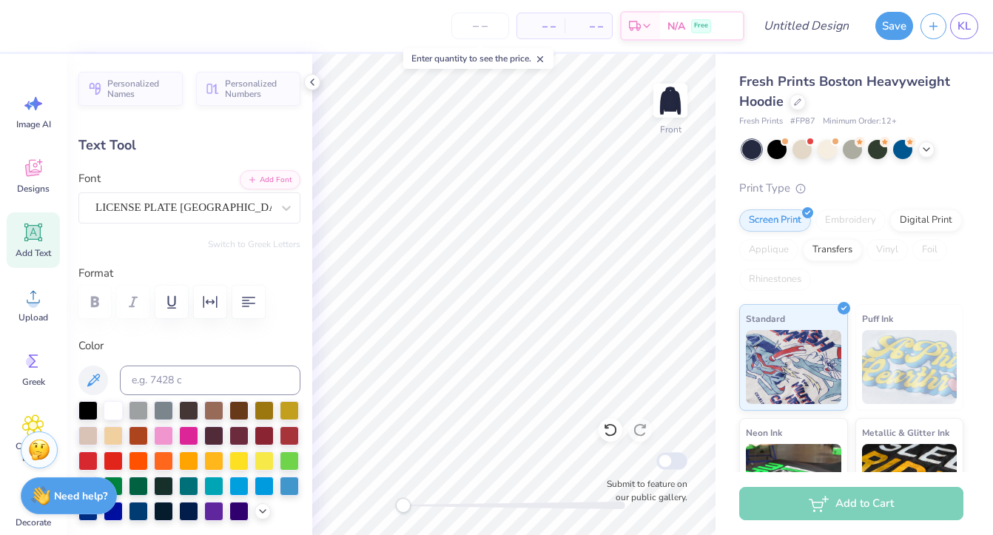
type input "4.72"
type input "6.84"
type textarea "GRKLIFE"
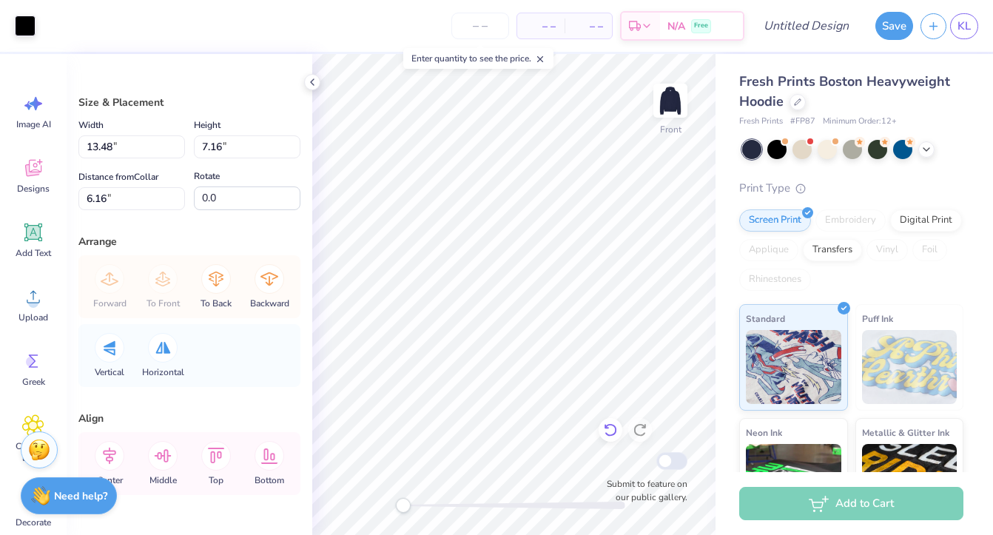
click at [605, 426] on icon at bounding box center [606, 427] width 3 height 3
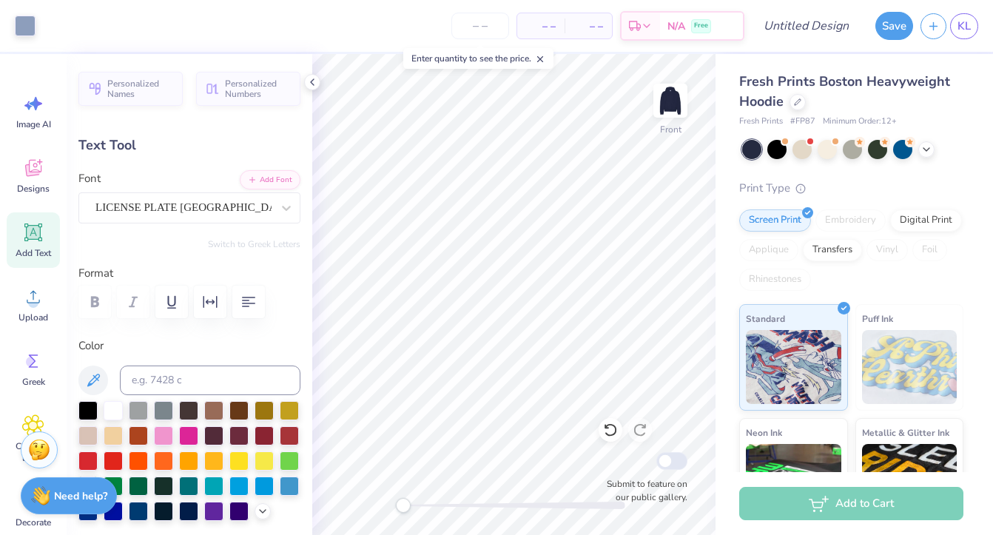
type input "7.05"
type input "0.83"
type input "11.65"
type textarea "EXEC COUNCIL"
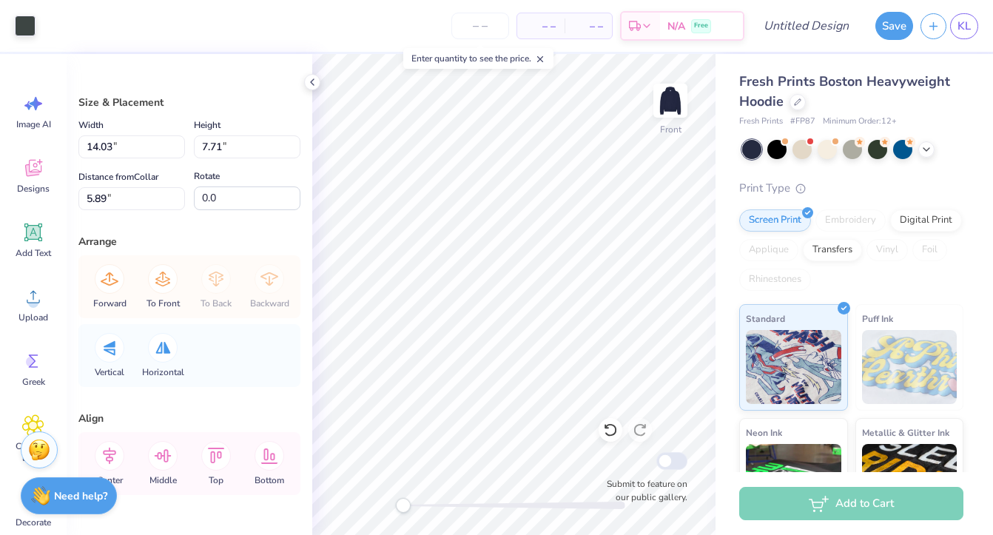
type input "14.15"
type input "7.78"
type input "5.82"
click at [608, 437] on icon at bounding box center [610, 430] width 15 height 15
type input "14.03"
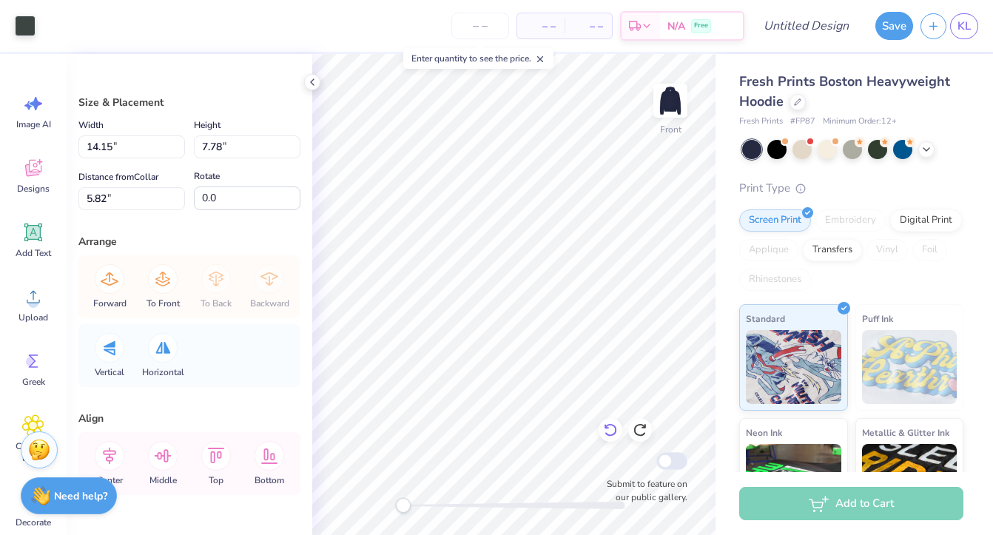
type input "7.71"
type input "5.89"
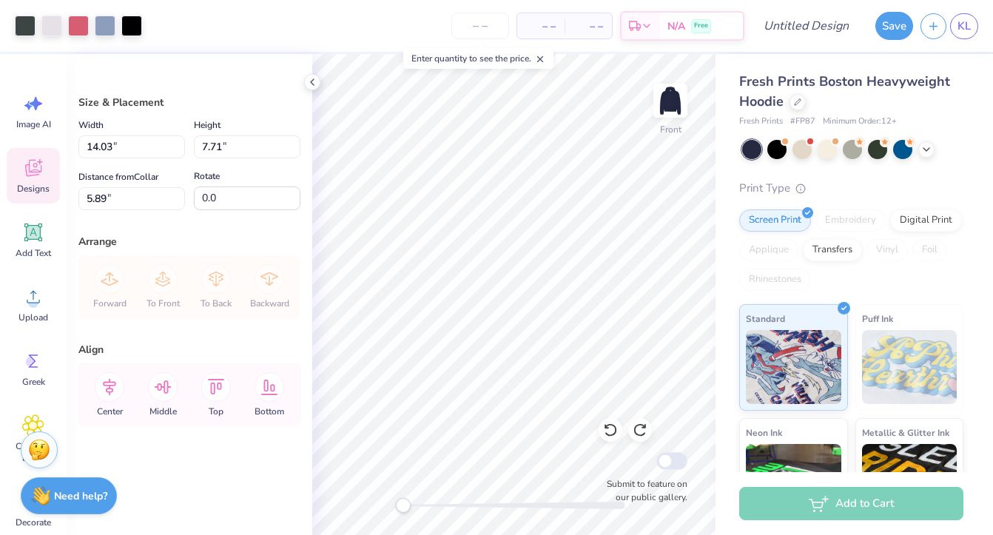
click at [43, 186] on span "Designs" at bounding box center [33, 189] width 33 height 12
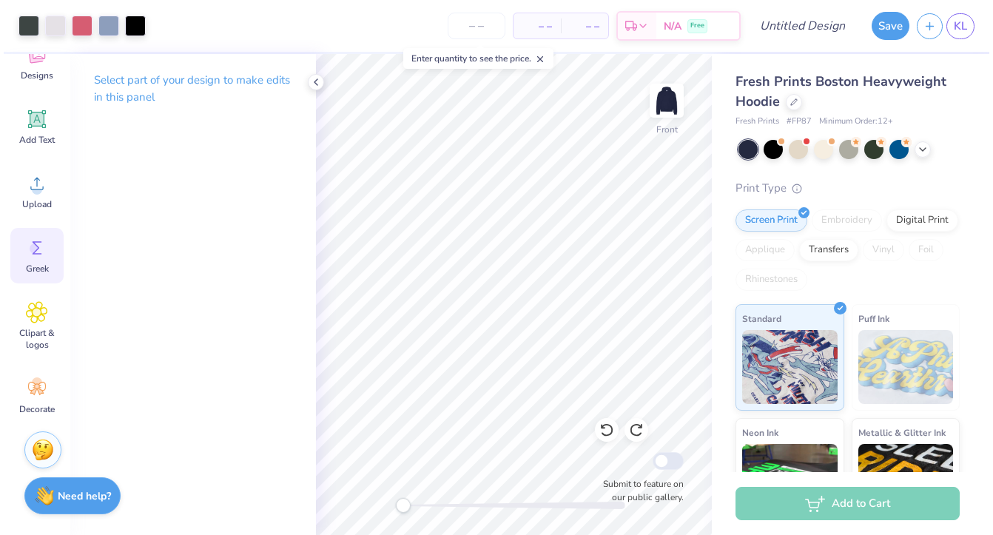
scroll to position [113, 0]
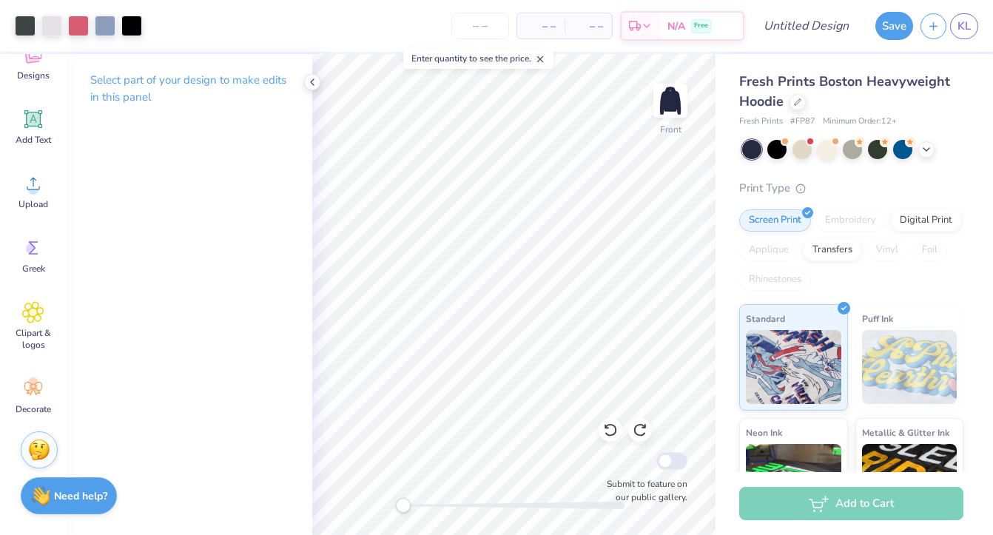
click at [389, 504] on div "Front Submit to feature on our public gallery." at bounding box center [513, 294] width 403 height 481
click at [928, 27] on icon "button" at bounding box center [933, 24] width 13 height 13
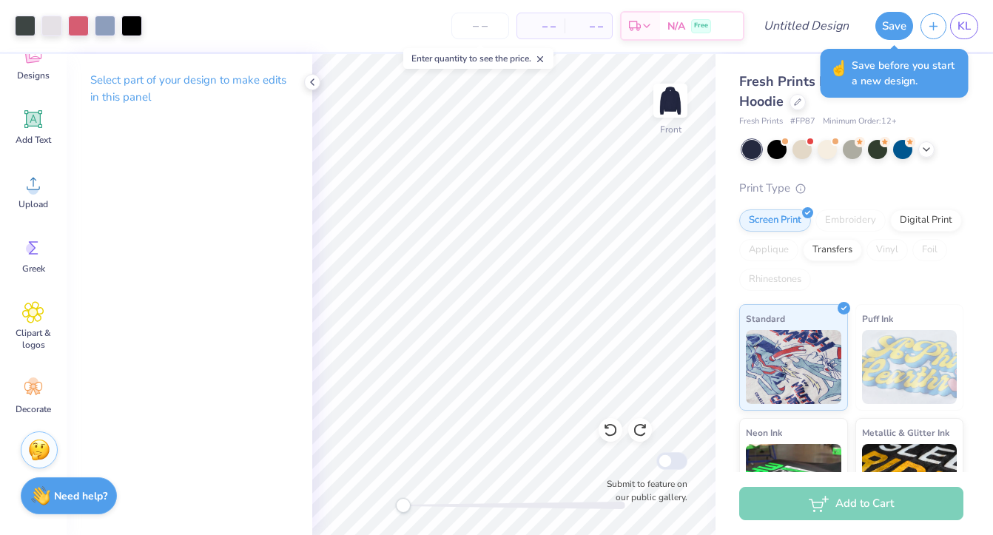
click at [970, 101] on div "☝️ Save before you start a new design." at bounding box center [894, 73] width 157 height 58
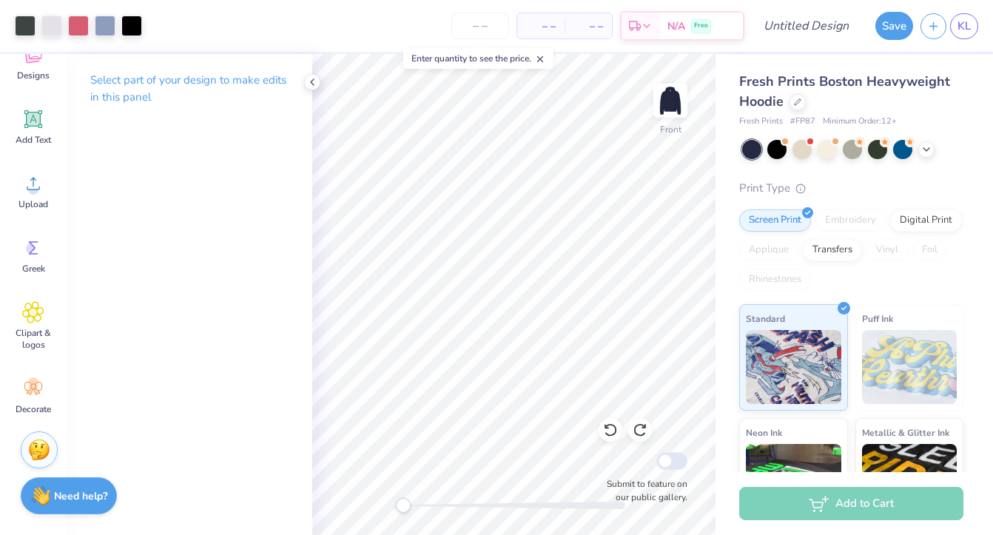
click at [767, 98] on span "Fresh Prints Boston Heavyweight Hoodie" at bounding box center [844, 92] width 211 height 38
click at [804, 10] on div "Design Title" at bounding box center [806, 26] width 109 height 52
click at [803, 27] on input "Design Title" at bounding box center [824, 26] width 73 height 30
type input "Greek Council Hoodie"
click at [909, 27] on button "Save" at bounding box center [895, 24] width 38 height 28
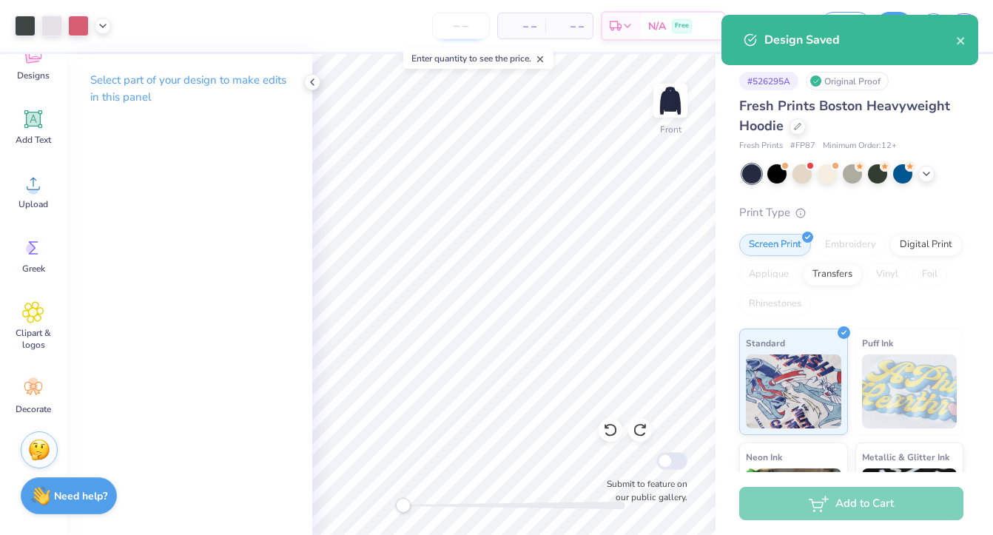
click at [469, 18] on input "number" at bounding box center [461, 26] width 58 height 27
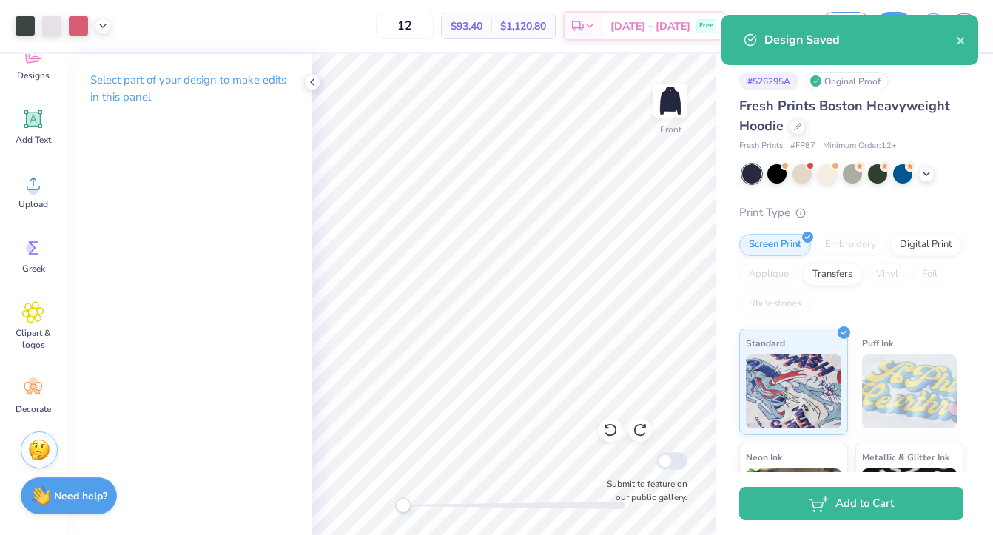
type input "12"
click at [383, 26] on div "12 $93.40 Per Item $1,120.80 Total Est. Delivery [DATE] - [DATE] Free" at bounding box center [421, 26] width 607 height 52
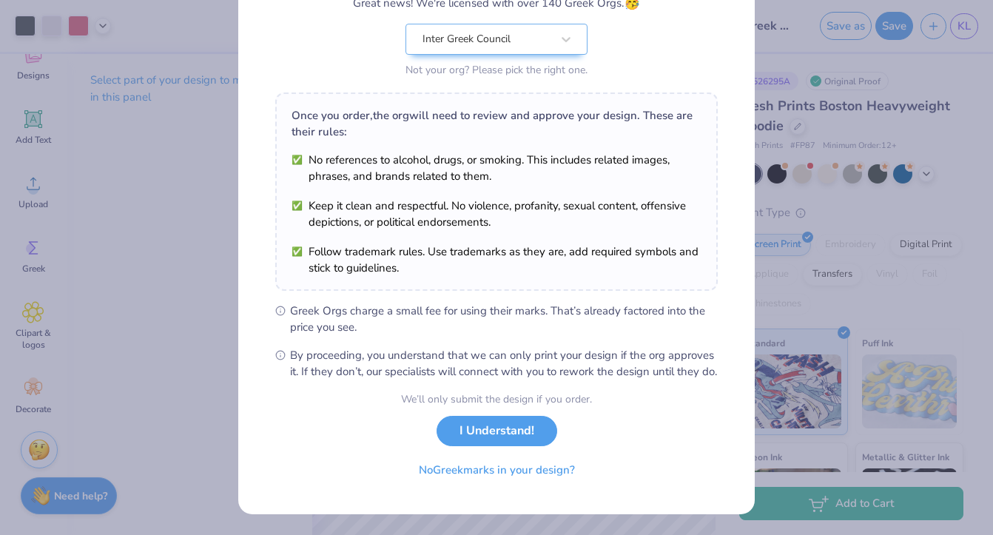
scroll to position [158, 0]
click at [511, 481] on button "No Greek marks in your design?" at bounding box center [496, 466] width 181 height 30
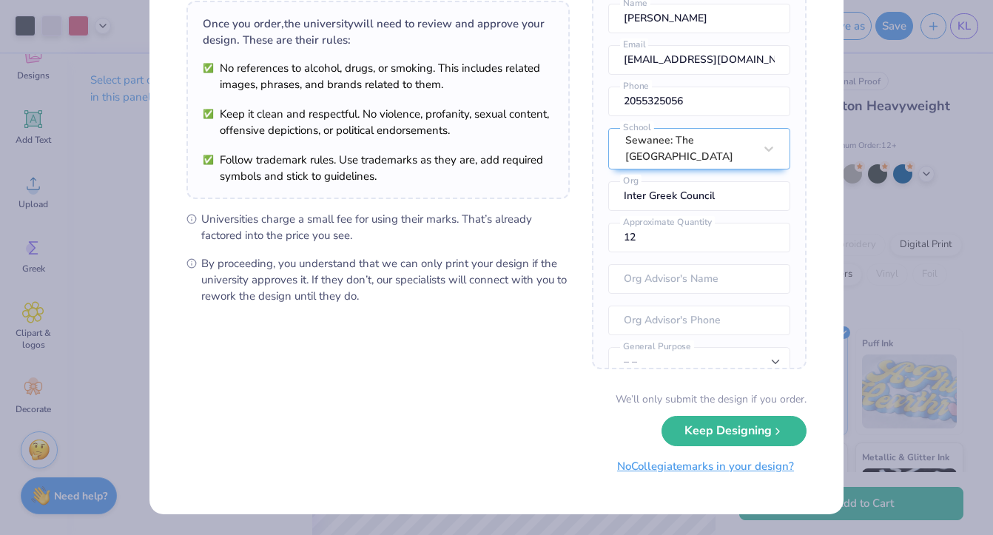
scroll to position [109, 0]
click at [688, 464] on button "No Collegiate marks in your design?" at bounding box center [706, 467] width 202 height 30
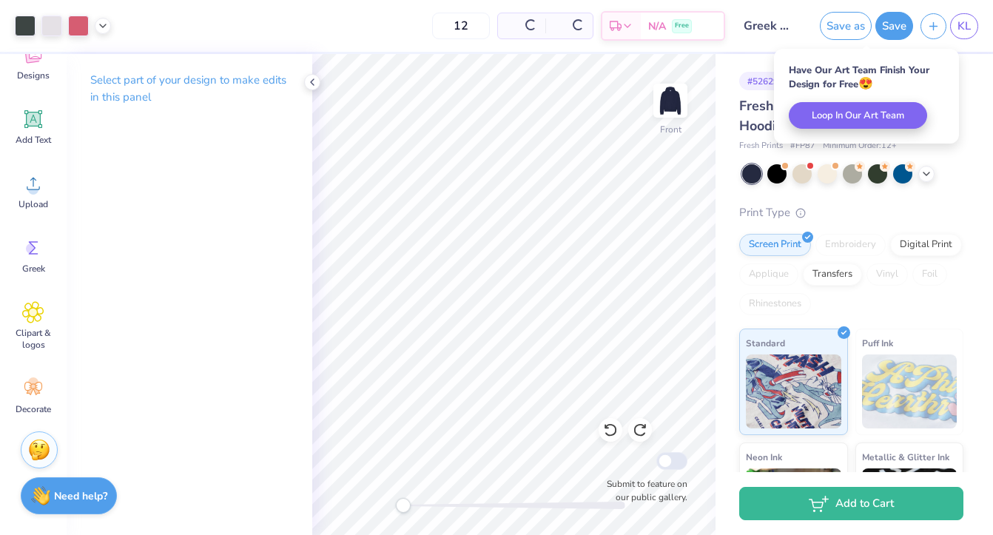
scroll to position [0, 0]
click at [311, 78] on icon at bounding box center [312, 82] width 12 height 12
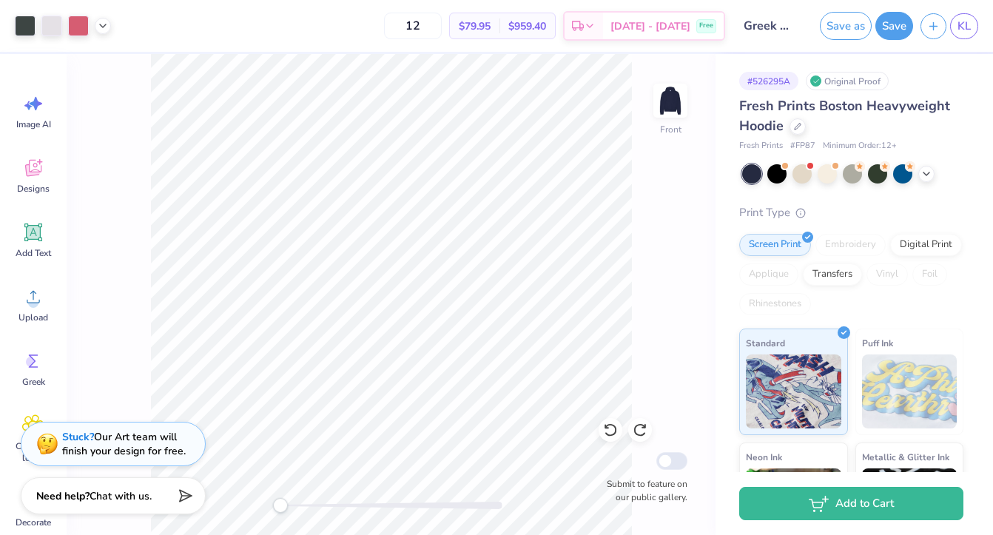
click at [112, 446] on div "Stuck? Our Art team will finish your design for free." at bounding box center [124, 444] width 124 height 28
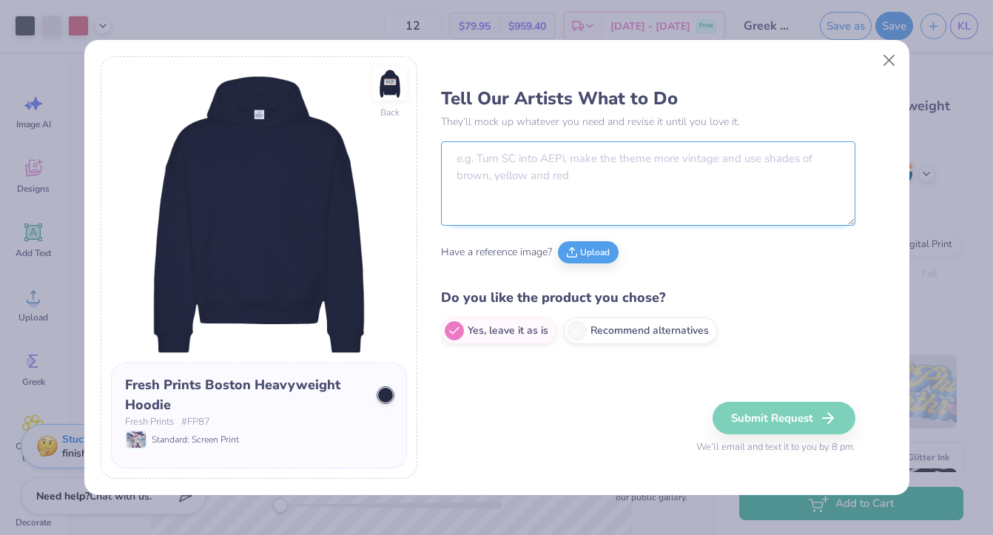
click at [531, 167] on textarea at bounding box center [648, 183] width 414 height 84
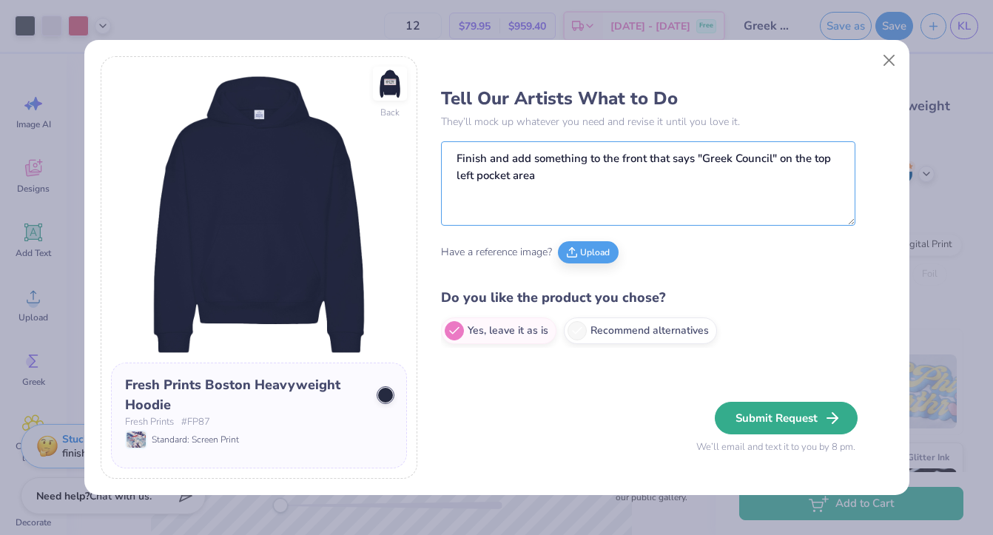
type textarea "Finish and add something to the front that says "Greek Council" on the top left…"
click at [807, 429] on button "Submit Request" at bounding box center [786, 418] width 143 height 33
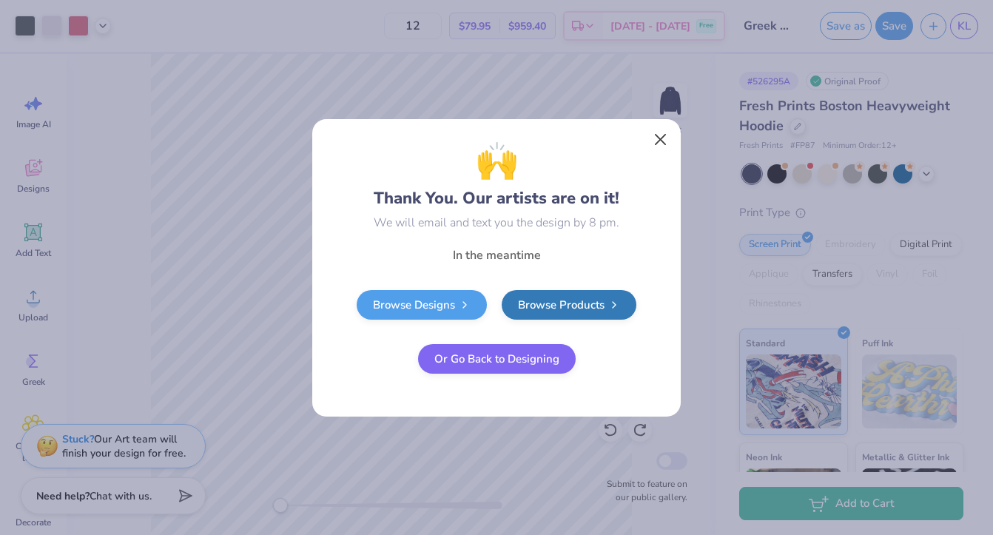
click at [665, 145] on button "Close" at bounding box center [661, 139] width 28 height 28
